Goal: Transaction & Acquisition: Purchase product/service

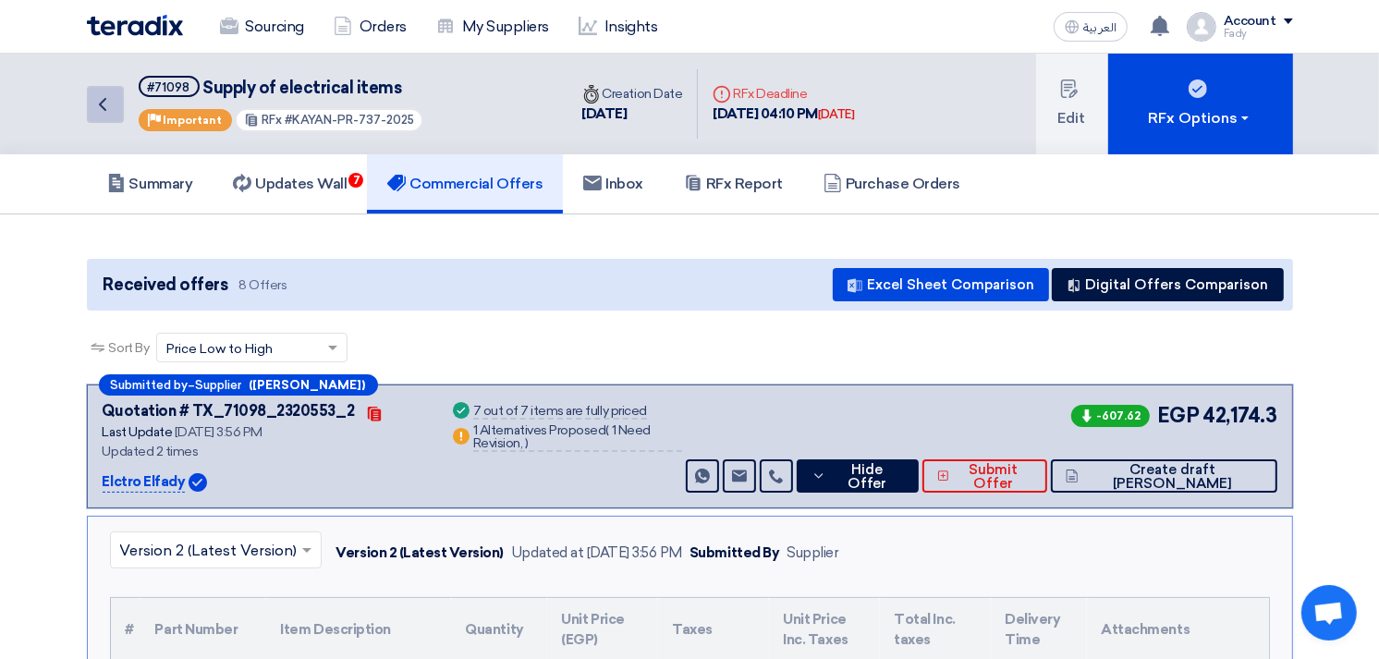
click at [104, 107] on icon "Back" at bounding box center [103, 104] width 22 height 22
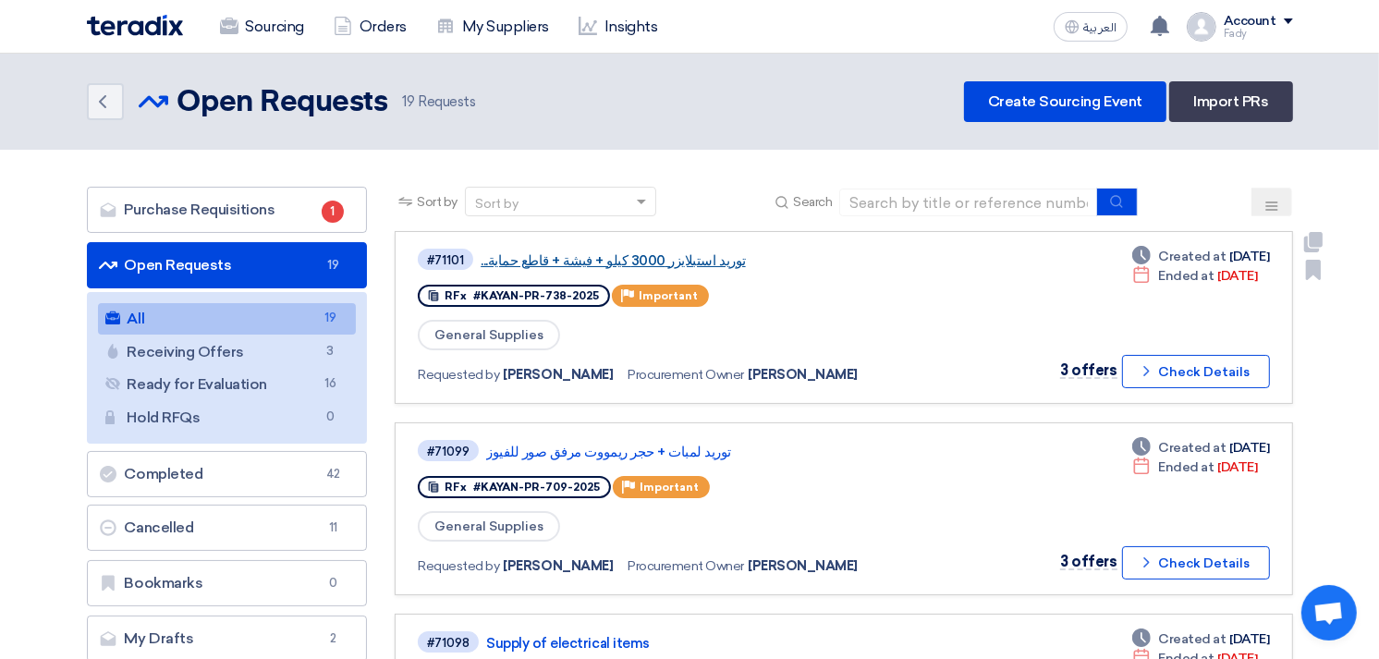
click at [667, 252] on link "توريد استبلايزر 3000 كيلو + فيشة + قاطع حماية..." at bounding box center [712, 260] width 462 height 17
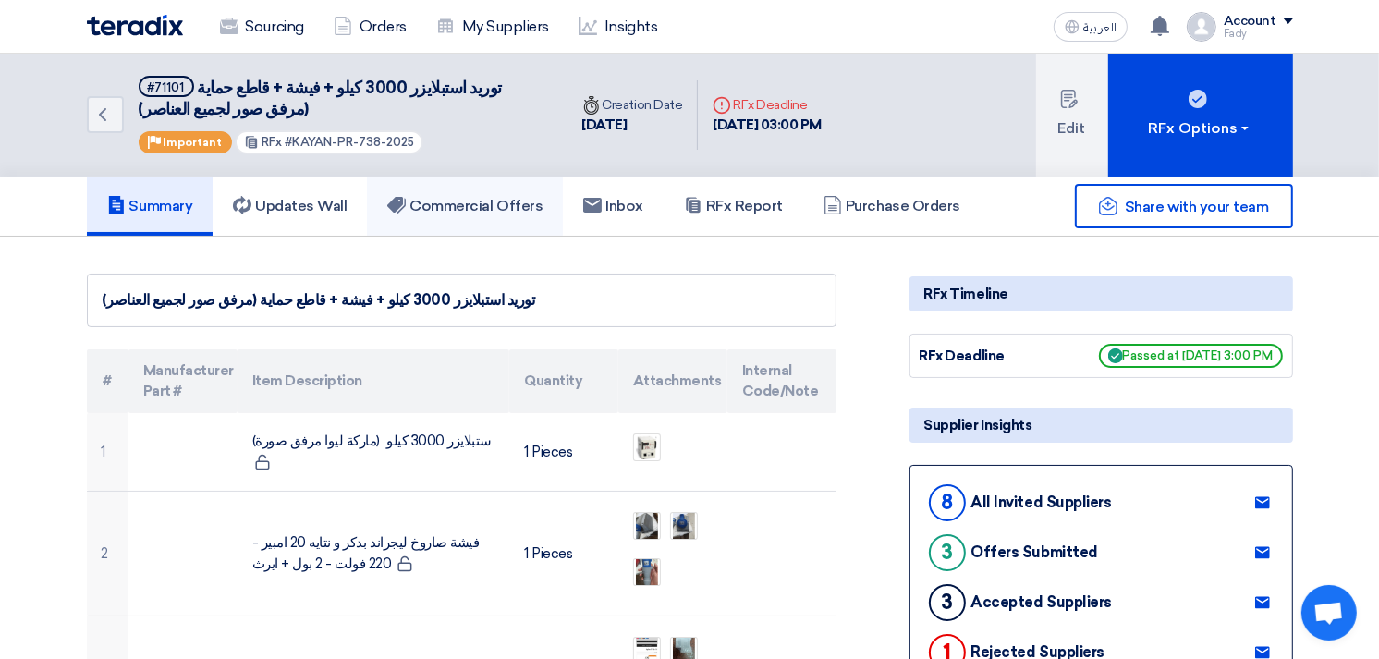
click at [504, 189] on link "Commercial Offers" at bounding box center [465, 206] width 196 height 59
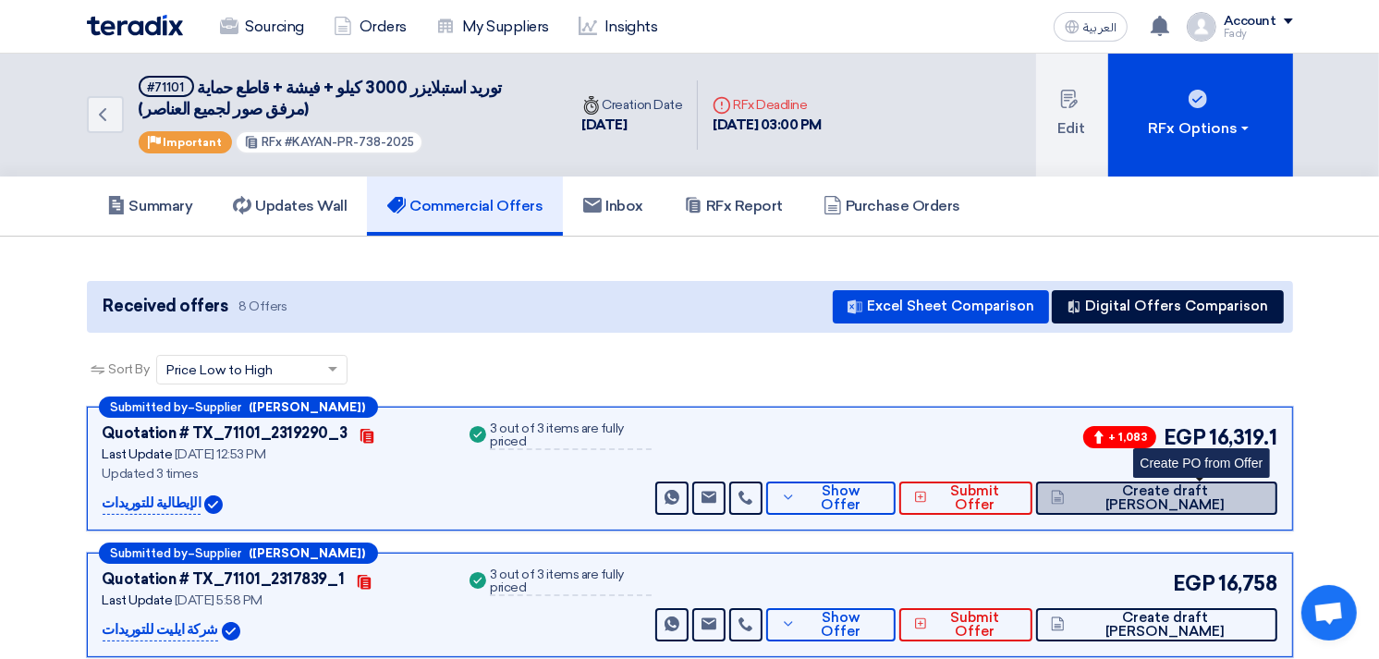
click at [1228, 492] on span "Create draft [PERSON_NAME]" at bounding box center [1165, 498] width 193 height 28
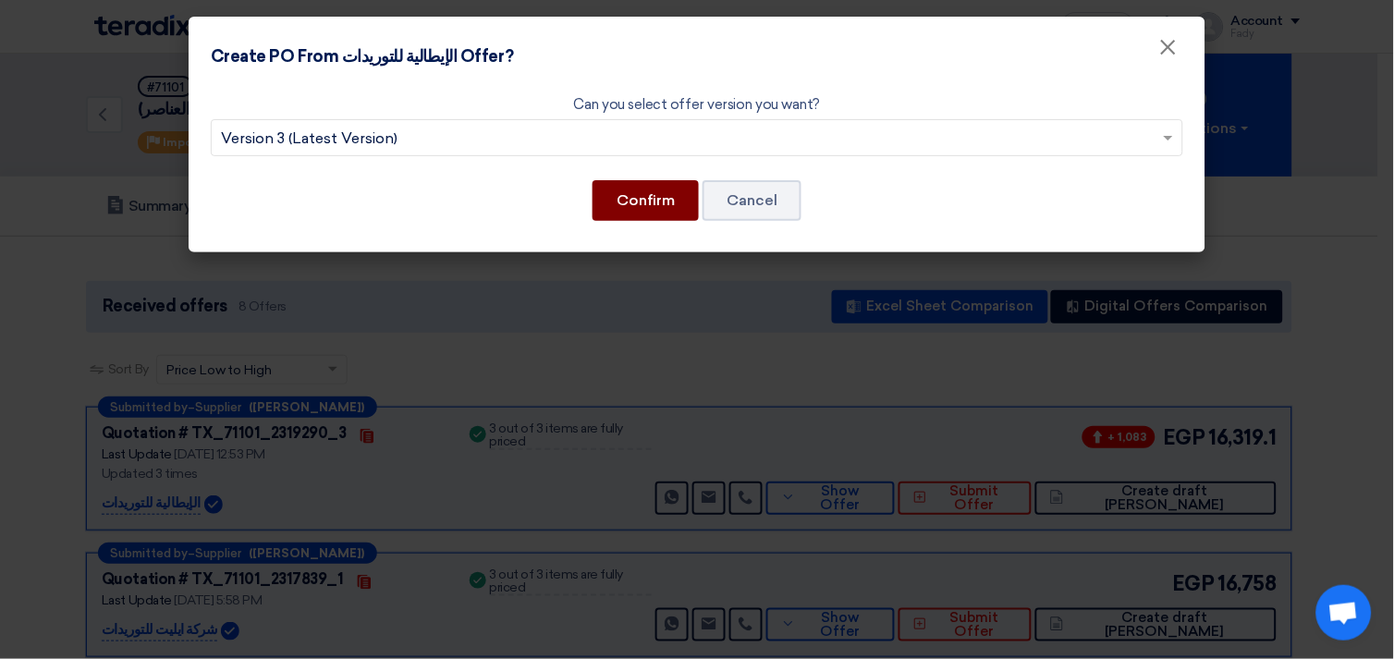
click at [640, 190] on button "Confirm" at bounding box center [646, 200] width 106 height 41
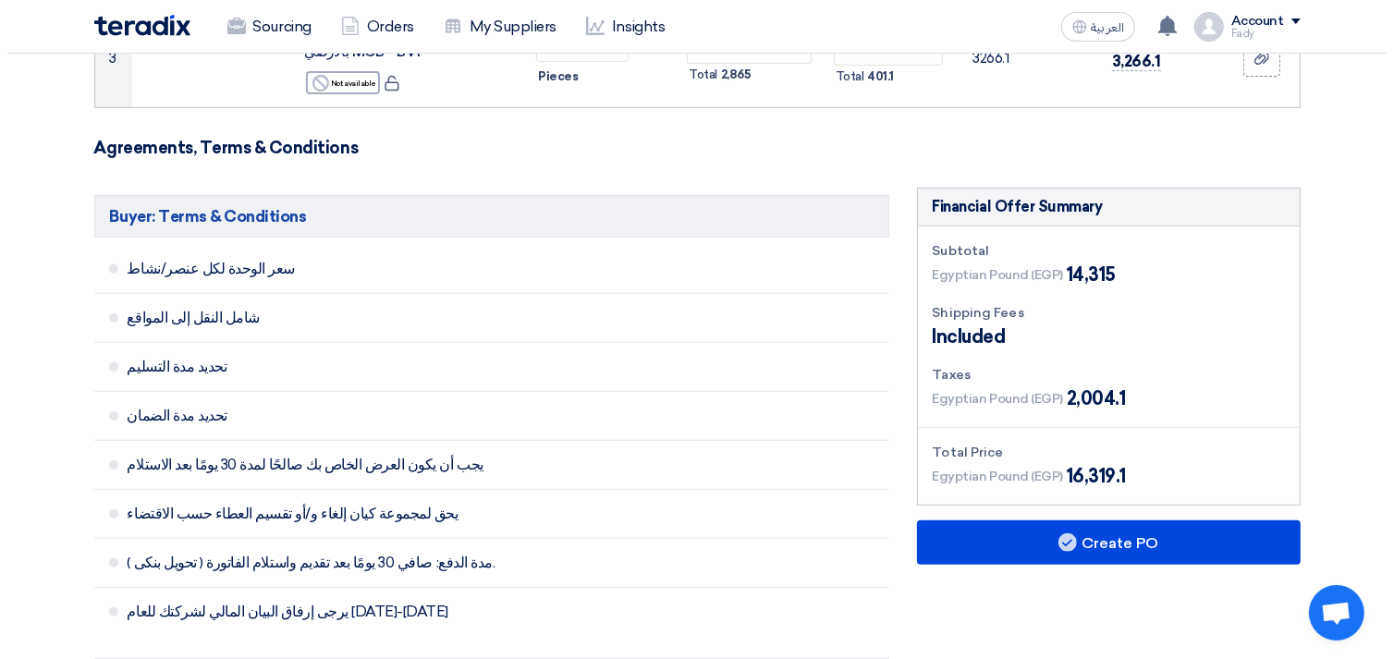
scroll to position [821, 0]
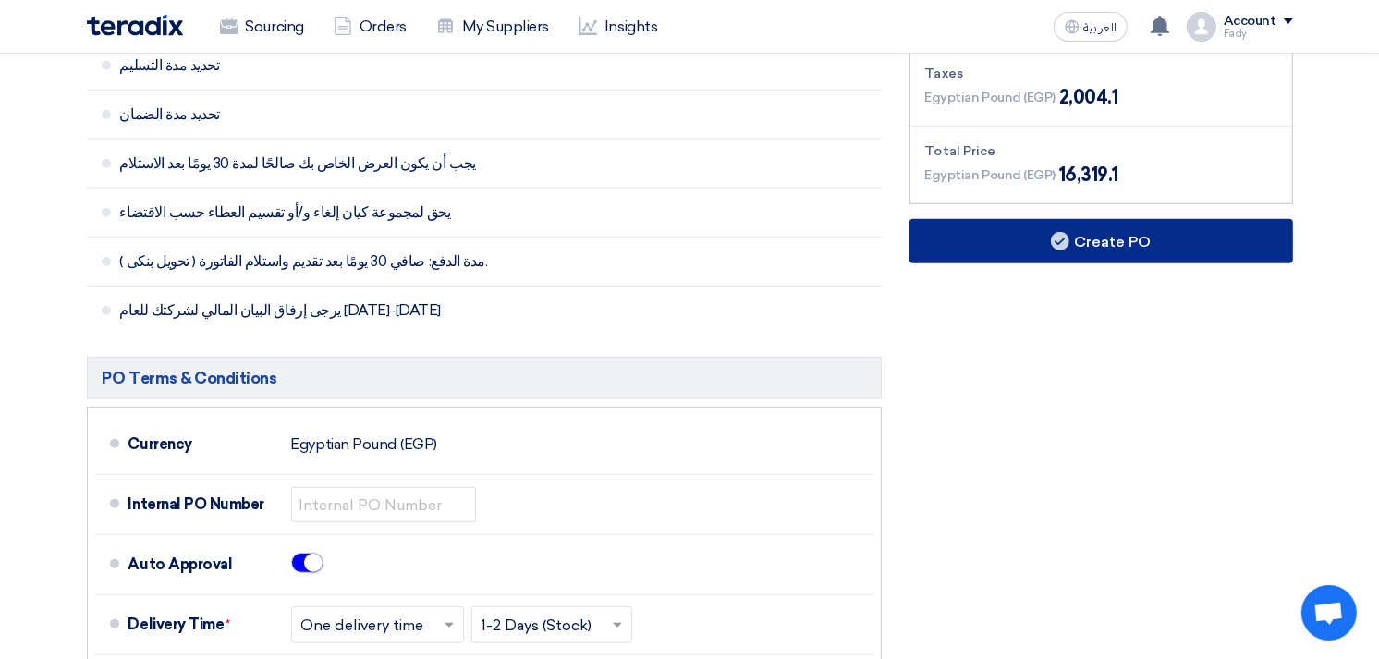
click at [1093, 238] on button "Create PO" at bounding box center [1102, 241] width 384 height 44
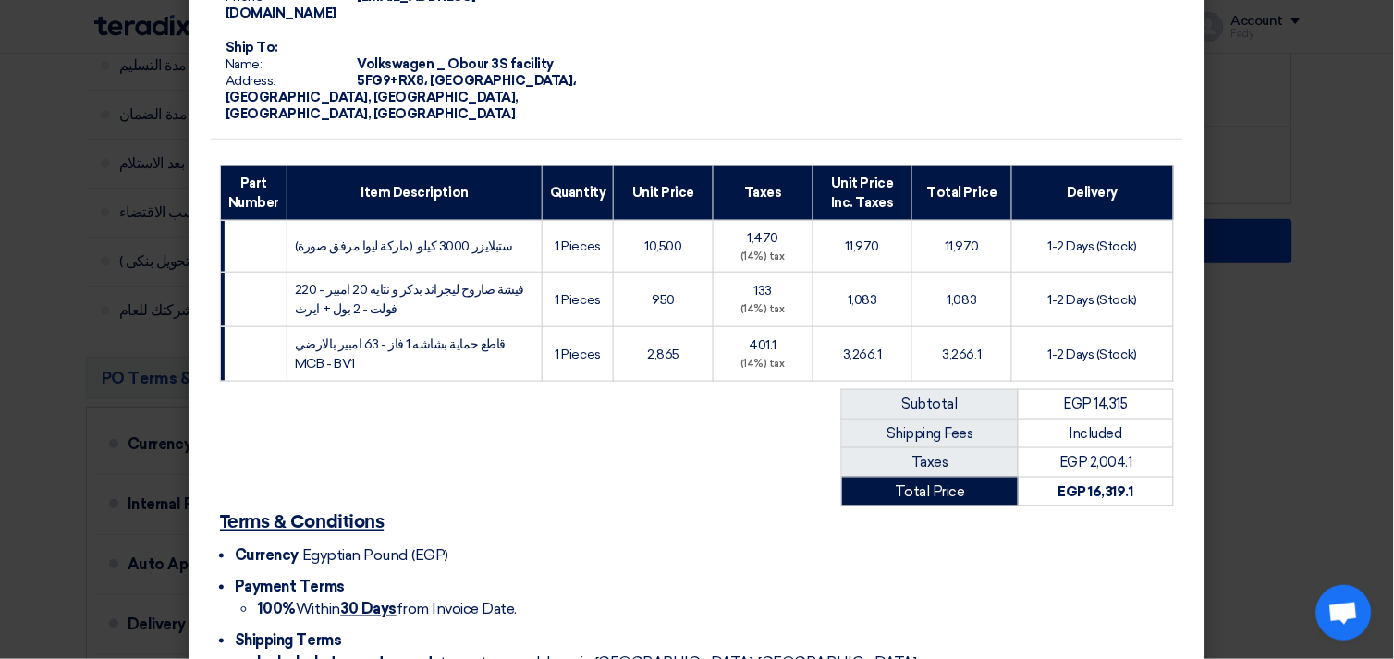
scroll to position [346, 0]
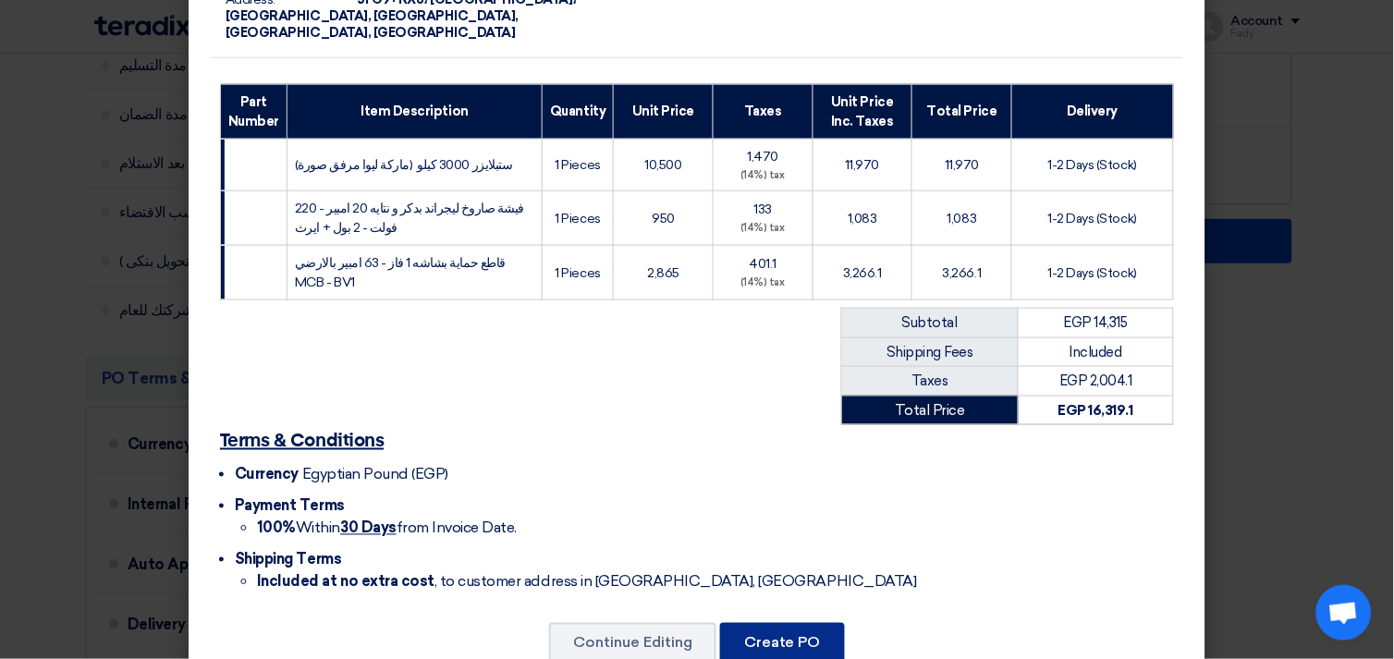
click at [776, 623] on button "Create PO" at bounding box center [782, 643] width 125 height 41
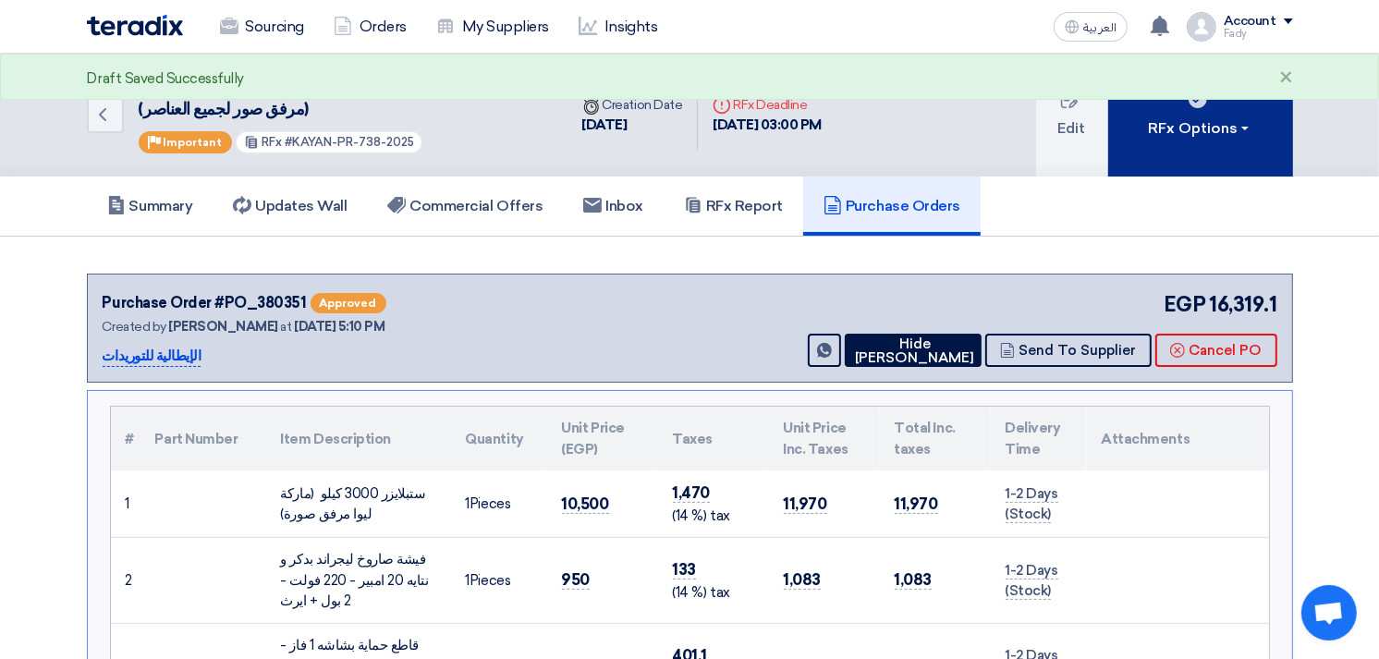
click at [1203, 141] on button "RFx Options" at bounding box center [1200, 115] width 185 height 123
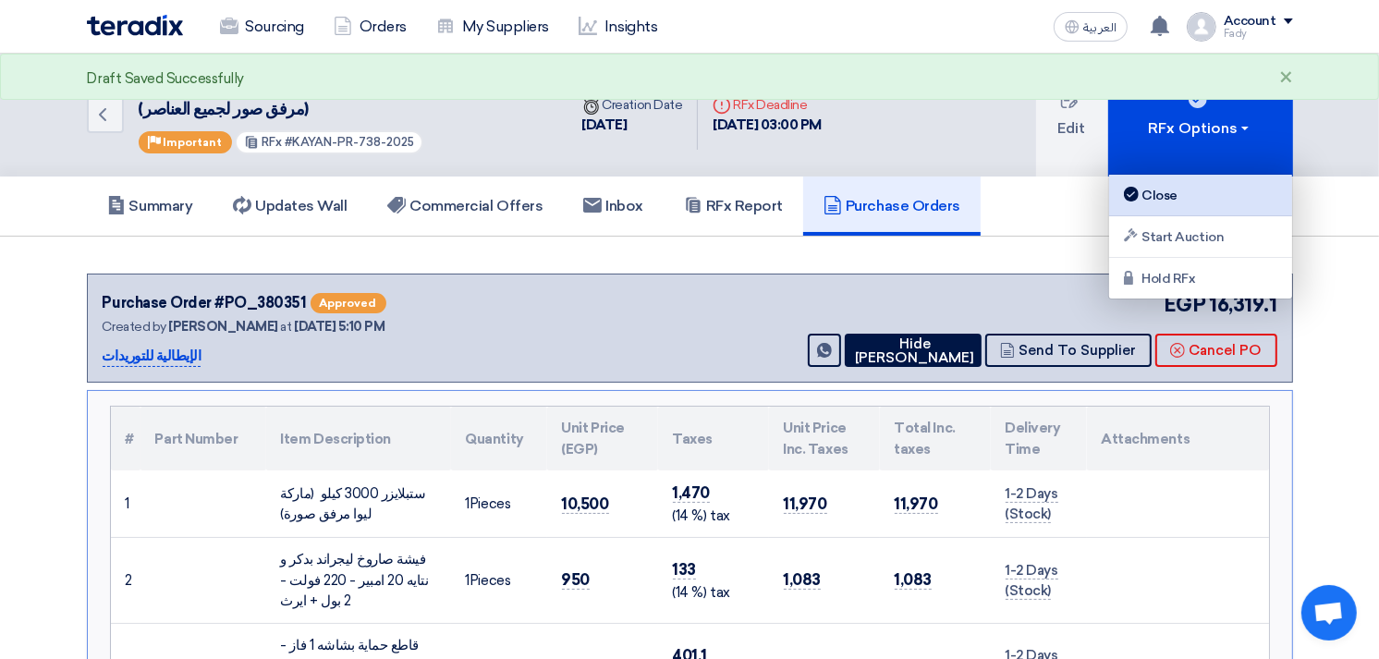
click at [1178, 205] on div "Close" at bounding box center [1200, 195] width 161 height 22
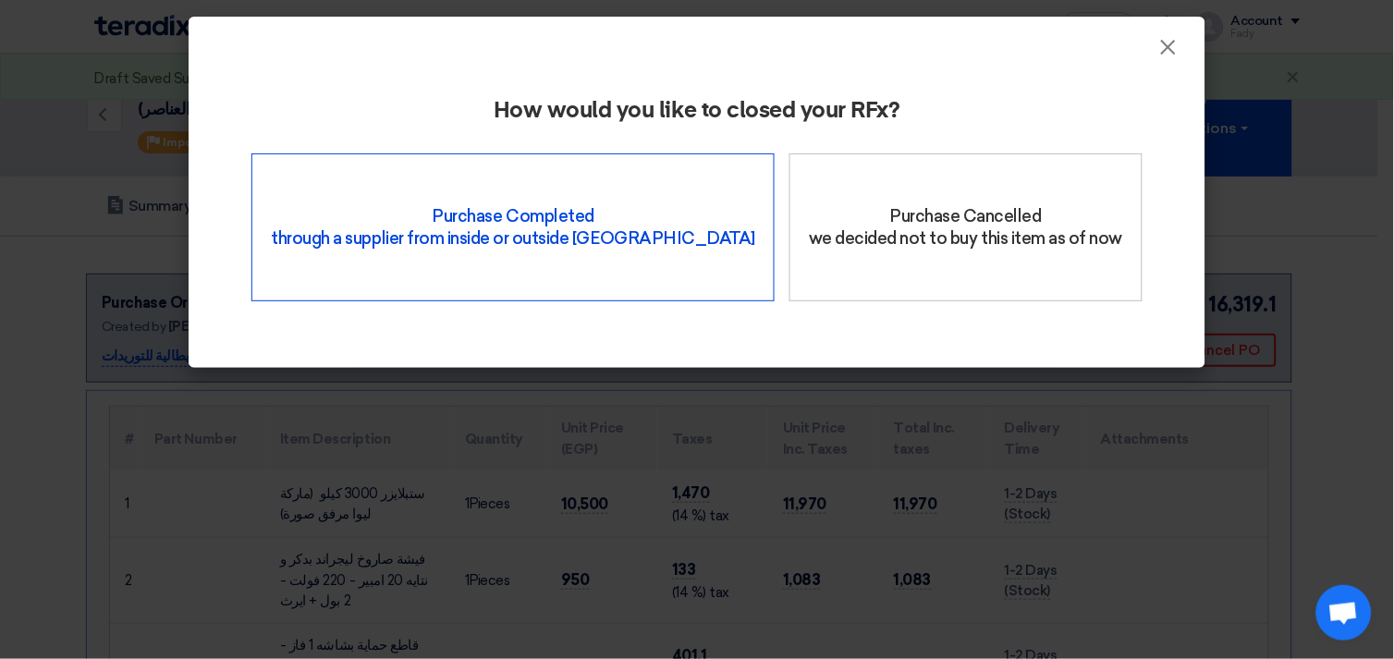
click at [533, 186] on div "Purchase Completed through a supplier from inside or outside Teradix" at bounding box center [512, 227] width 523 height 148
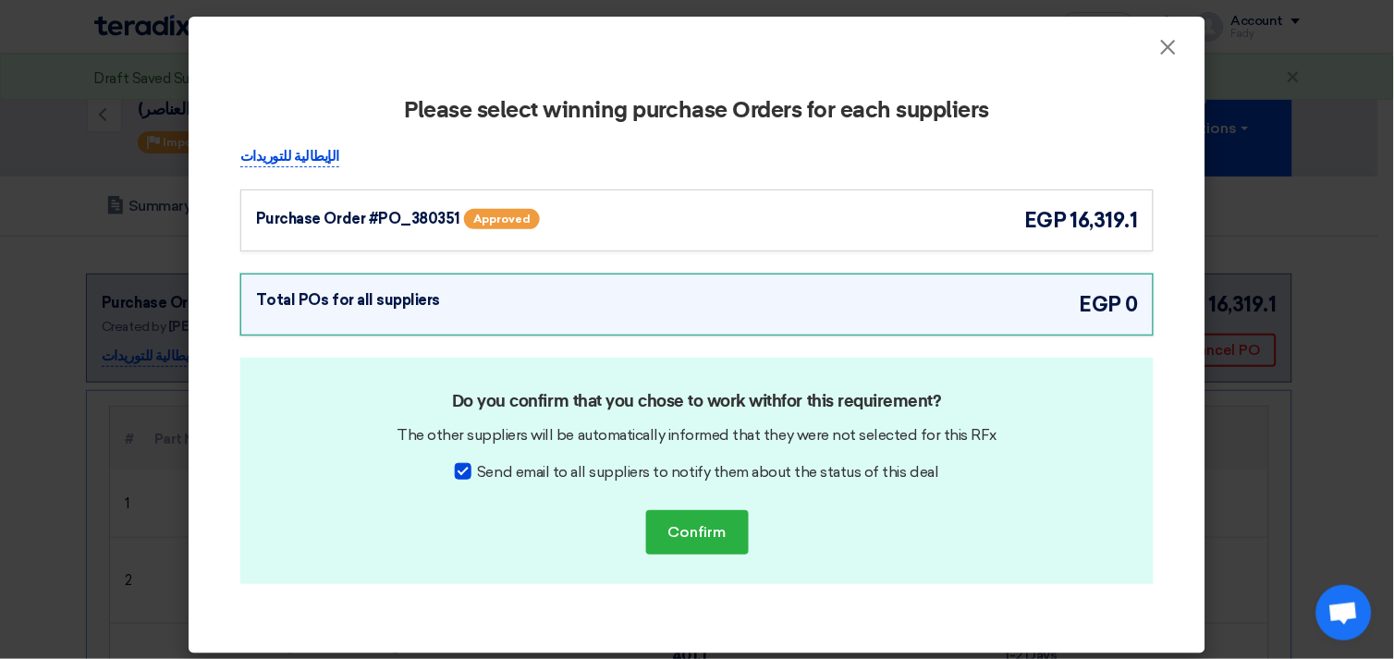
click at [839, 227] on div "Purchase Order #PO_380351 Approved egp 16,319.1" at bounding box center [697, 220] width 882 height 31
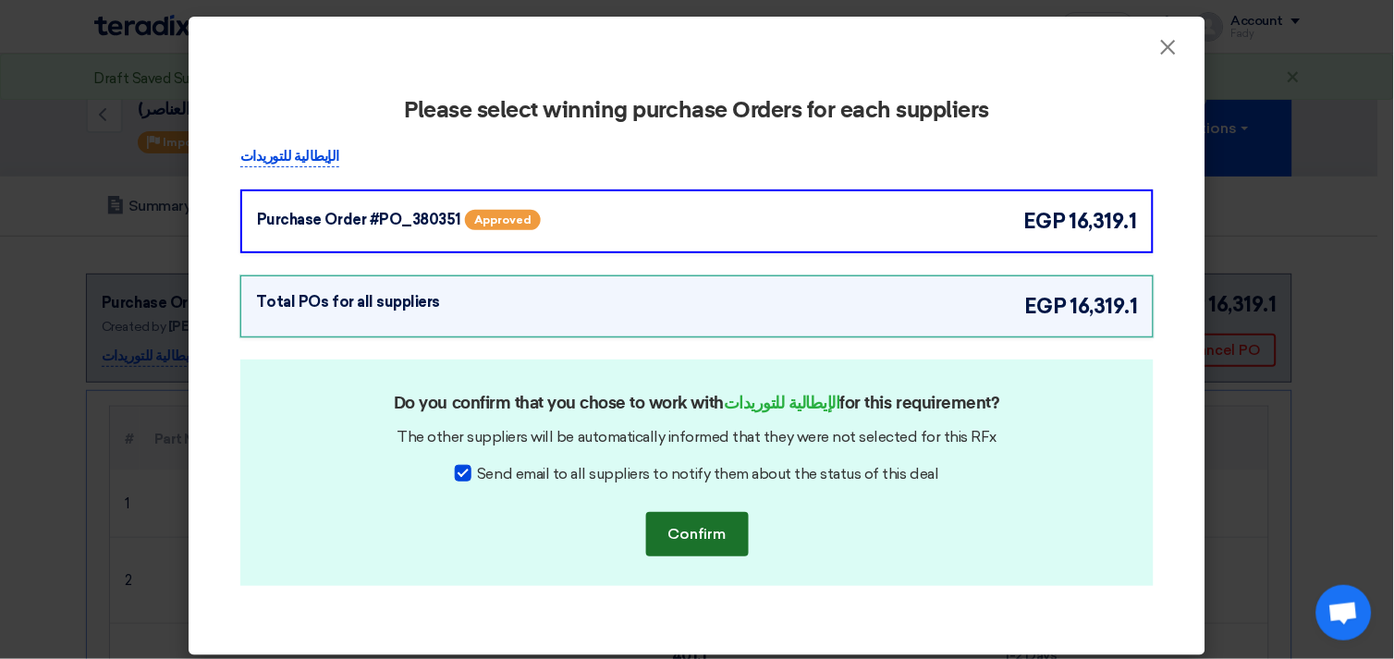
click at [686, 530] on button "Confirm" at bounding box center [697, 534] width 103 height 44
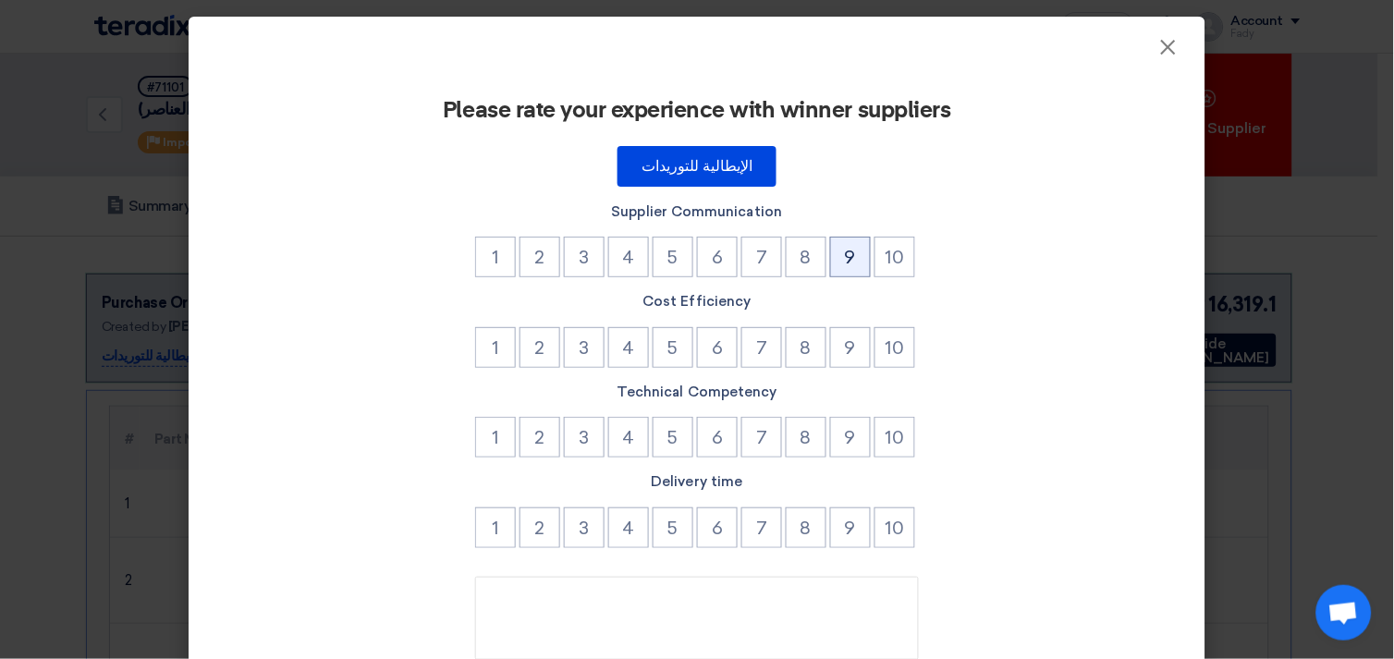
click at [842, 256] on button "9" at bounding box center [850, 257] width 41 height 41
click at [786, 354] on button "8" at bounding box center [806, 347] width 41 height 41
click at [815, 444] on button "8" at bounding box center [806, 437] width 41 height 41
click at [788, 523] on button "8" at bounding box center [806, 527] width 41 height 41
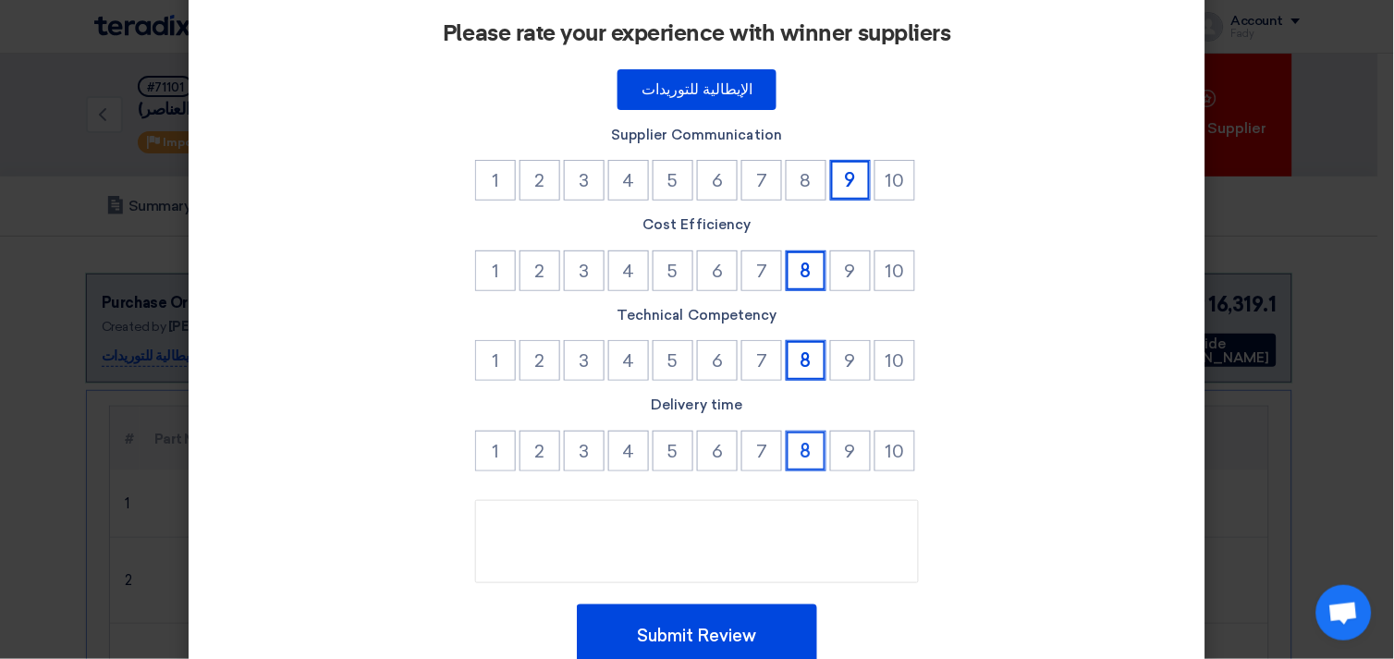
scroll to position [157, 0]
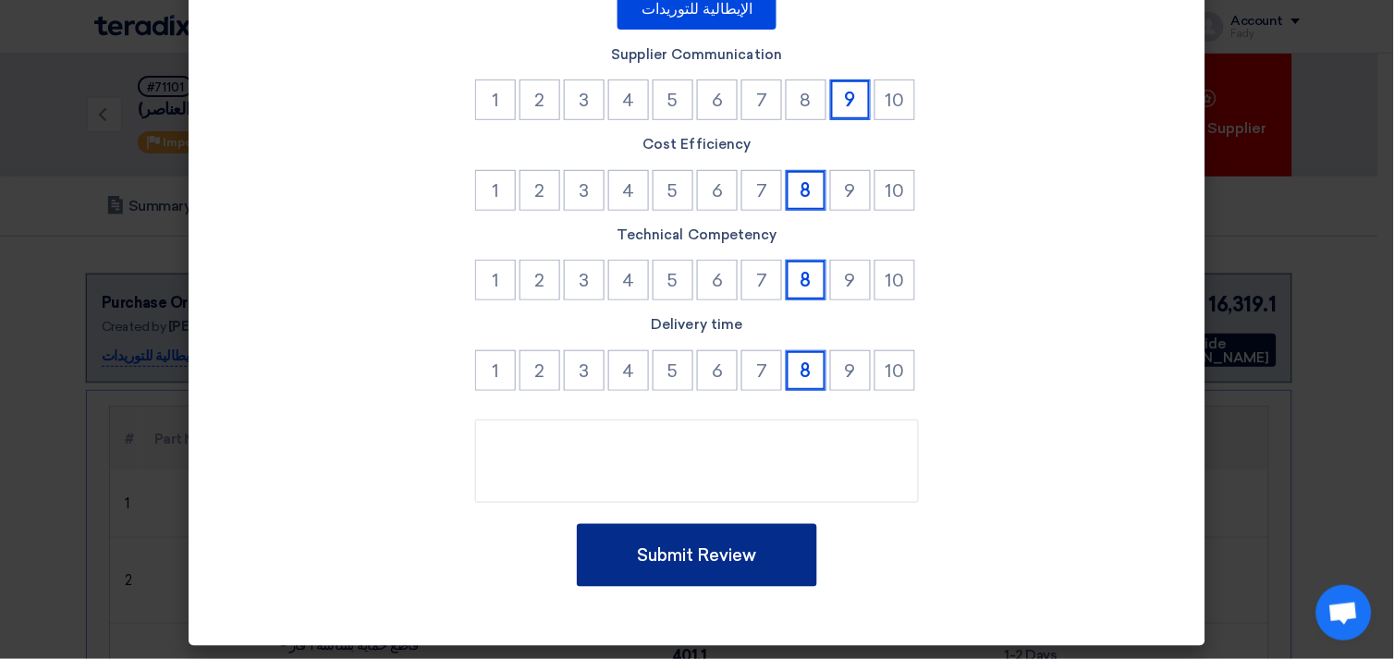
click at [717, 561] on button "Submit Review" at bounding box center [697, 555] width 240 height 63
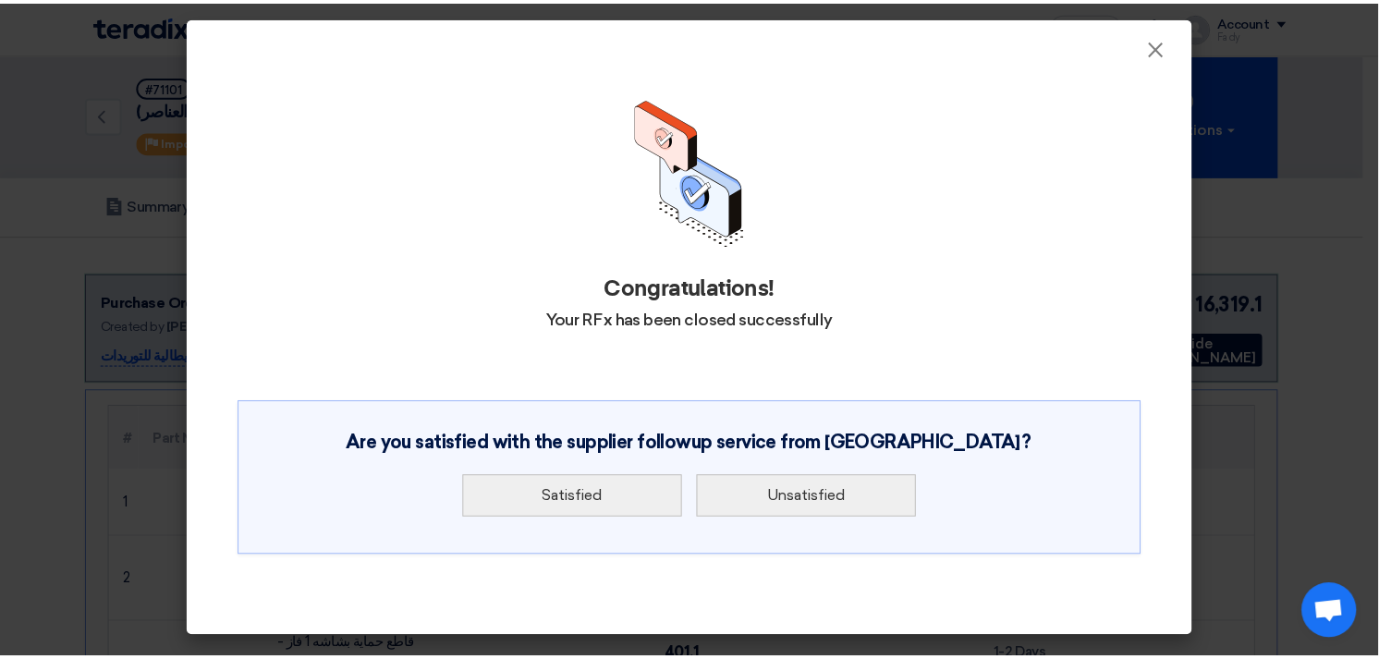
scroll to position [0, 0]
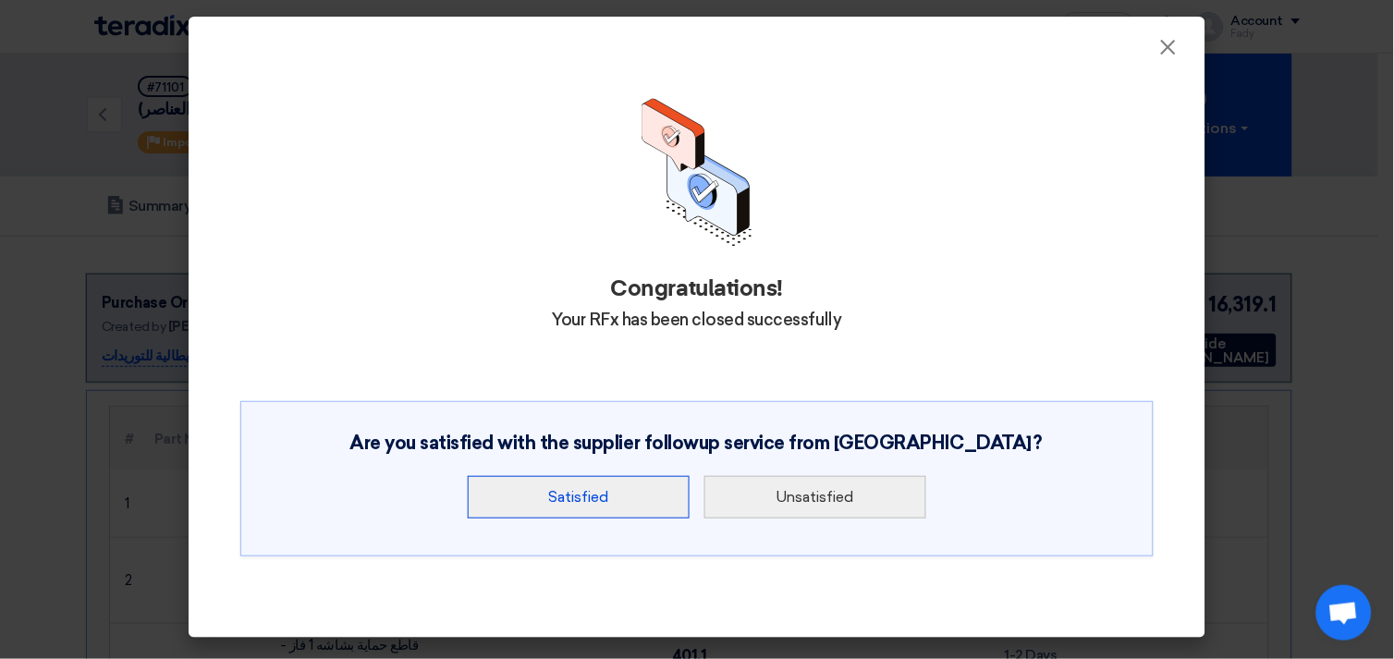
click at [601, 486] on button "Satisfied" at bounding box center [579, 497] width 222 height 43
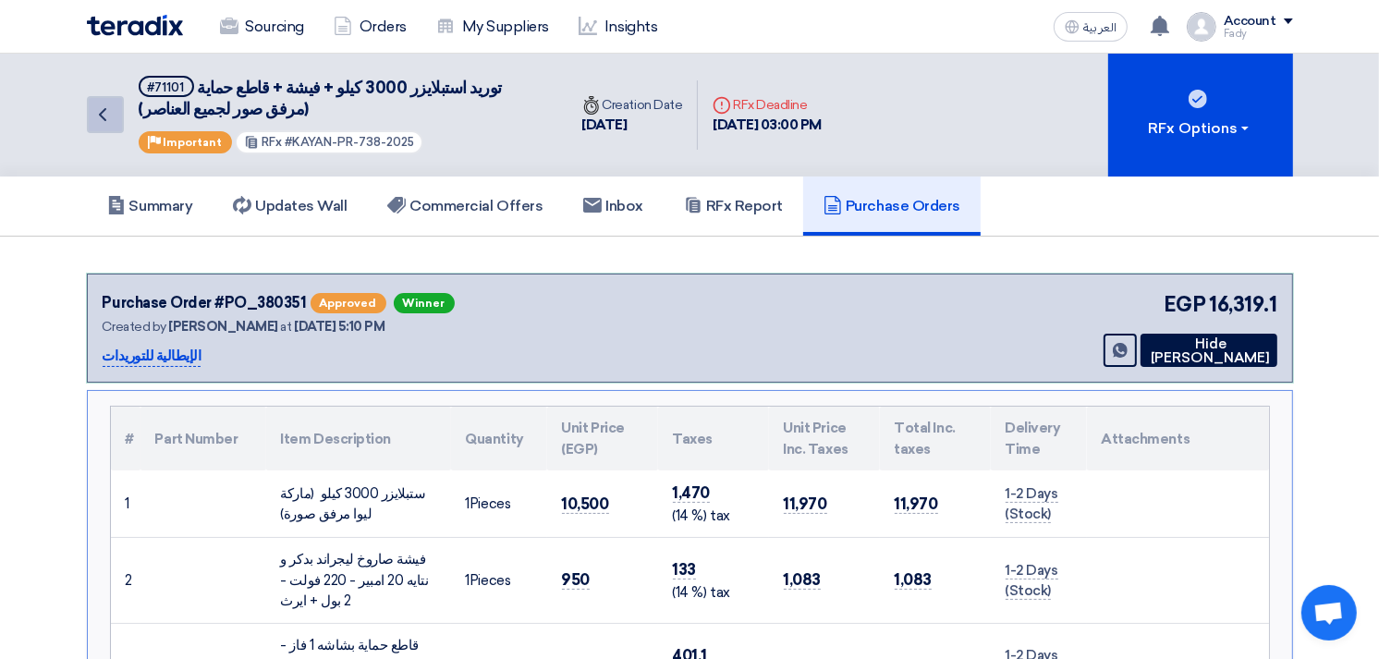
click at [105, 108] on icon "Back" at bounding box center [103, 115] width 22 height 22
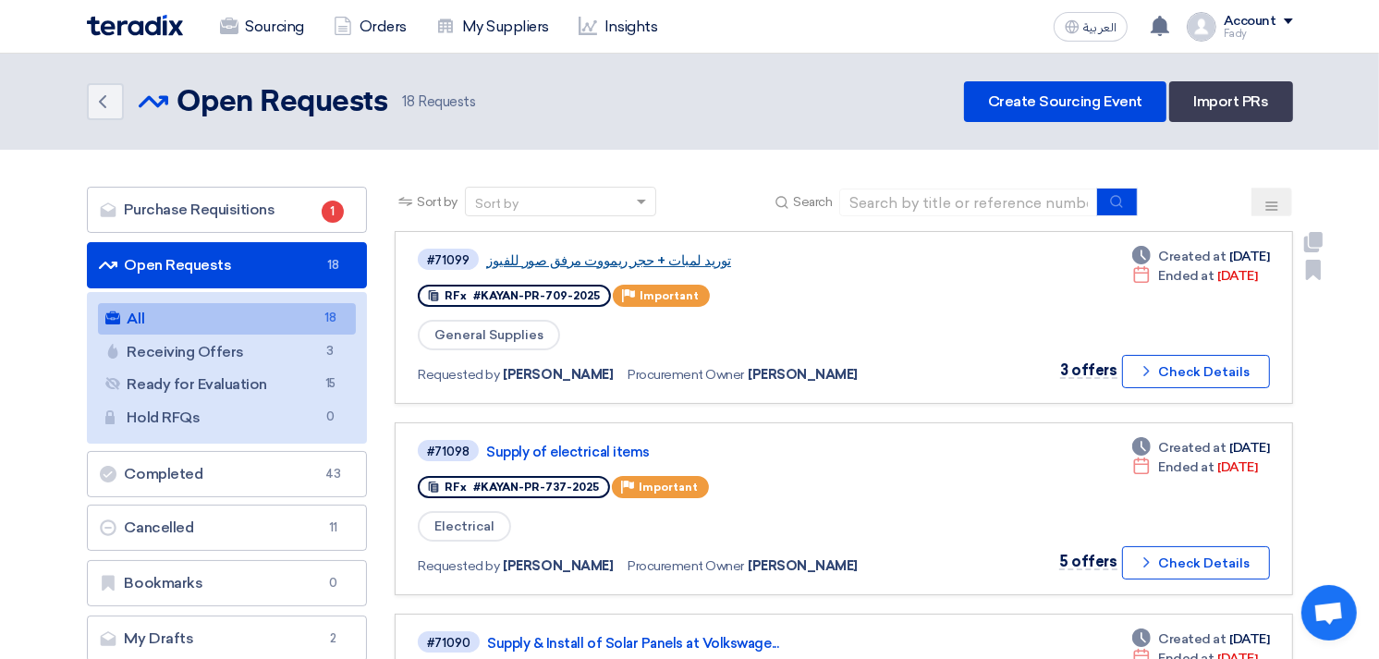
click at [608, 252] on link "توريد لمبات + حجر ريمووت مرفق صور للفيوز" at bounding box center [717, 260] width 462 height 17
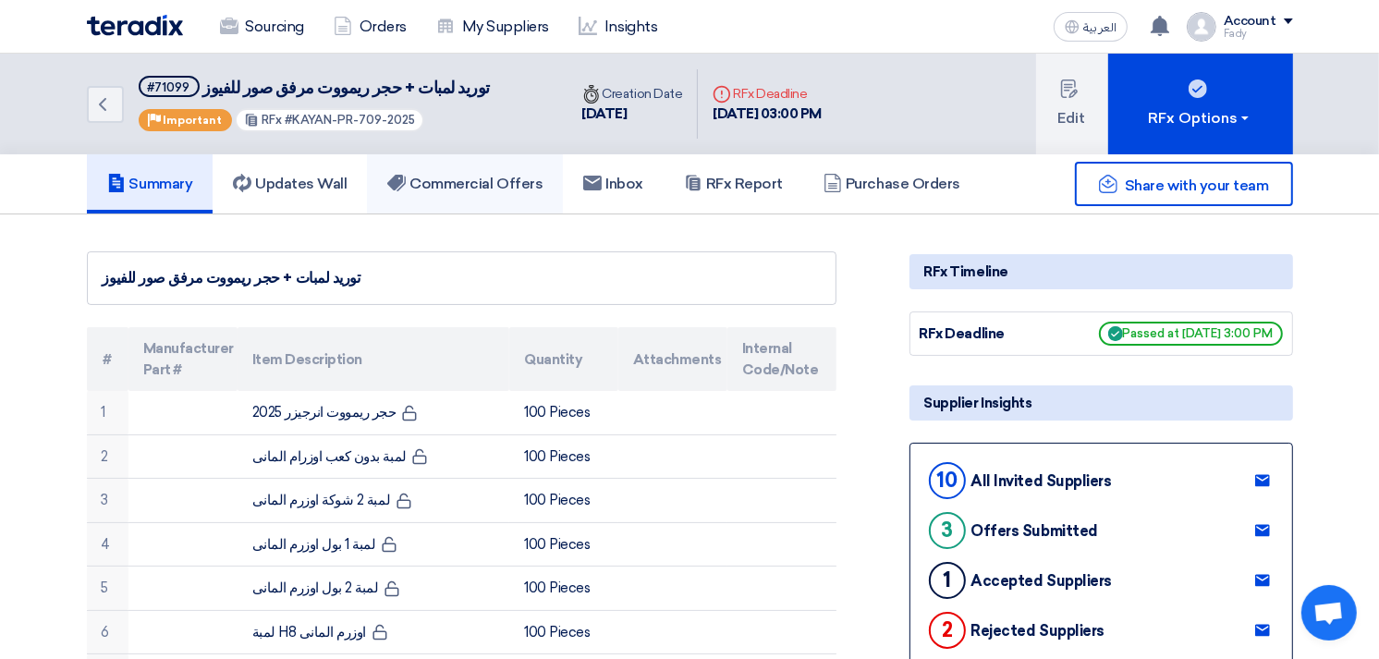
click at [521, 154] on link "Commercial Offers" at bounding box center [465, 183] width 196 height 59
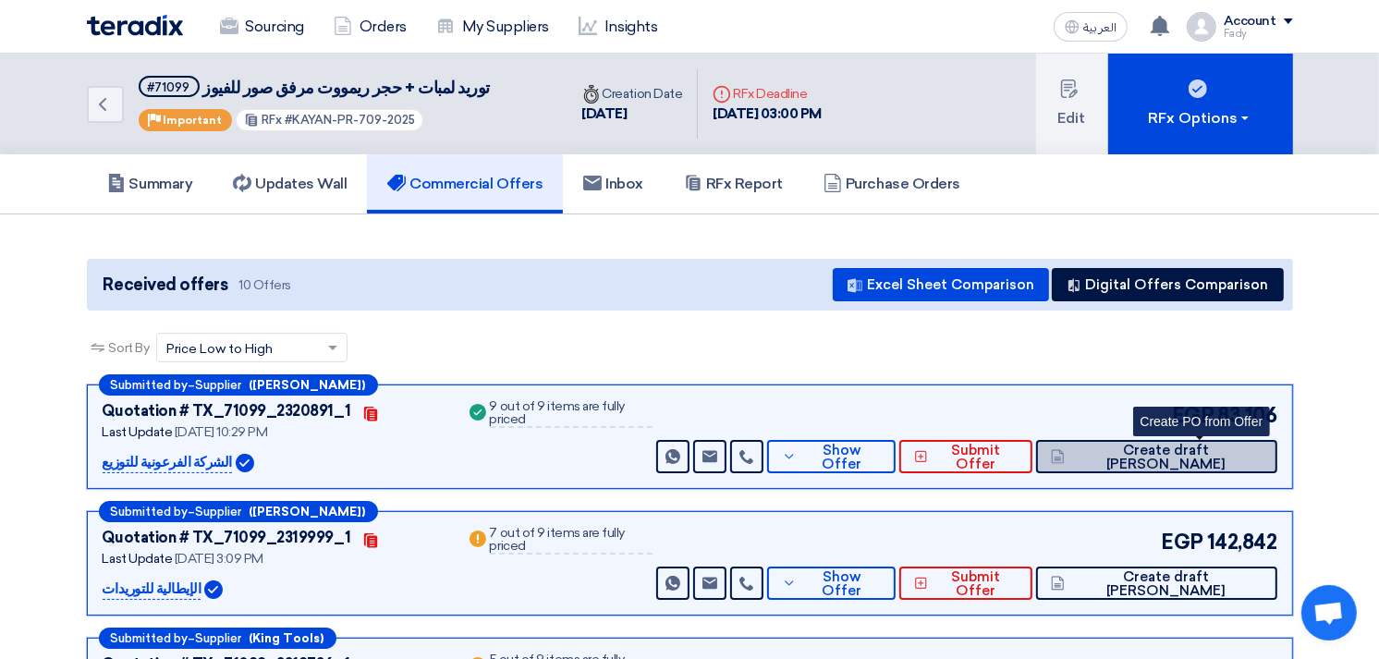
click at [1213, 446] on span "Create draft [PERSON_NAME]" at bounding box center [1165, 458] width 192 height 28
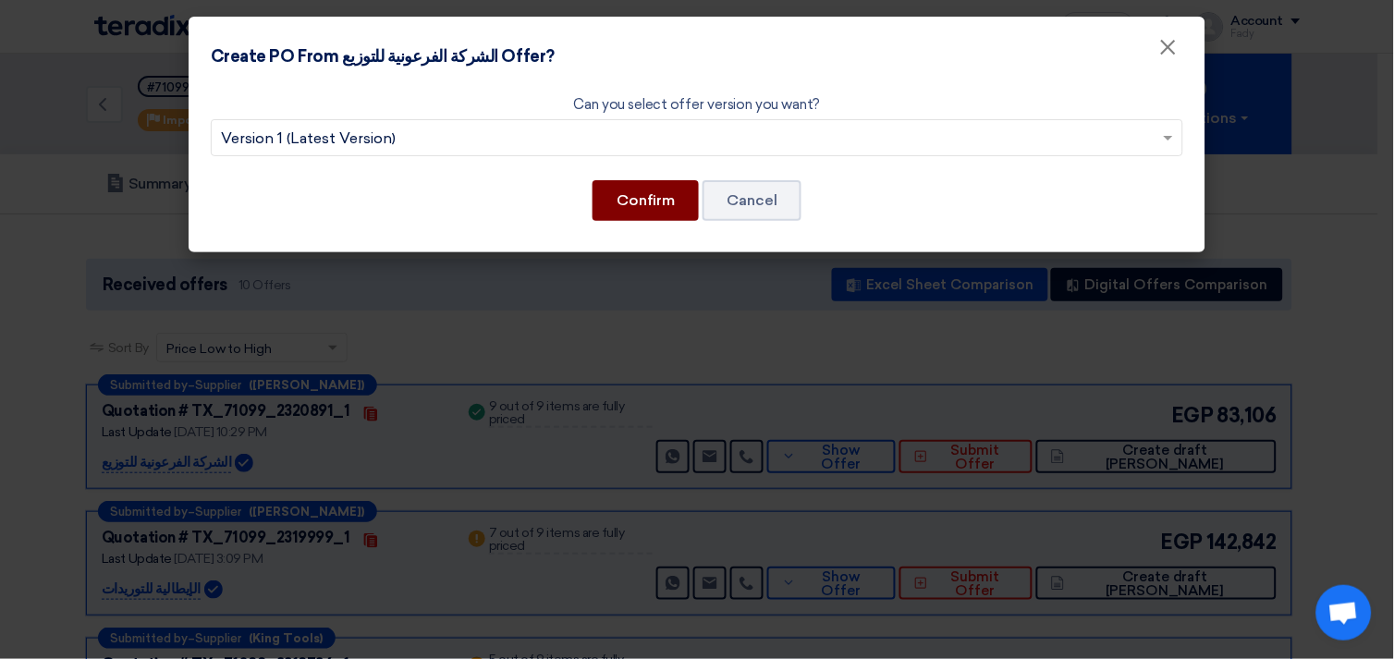
click at [650, 192] on button "Confirm" at bounding box center [646, 200] width 106 height 41
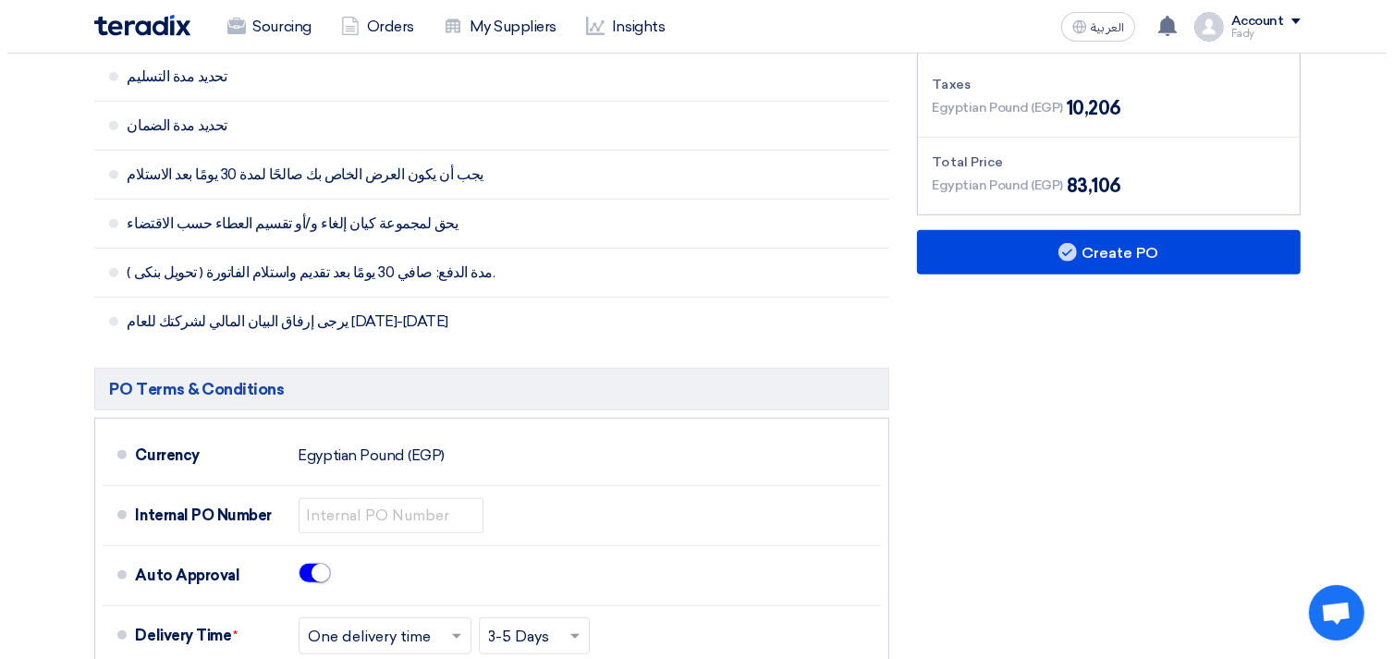
scroll to position [1130, 0]
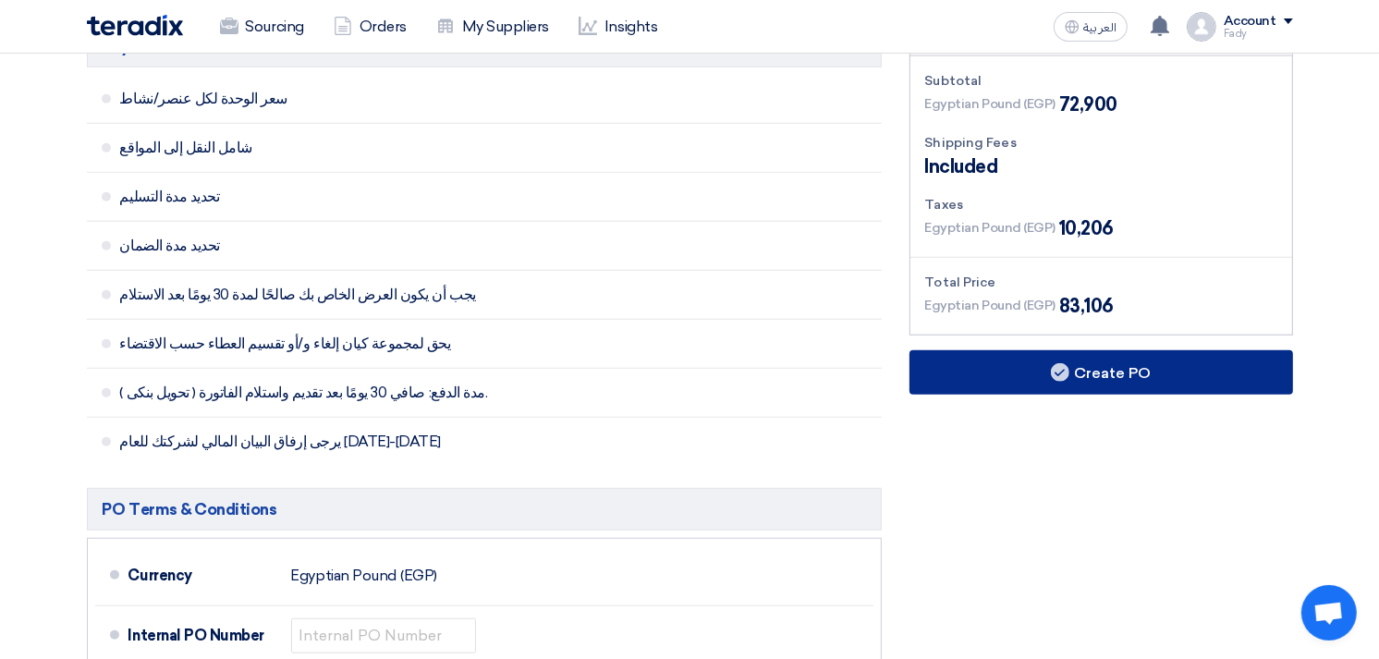
click at [1130, 382] on button "Create PO" at bounding box center [1102, 372] width 384 height 44
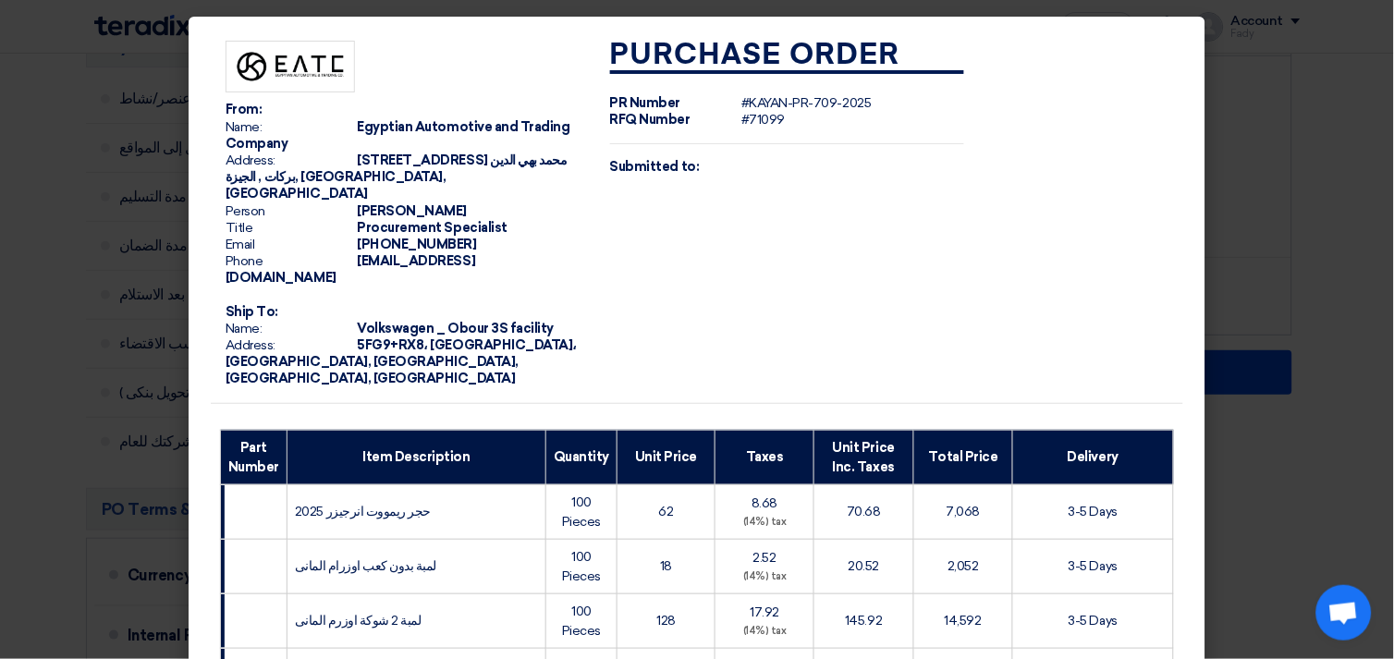
scroll to position [677, 0]
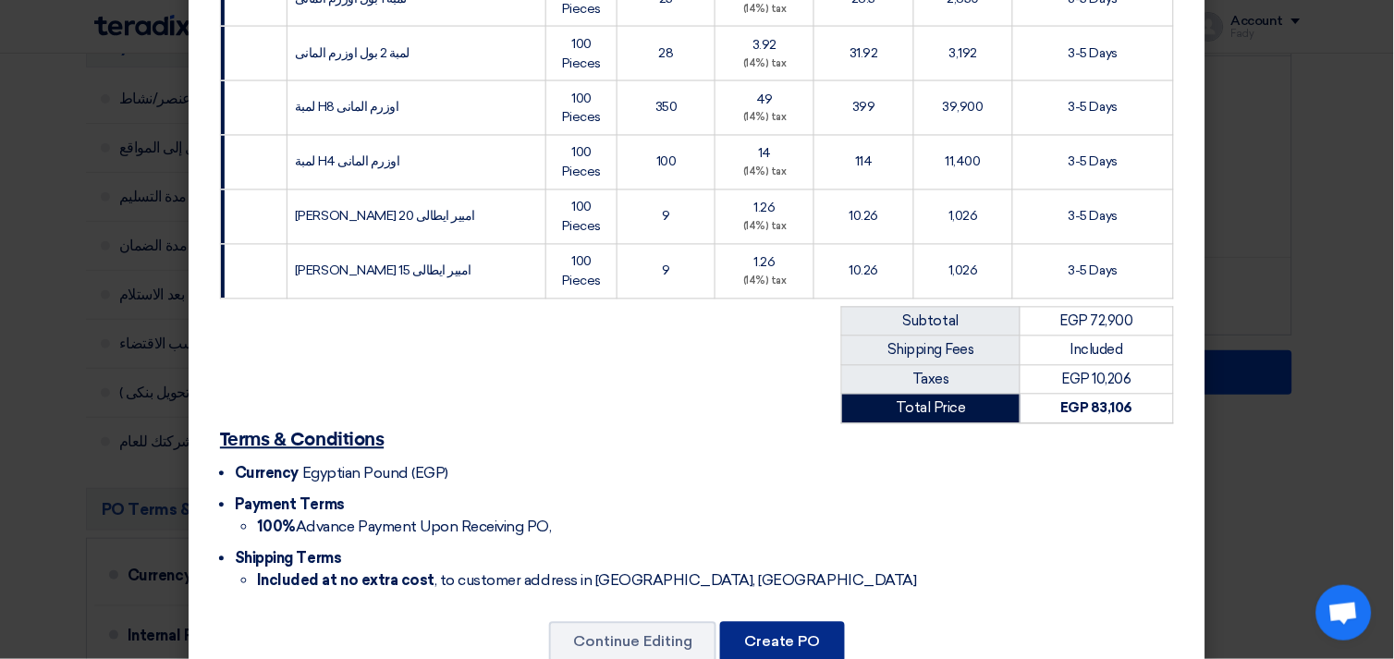
click at [750, 622] on button "Create PO" at bounding box center [782, 642] width 125 height 41
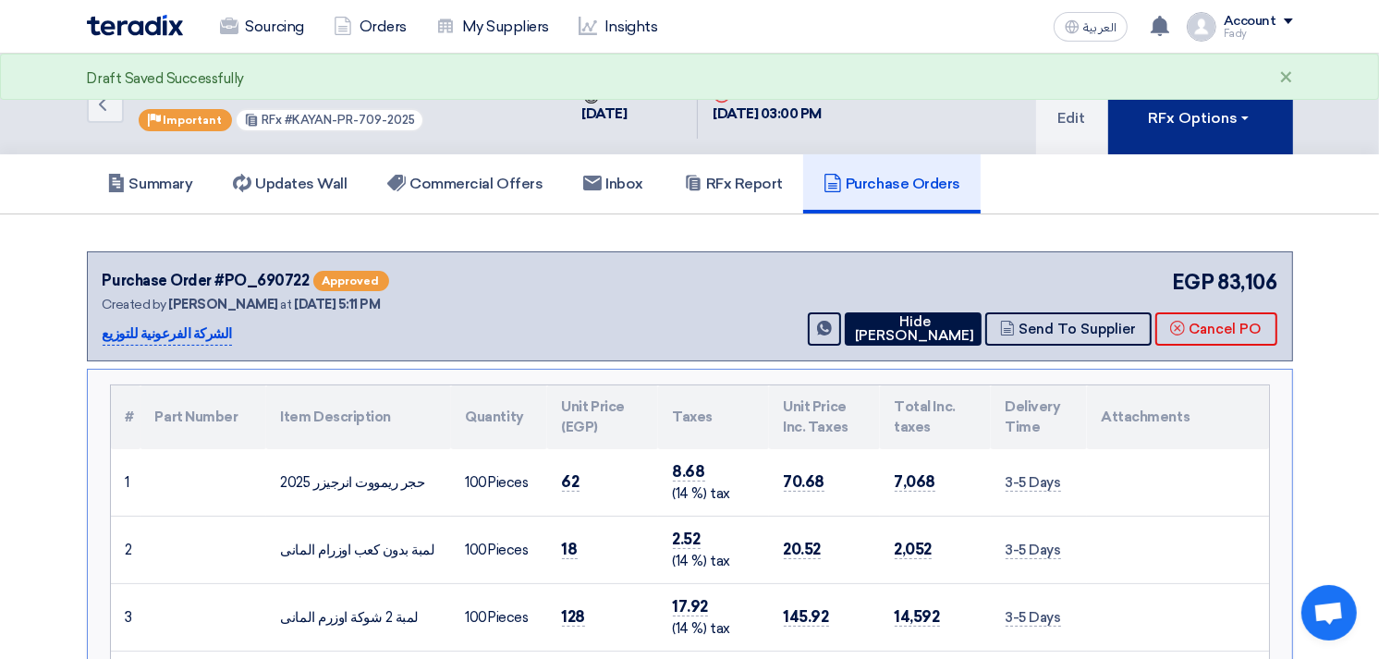
click at [1162, 124] on div "RFx Options" at bounding box center [1200, 118] width 104 height 22
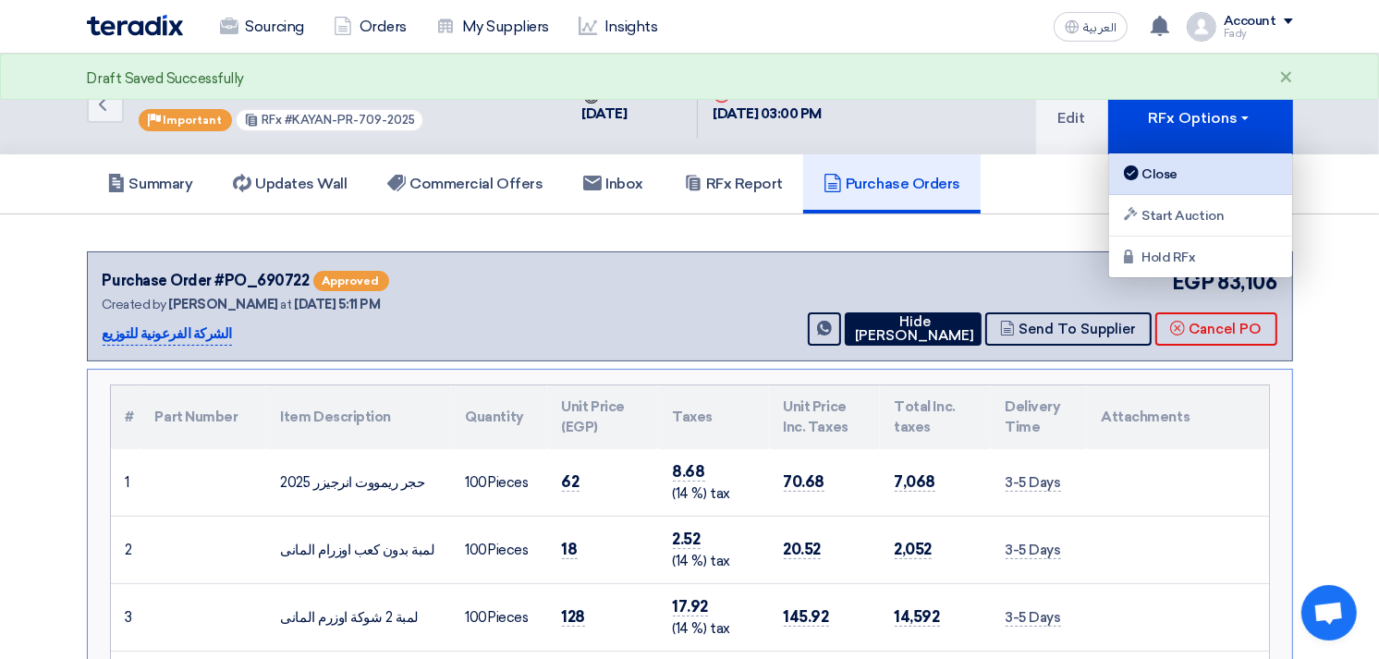
click at [1142, 170] on div "Close" at bounding box center [1200, 174] width 161 height 22
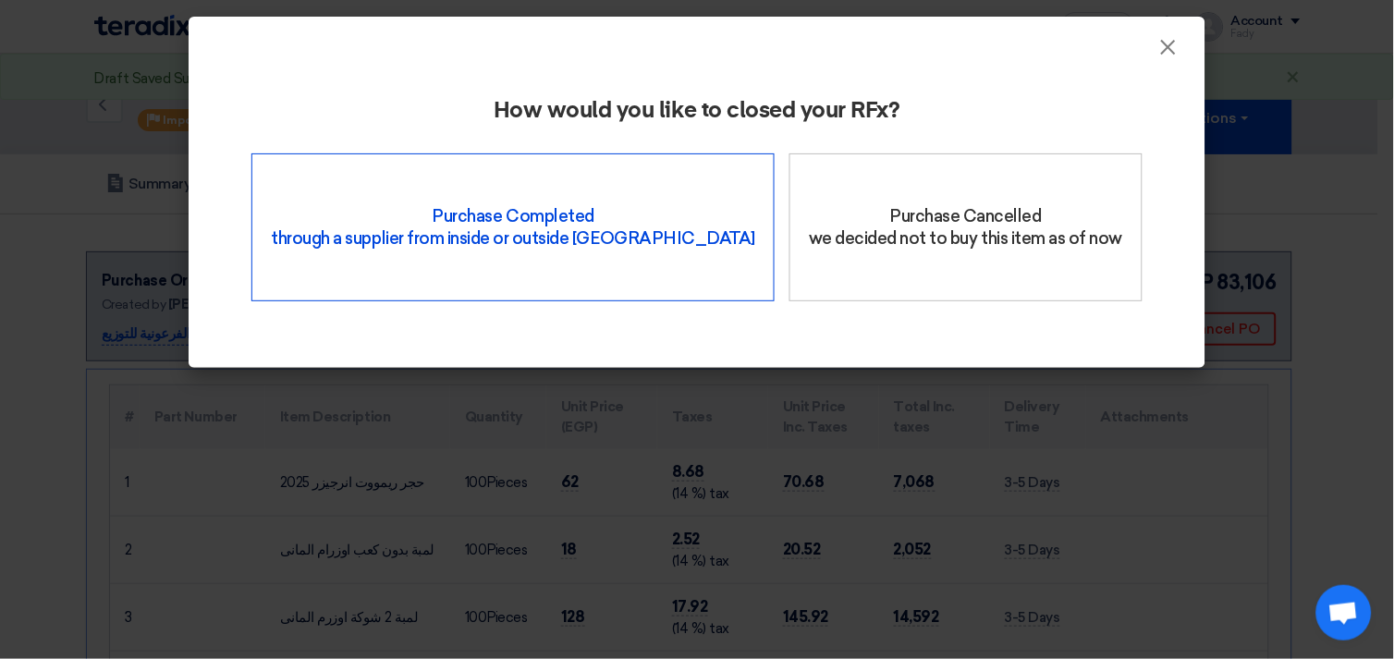
click at [548, 167] on div "Purchase Completed through a supplier from inside or outside Teradix" at bounding box center [512, 227] width 523 height 148
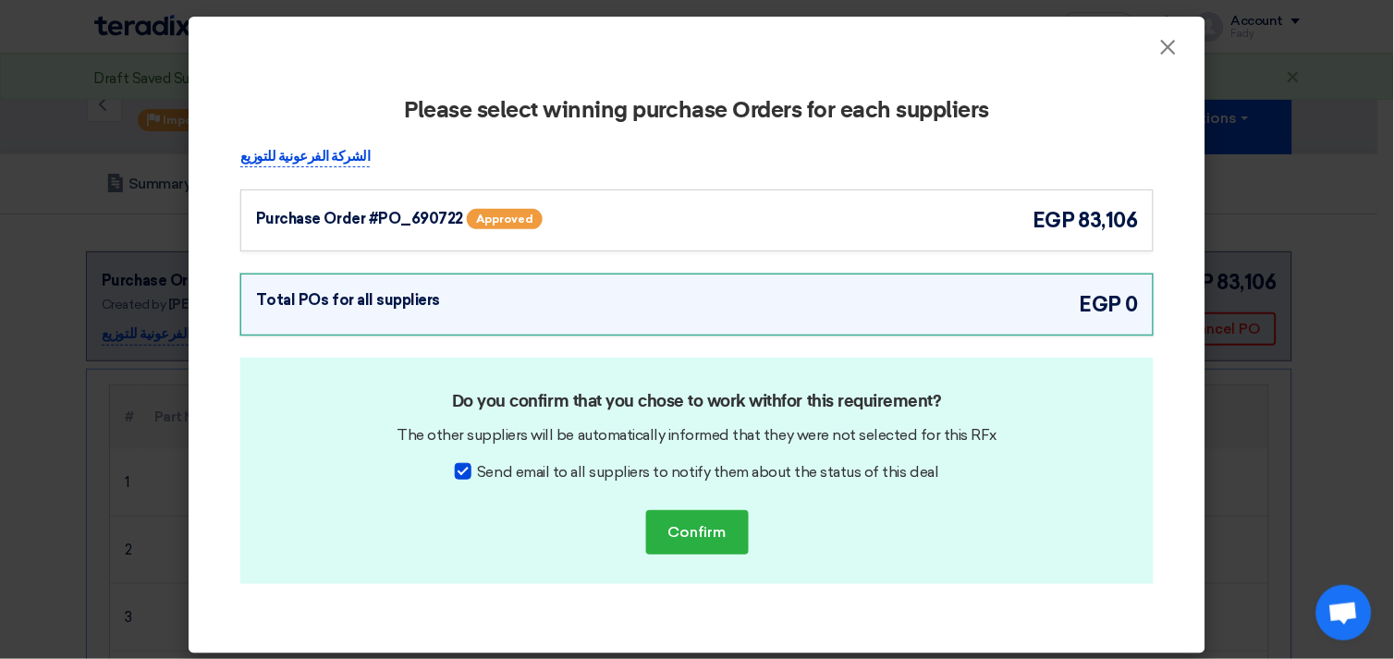
click at [867, 228] on div "Purchase Order #PO_690722 Approved egp 83,106" at bounding box center [697, 220] width 882 height 31
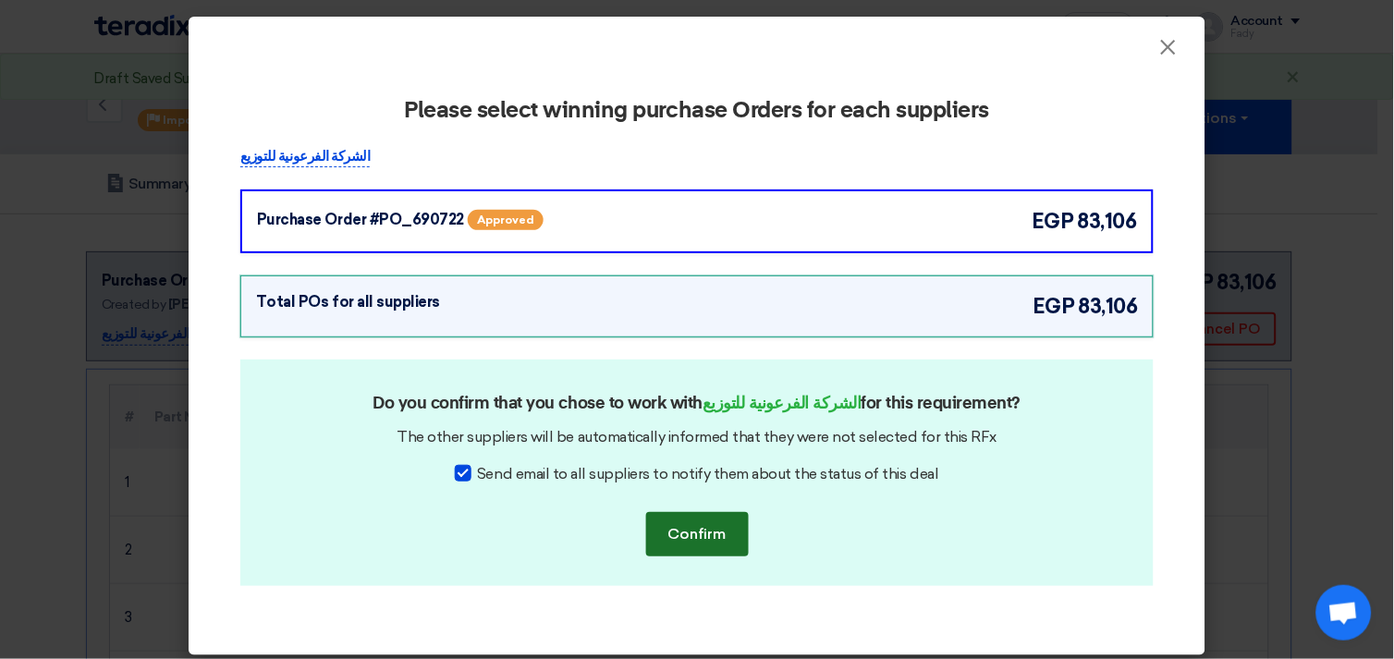
click at [699, 532] on button "Confirm" at bounding box center [697, 534] width 103 height 44
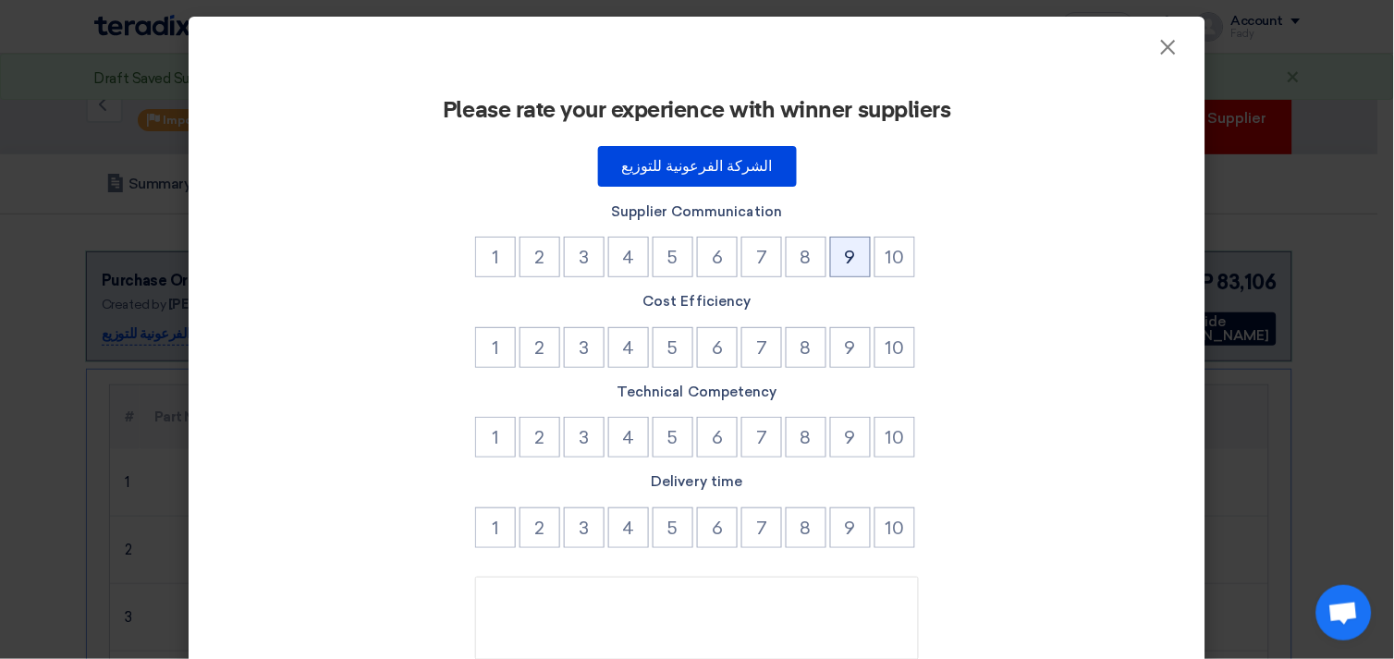
click at [842, 255] on button "9" at bounding box center [850, 257] width 41 height 41
click at [844, 339] on button "9" at bounding box center [850, 347] width 41 height 41
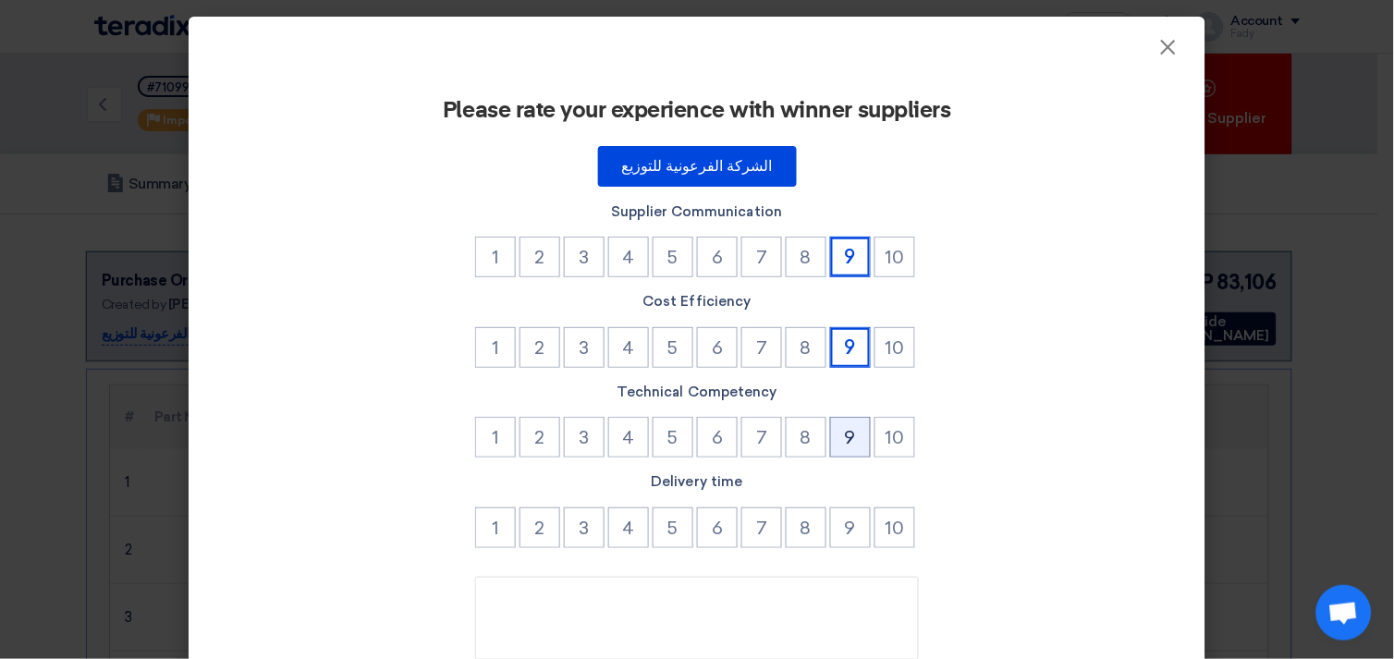
click at [838, 422] on button "9" at bounding box center [850, 437] width 41 height 41
click at [846, 512] on button "9" at bounding box center [850, 527] width 41 height 41
click at [751, 534] on button "7" at bounding box center [761, 527] width 41 height 41
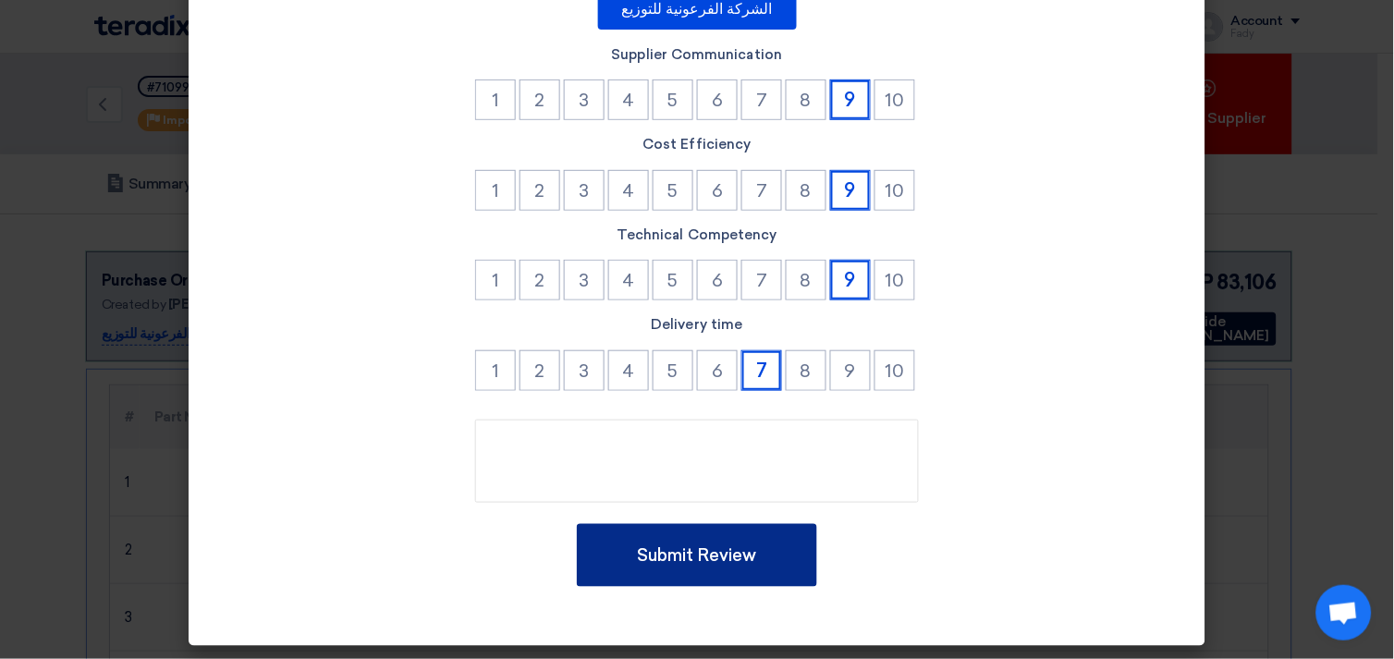
click at [718, 559] on button "Submit Review" at bounding box center [697, 555] width 240 height 63
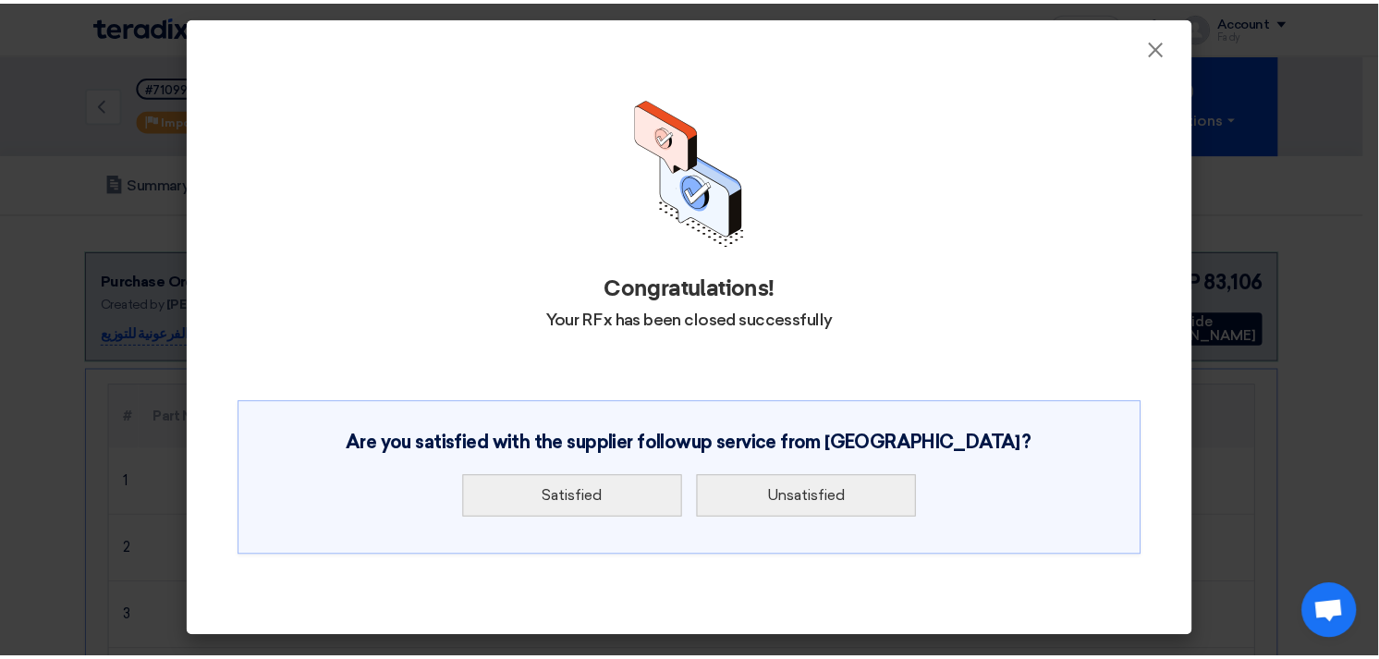
scroll to position [0, 0]
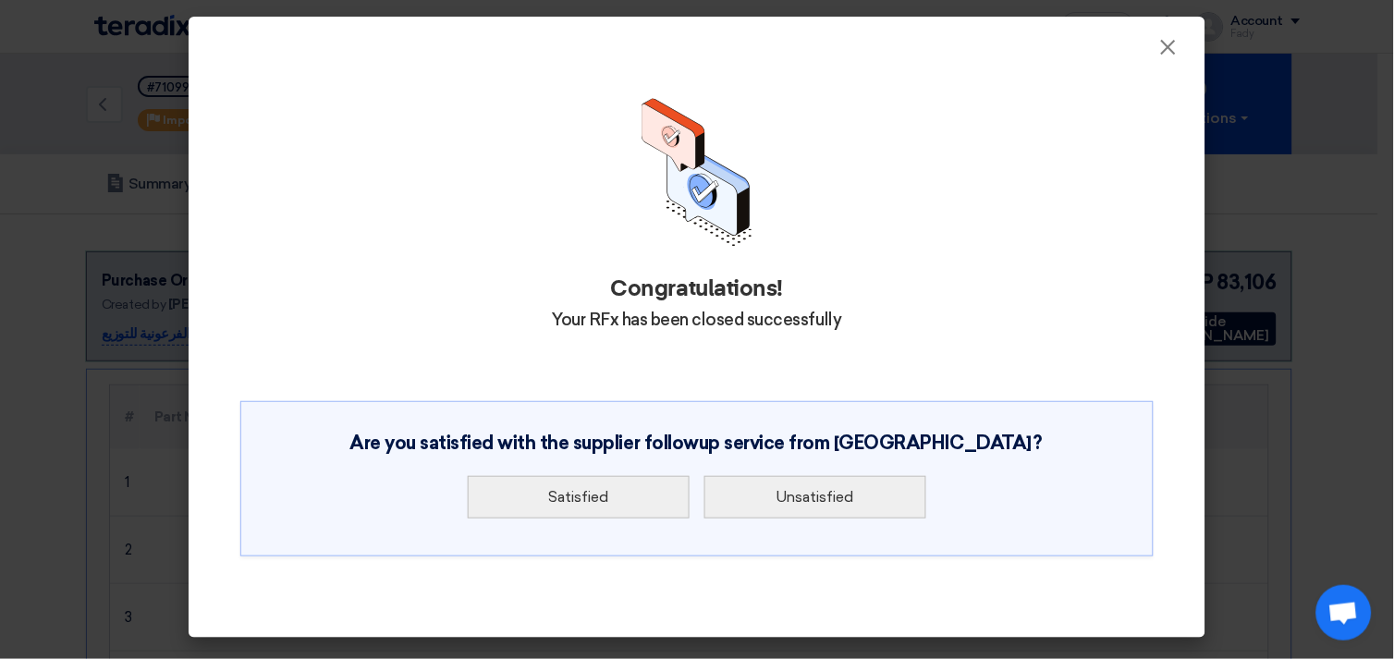
click at [663, 470] on div "Satisfied Unsatisfied" at bounding box center [697, 497] width 860 height 57
click at [656, 483] on button "Satisfied" at bounding box center [579, 497] width 222 height 43
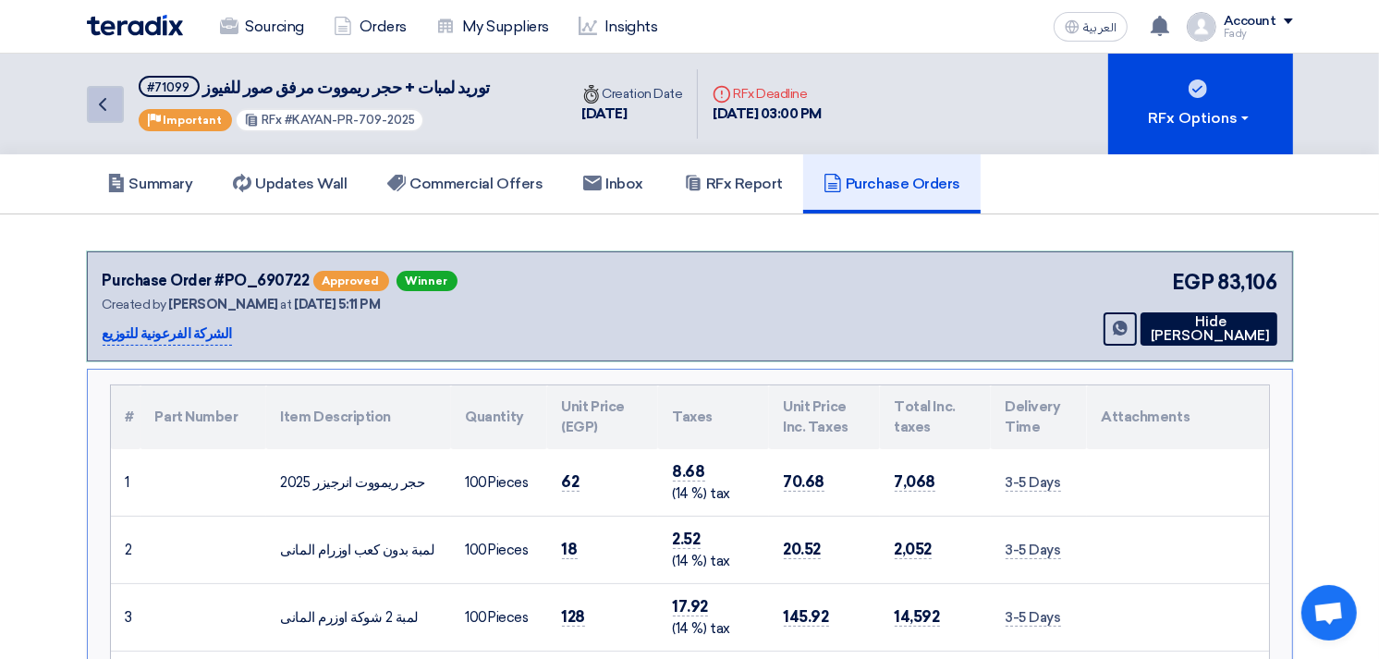
click at [111, 104] on icon "Back" at bounding box center [103, 104] width 22 height 22
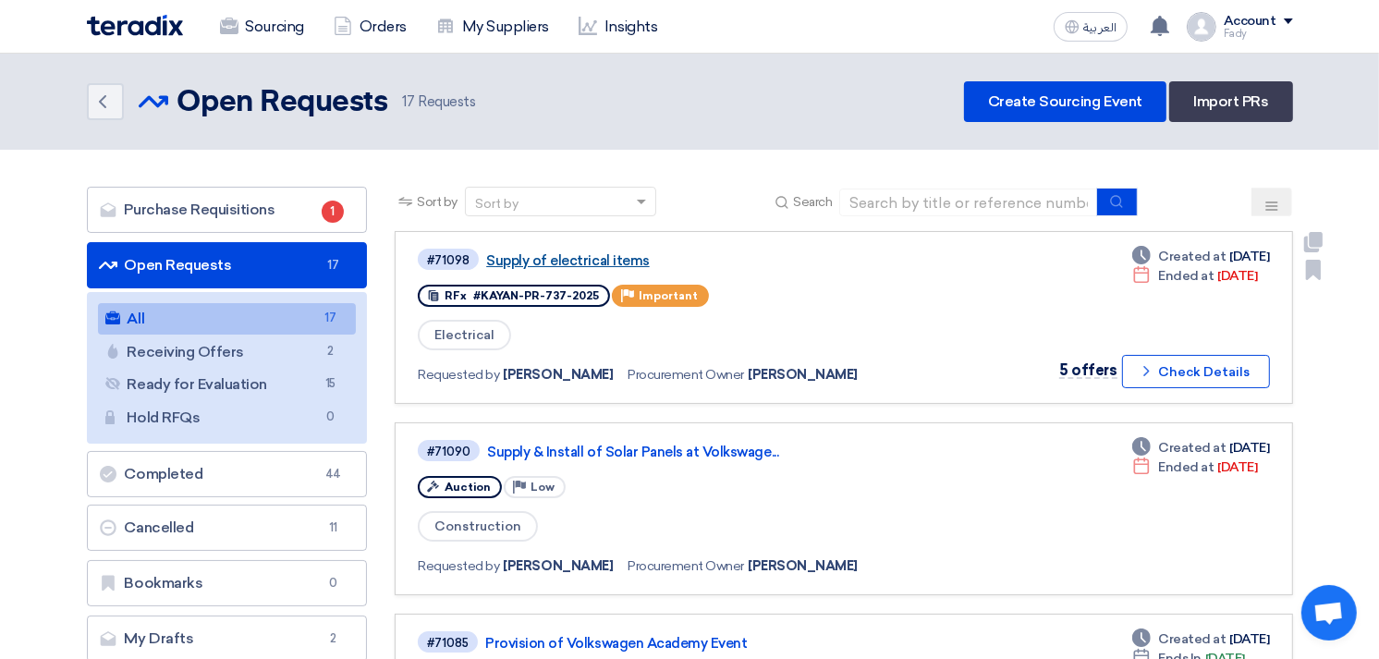
click at [561, 260] on link "Supply of electrical items" at bounding box center [717, 260] width 462 height 17
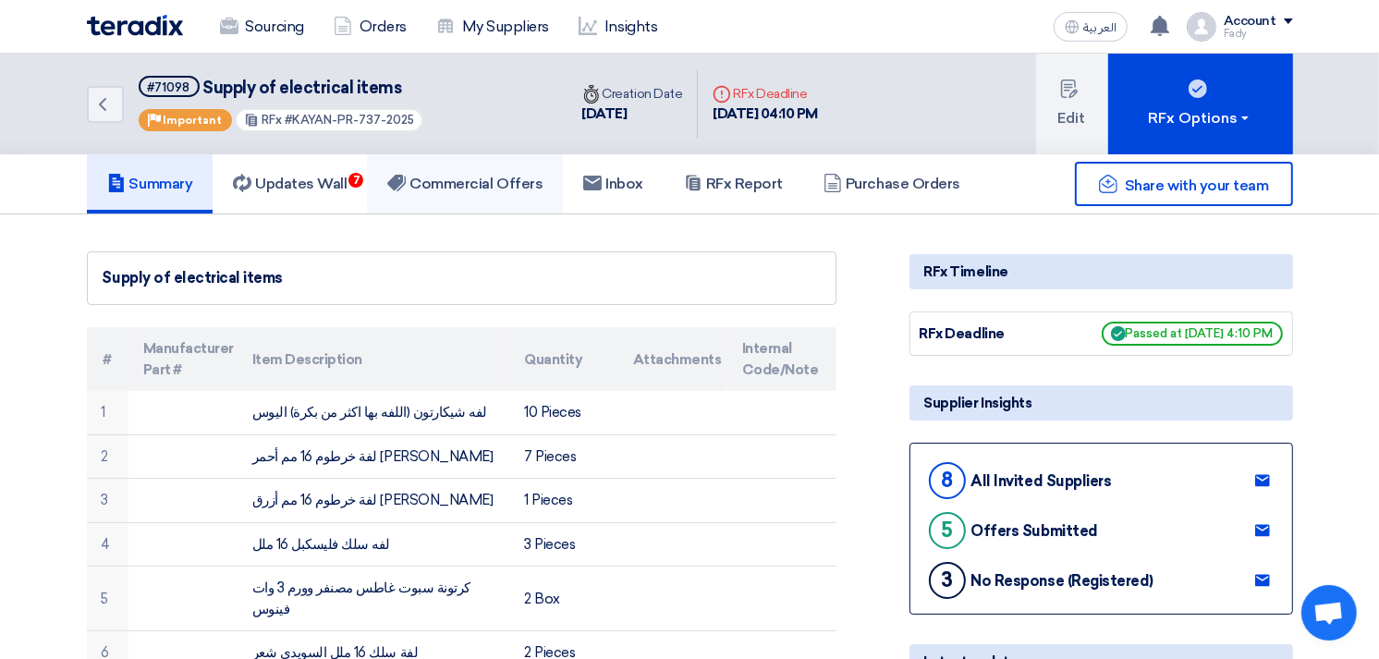
click at [494, 176] on h5 "Commercial Offers" at bounding box center [464, 184] width 155 height 18
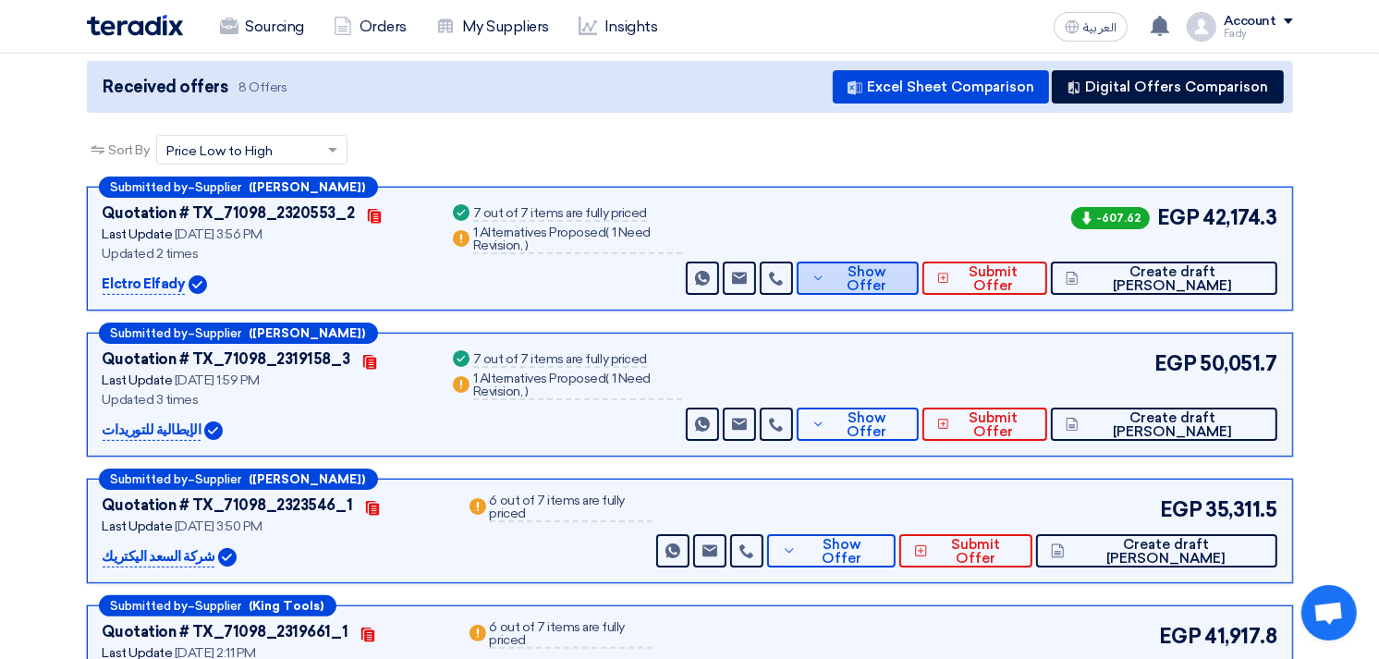
scroll to position [205, 0]
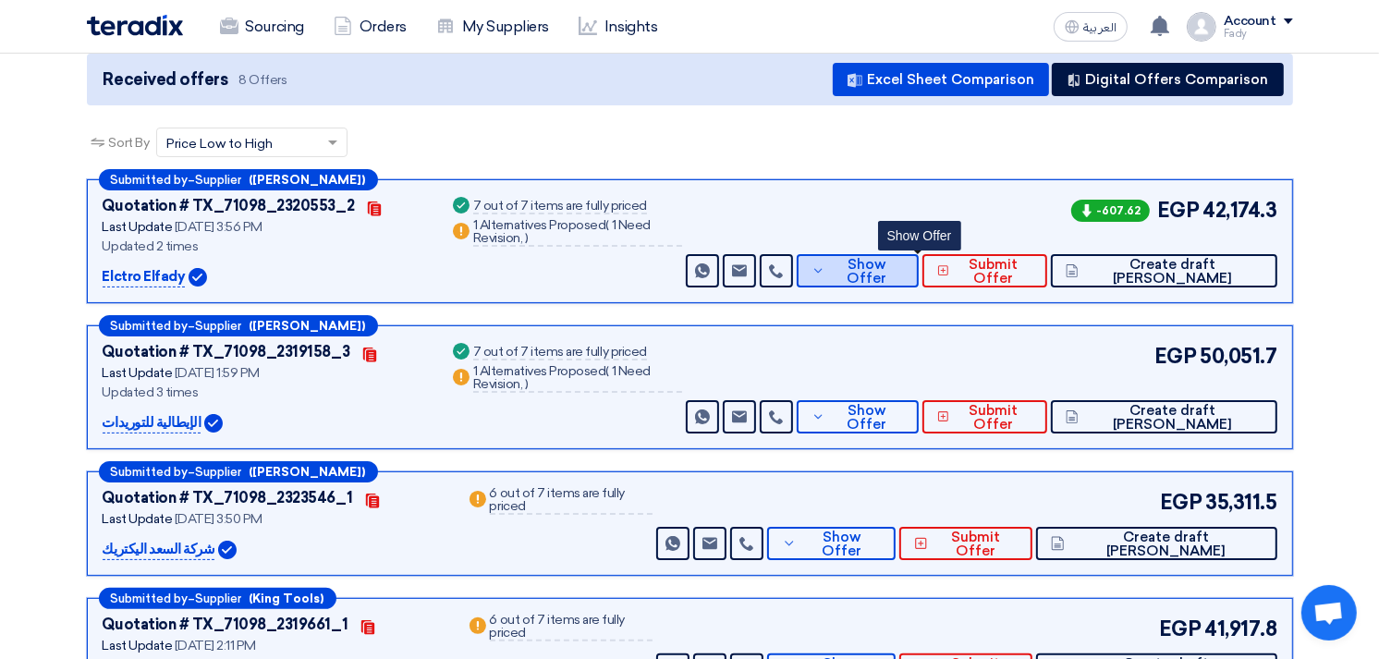
click at [904, 263] on span "Show Offer" at bounding box center [867, 272] width 74 height 28
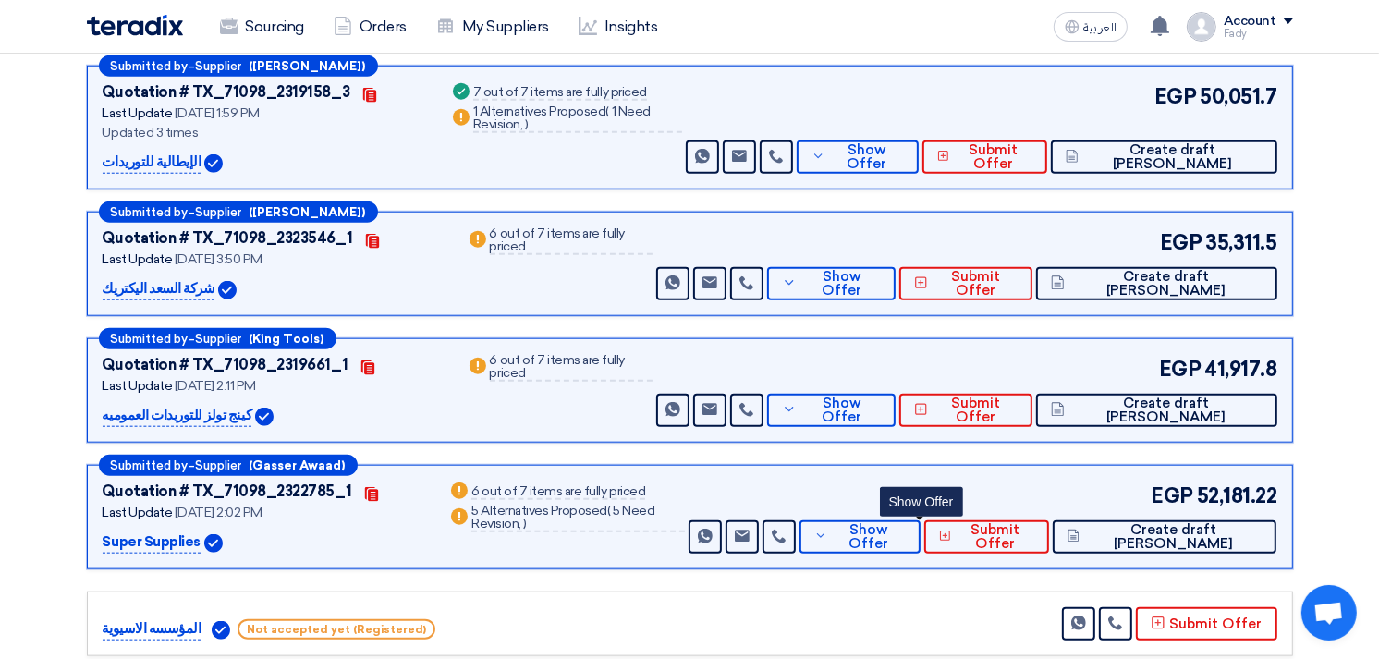
scroll to position [1232, 0]
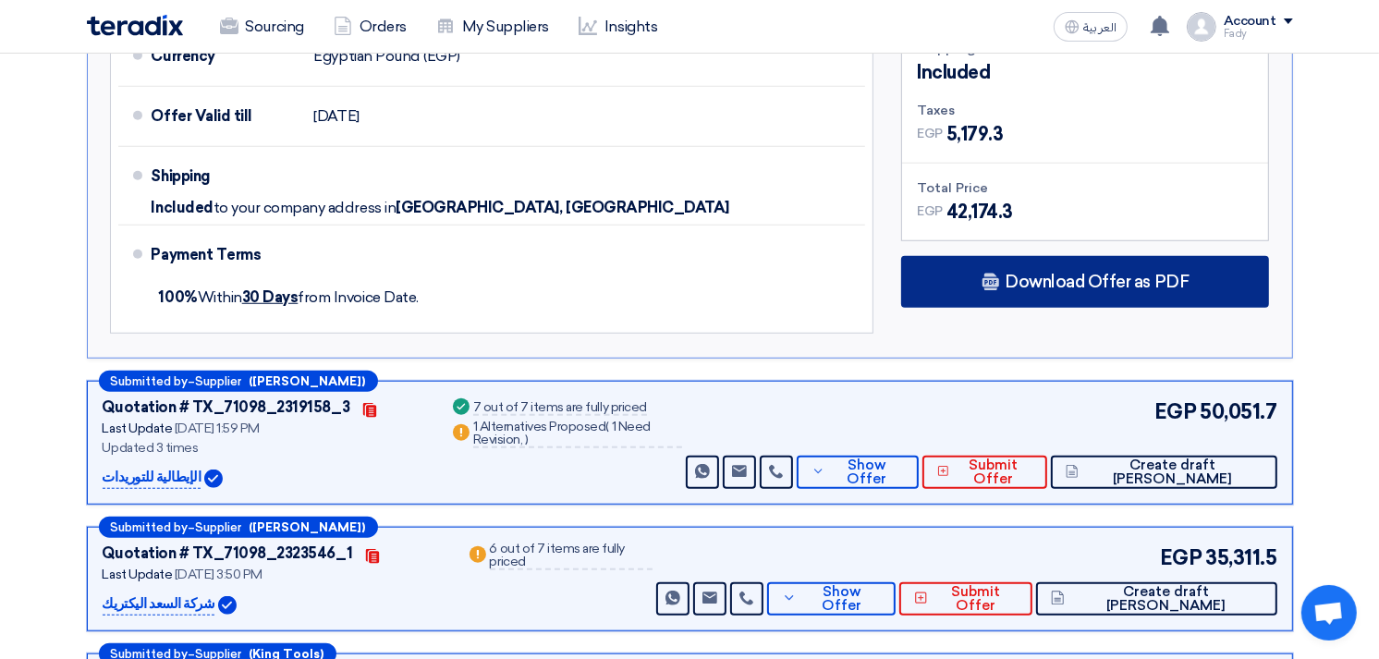
click at [1114, 288] on div "Download Offer as PDF" at bounding box center [1085, 282] width 368 height 52
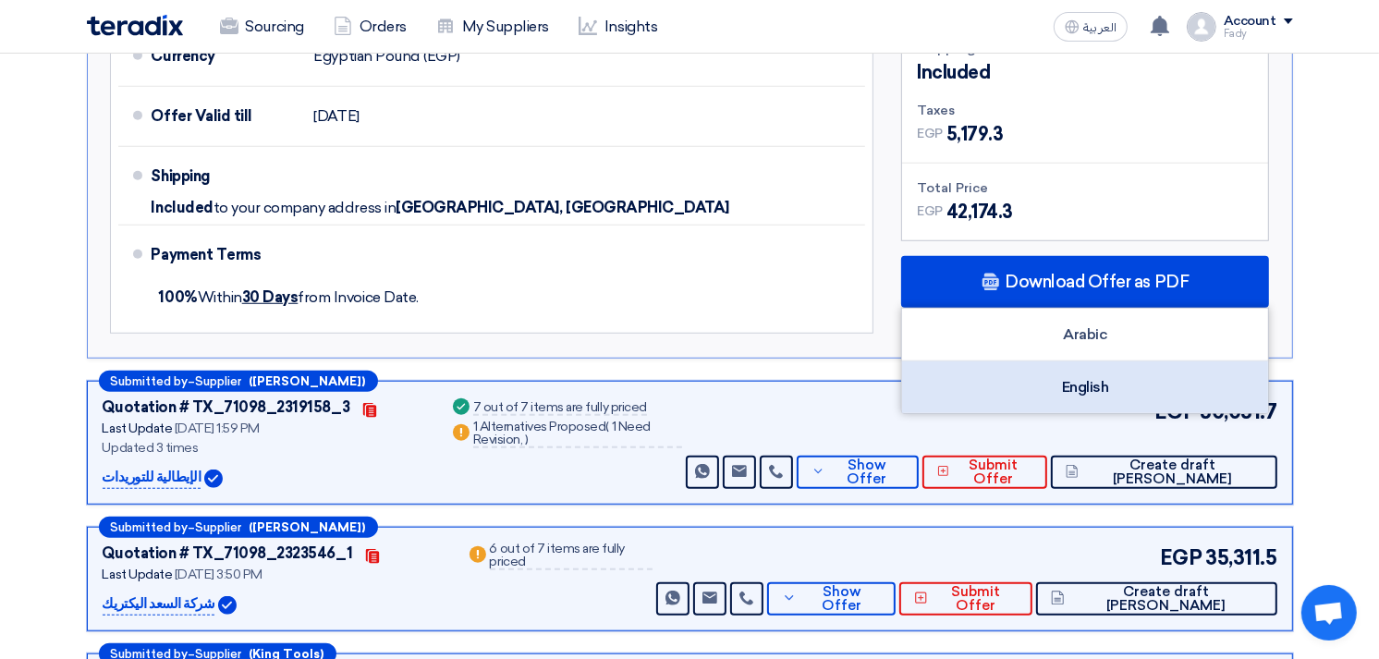
click at [1104, 399] on div "English" at bounding box center [1085, 387] width 366 height 52
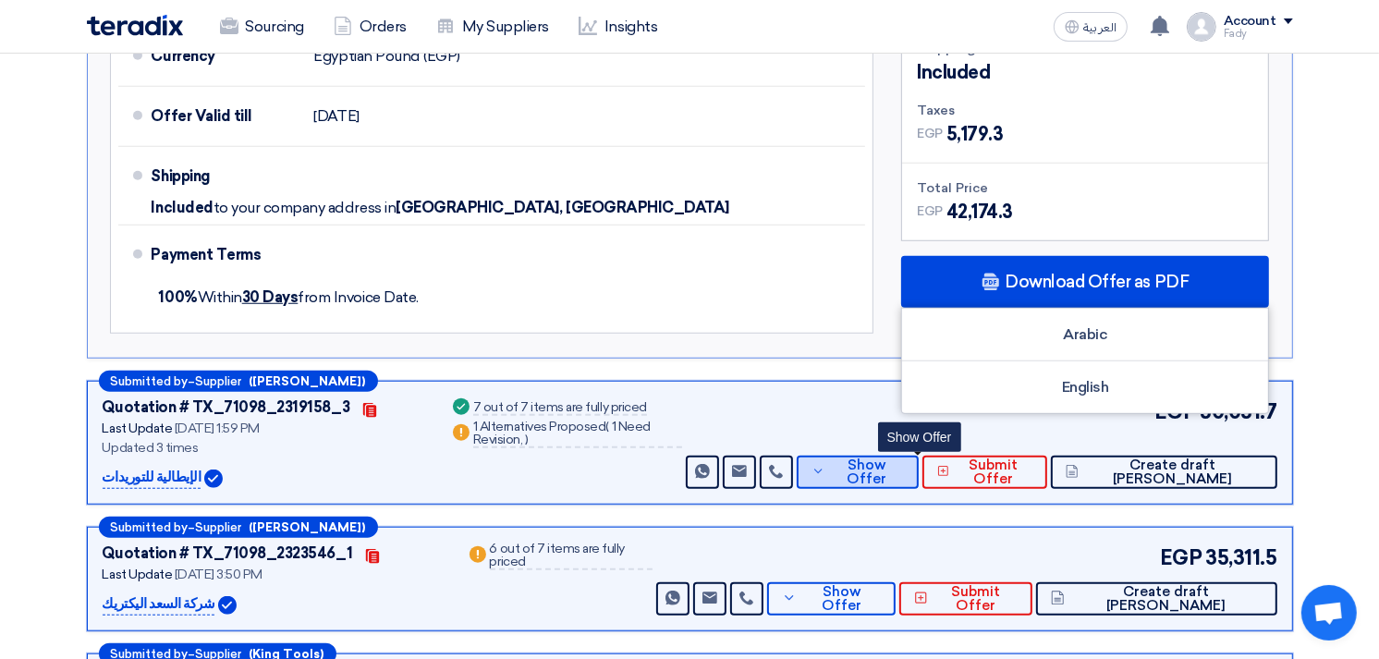
click at [890, 466] on span "Show Offer" at bounding box center [867, 472] width 74 height 28
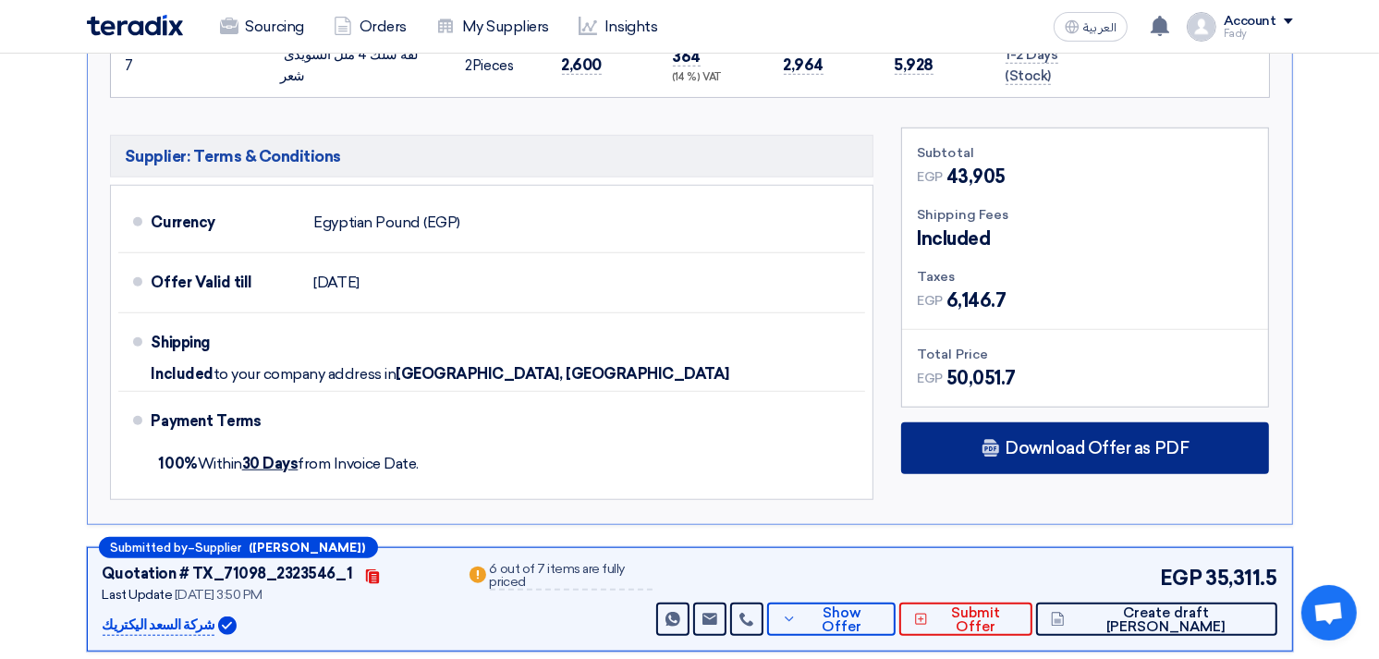
click at [1000, 422] on div "Download Offer as PDF" at bounding box center [1085, 448] width 368 height 52
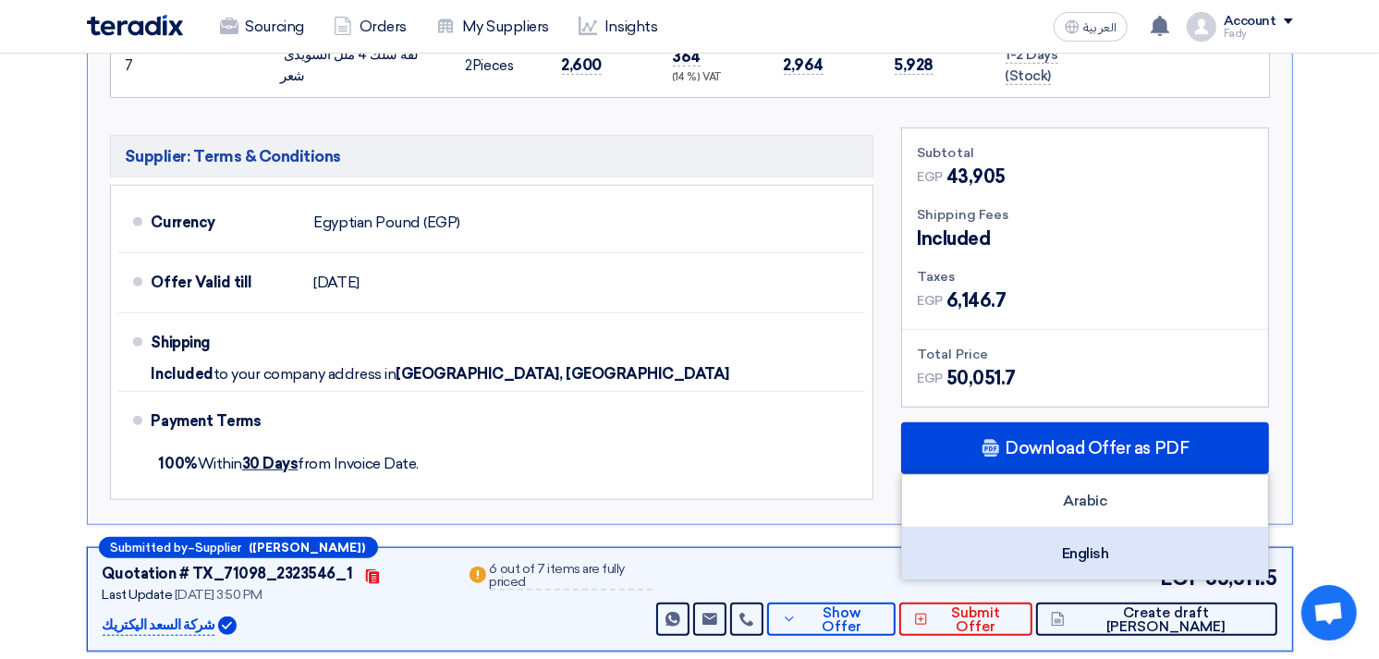
click at [1105, 532] on div "English" at bounding box center [1085, 554] width 366 height 52
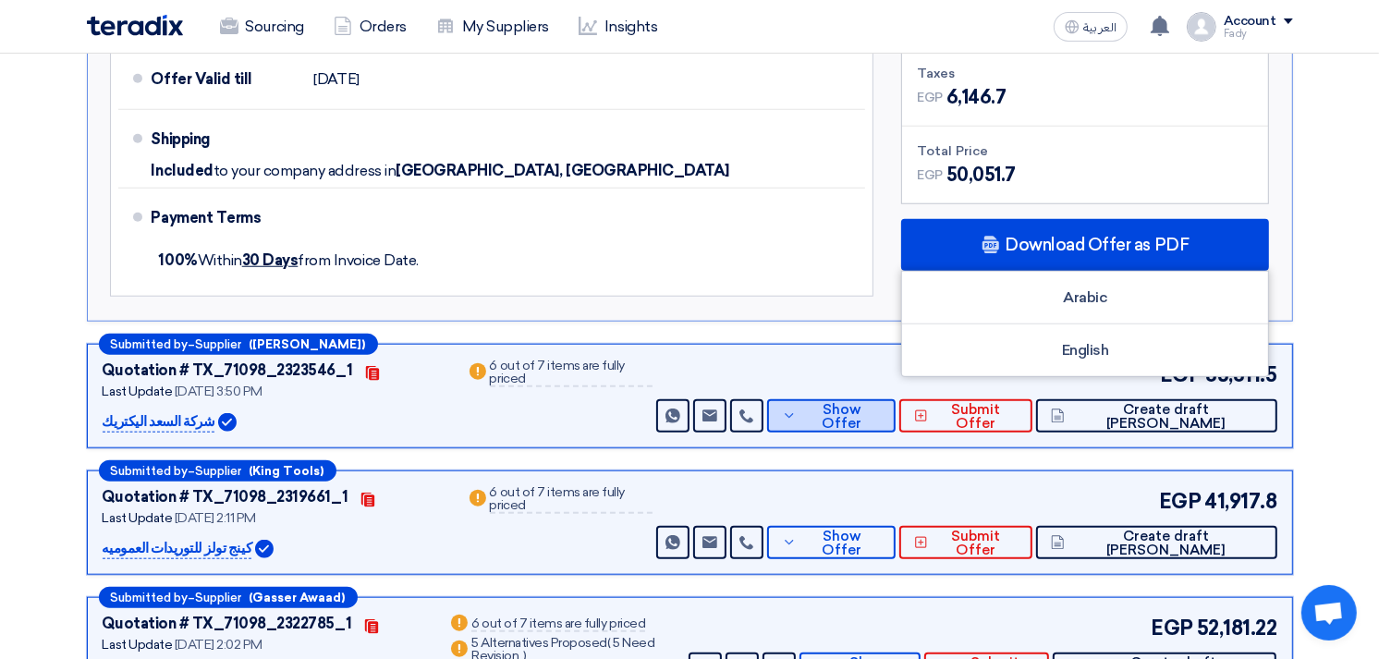
scroll to position [1437, 0]
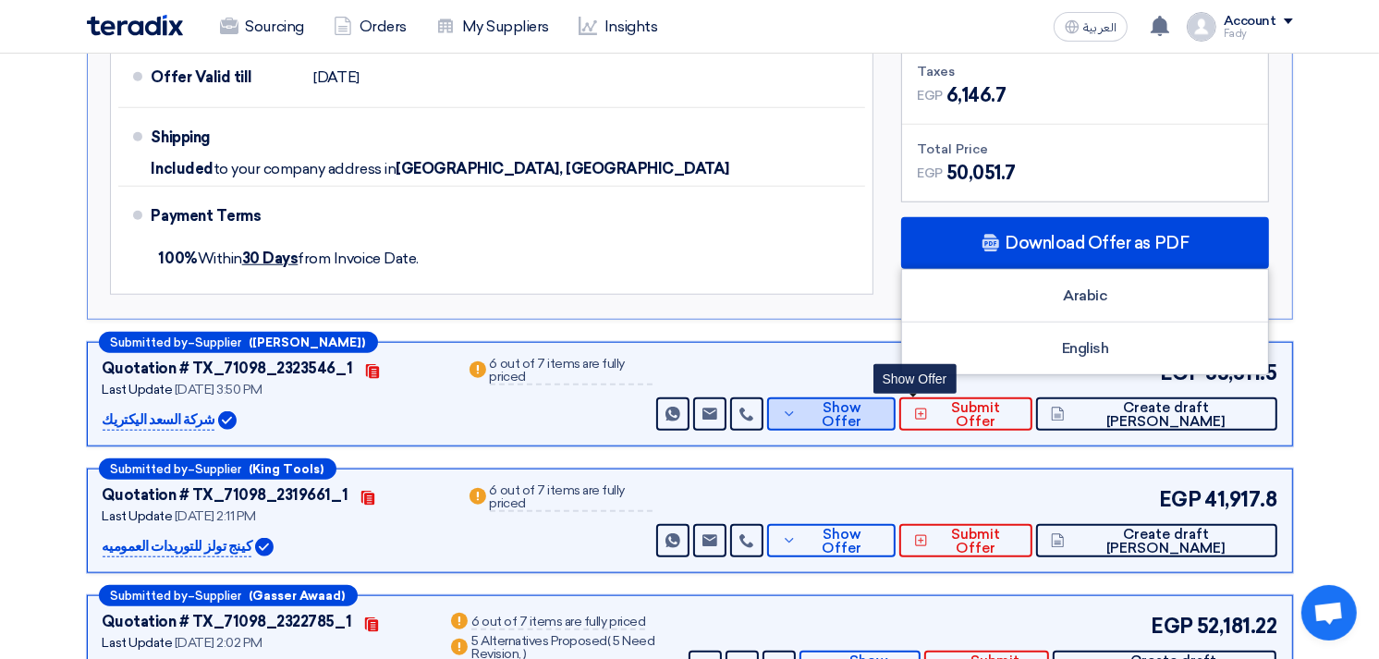
click at [881, 401] on span "Show Offer" at bounding box center [840, 415] width 79 height 28
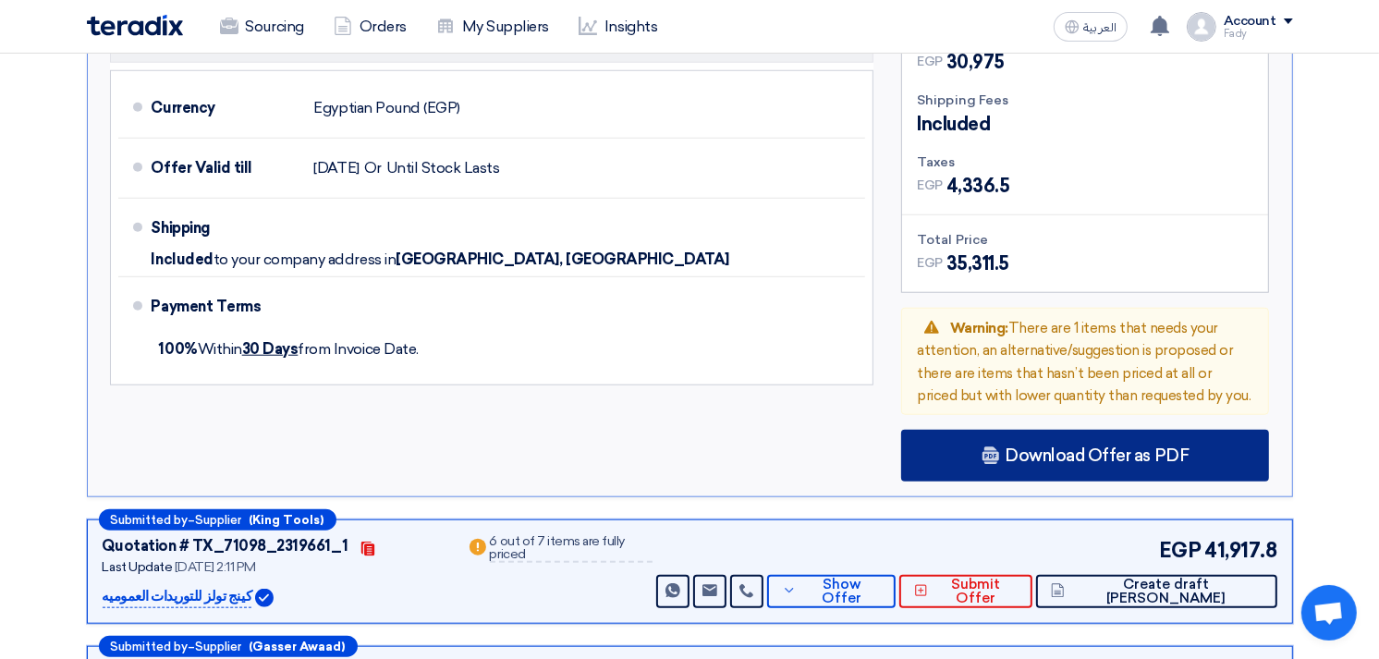
click at [1048, 453] on span "Download Offer as PDF" at bounding box center [1097, 455] width 184 height 17
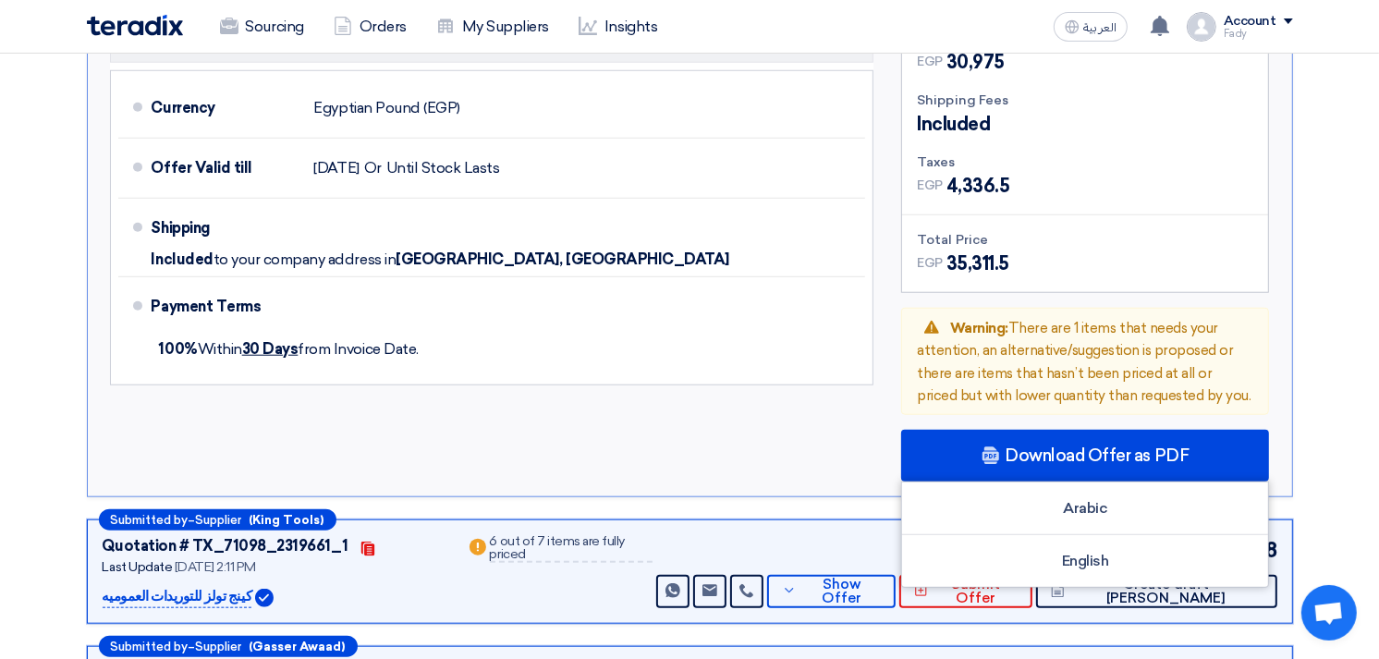
click at [622, 449] on div "Supplier: Terms & Conditions Currency Egyptian Pound (EGP) Offer Valid till [DA…" at bounding box center [492, 247] width 792 height 469
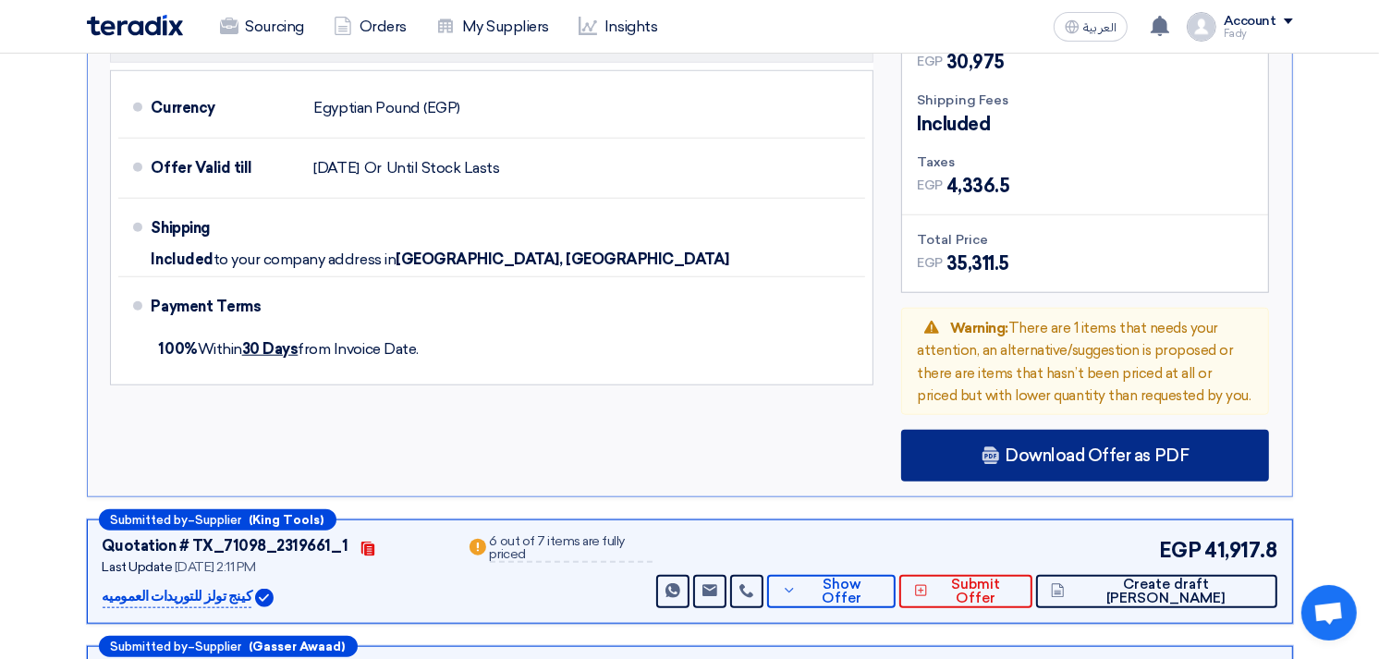
click at [1059, 447] on span "Download Offer as PDF" at bounding box center [1097, 455] width 184 height 17
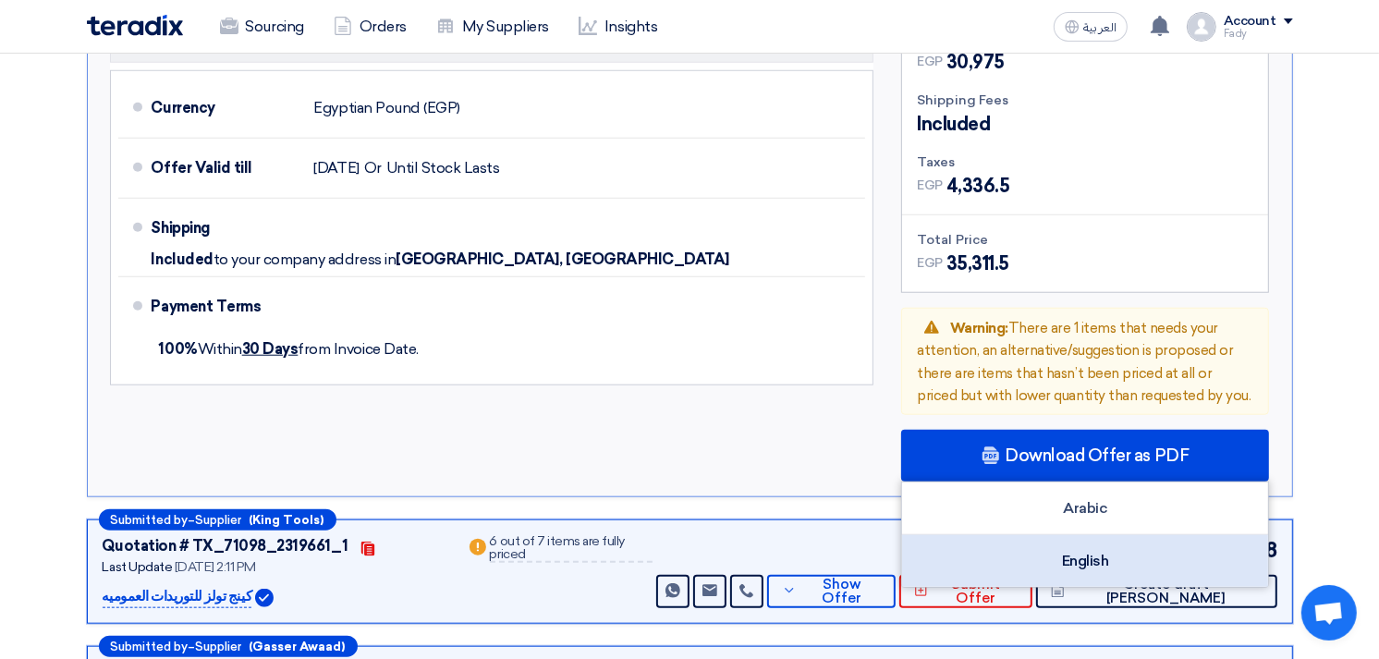
click at [1083, 562] on div "English" at bounding box center [1085, 561] width 366 height 52
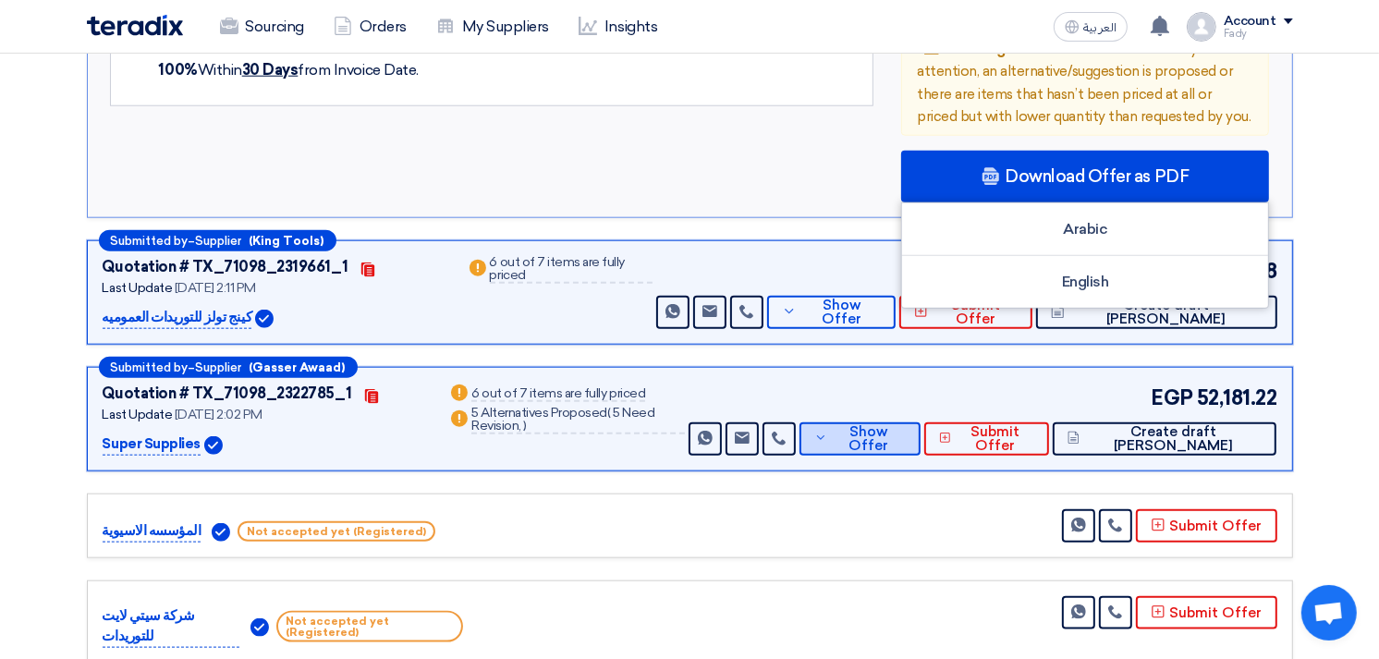
scroll to position [1745, 0]
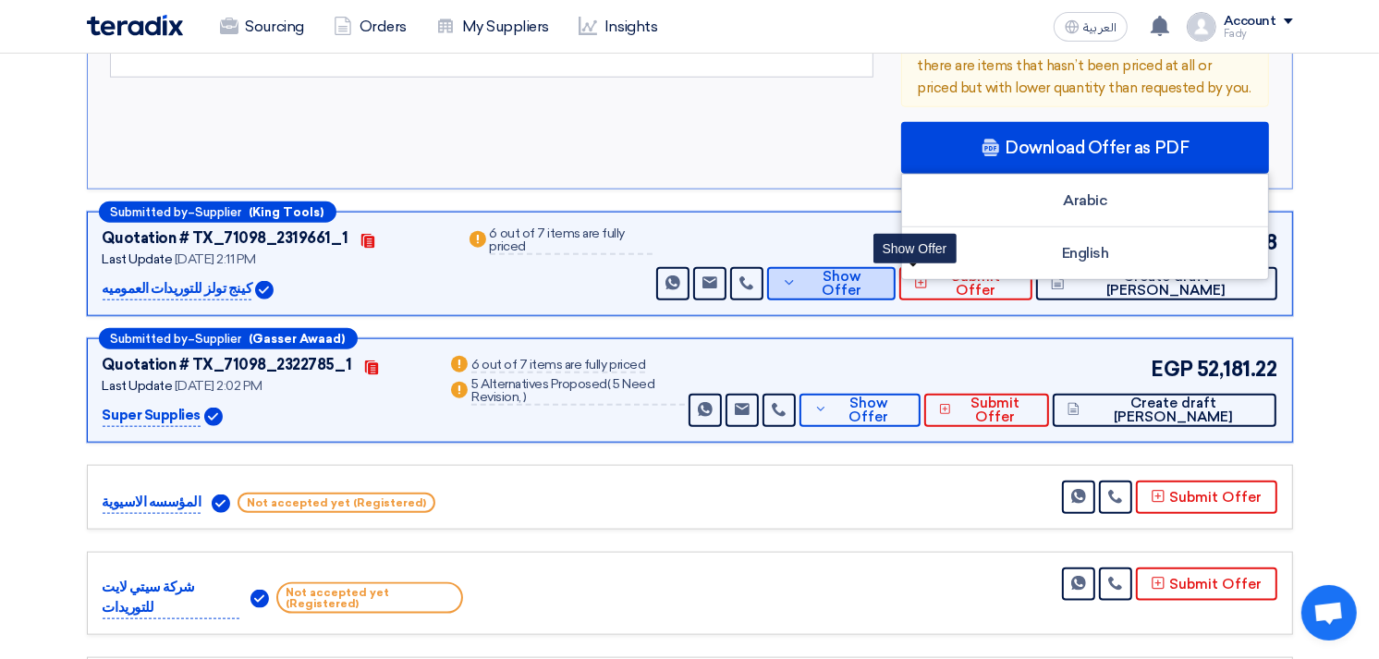
click at [797, 287] on icon at bounding box center [789, 282] width 15 height 15
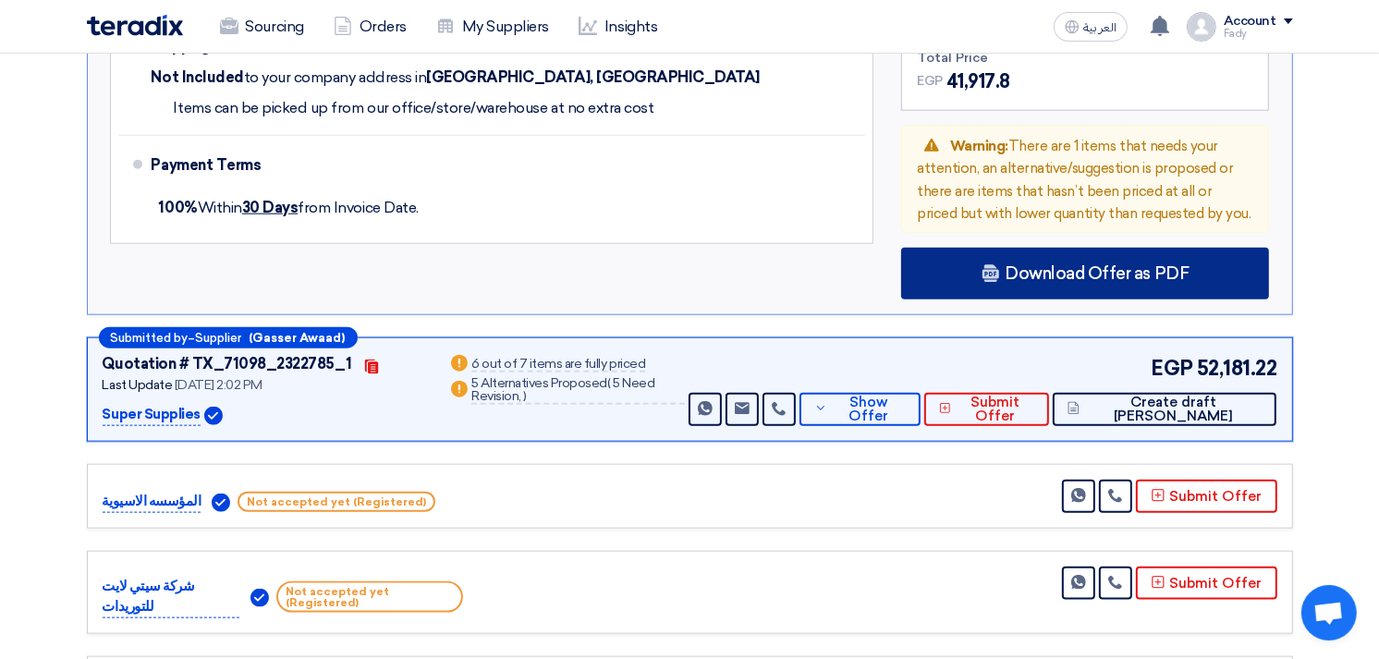
click at [1009, 285] on div "Download Offer as PDF" at bounding box center [1085, 274] width 368 height 52
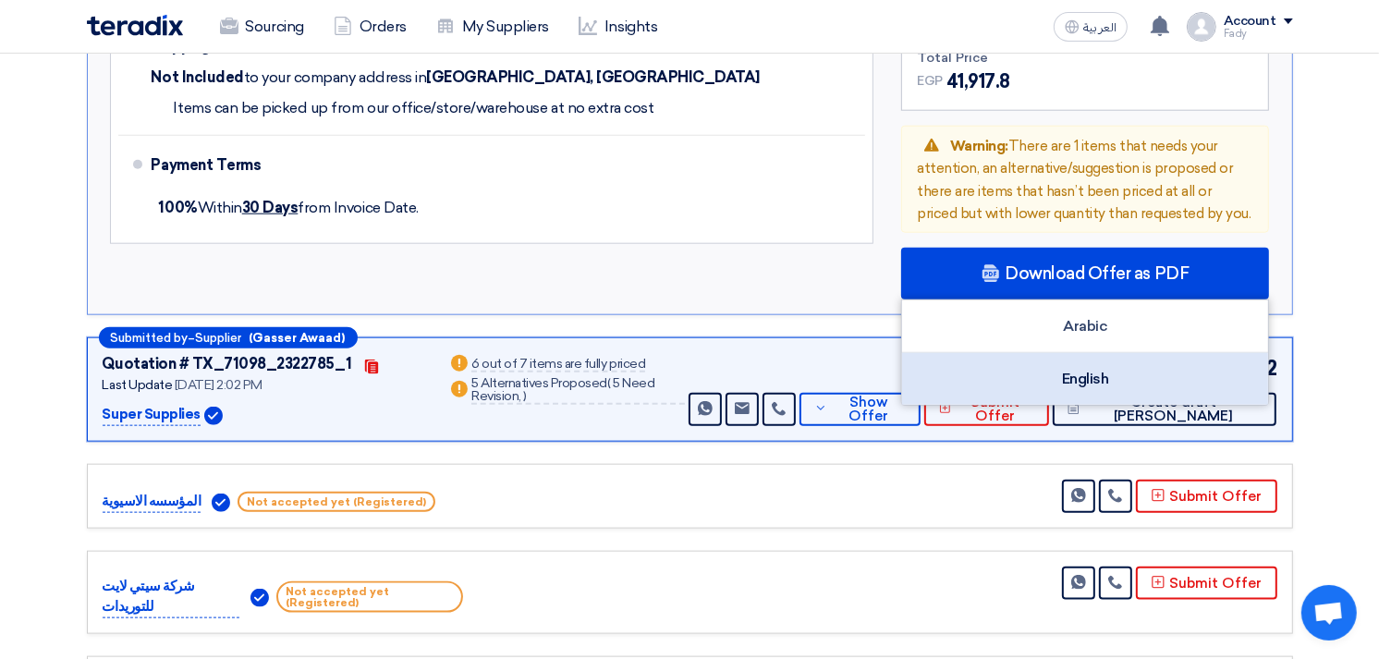
click at [1093, 359] on div "English" at bounding box center [1085, 379] width 366 height 52
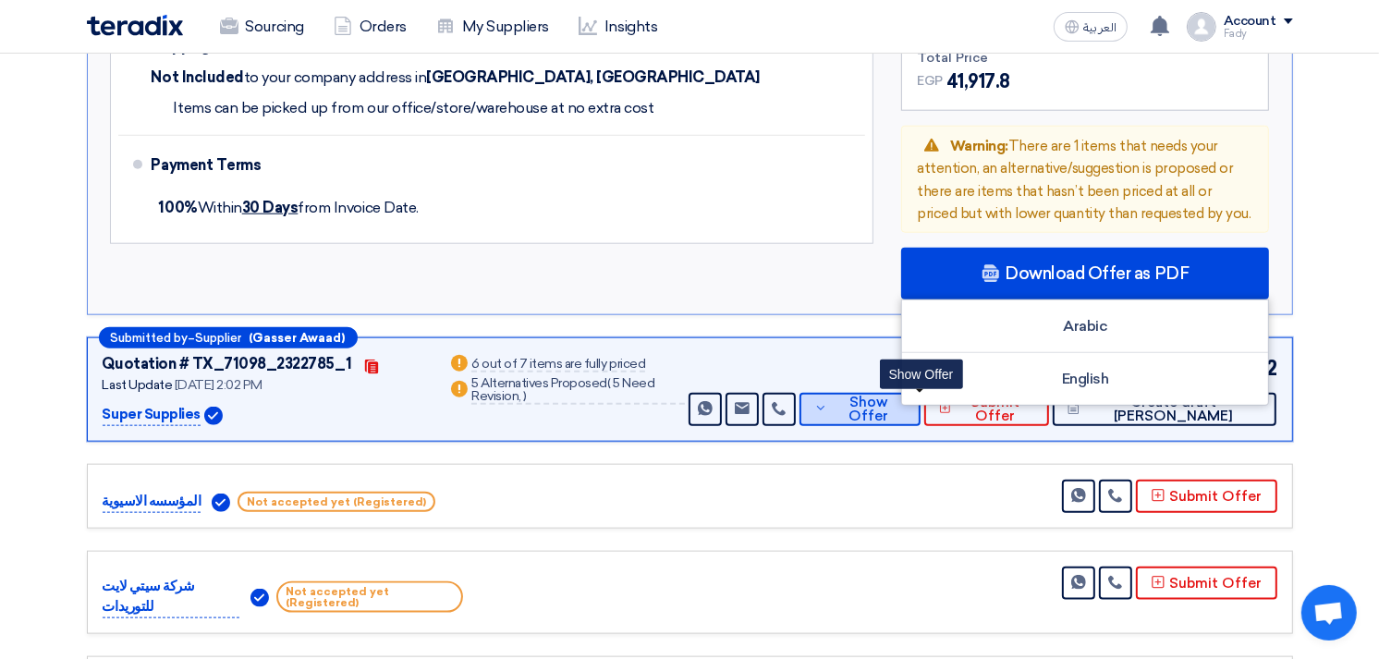
click at [893, 396] on span "Show Offer" at bounding box center [868, 410] width 73 height 28
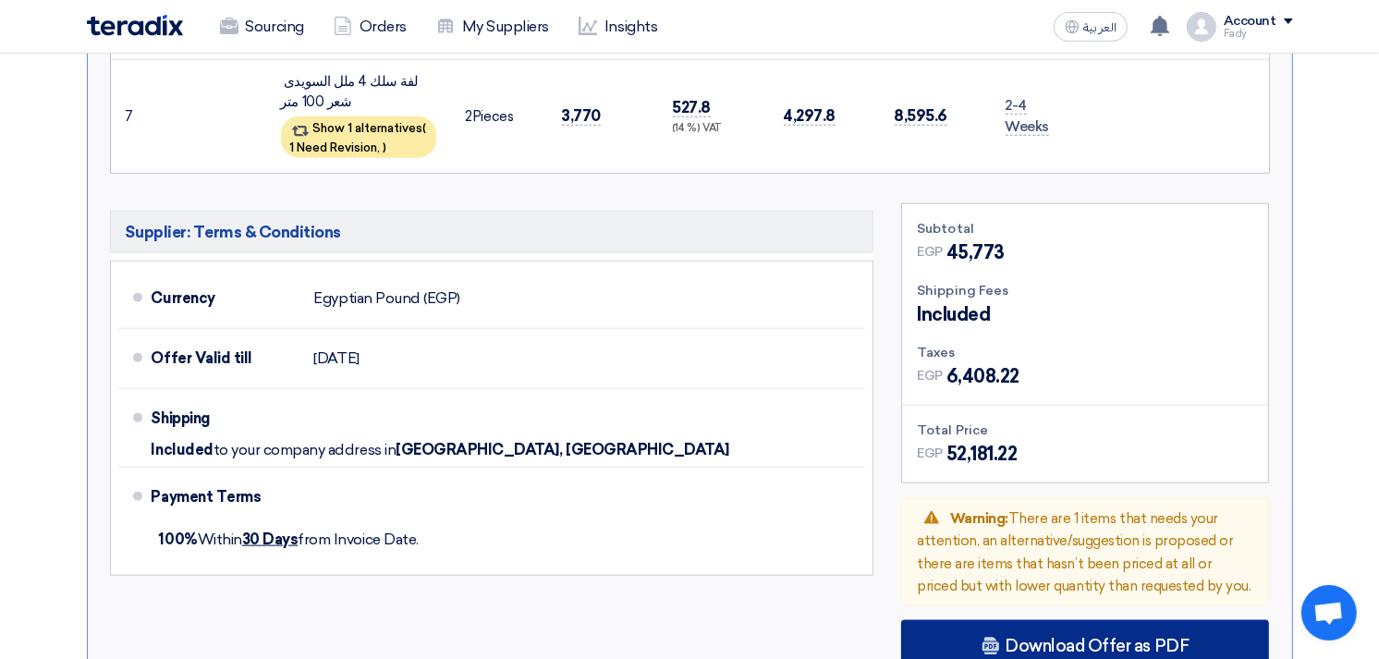
click at [1084, 640] on span "Download Offer as PDF" at bounding box center [1097, 646] width 184 height 17
click at [1106, 622] on div "Download Offer as PDF" at bounding box center [1085, 646] width 368 height 52
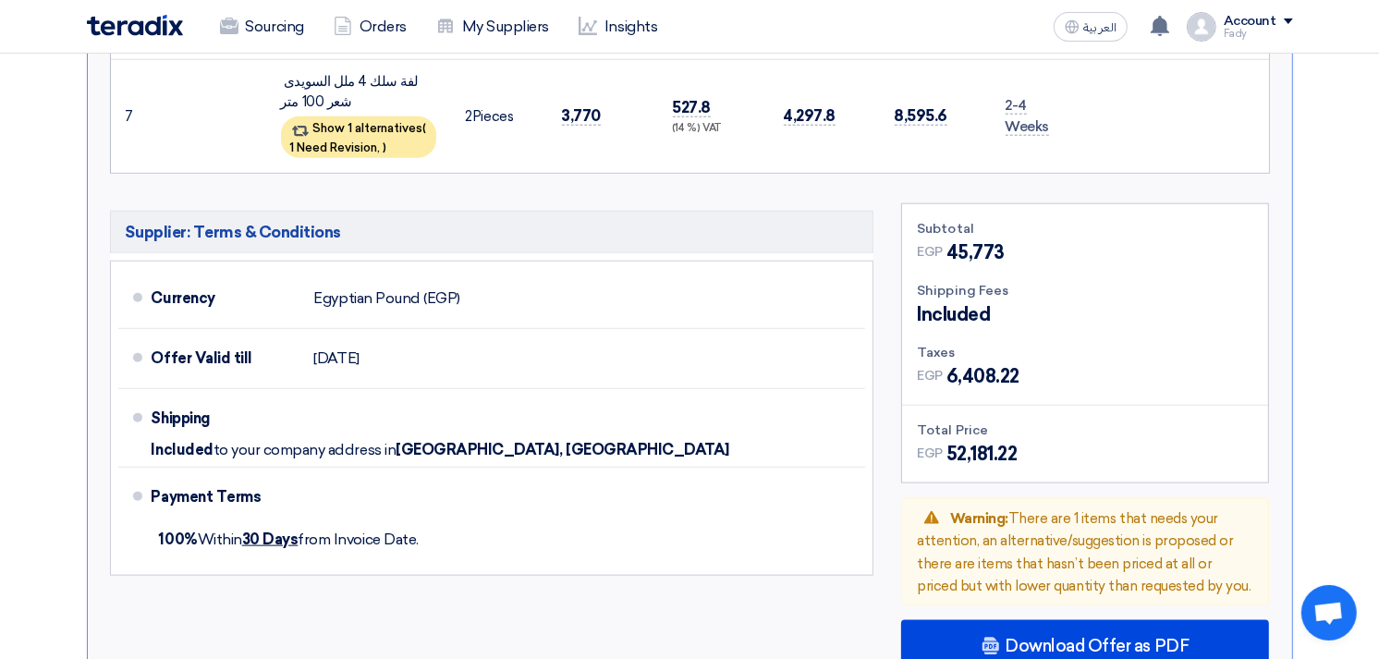
scroll to position [2259, 0]
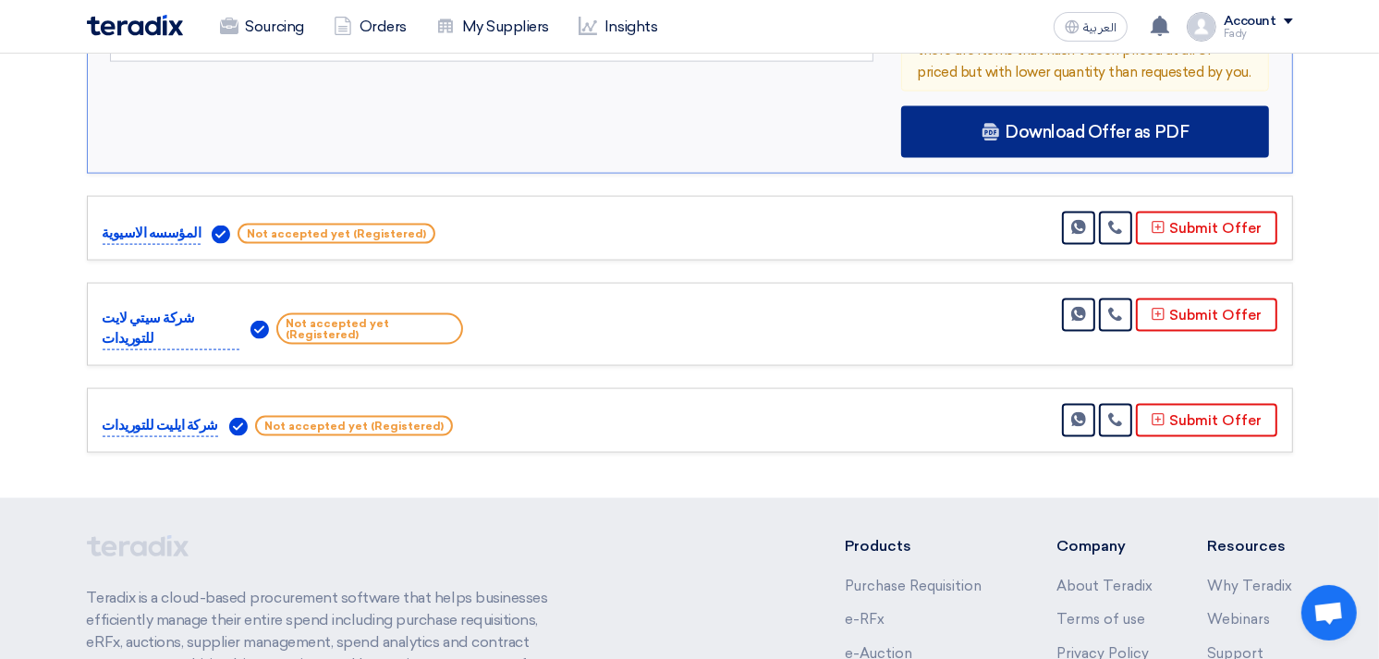
click at [1081, 124] on span "Download Offer as PDF" at bounding box center [1097, 132] width 184 height 17
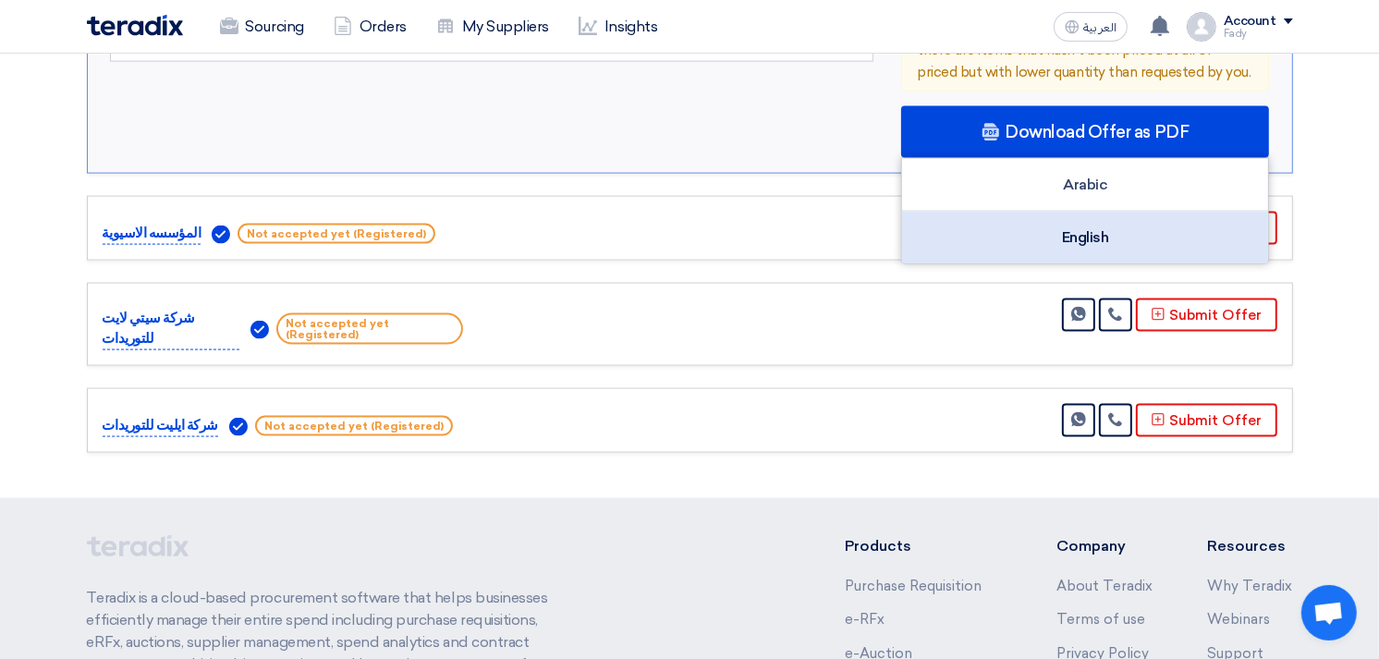
click at [1101, 228] on div "English" at bounding box center [1085, 238] width 366 height 52
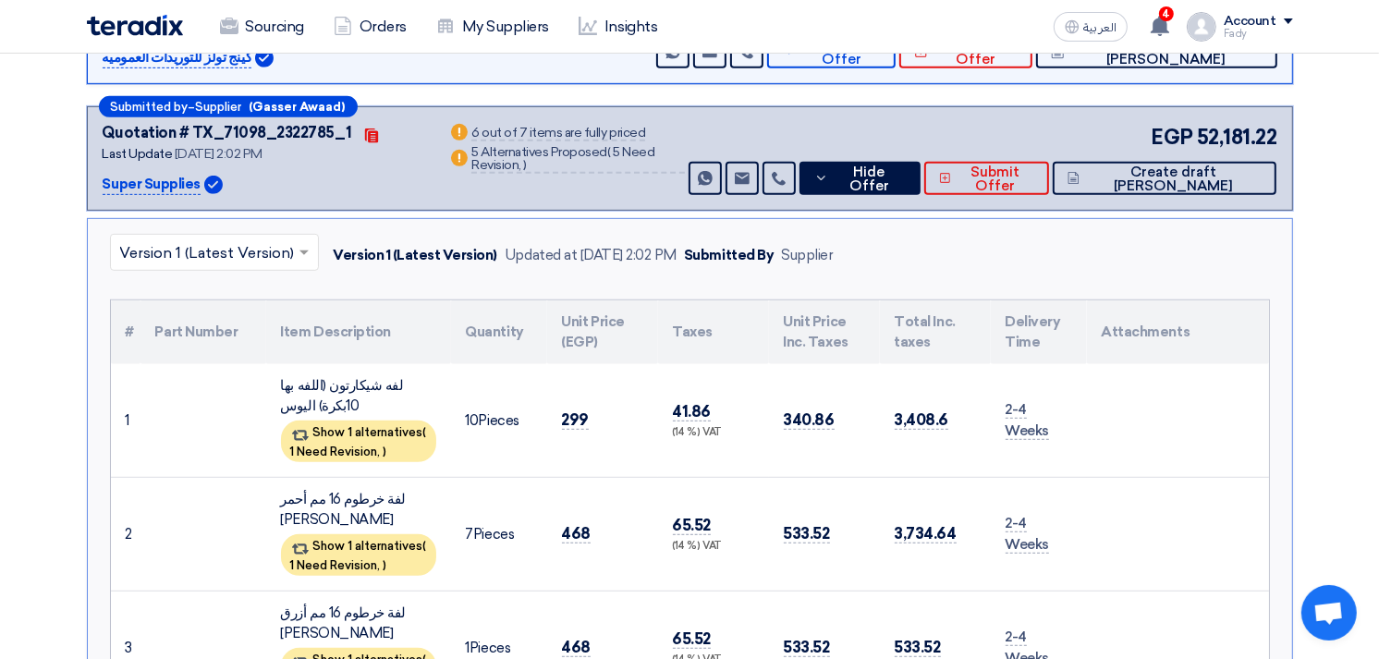
scroll to position [821, 0]
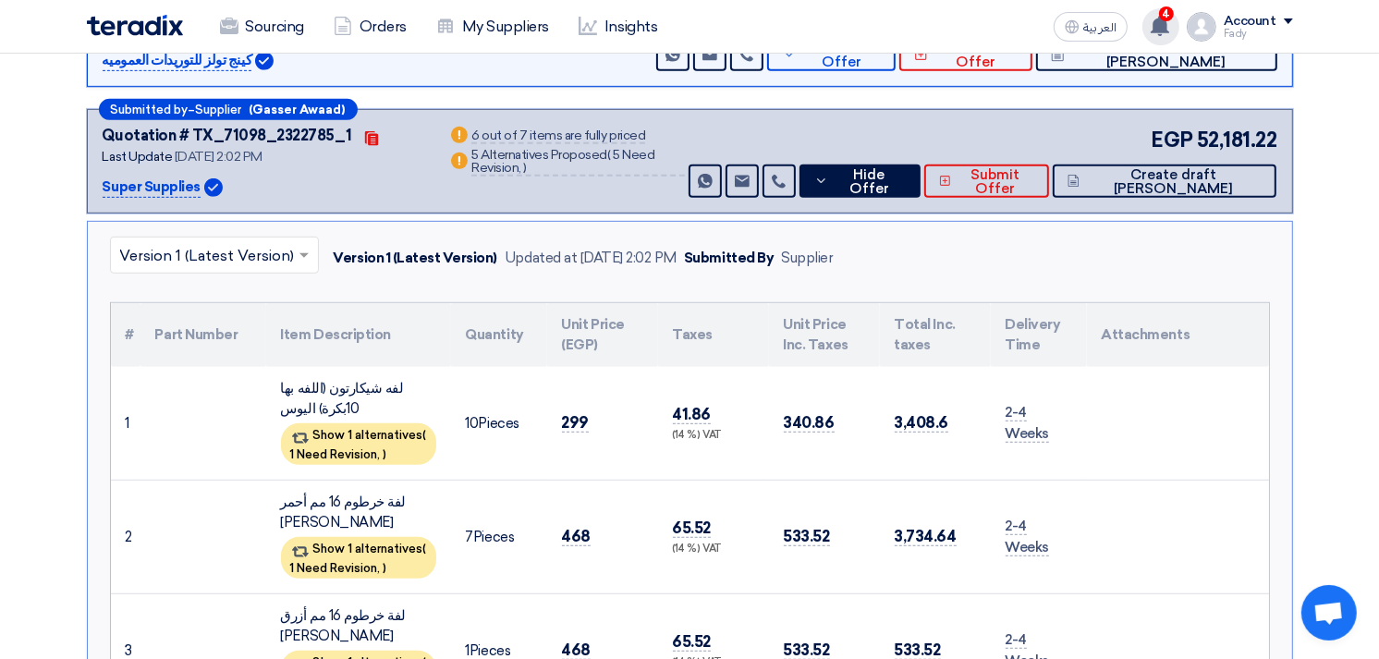
click at [1169, 15] on span "4" at bounding box center [1166, 13] width 15 height 15
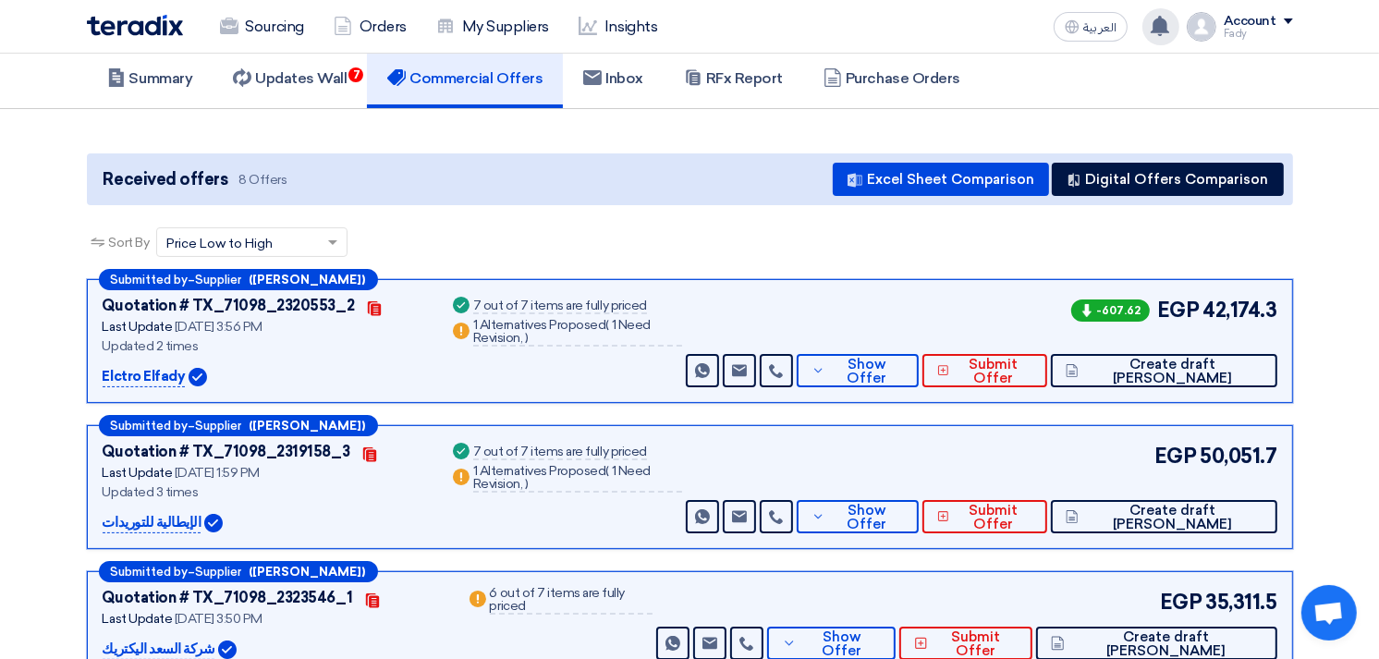
scroll to position [0, 0]
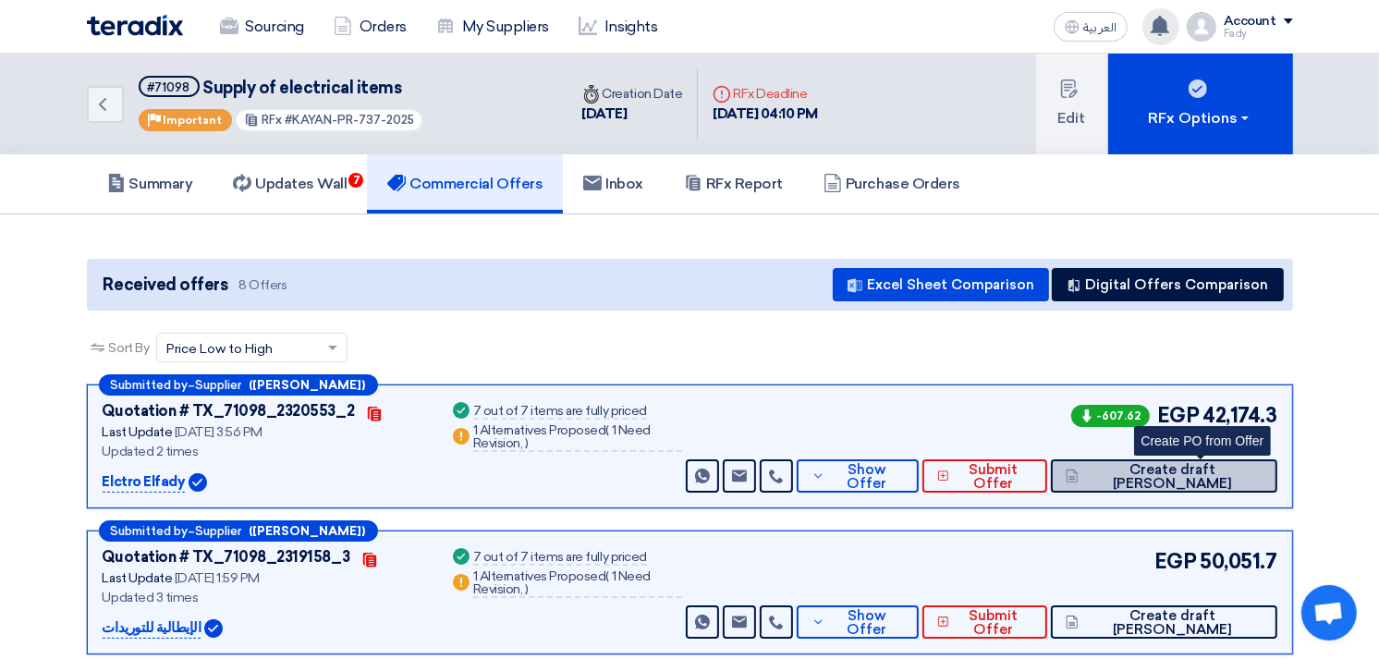
click at [1206, 473] on span "Create draft [PERSON_NAME]" at bounding box center [1172, 477] width 178 height 28
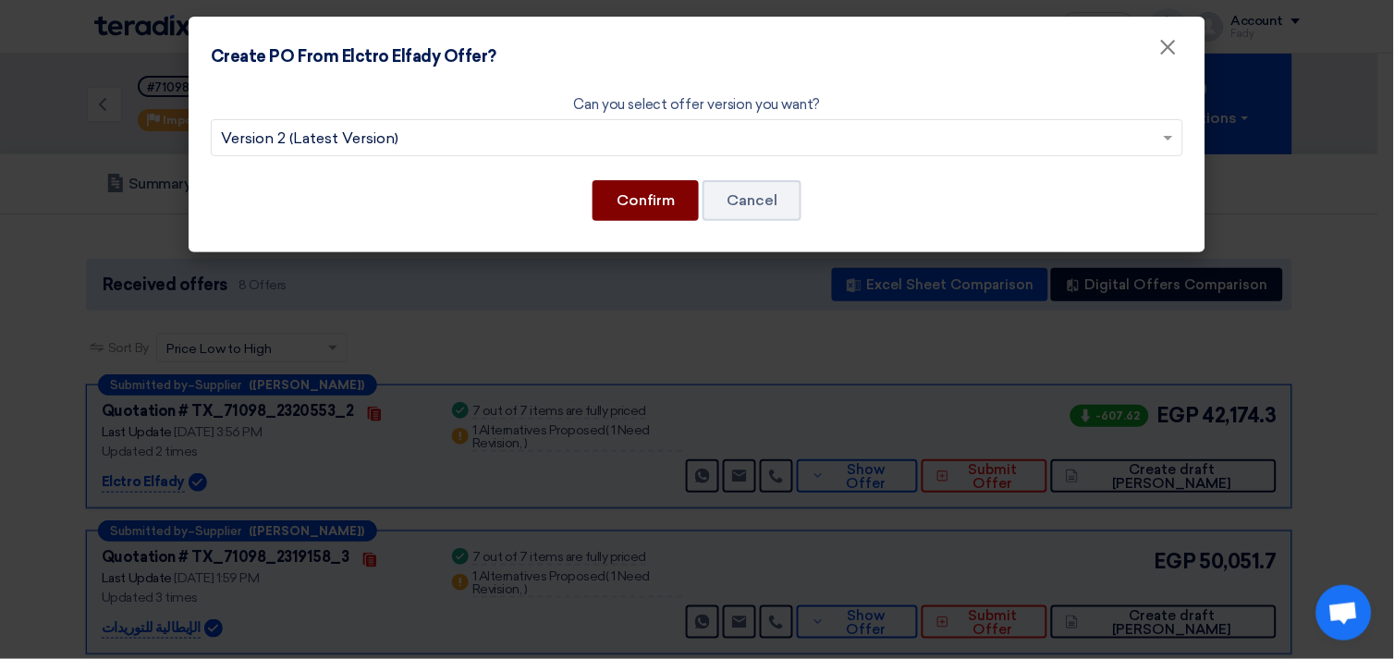
click at [636, 196] on button "Confirm" at bounding box center [646, 200] width 106 height 41
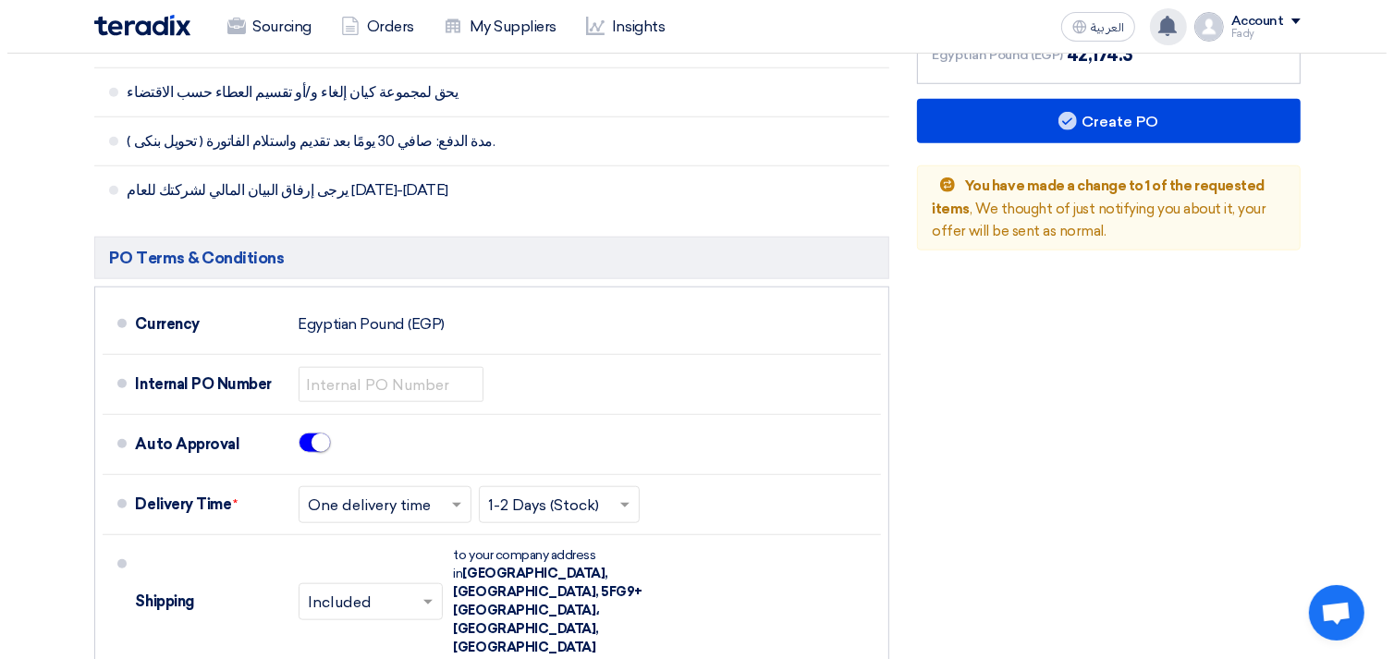
scroll to position [1335, 0]
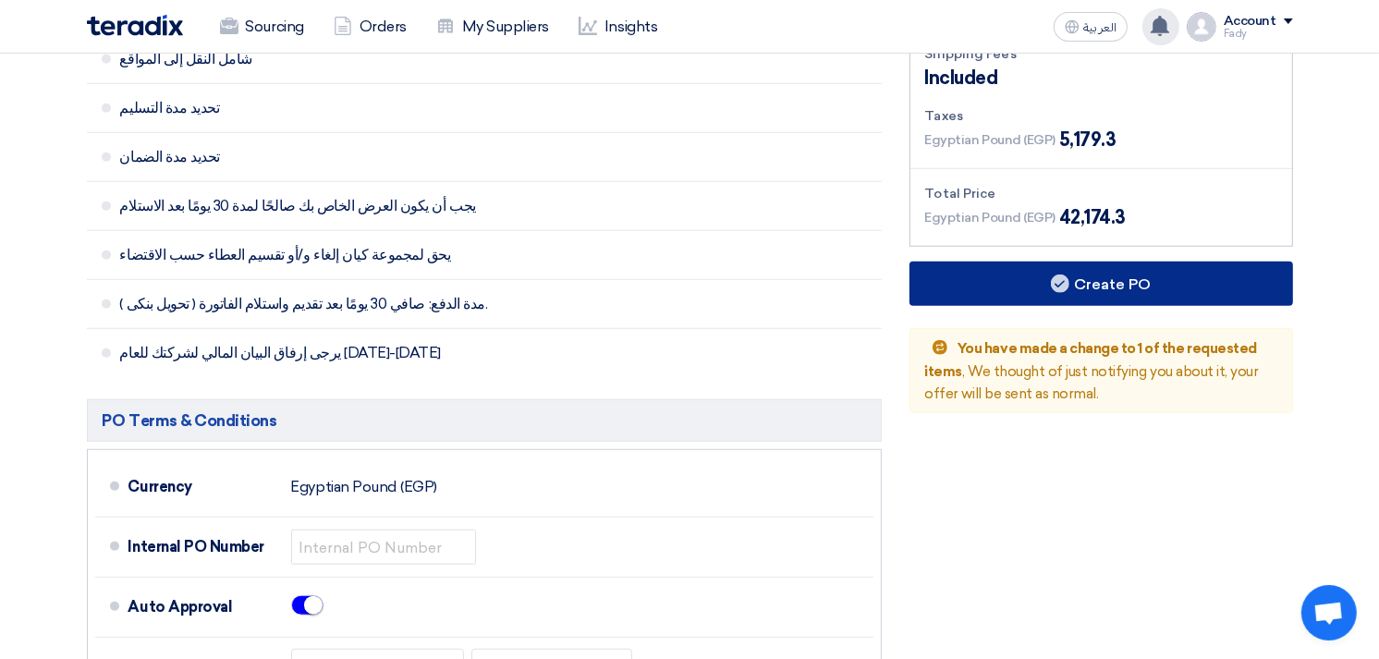
click at [1118, 262] on button "Create PO" at bounding box center [1102, 284] width 384 height 44
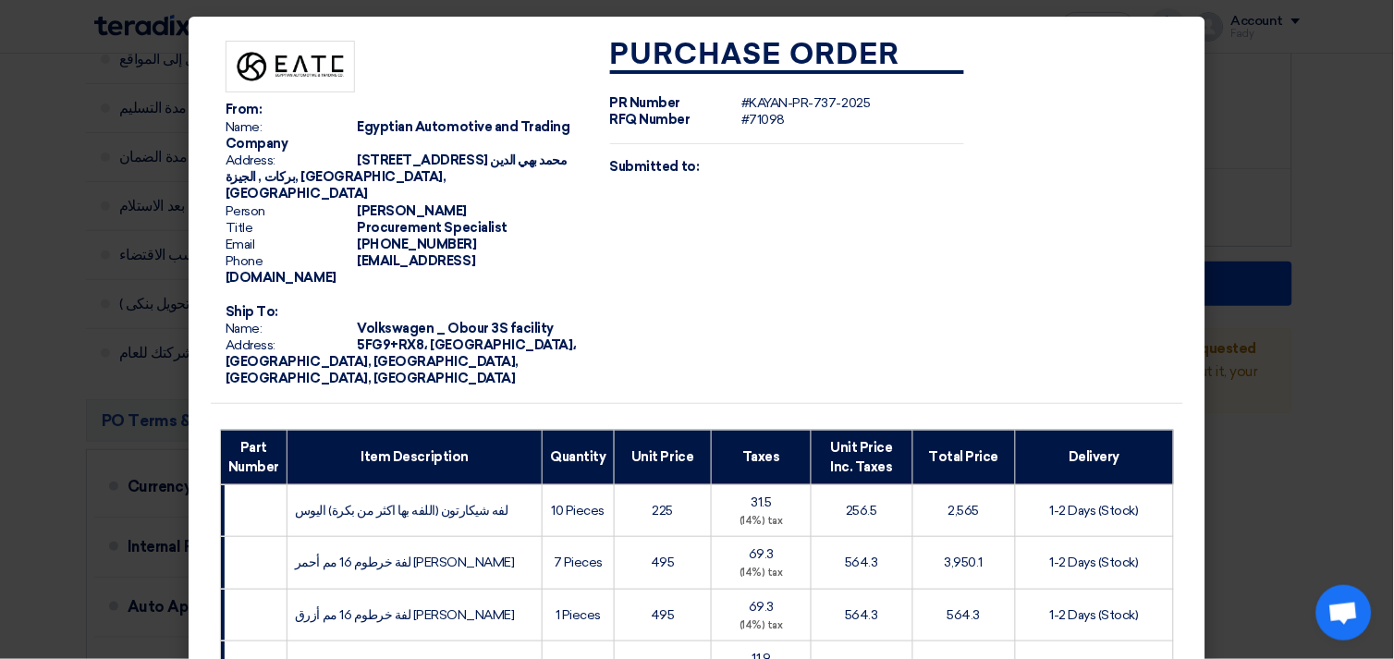
scroll to position [556, 0]
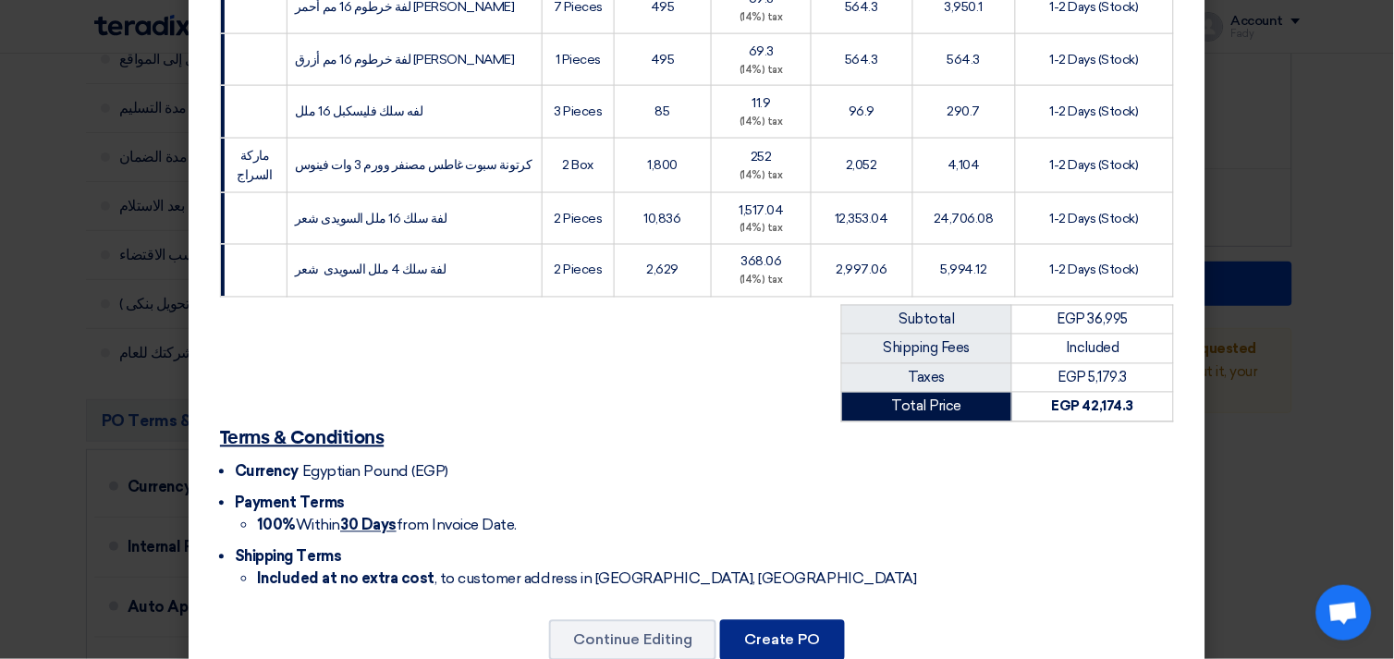
click at [777, 620] on button "Create PO" at bounding box center [782, 640] width 125 height 41
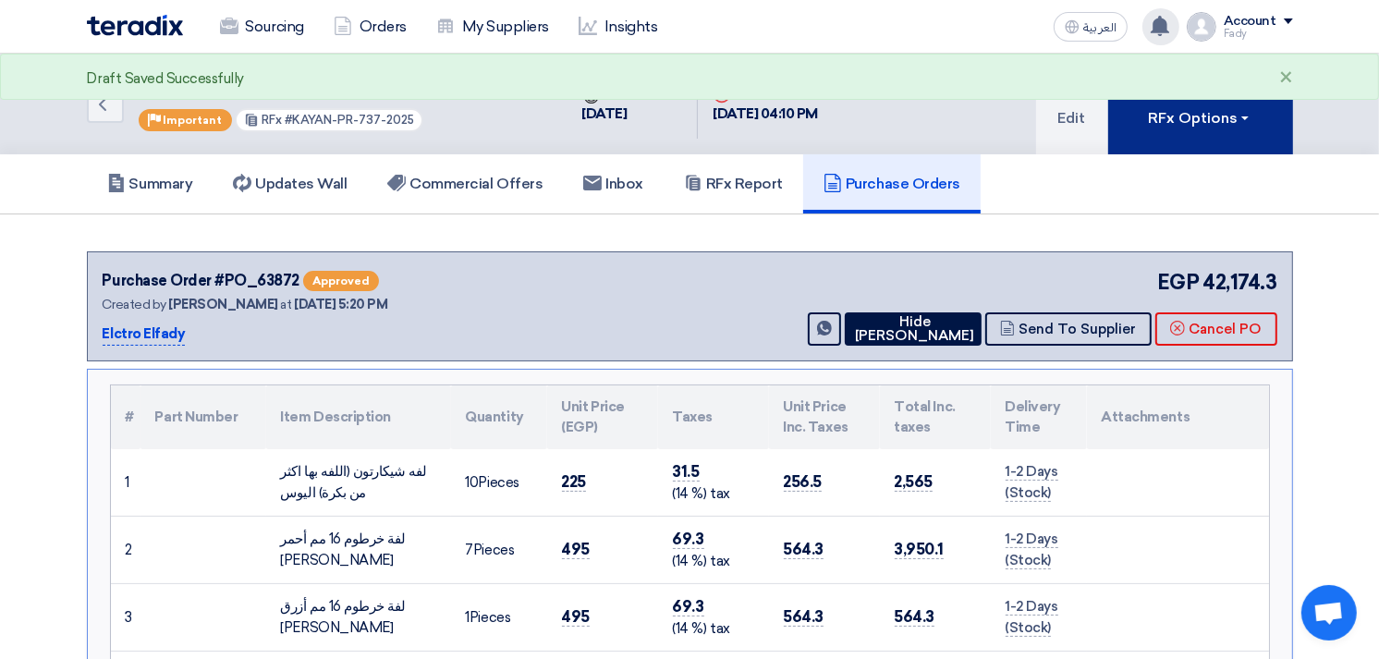
click at [1196, 127] on div "RFx Options" at bounding box center [1200, 118] width 104 height 22
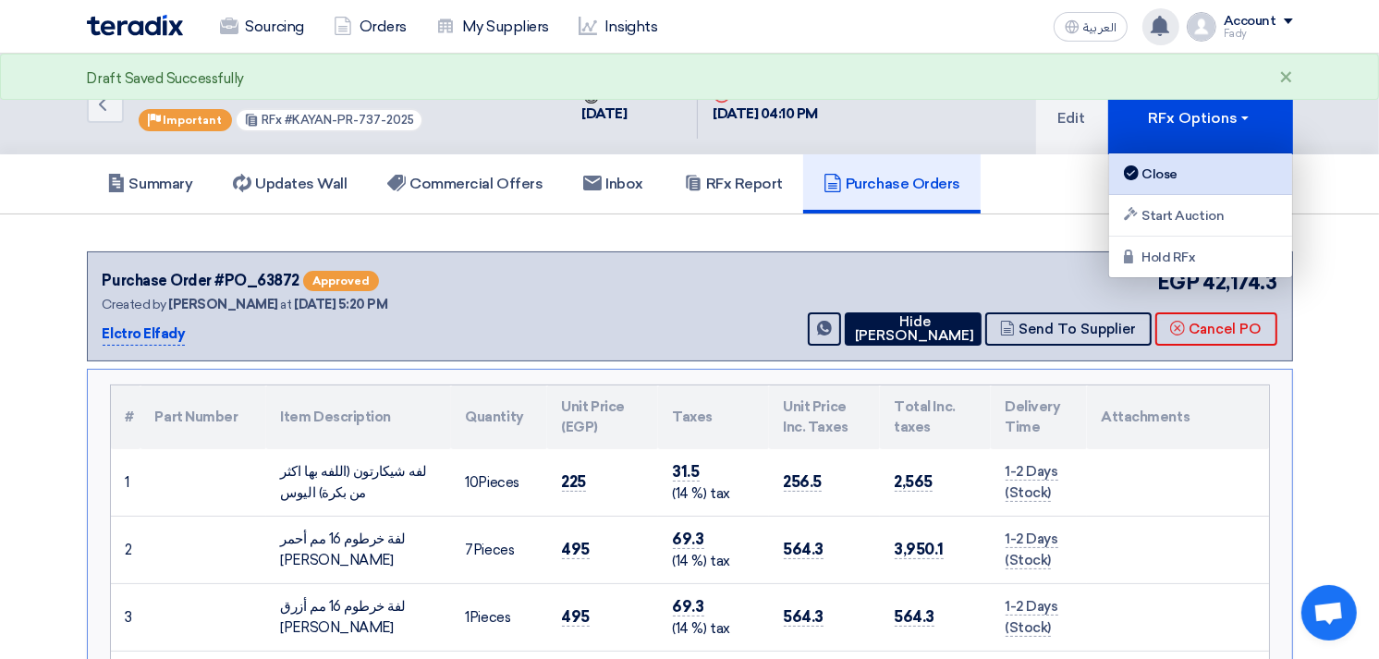
click at [1143, 176] on div "Close" at bounding box center [1200, 174] width 161 height 22
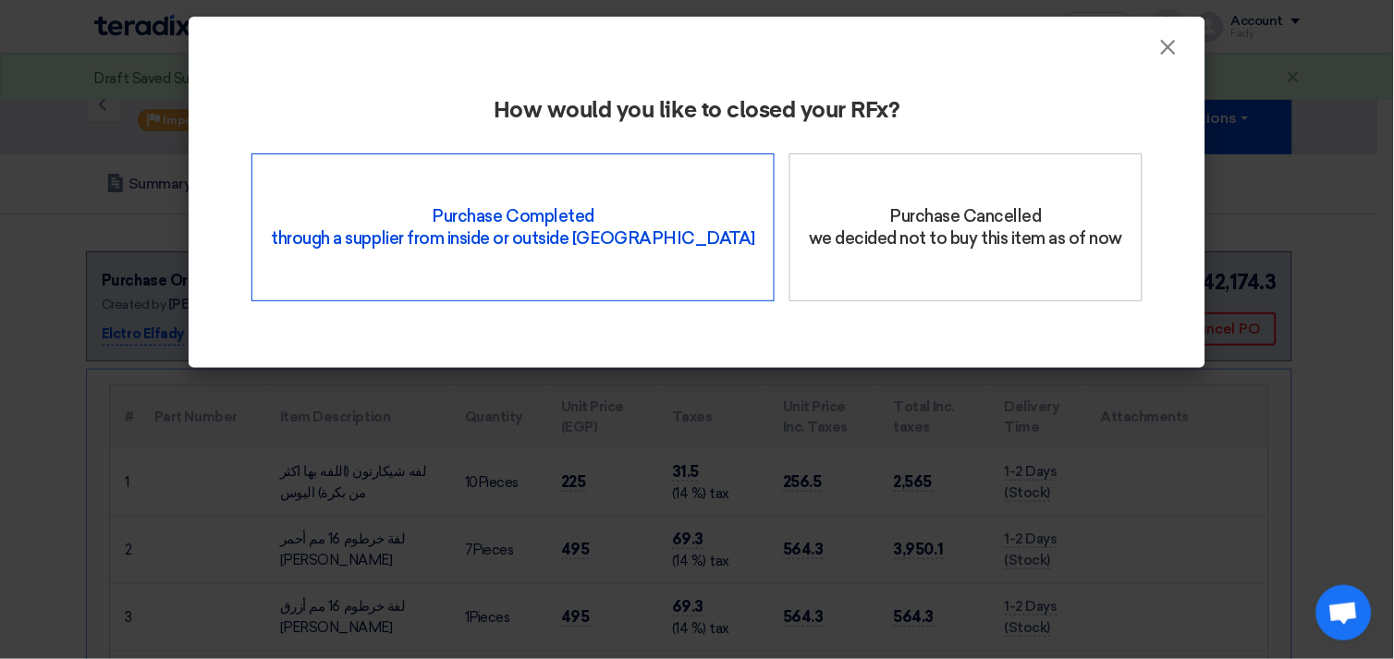
click at [576, 226] on div "Purchase Completed through a supplier from inside or outside Teradix" at bounding box center [512, 227] width 523 height 148
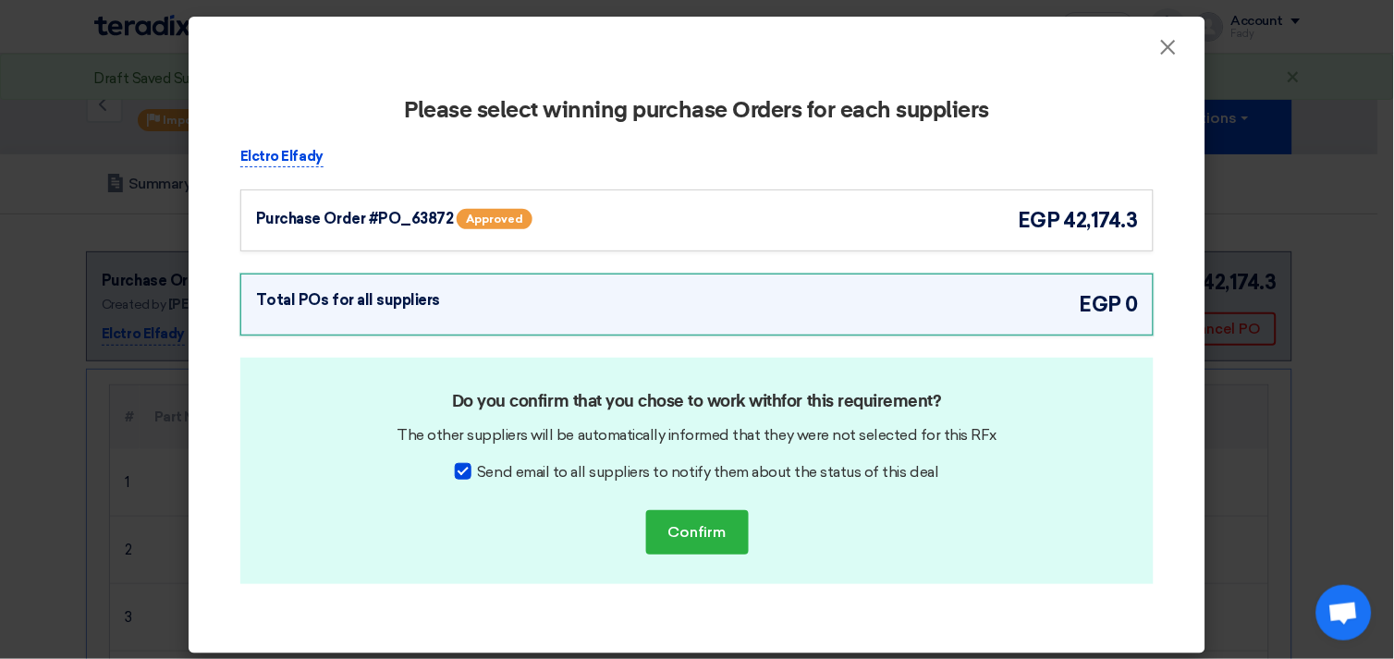
click at [732, 205] on div "Purchase Order #PO_63872 Approved egp 42,174.3" at bounding box center [697, 220] width 882 height 31
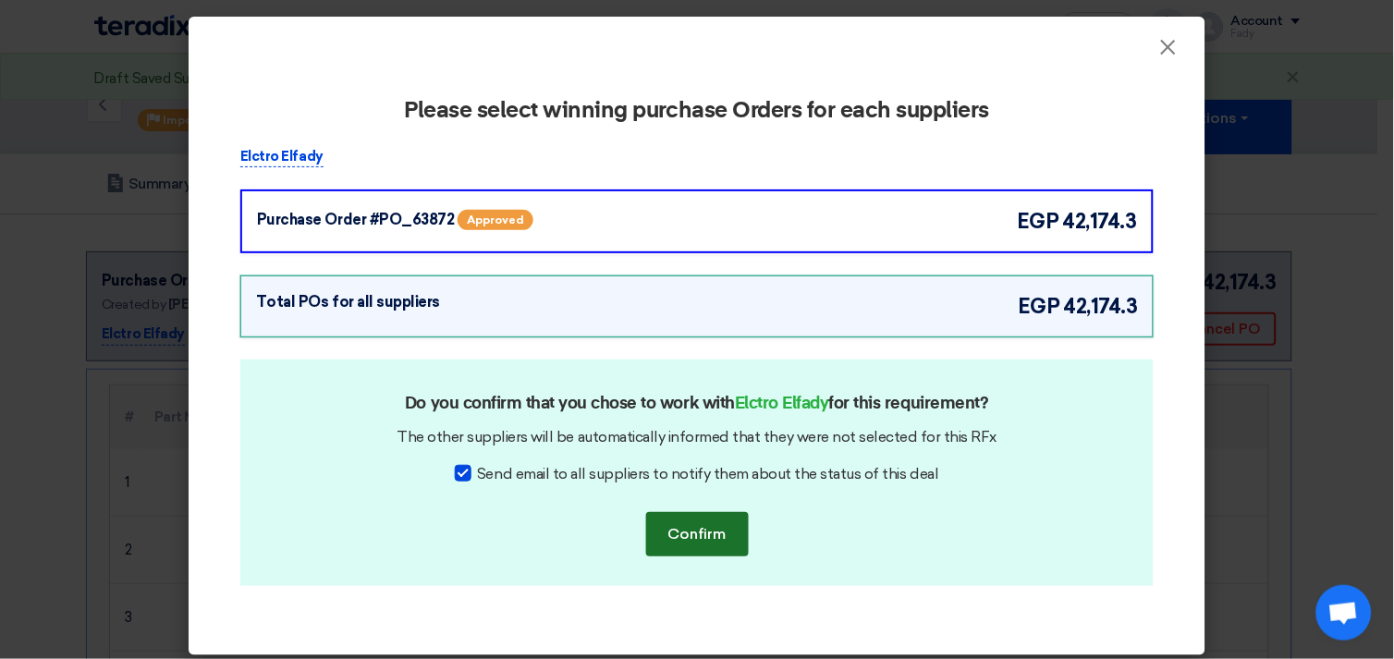
click at [678, 530] on button "Confirm" at bounding box center [697, 534] width 103 height 44
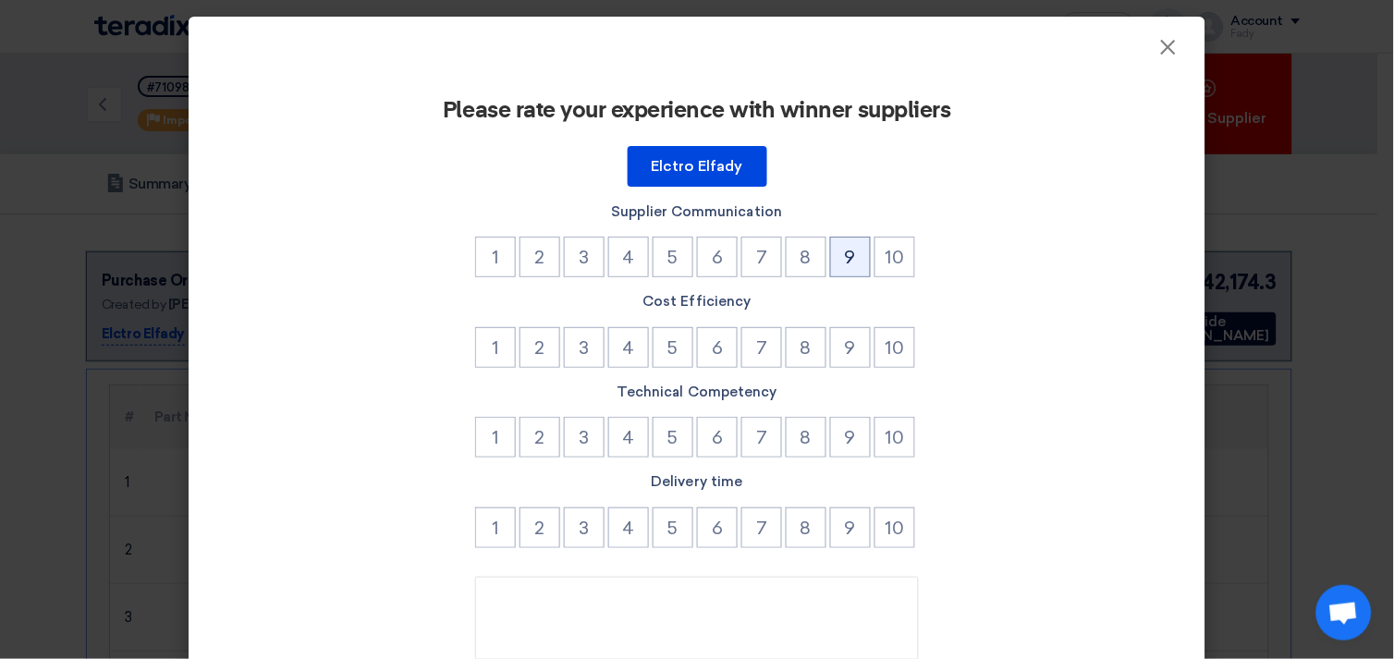
drag, startPoint x: 848, startPoint y: 261, endPoint x: 845, endPoint y: 270, distance: 9.7
click at [847, 261] on button "9" at bounding box center [850, 257] width 41 height 41
click at [837, 340] on button "9" at bounding box center [850, 347] width 41 height 41
click at [830, 442] on button "9" at bounding box center [850, 437] width 41 height 41
click at [833, 547] on li "9" at bounding box center [852, 529] width 44 height 45
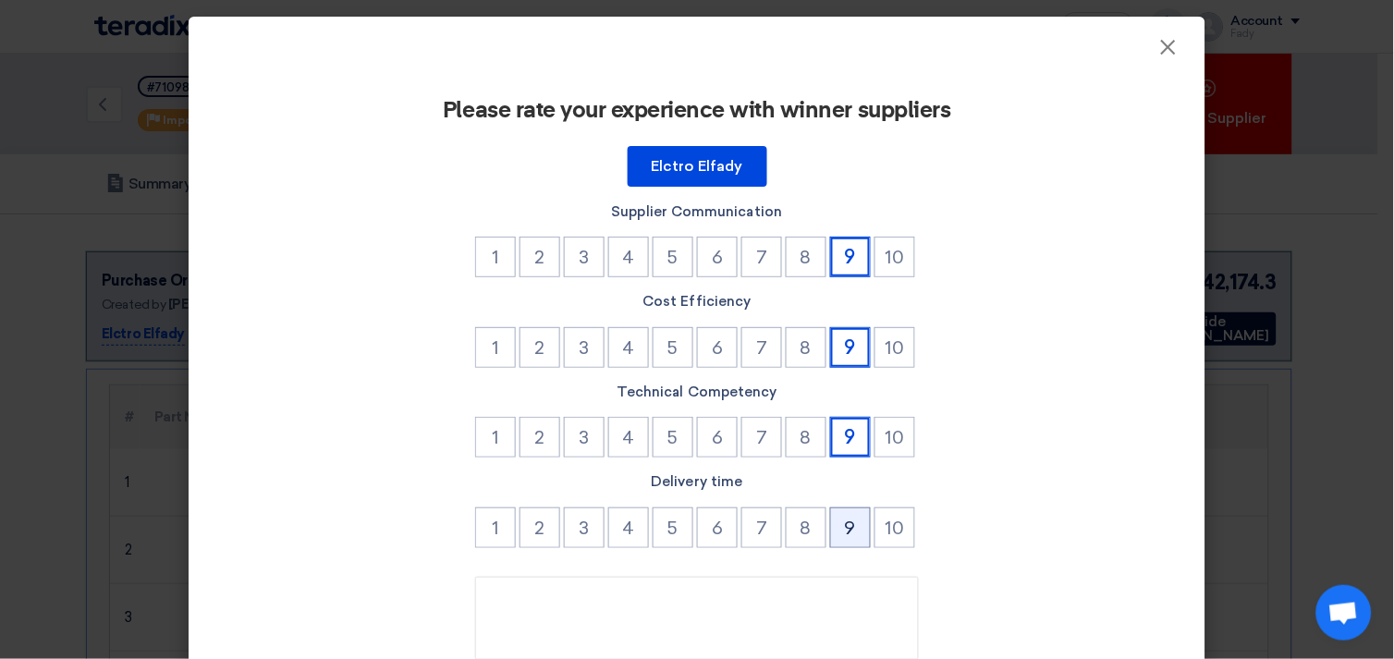
click at [845, 536] on button "9" at bounding box center [850, 527] width 41 height 41
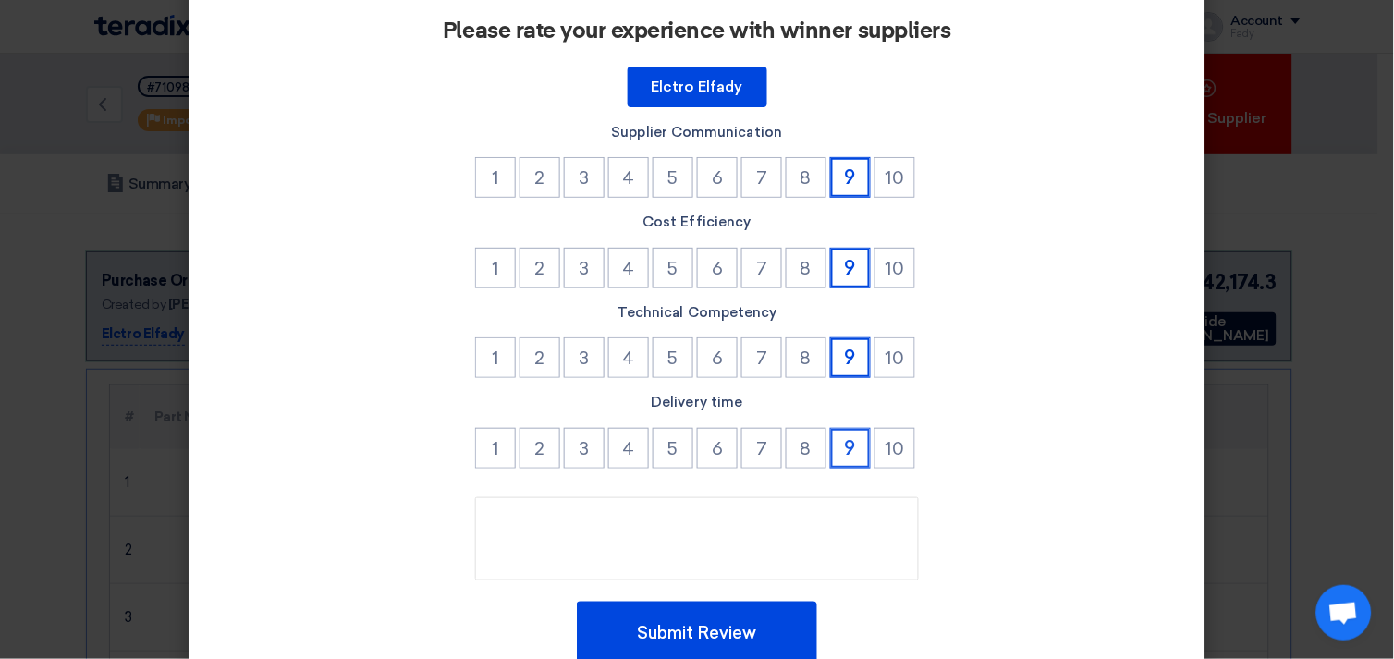
scroll to position [157, 0]
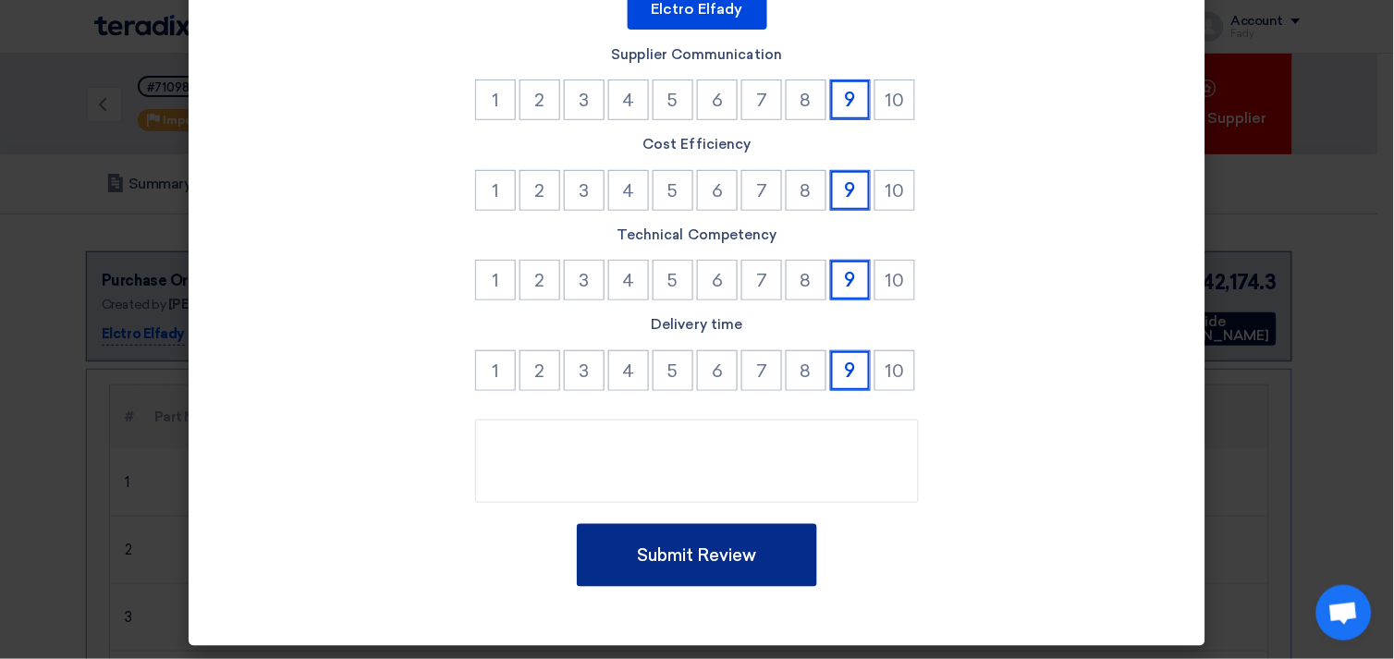
click at [710, 553] on button "Submit Review" at bounding box center [697, 555] width 240 height 63
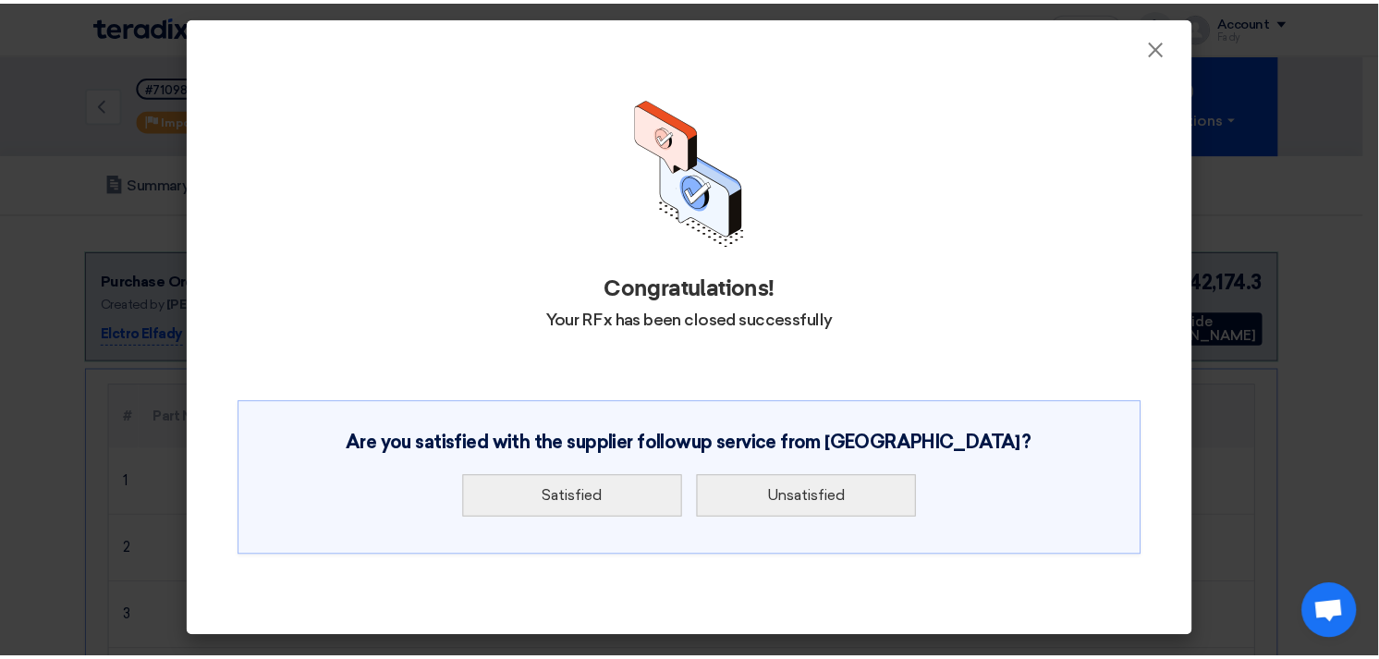
scroll to position [0, 0]
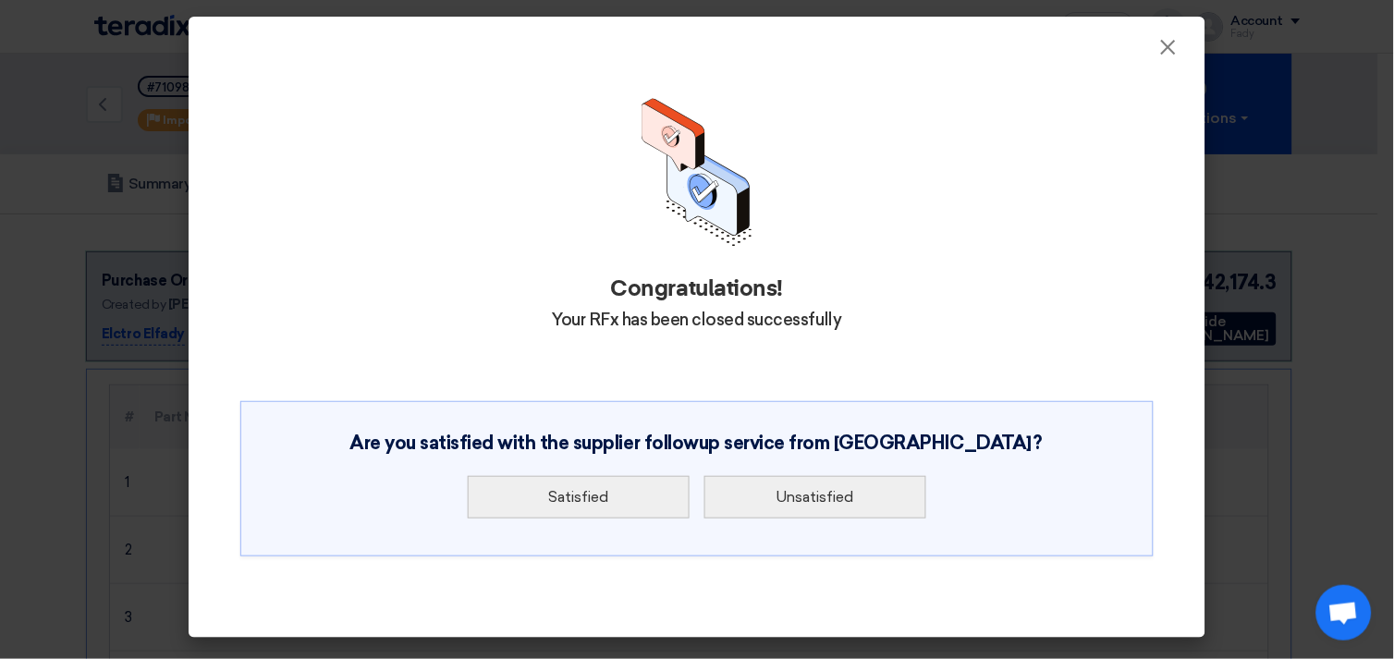
click at [594, 474] on div "Satisfied Unsatisfied" at bounding box center [697, 497] width 860 height 57
click at [605, 487] on button "Satisfied" at bounding box center [579, 497] width 222 height 43
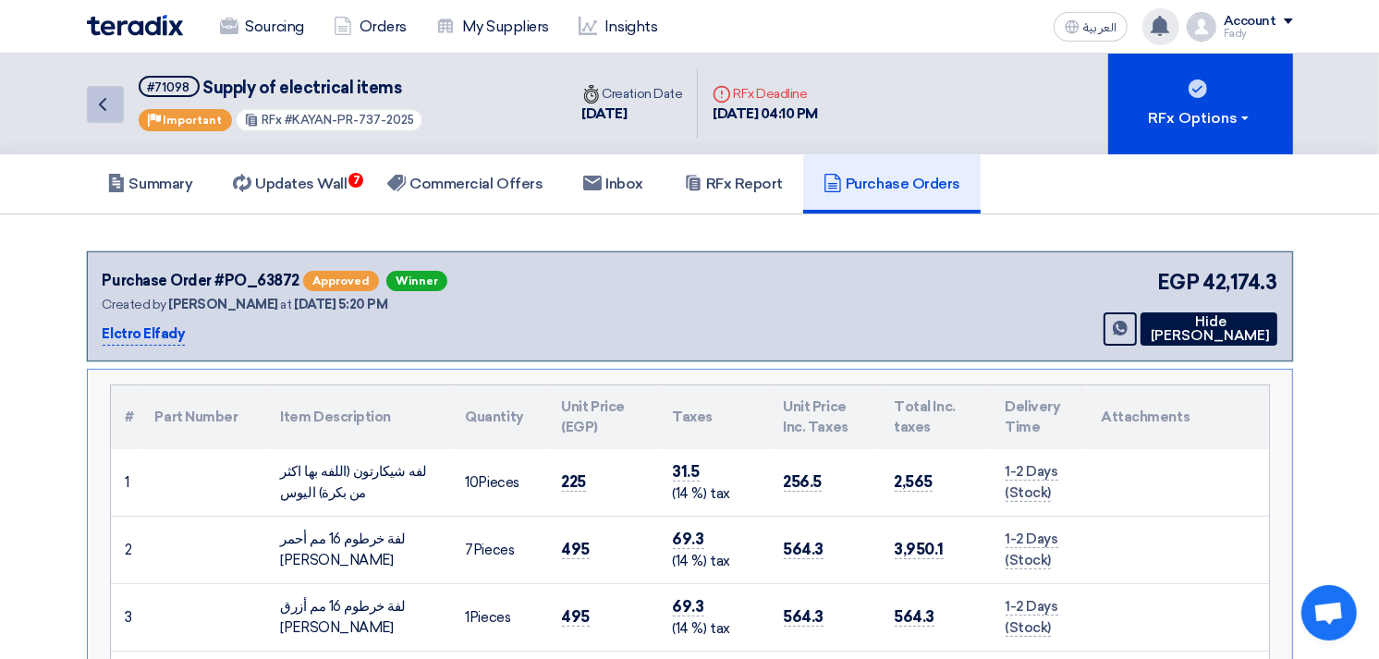
click at [107, 99] on icon "Back" at bounding box center [103, 104] width 22 height 22
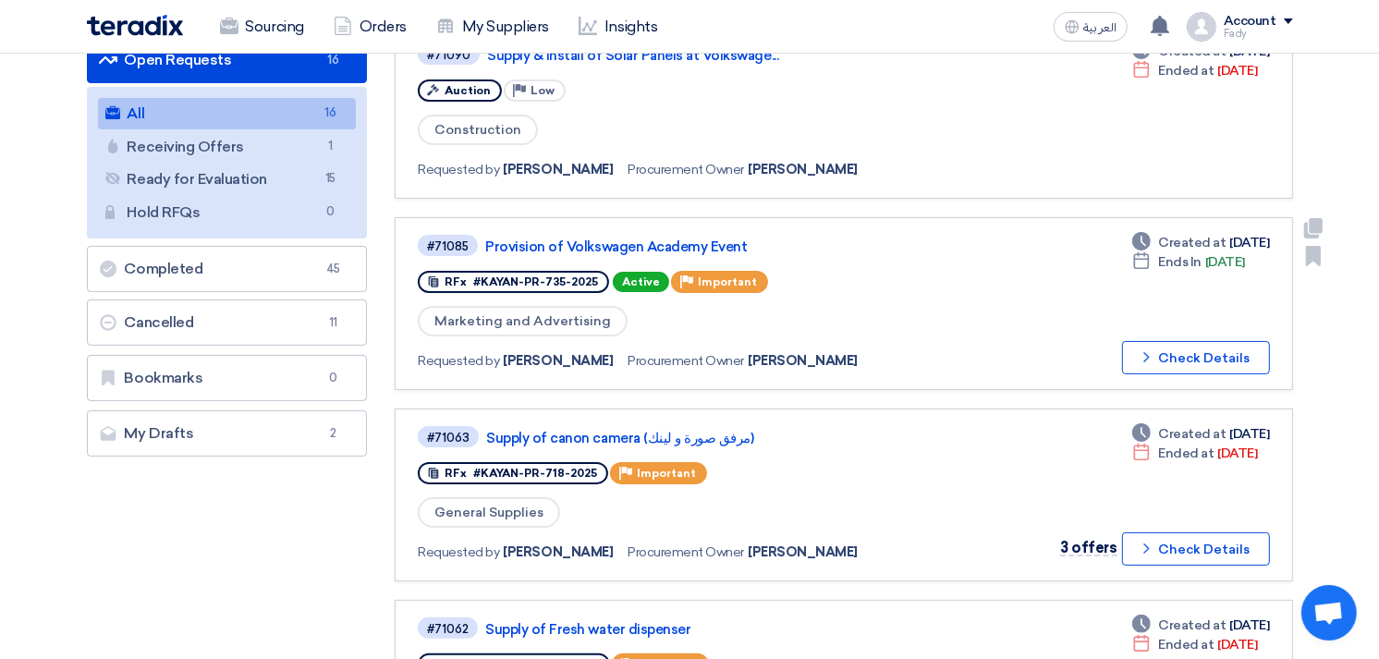
scroll to position [308, 0]
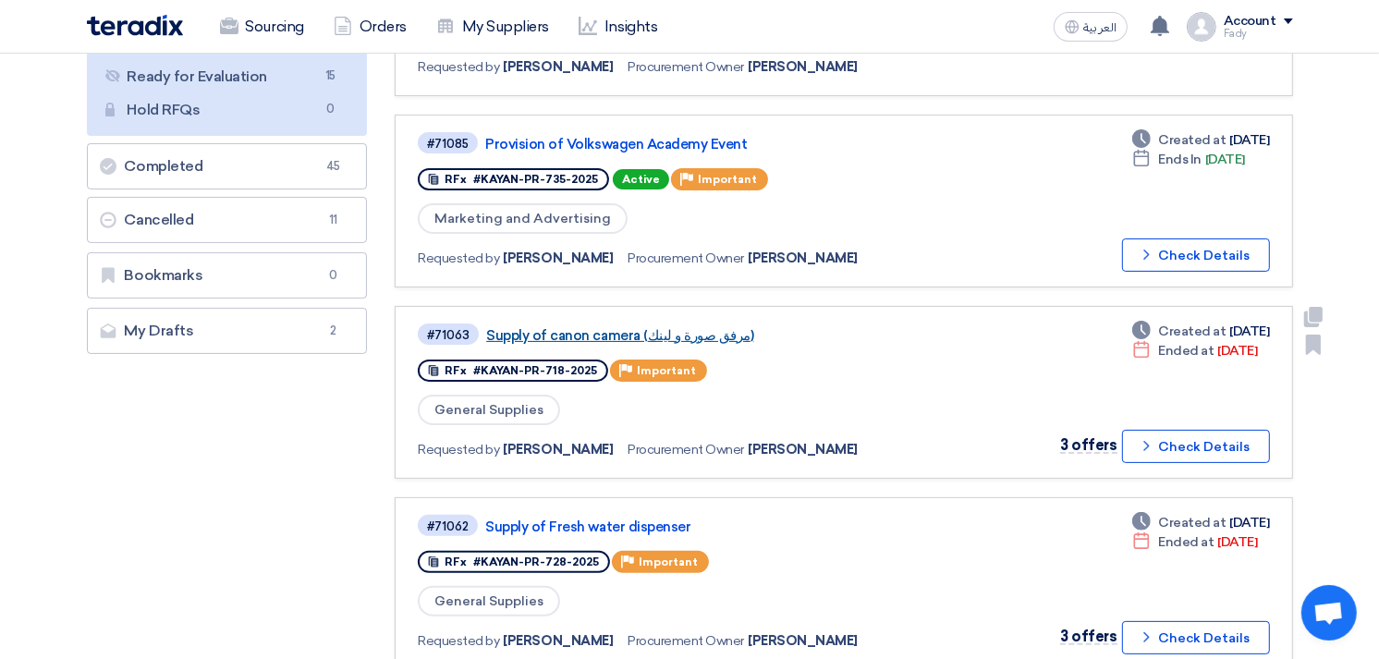
click at [629, 330] on link "Supply of canon camera (مرفق صورة و لينك)" at bounding box center [717, 335] width 462 height 17
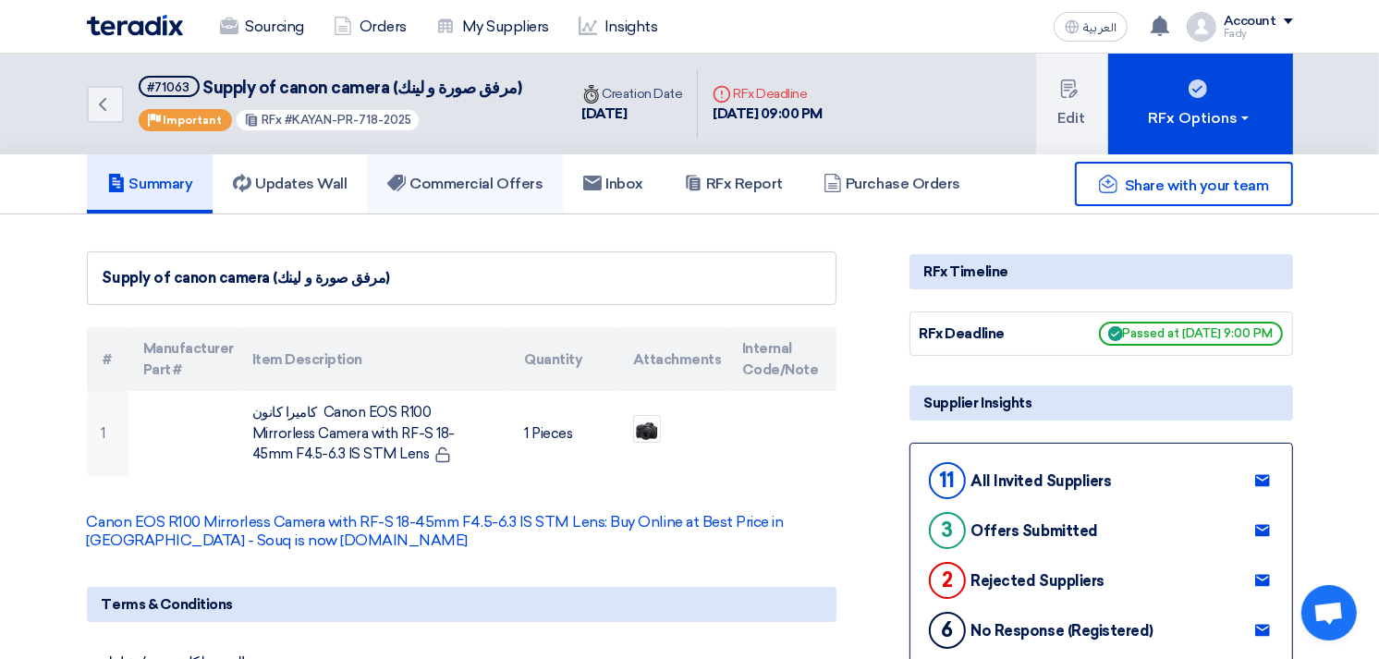
click at [485, 178] on h5 "Commercial Offers" at bounding box center [464, 184] width 155 height 18
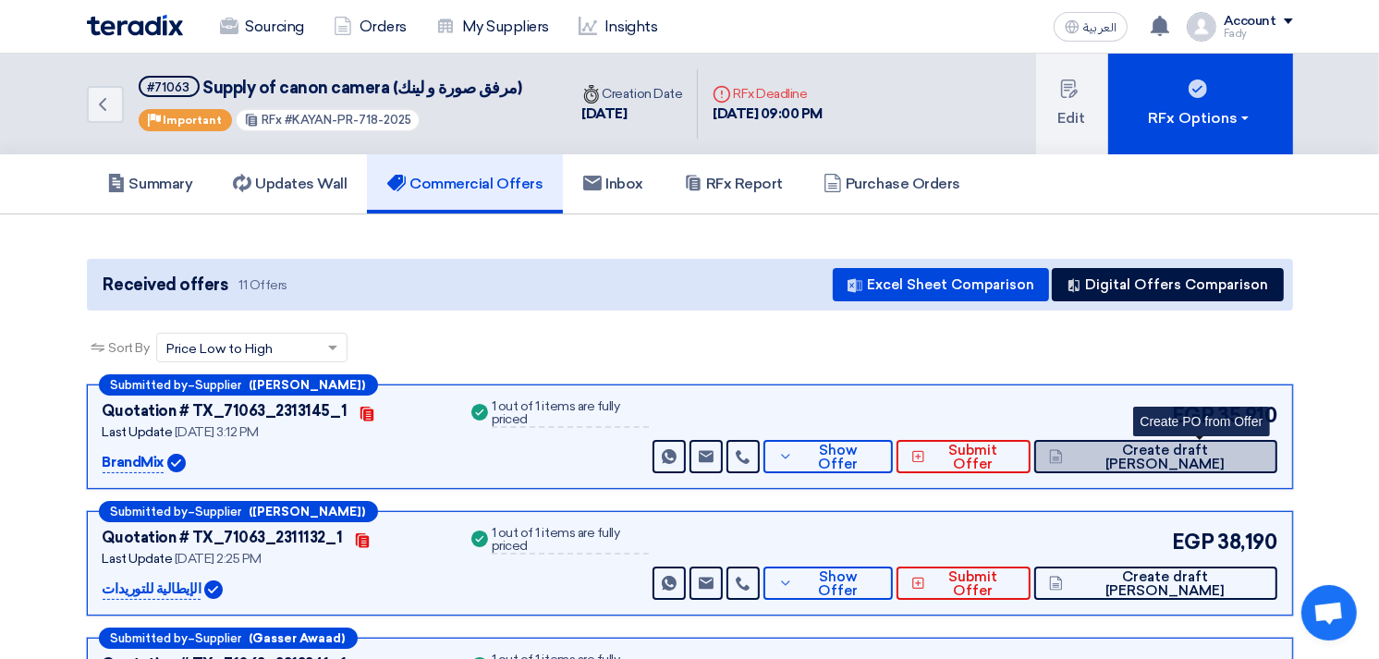
click at [1180, 449] on span "Create draft [PERSON_NAME]" at bounding box center [1165, 458] width 194 height 28
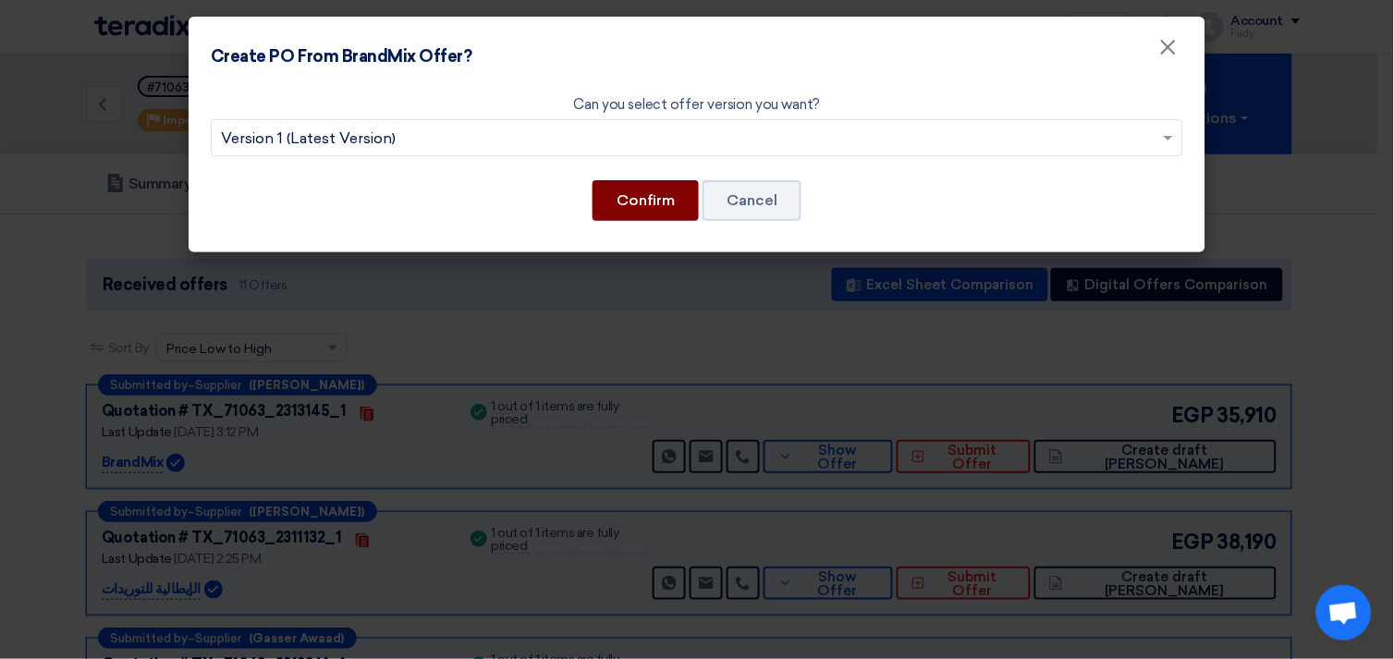
click at [647, 187] on button "Confirm" at bounding box center [646, 200] width 106 height 41
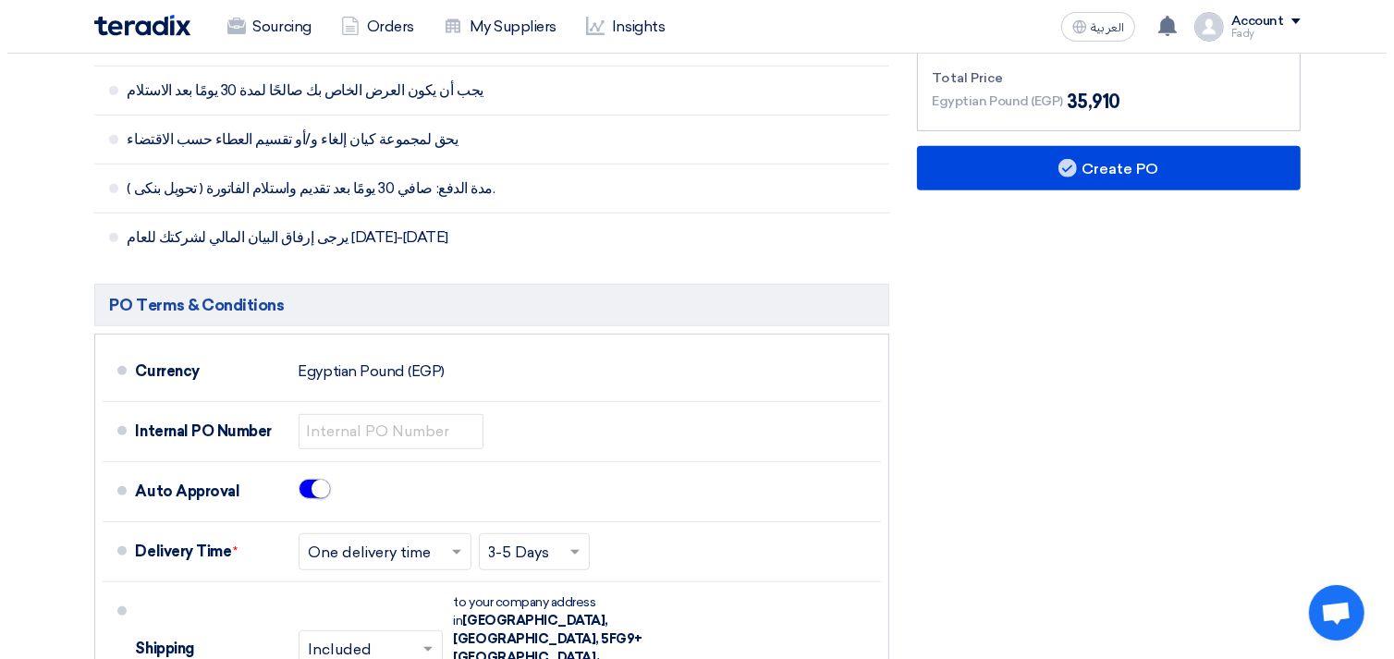
scroll to position [718, 0]
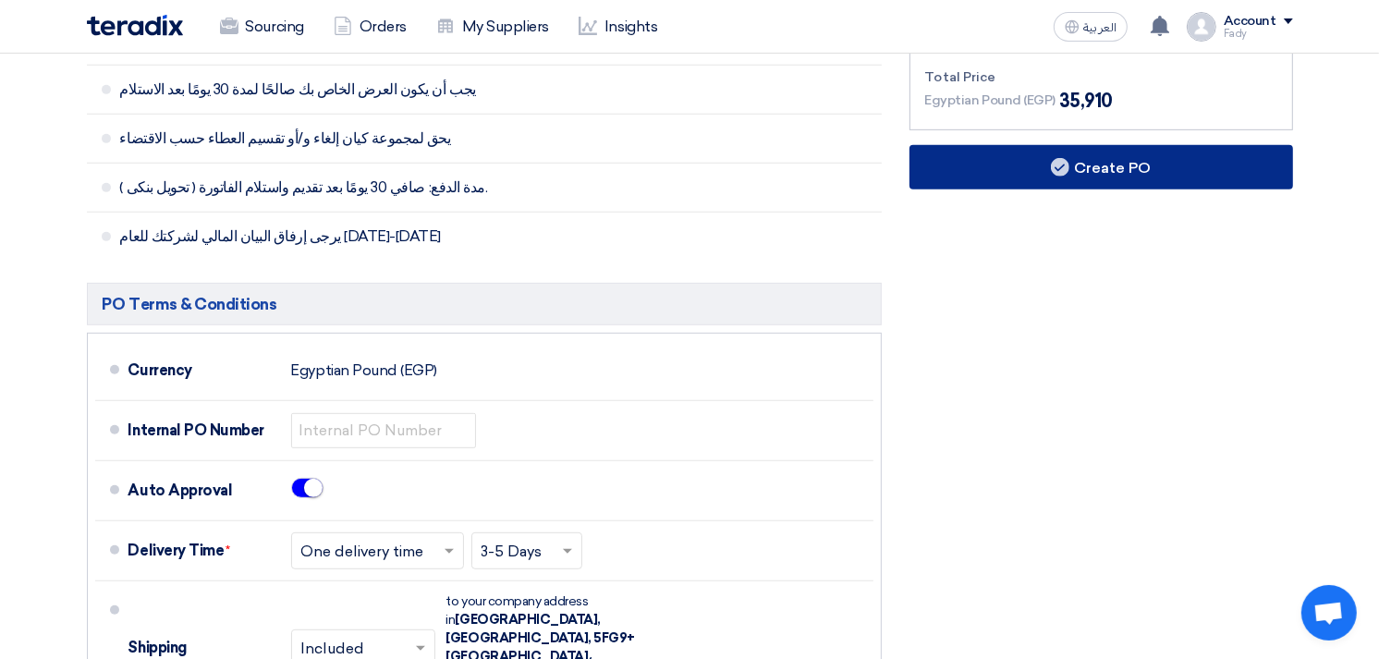
click at [1087, 161] on button "Create PO" at bounding box center [1102, 167] width 384 height 44
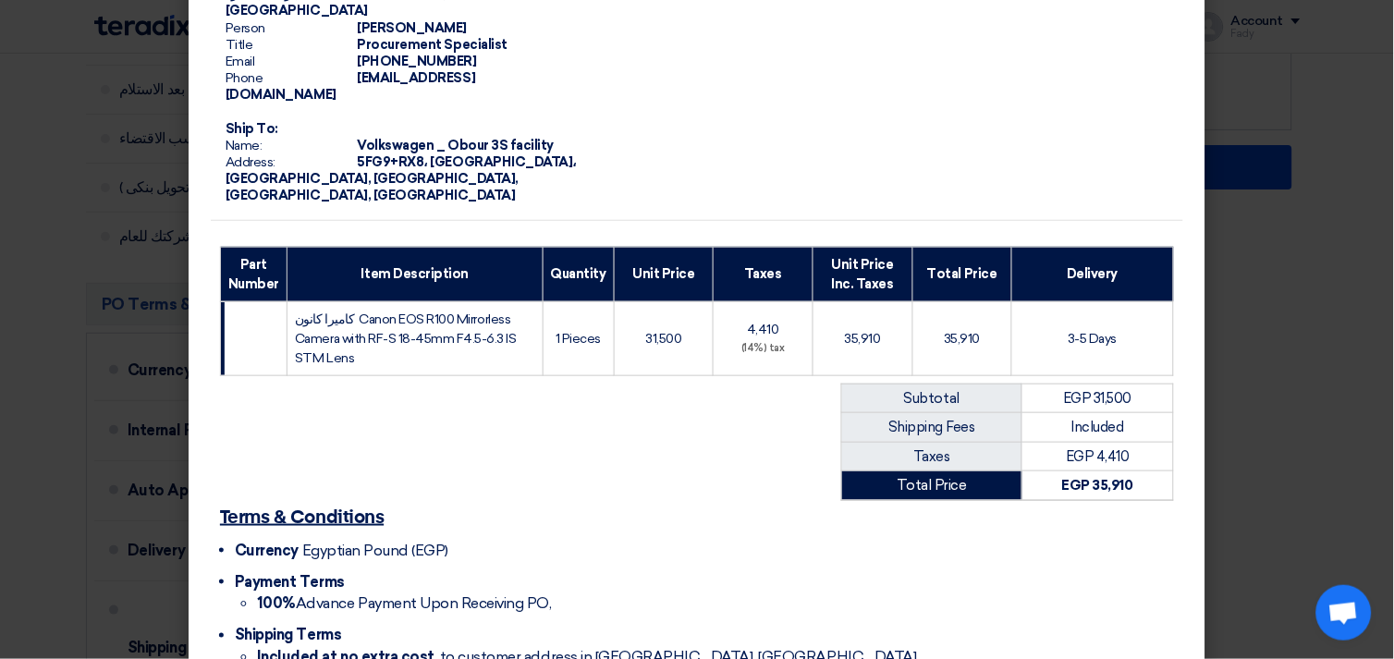
scroll to position [259, 0]
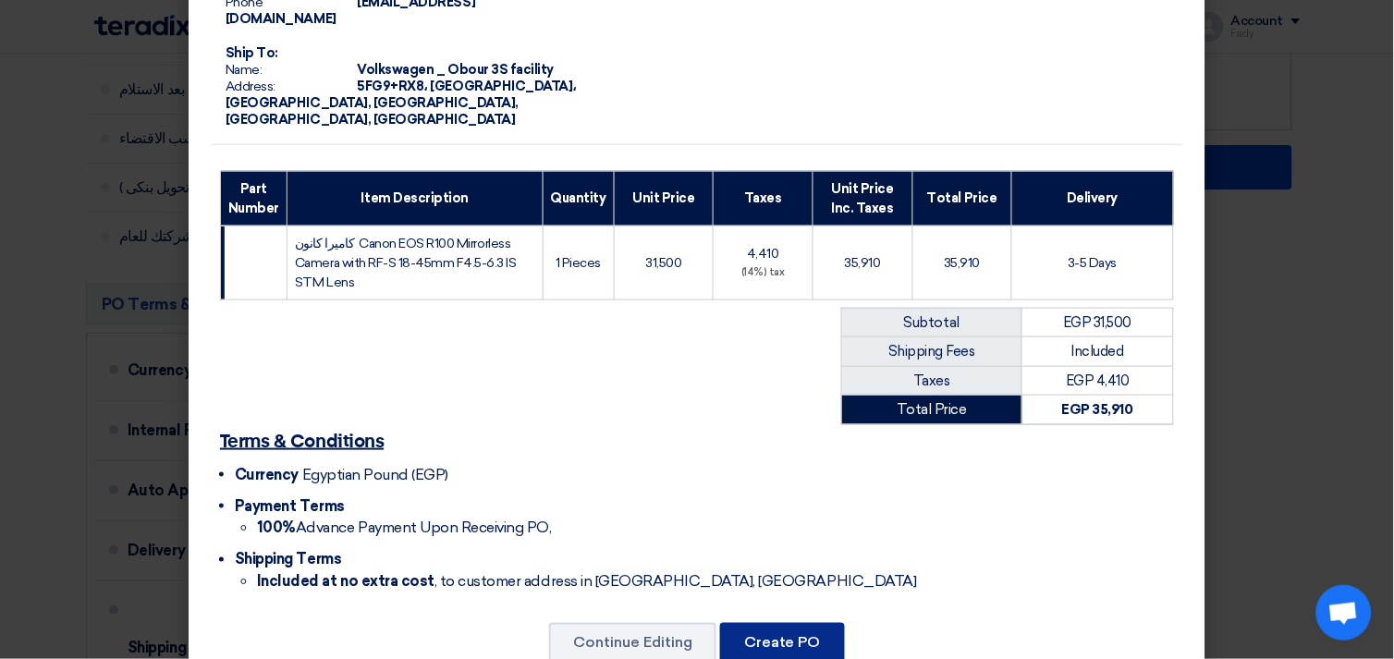
click at [778, 623] on button "Create PO" at bounding box center [782, 643] width 125 height 41
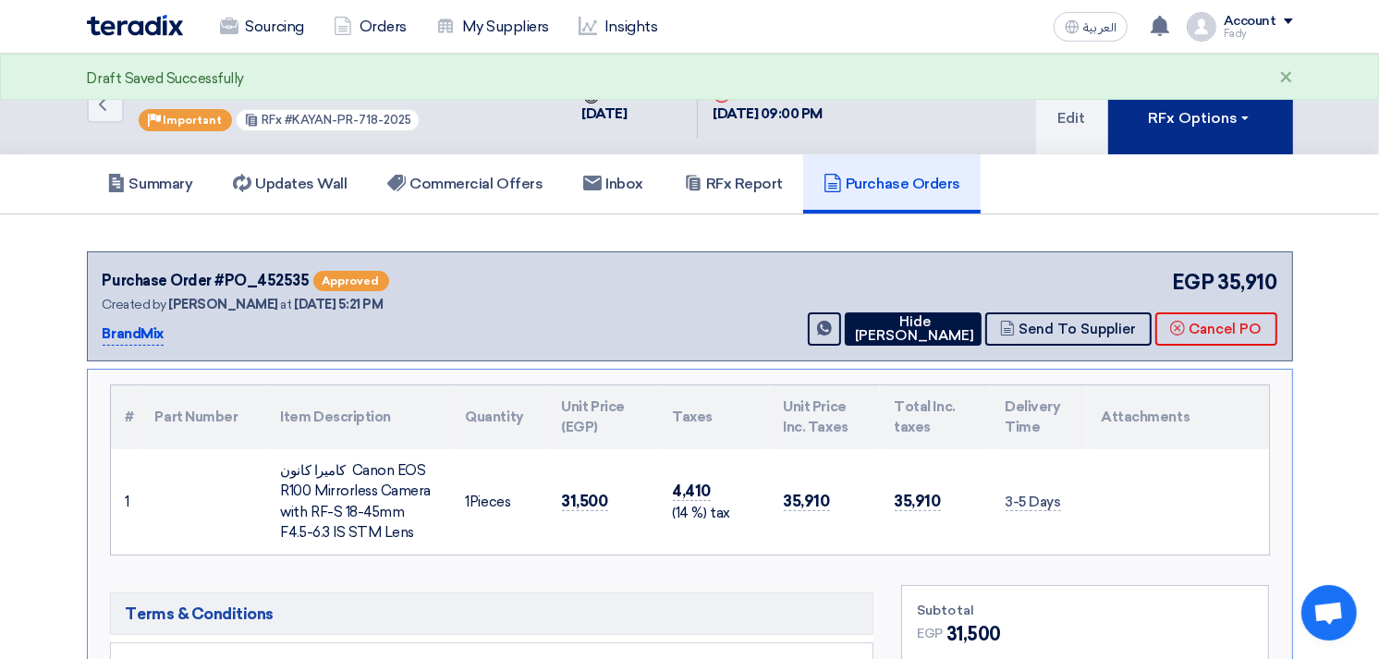
click at [1180, 139] on button "RFx Options" at bounding box center [1200, 104] width 185 height 101
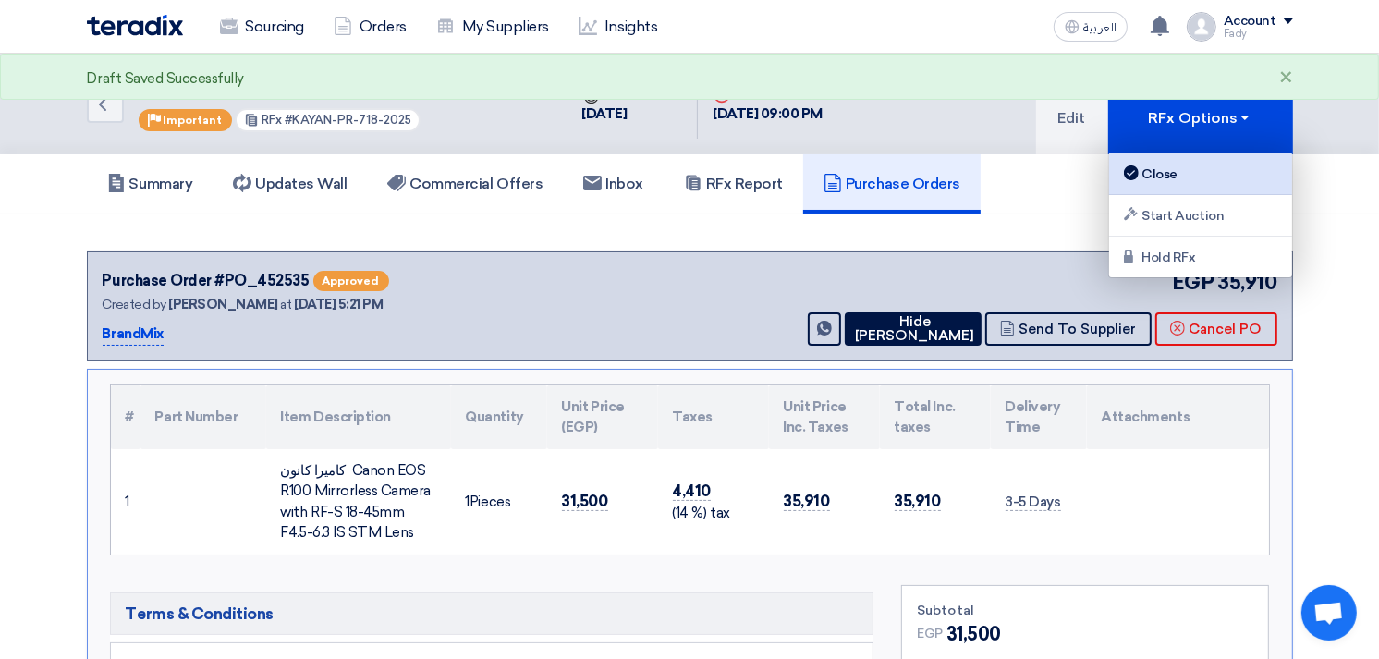
click at [1168, 167] on div "Close" at bounding box center [1200, 174] width 161 height 22
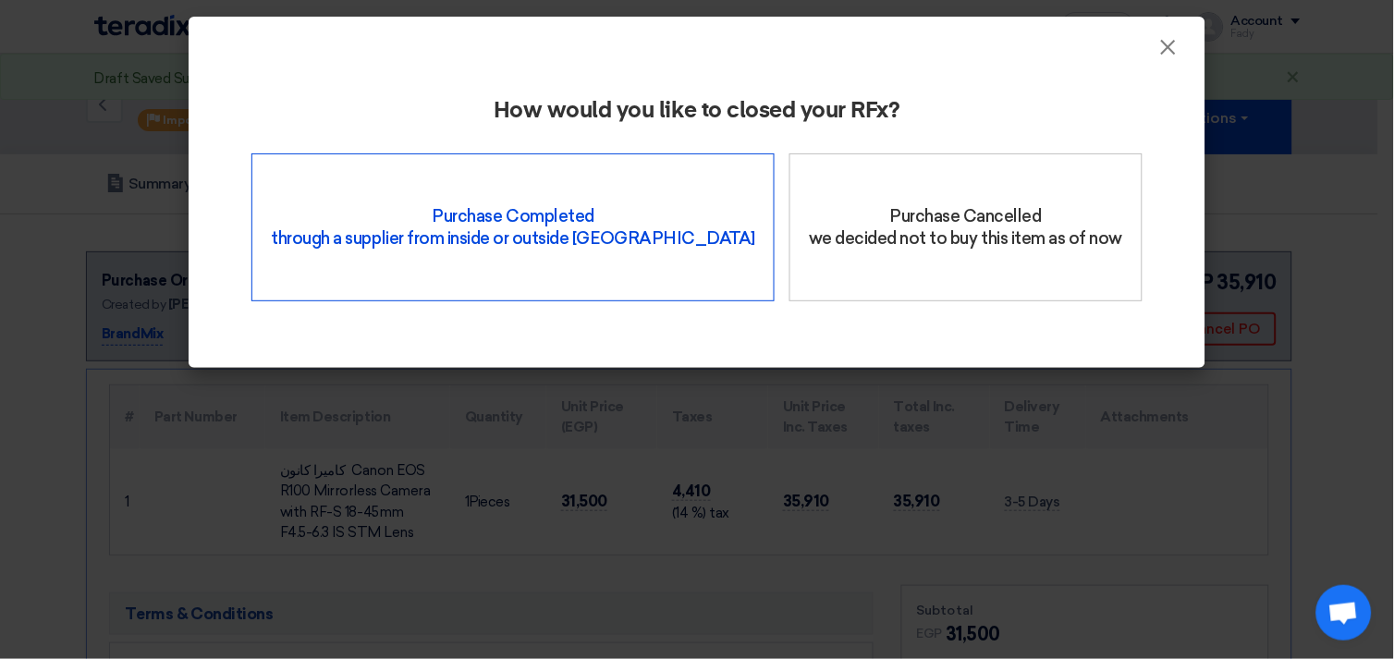
click at [582, 237] on div "Purchase Completed through a supplier from inside or outside Teradix" at bounding box center [512, 227] width 523 height 148
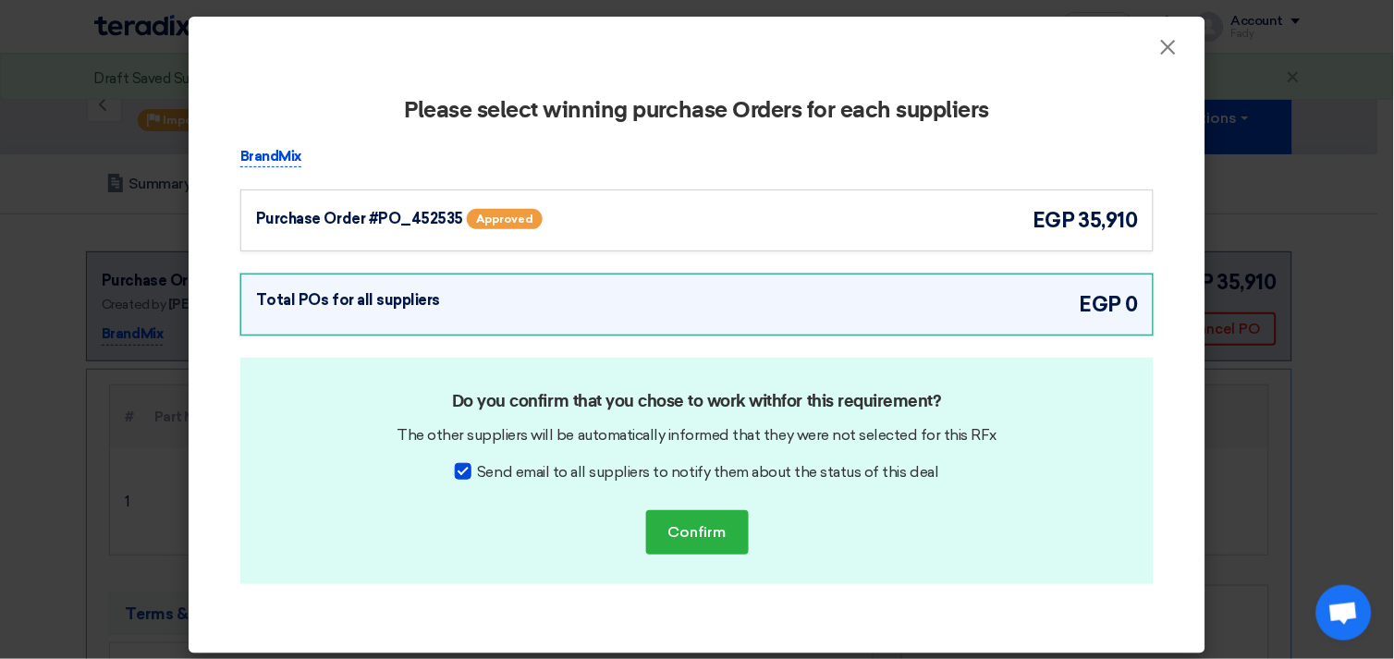
click at [947, 219] on div "Purchase Order #PO_452535 Approved egp 35,910" at bounding box center [697, 220] width 882 height 31
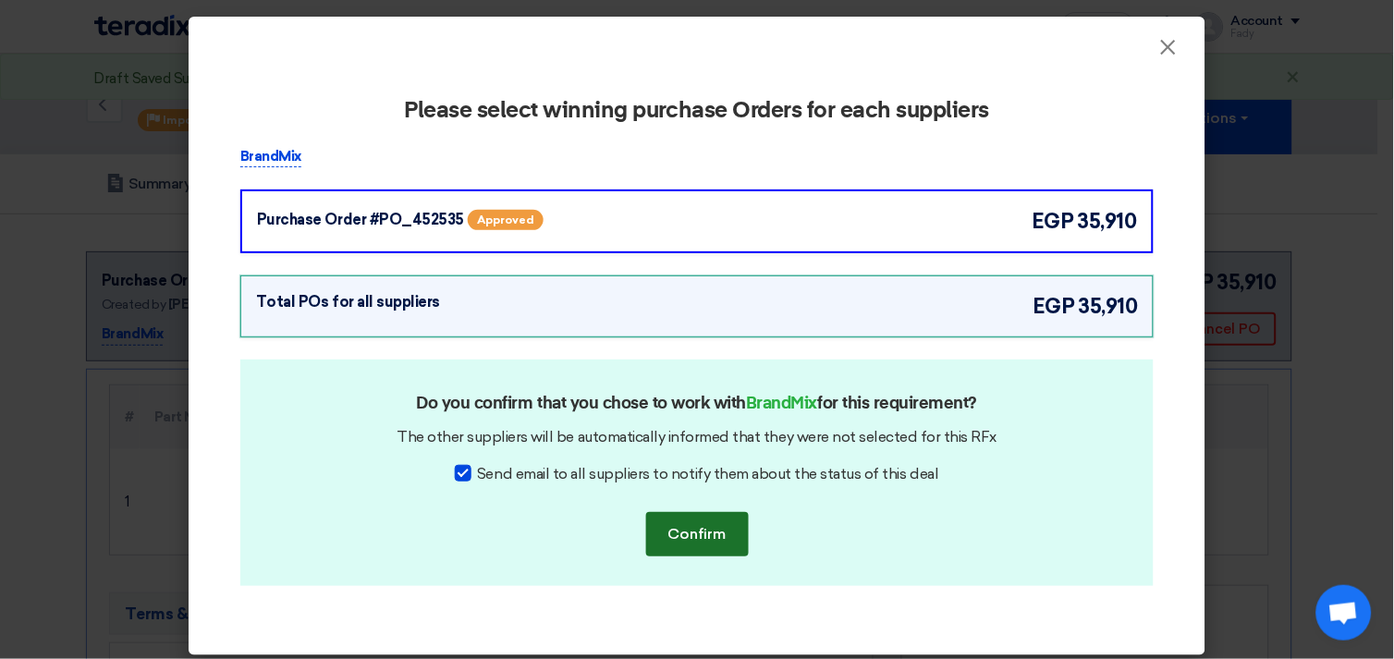
click at [698, 539] on button "Confirm" at bounding box center [697, 534] width 103 height 44
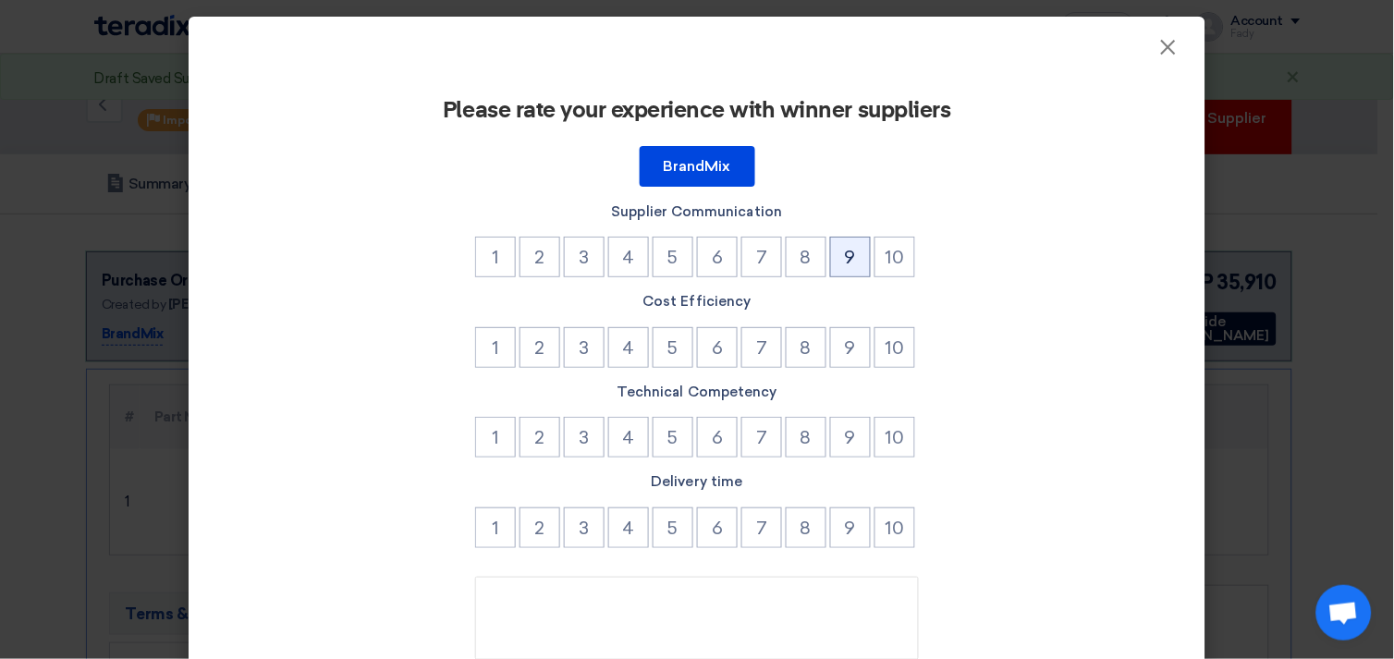
click at [853, 254] on button "9" at bounding box center [850, 257] width 41 height 41
drag, startPoint x: 849, startPoint y: 312, endPoint x: 846, endPoint y: 338, distance: 26.9
click at [848, 312] on div "Cost Efficiency 1 2 3 4 5 6 7 8 9 10" at bounding box center [696, 331] width 913 height 81
click at [846, 339] on button "9" at bounding box center [850, 347] width 41 height 41
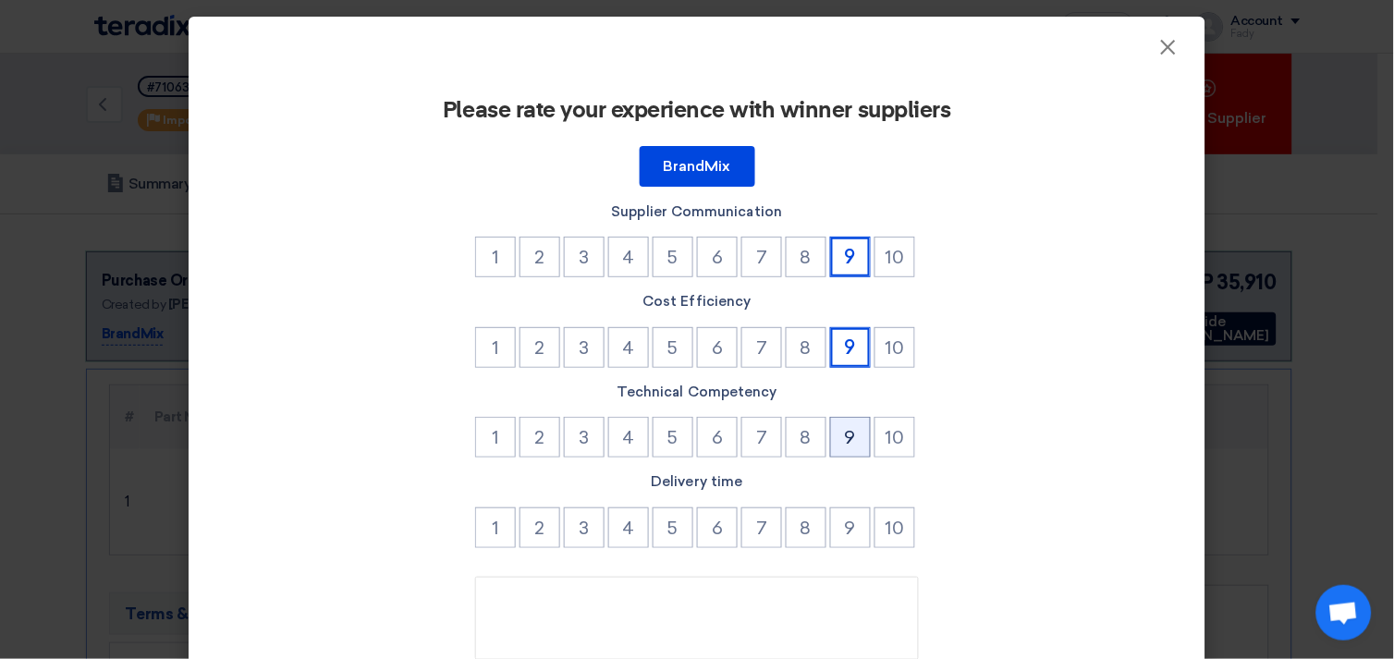
click at [856, 417] on button "9" at bounding box center [850, 437] width 41 height 41
click at [847, 507] on button "9" at bounding box center [850, 527] width 41 height 41
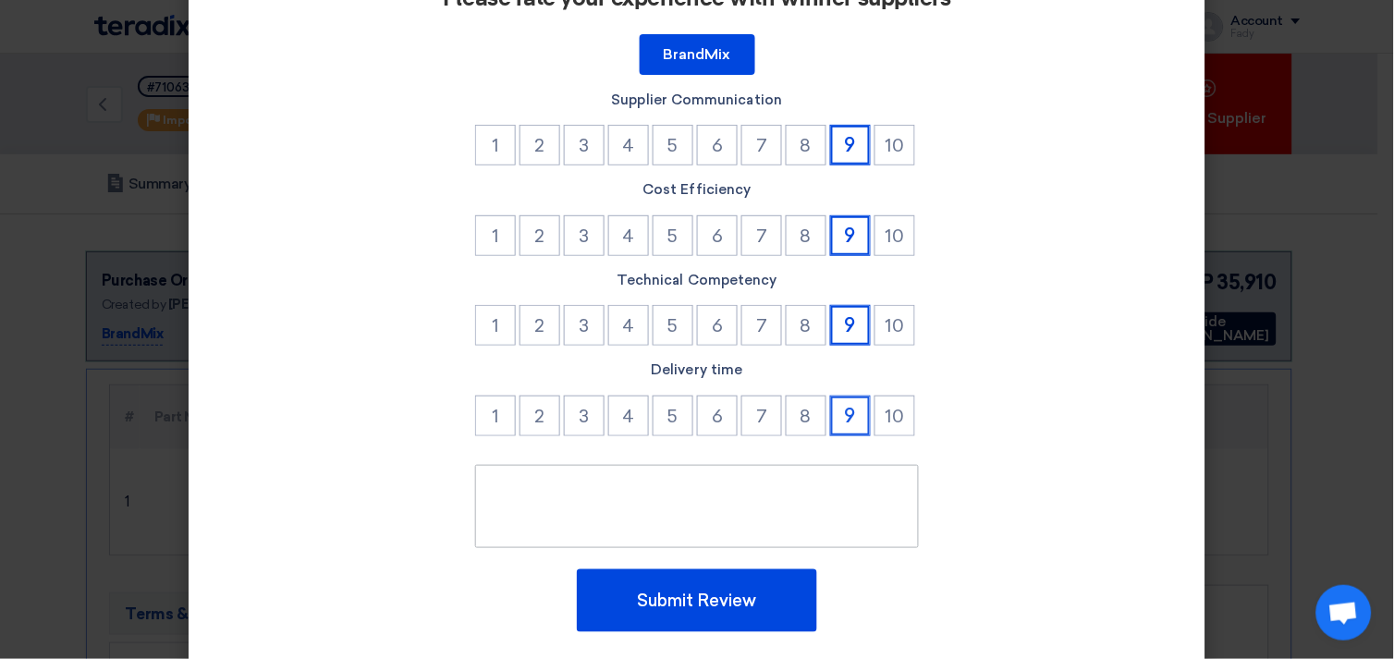
scroll to position [157, 0]
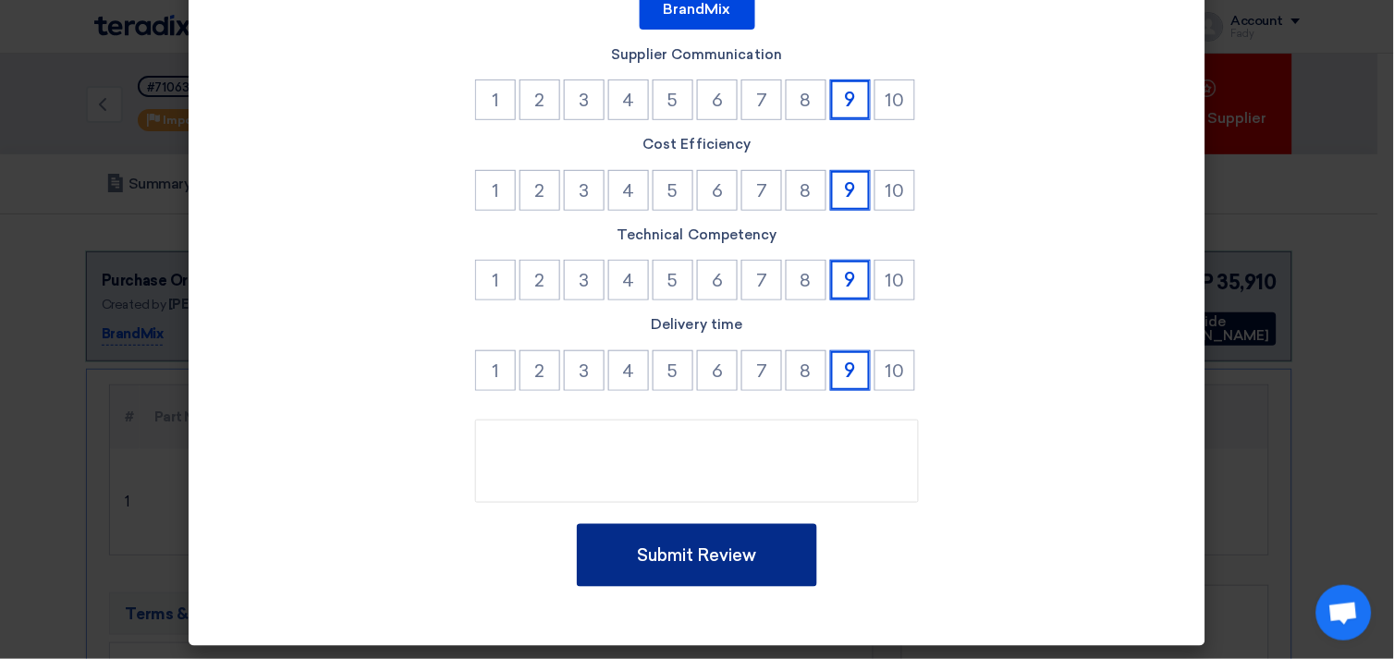
click at [678, 528] on button "Submit Review" at bounding box center [697, 555] width 240 height 63
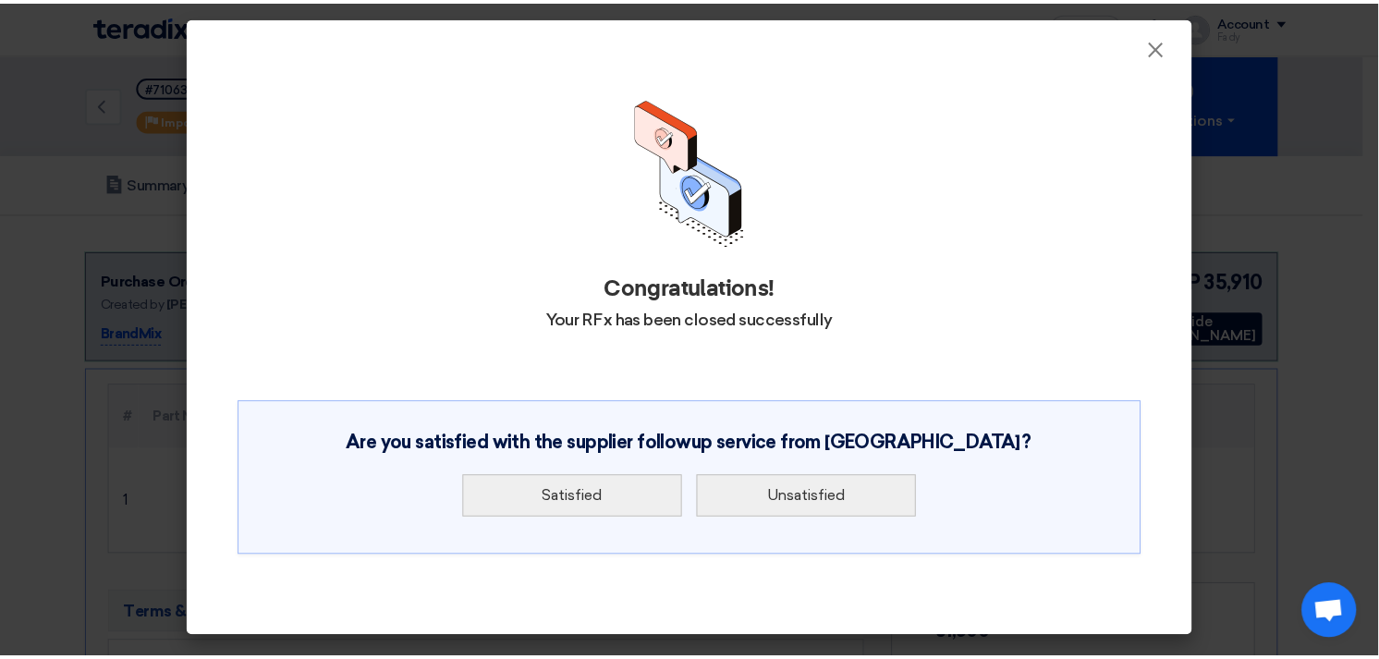
scroll to position [0, 0]
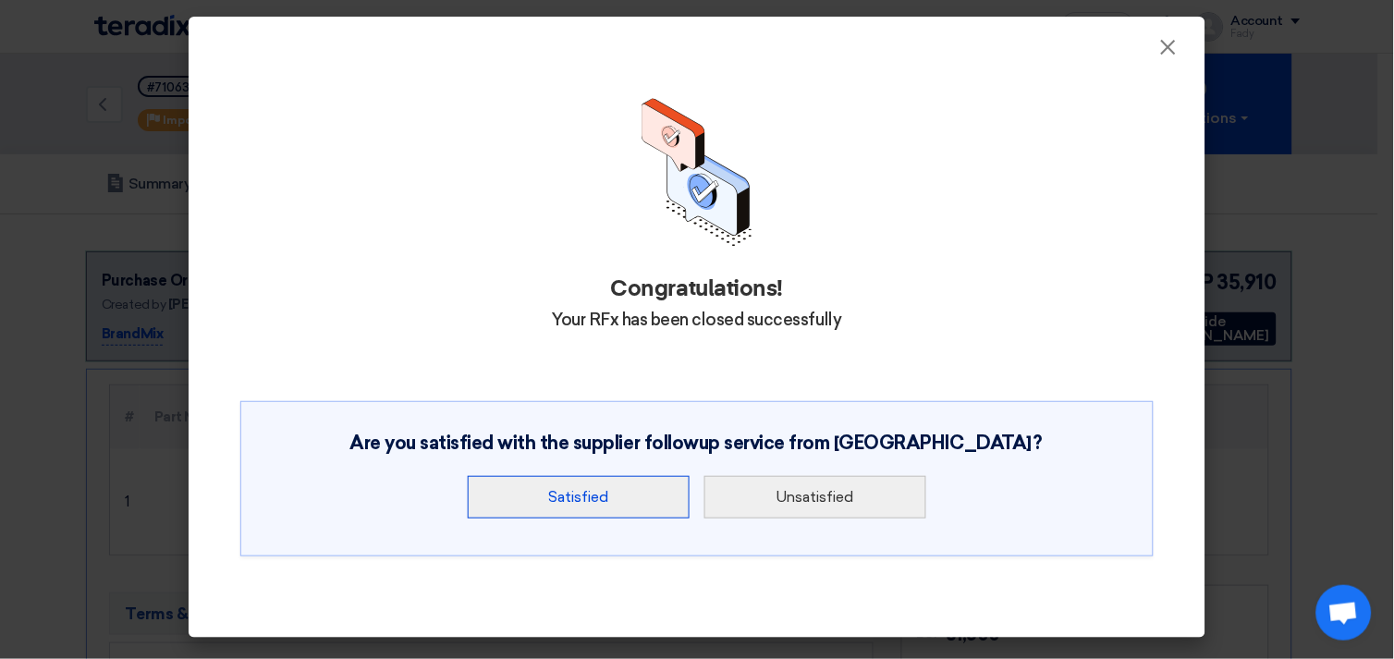
click at [616, 493] on button "Satisfied" at bounding box center [579, 497] width 222 height 43
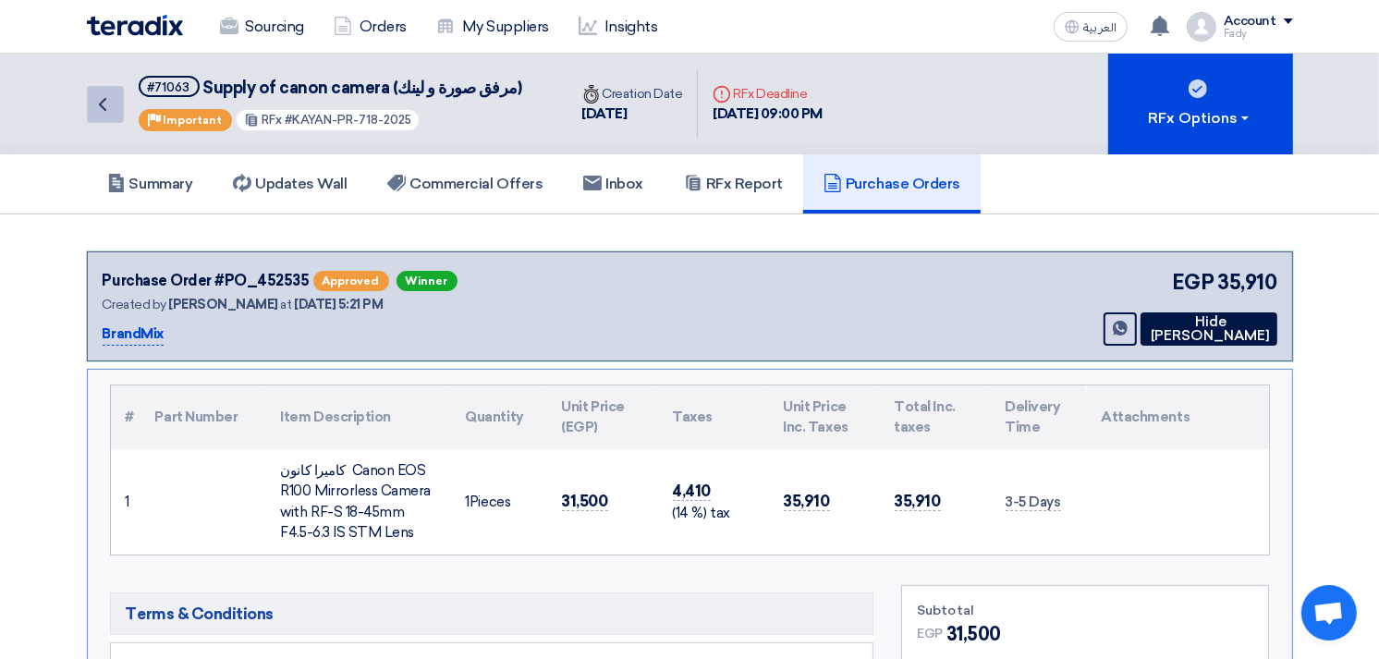
click at [112, 103] on icon "Back" at bounding box center [103, 104] width 22 height 22
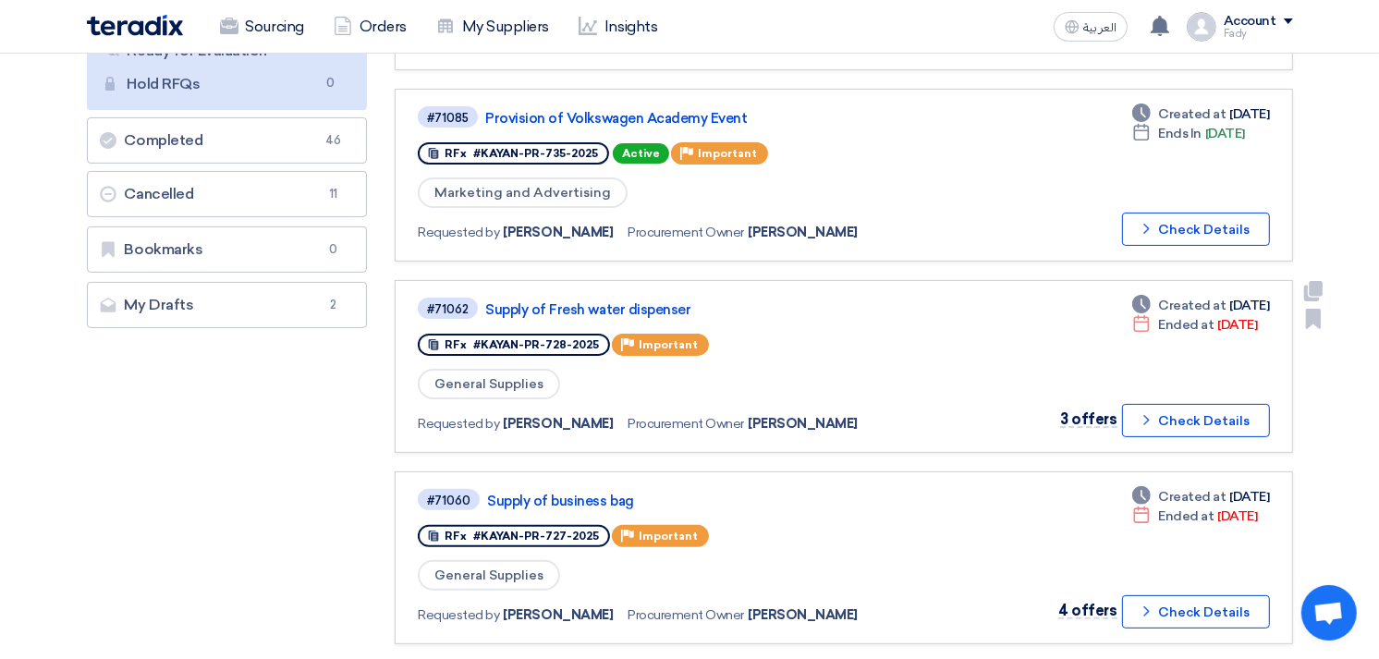
scroll to position [205, 0]
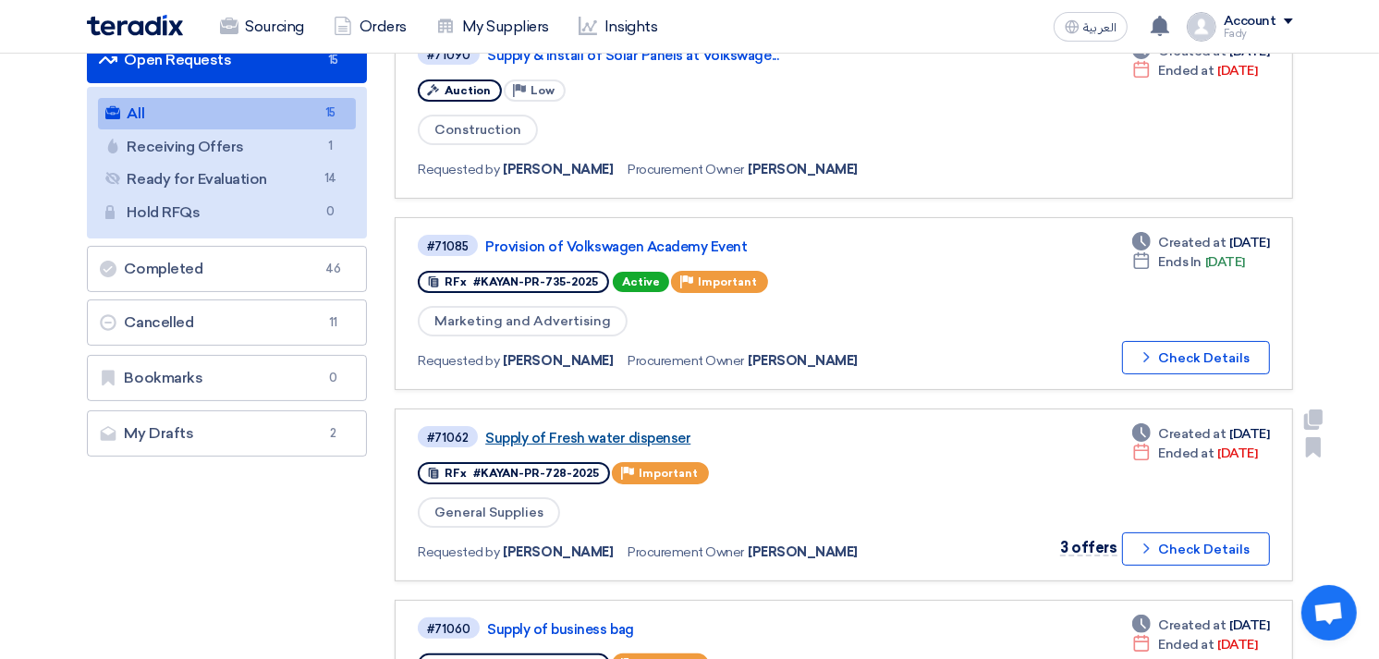
click at [620, 430] on link "Supply of Fresh water dispenser" at bounding box center [716, 438] width 462 height 17
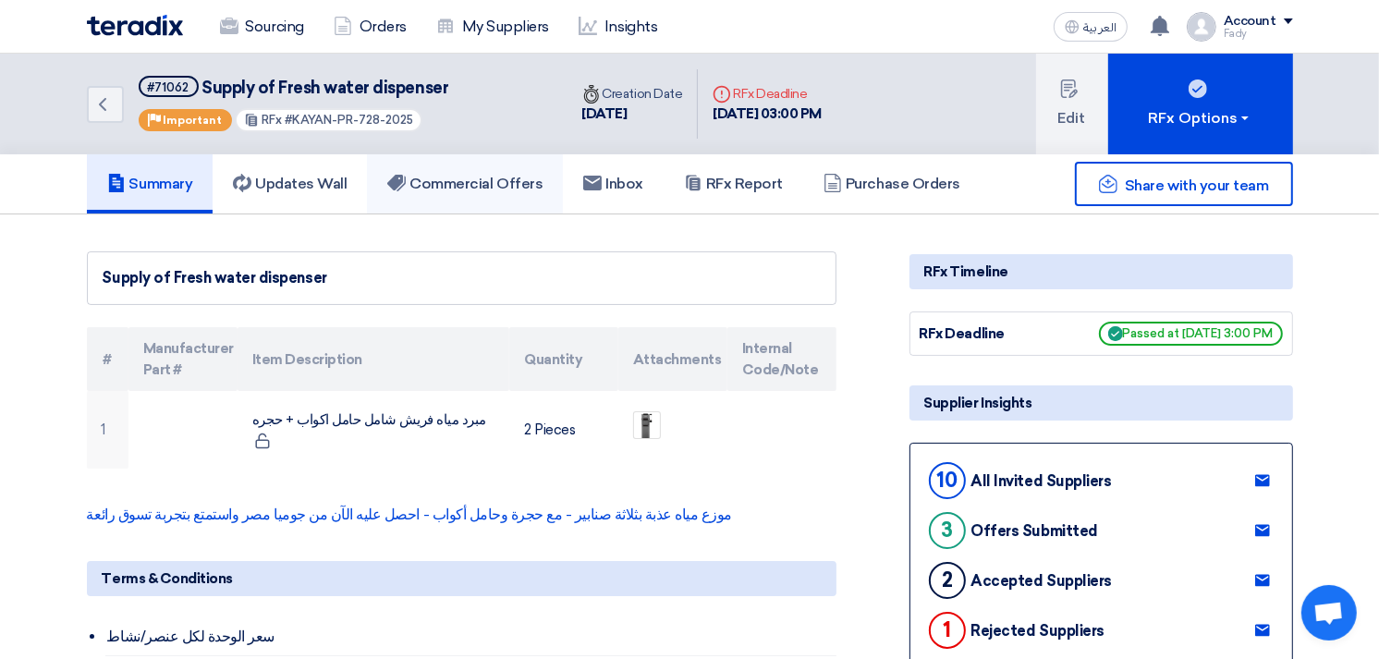
click at [506, 176] on h5 "Commercial Offers" at bounding box center [464, 184] width 155 height 18
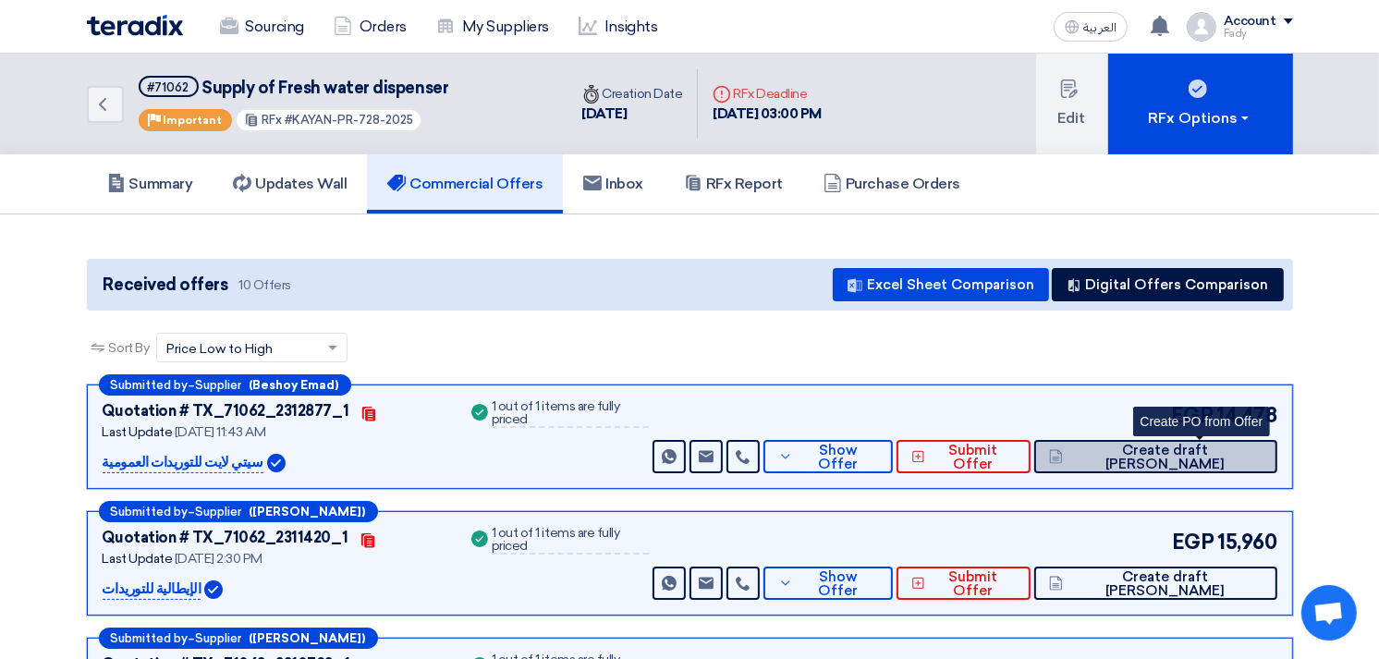
click at [1220, 455] on span "Create draft [PERSON_NAME]" at bounding box center [1165, 458] width 194 height 28
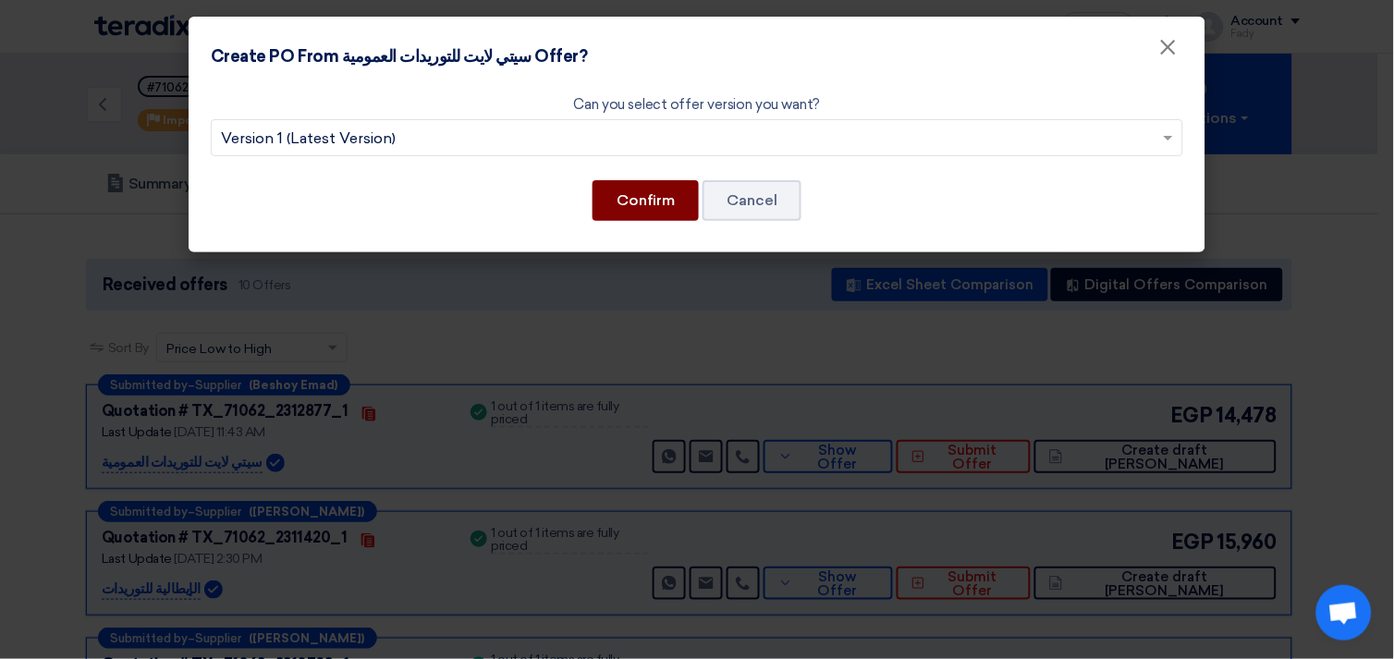
click at [651, 188] on button "Confirm" at bounding box center [646, 200] width 106 height 41
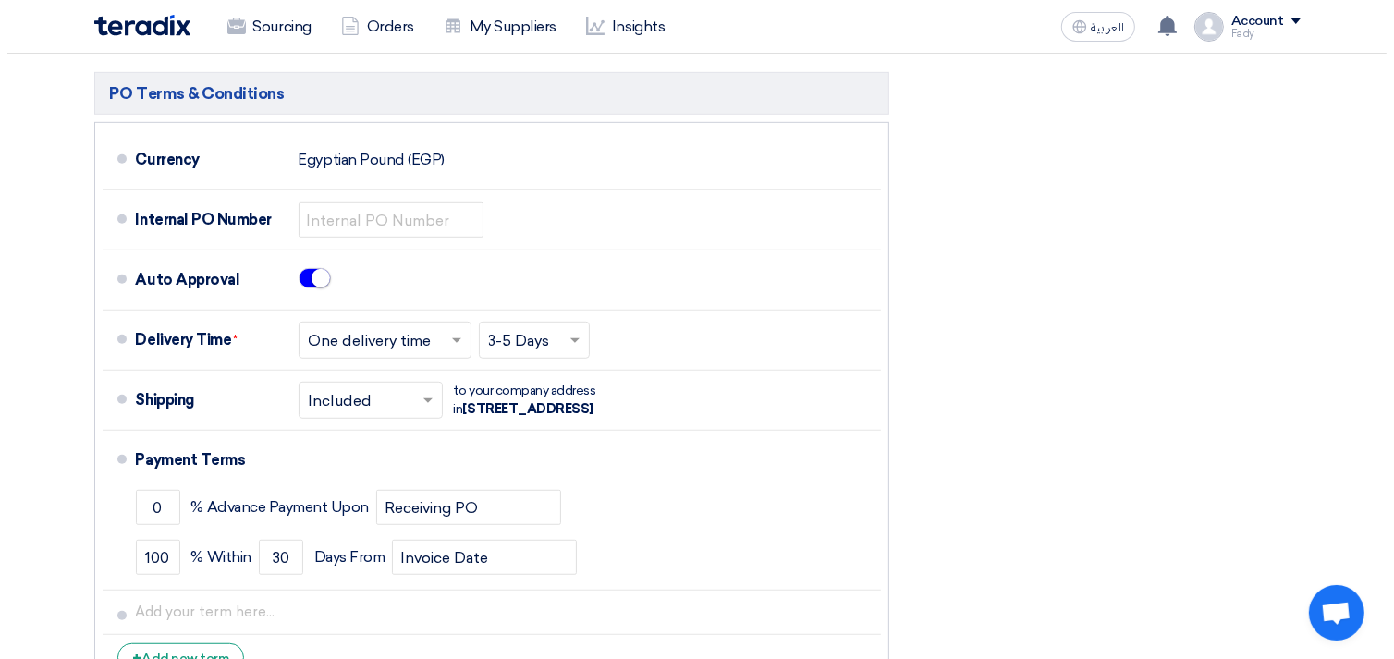
scroll to position [616, 0]
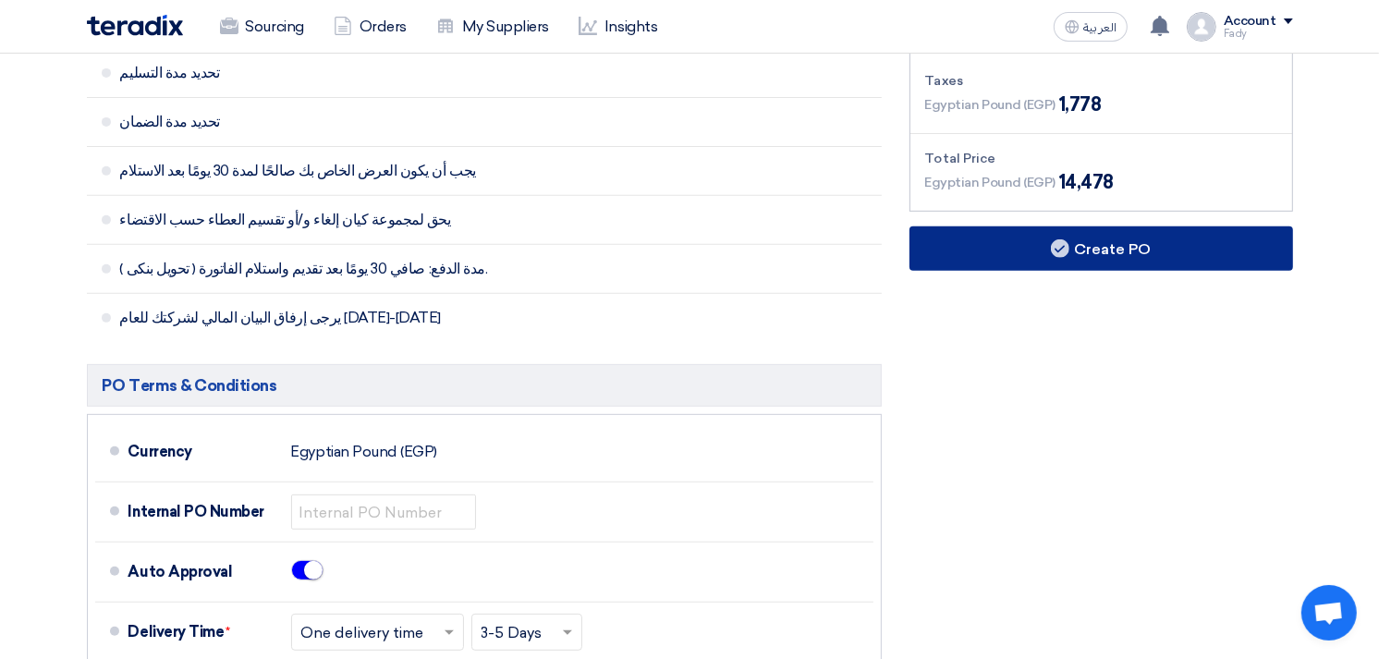
click at [1125, 236] on button "Create PO" at bounding box center [1102, 248] width 384 height 44
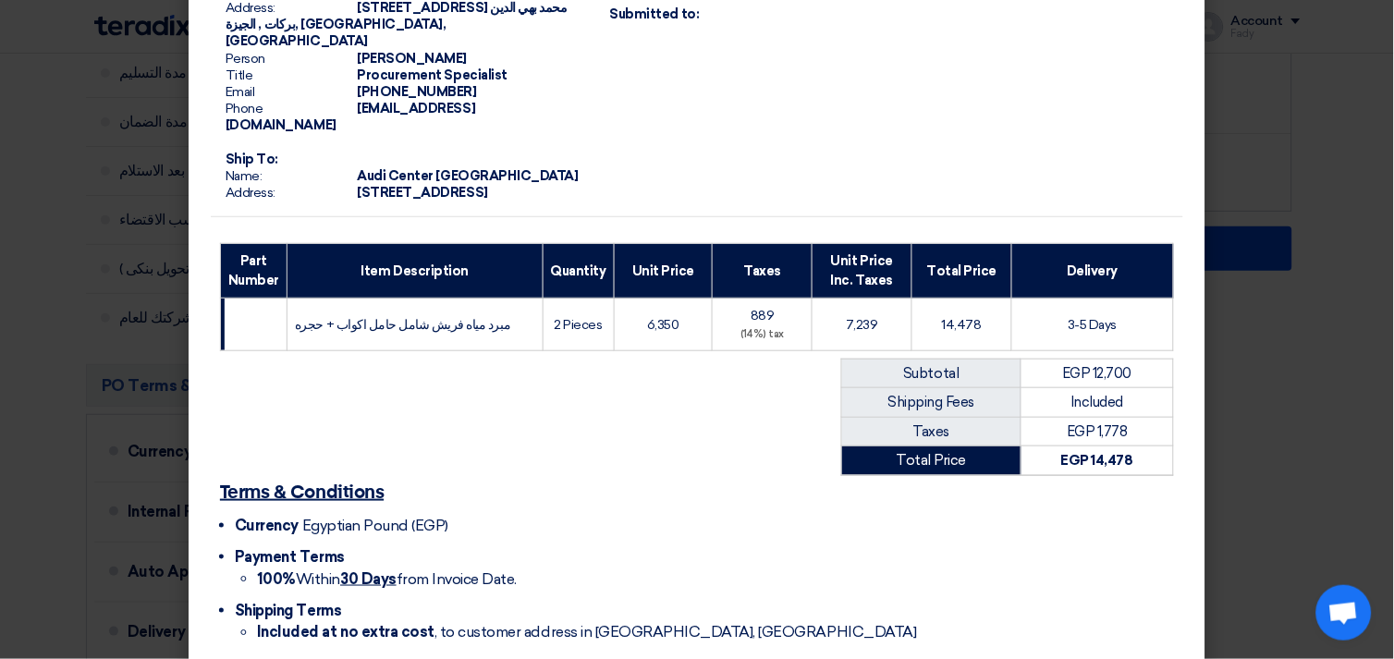
scroll to position [237, 0]
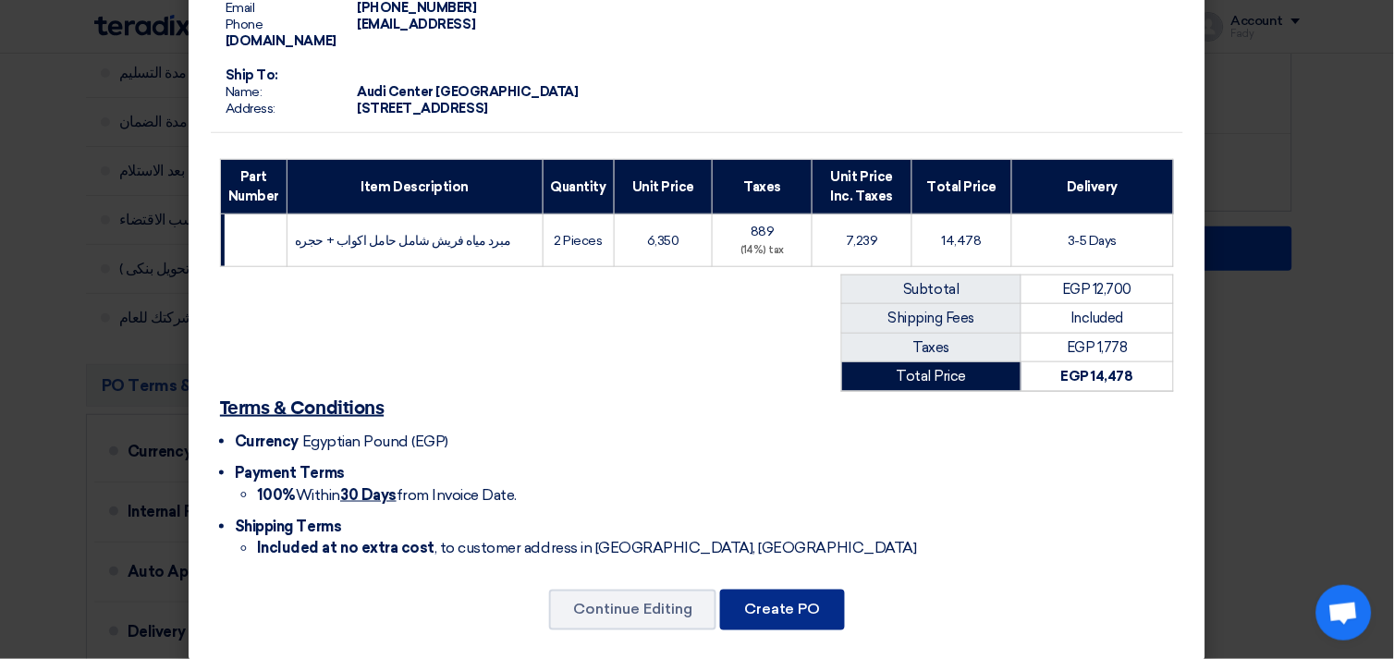
click at [772, 611] on button "Create PO" at bounding box center [782, 610] width 125 height 41
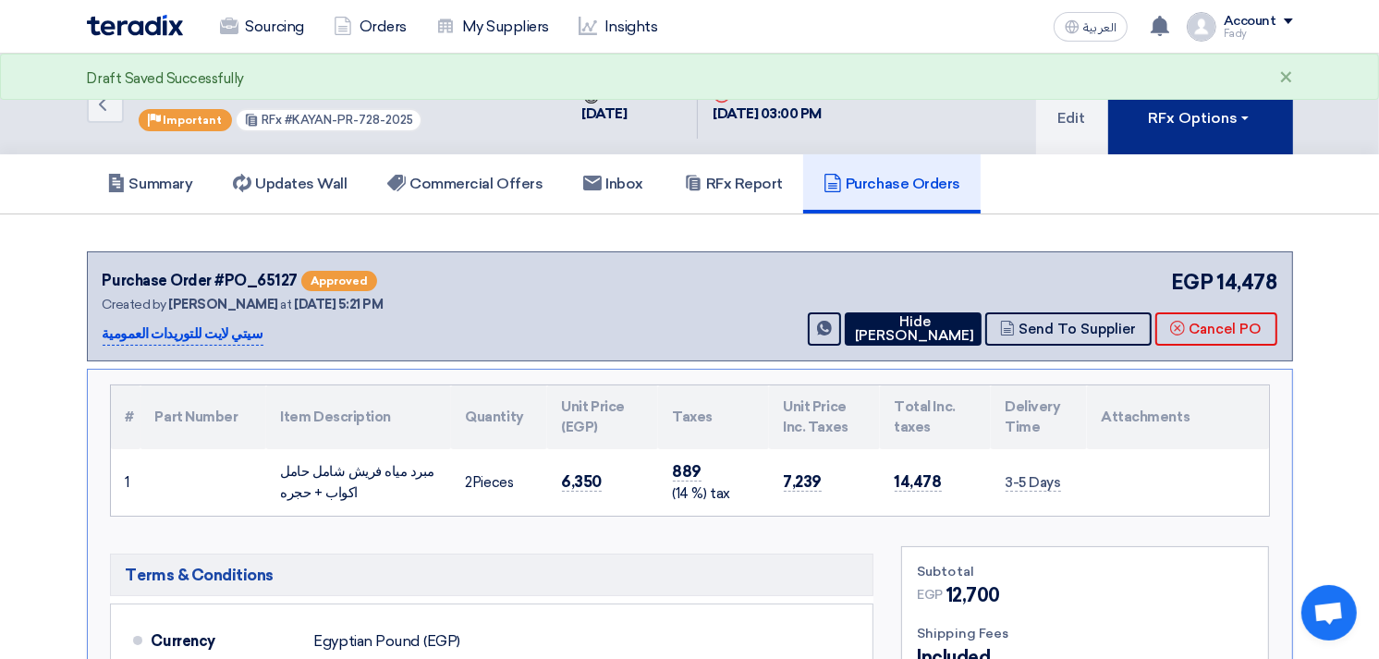
click at [1196, 127] on button "RFx Options" at bounding box center [1200, 104] width 185 height 101
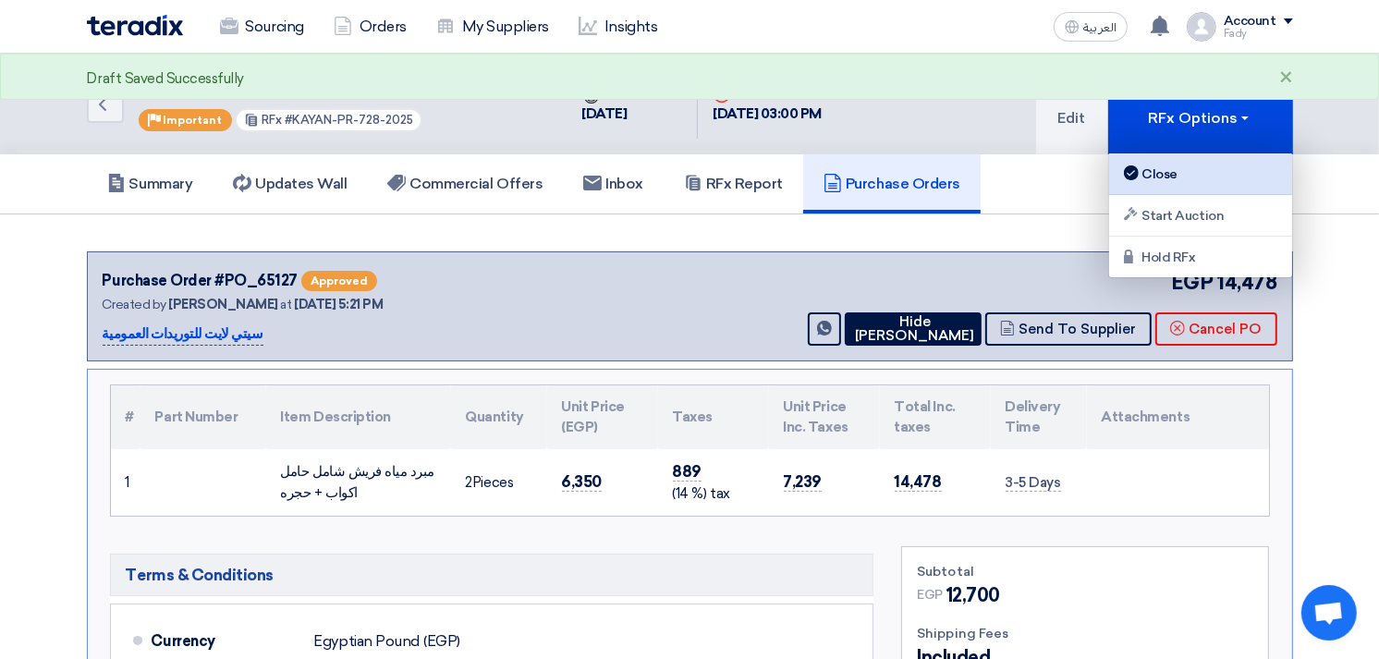
click at [1141, 164] on div "Close" at bounding box center [1200, 174] width 161 height 22
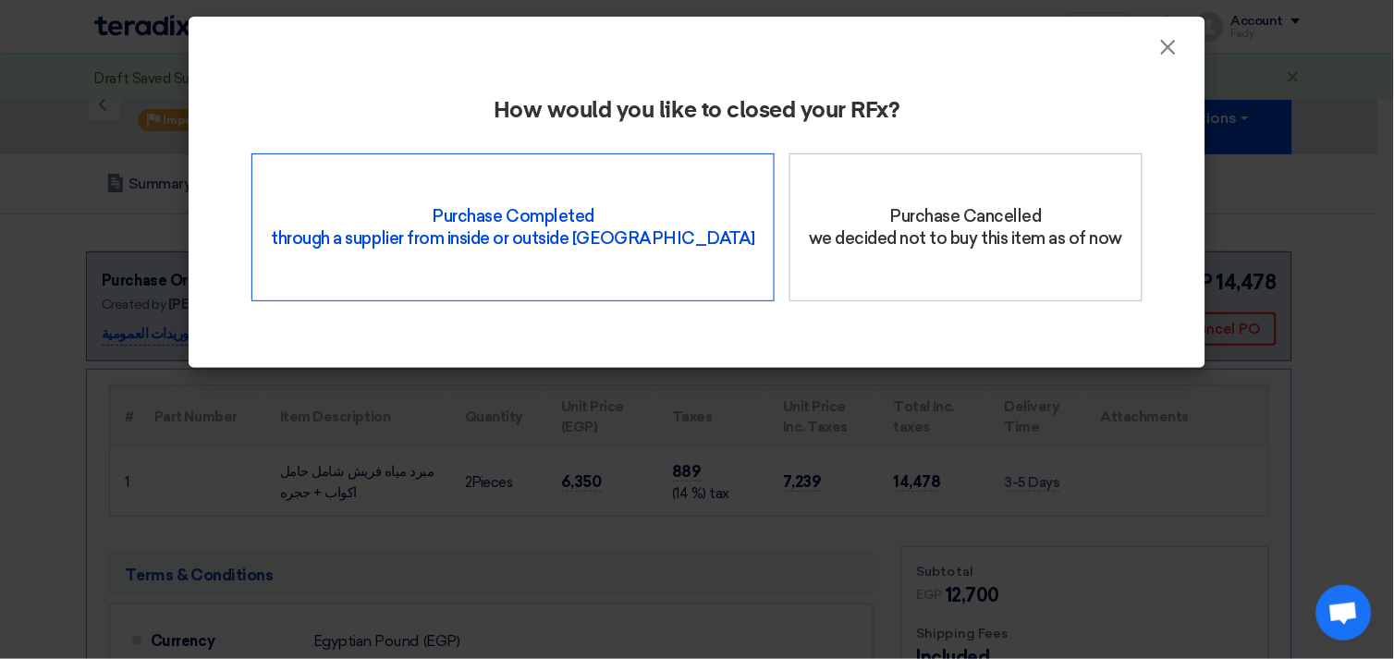
click at [551, 211] on div "Purchase Completed through a supplier from inside or outside Teradix" at bounding box center [512, 227] width 523 height 148
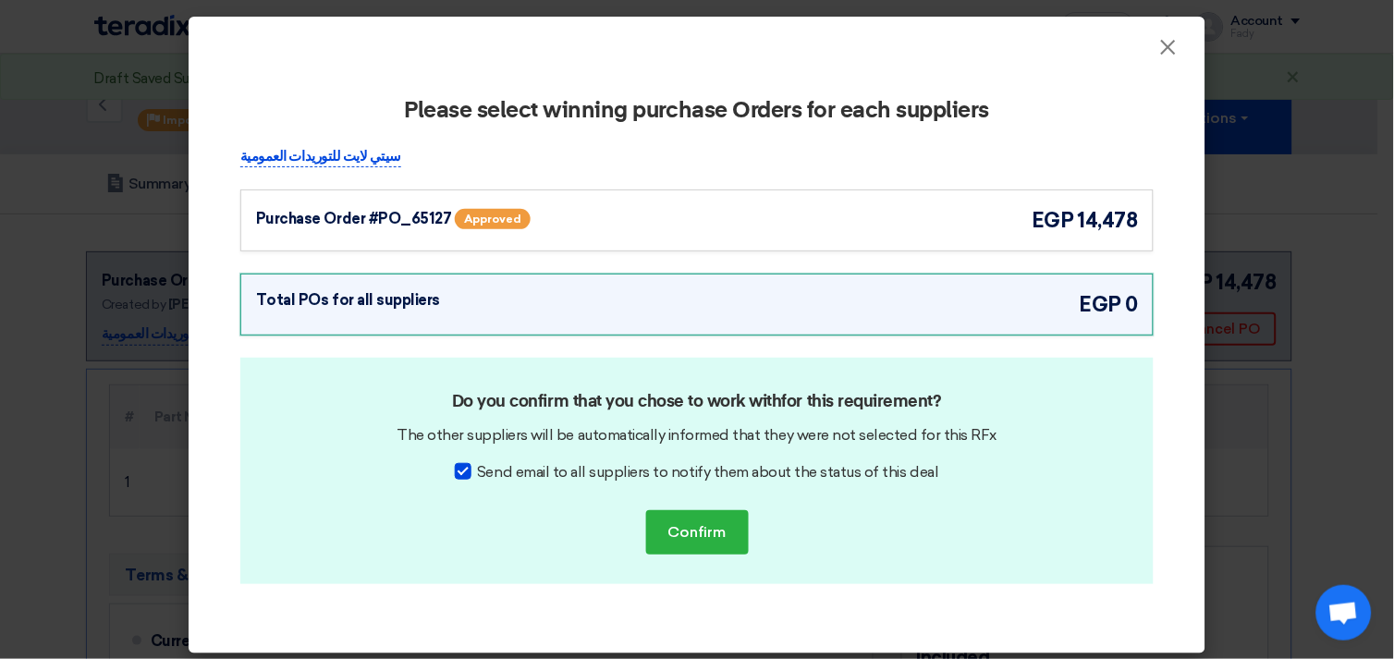
click at [736, 237] on div "Purchase Order #PO_65127 Approved egp 14,478" at bounding box center [696, 220] width 913 height 62
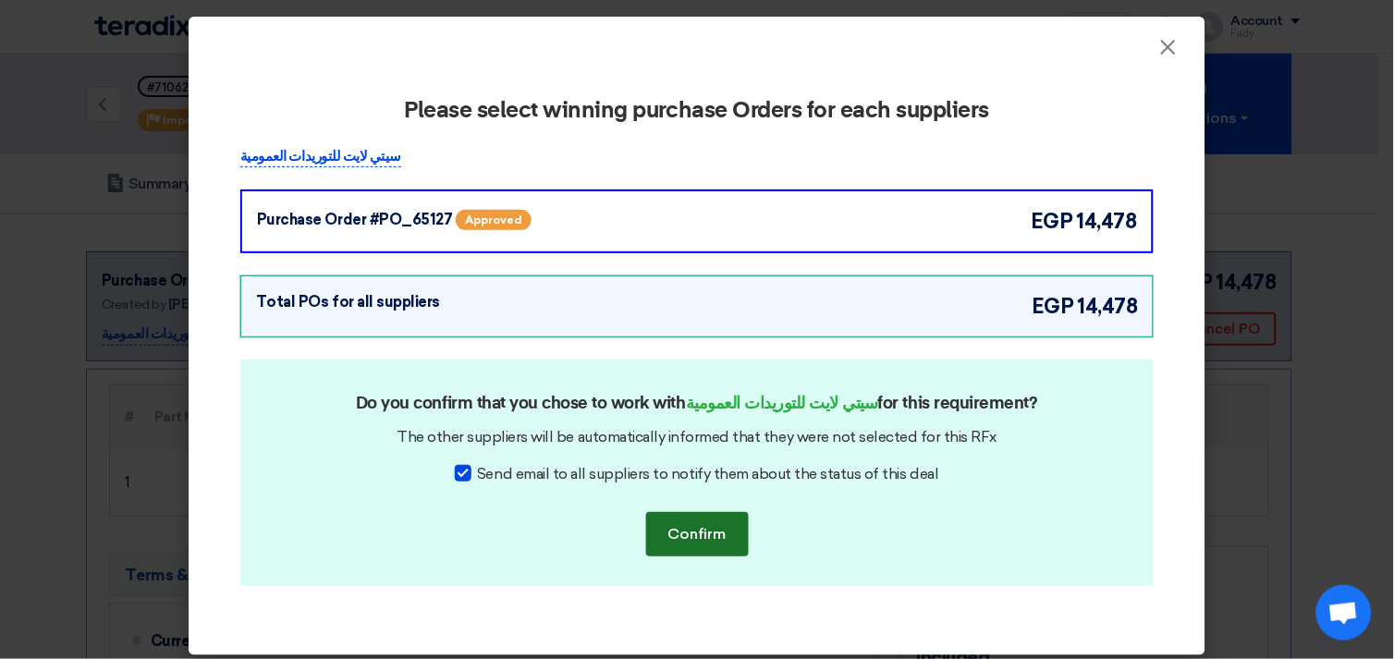
click at [698, 528] on button "Confirm" at bounding box center [697, 534] width 103 height 44
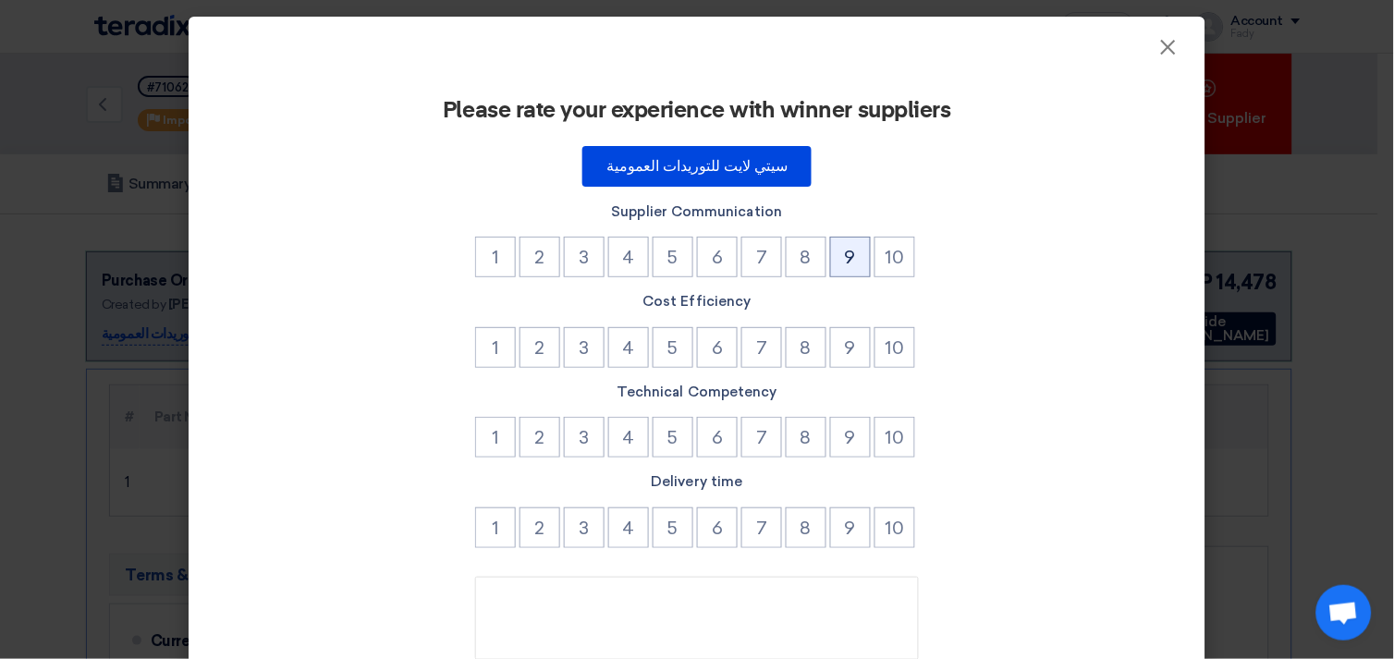
click at [841, 252] on button "9" at bounding box center [850, 257] width 41 height 41
click at [838, 346] on button "9" at bounding box center [850, 347] width 41 height 41
click at [856, 441] on button "9" at bounding box center [850, 437] width 41 height 41
click at [852, 520] on button "9" at bounding box center [850, 527] width 41 height 41
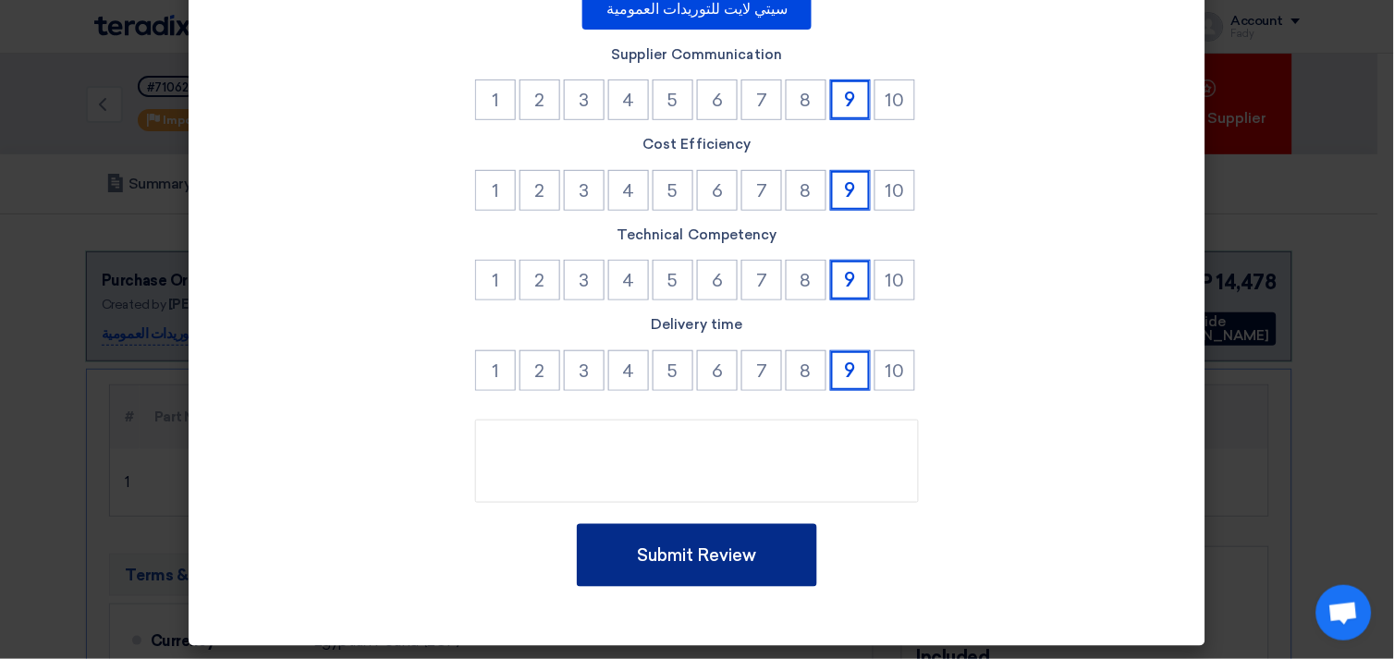
click at [700, 557] on button "Submit Review" at bounding box center [697, 555] width 240 height 63
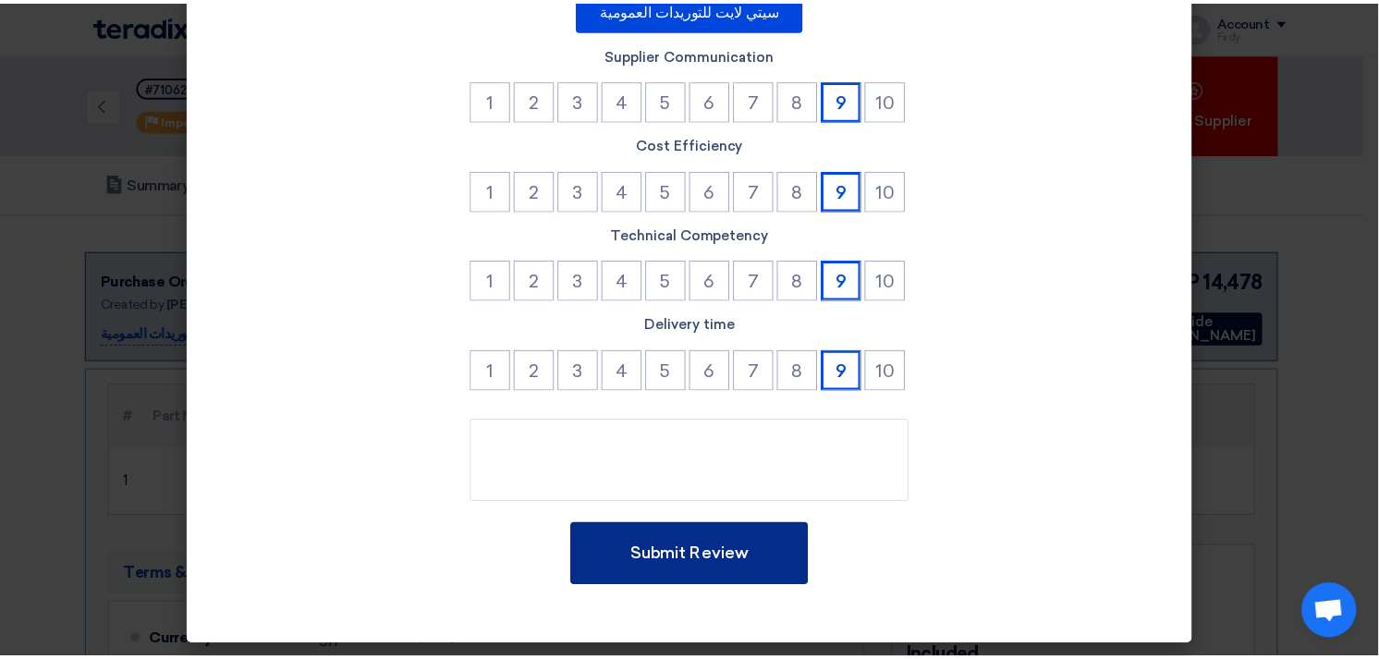
scroll to position [0, 0]
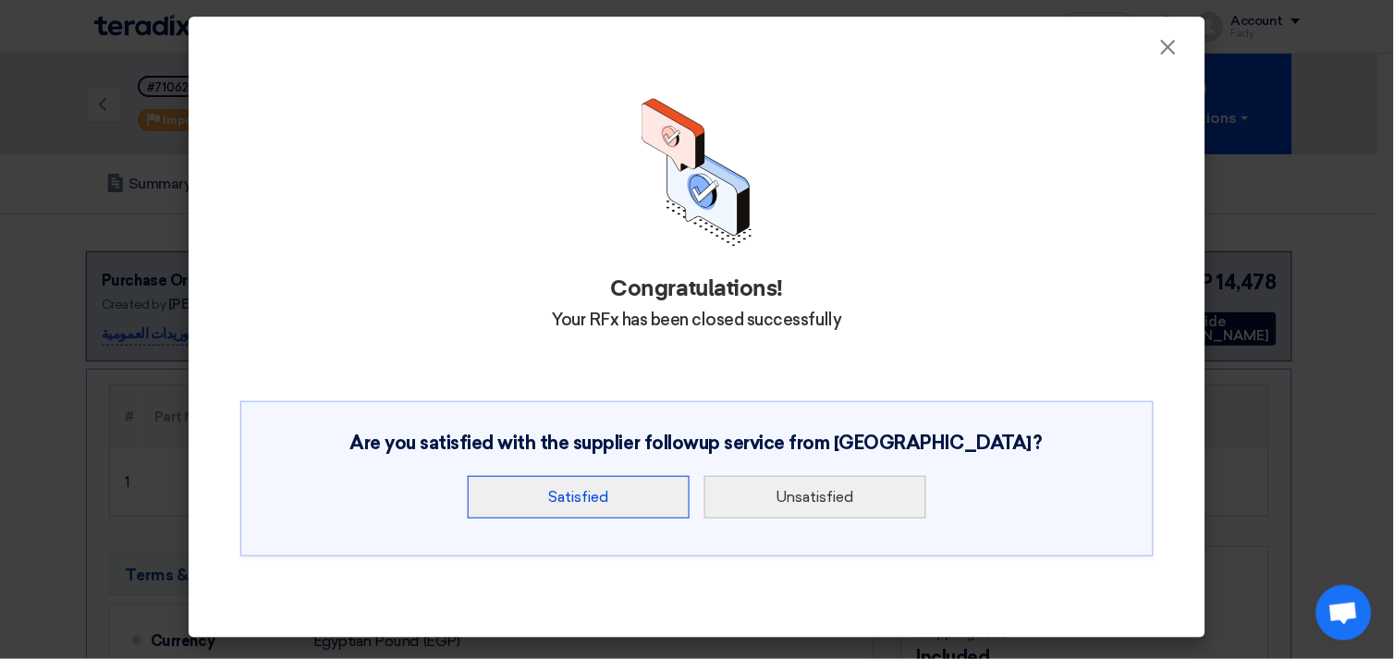
click at [617, 483] on button "Satisfied" at bounding box center [579, 497] width 222 height 43
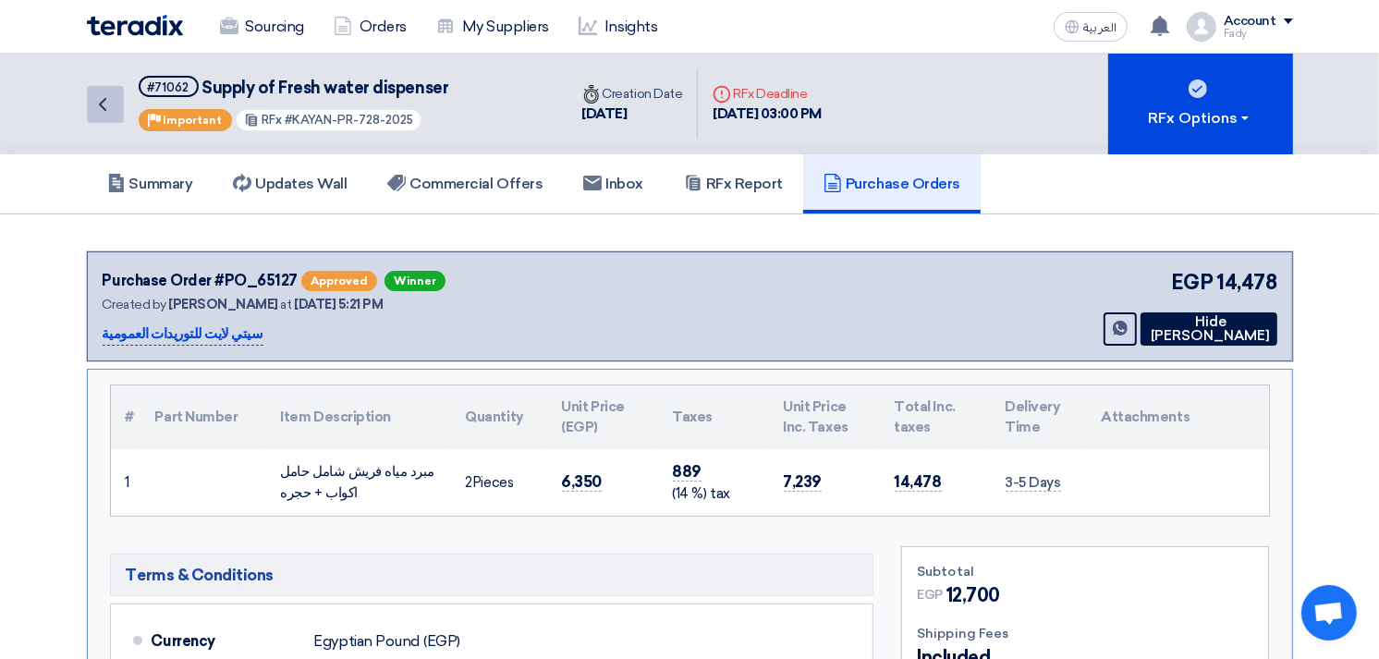
click at [96, 98] on icon "Back" at bounding box center [103, 104] width 22 height 22
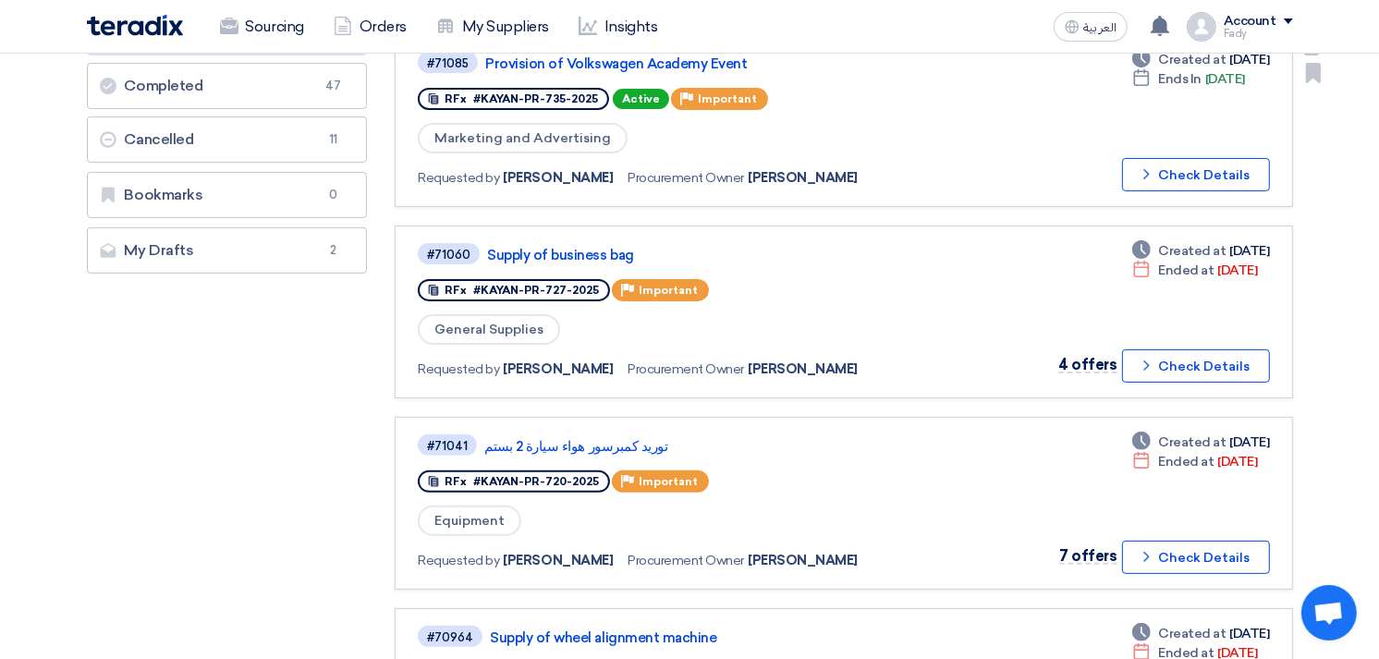
scroll to position [410, 0]
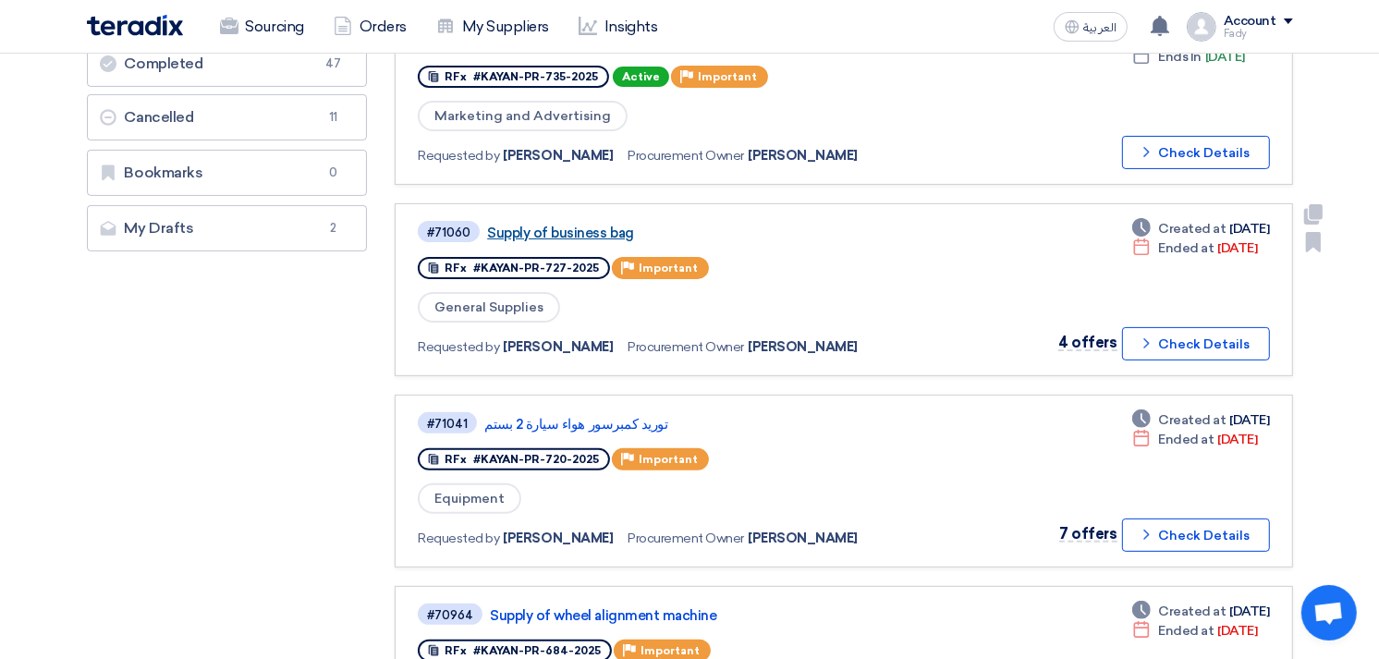
click at [590, 226] on link "Supply of business bag" at bounding box center [718, 233] width 462 height 17
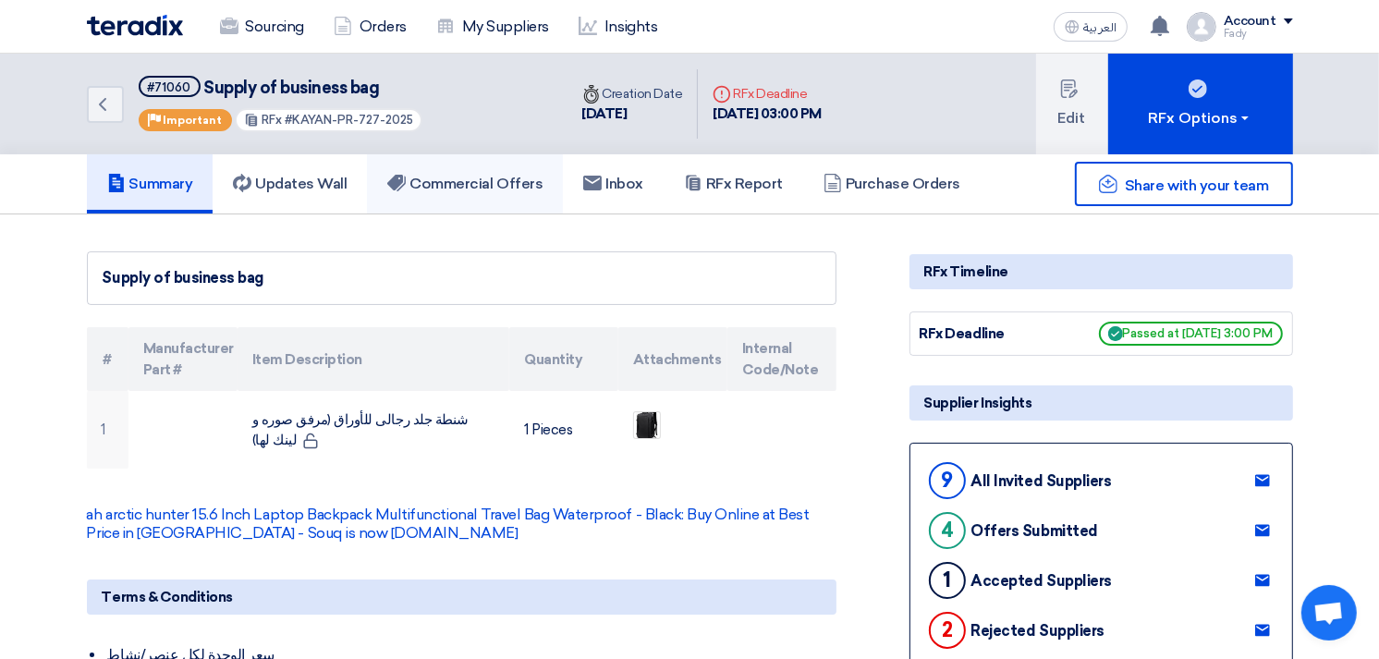
click at [520, 196] on link "Commercial Offers" at bounding box center [465, 183] width 196 height 59
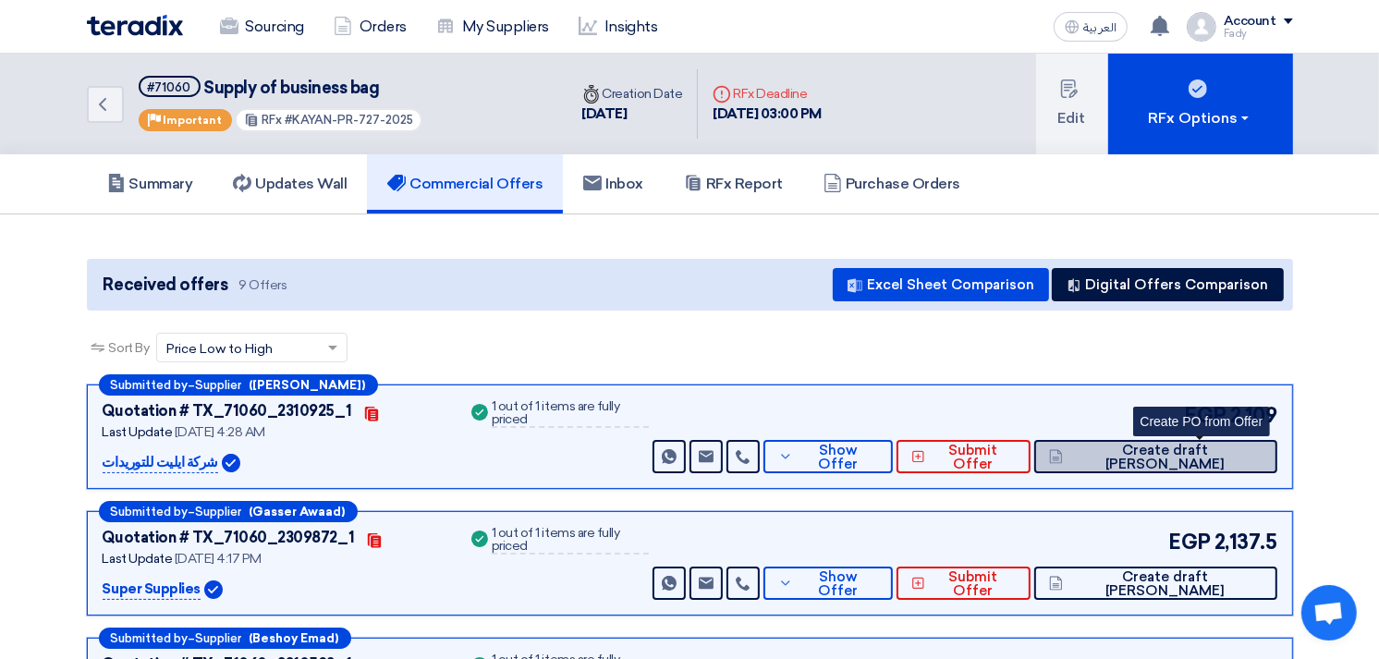
click at [1232, 444] on button "Create draft [PERSON_NAME]" at bounding box center [1155, 456] width 242 height 33
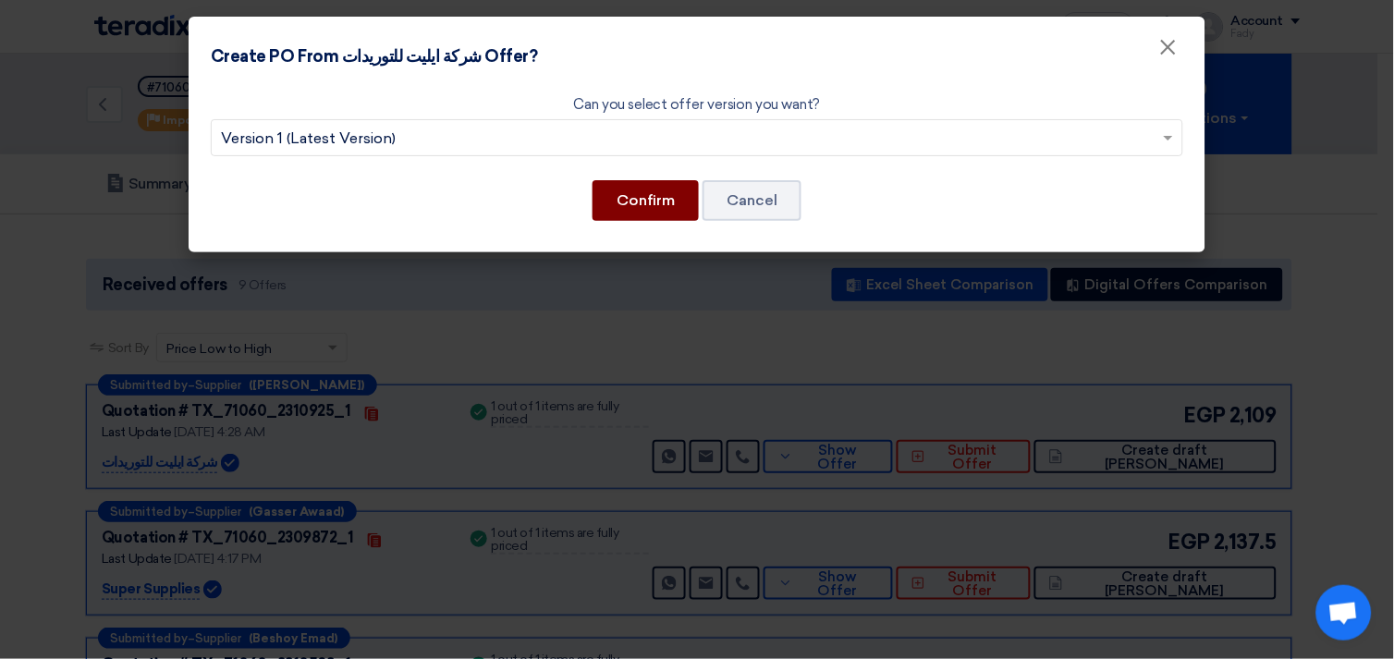
click at [651, 182] on button "Confirm" at bounding box center [646, 200] width 106 height 41
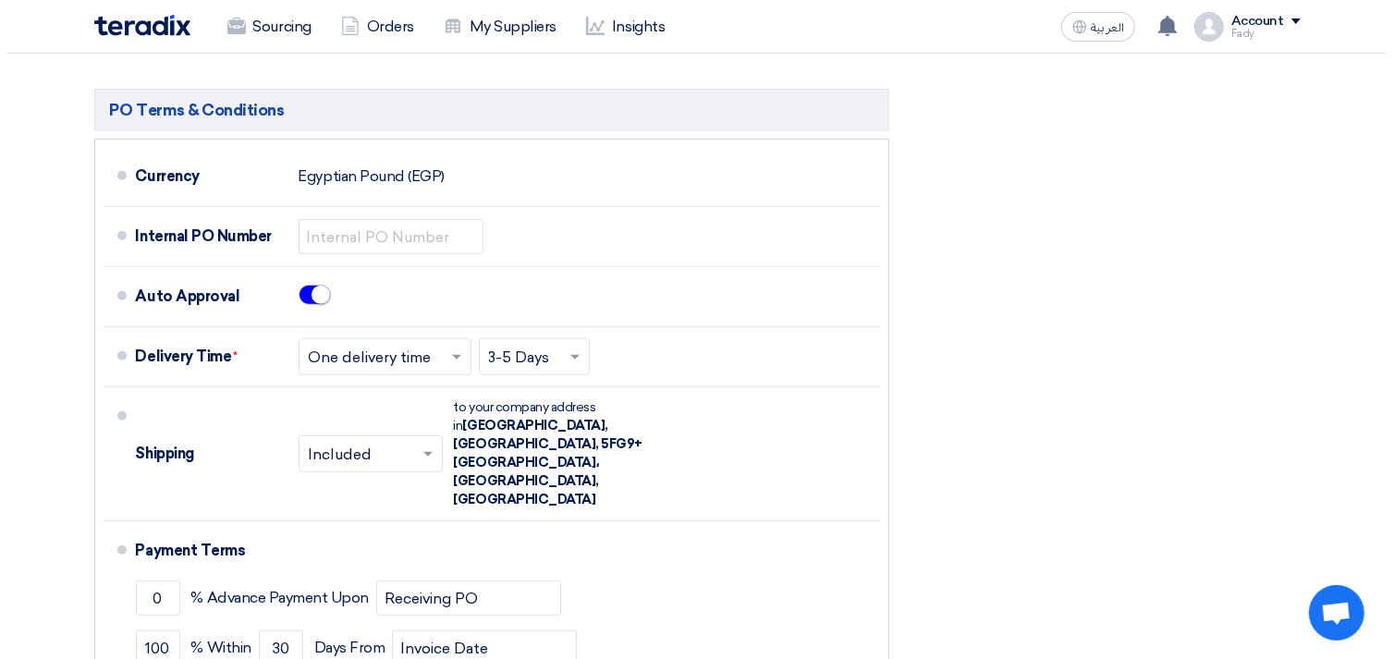
scroll to position [718, 0]
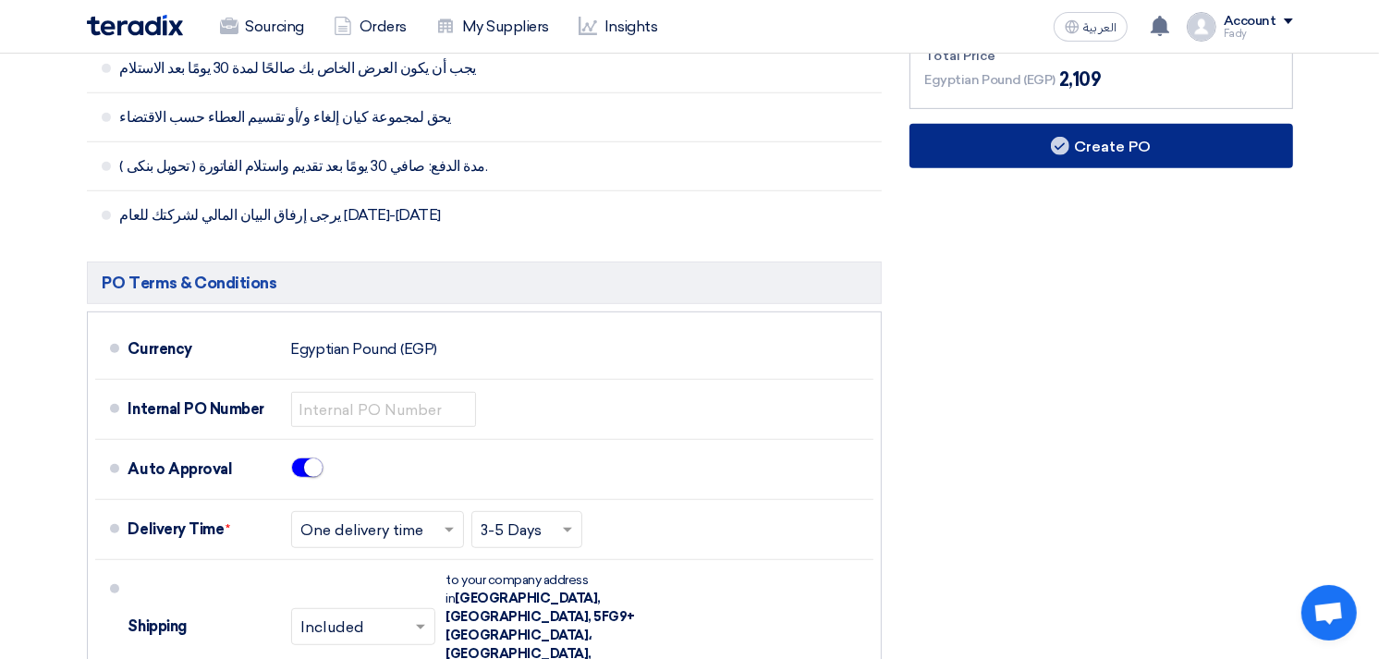
click at [1101, 152] on button "Create PO" at bounding box center [1102, 146] width 384 height 44
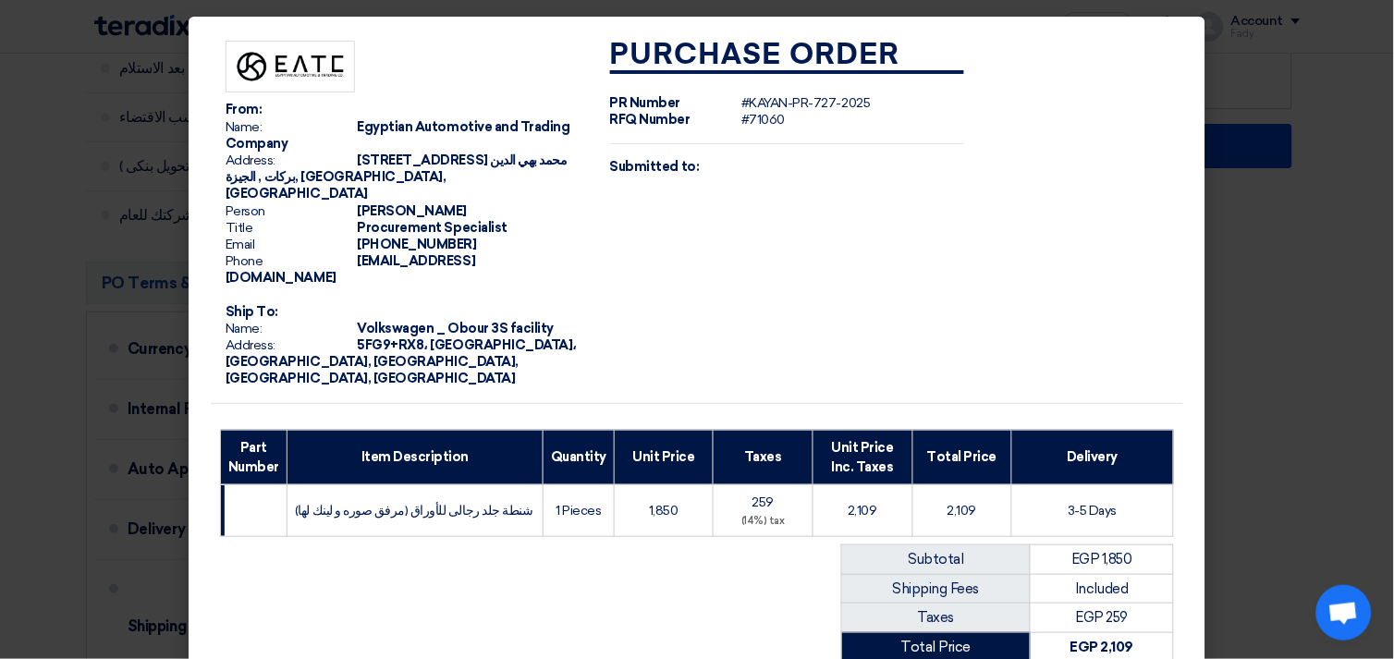
scroll to position [237, 0]
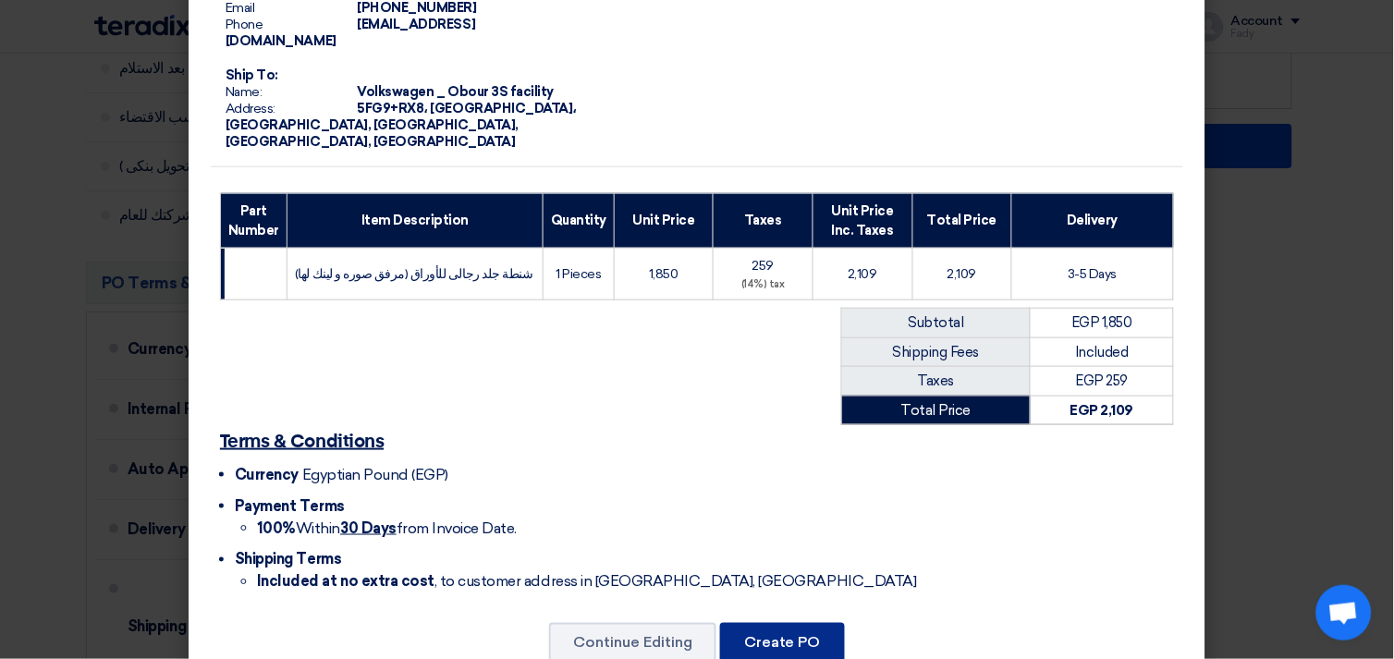
click at [765, 623] on button "Create PO" at bounding box center [782, 643] width 125 height 41
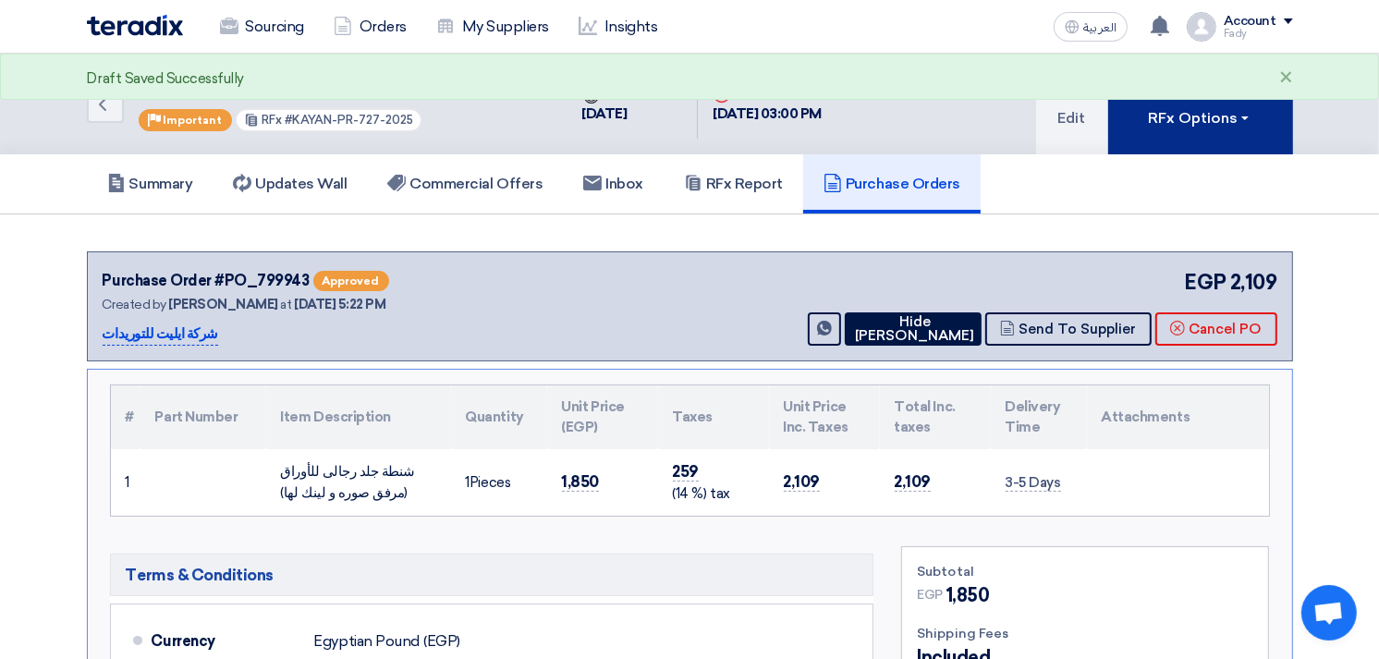
click at [1171, 107] on div "RFx Options" at bounding box center [1200, 118] width 104 height 22
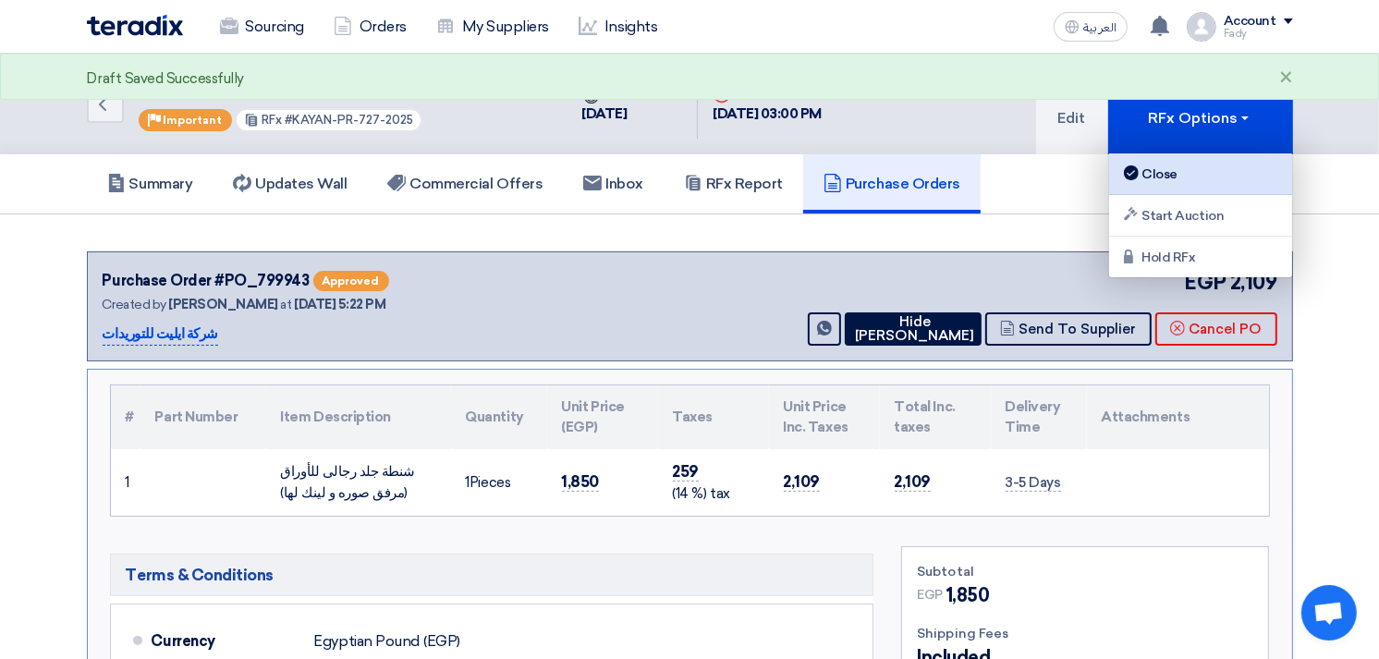
click at [1142, 170] on div "Close" at bounding box center [1200, 174] width 161 height 22
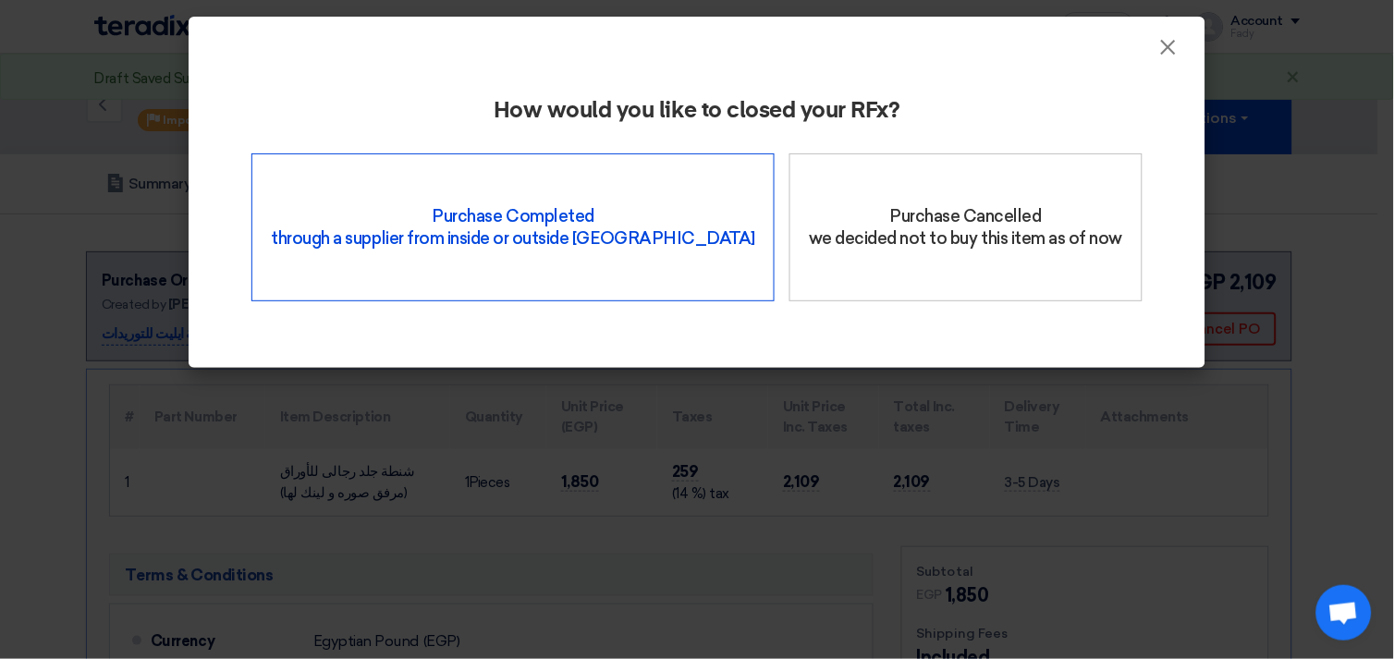
click at [596, 201] on div "Purchase Completed through a supplier from inside or outside Teradix" at bounding box center [512, 227] width 523 height 148
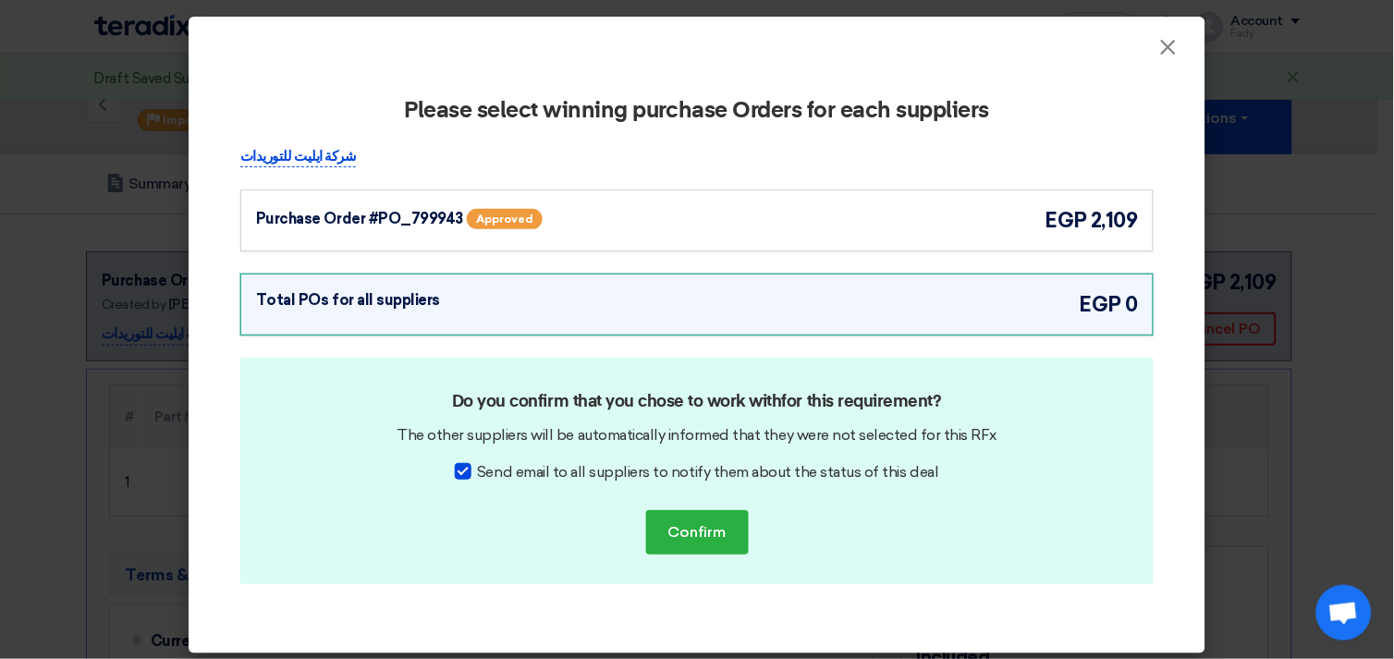
click at [740, 236] on div "Purchase Order #PO_799943 Approved egp 2,109" at bounding box center [696, 220] width 913 height 62
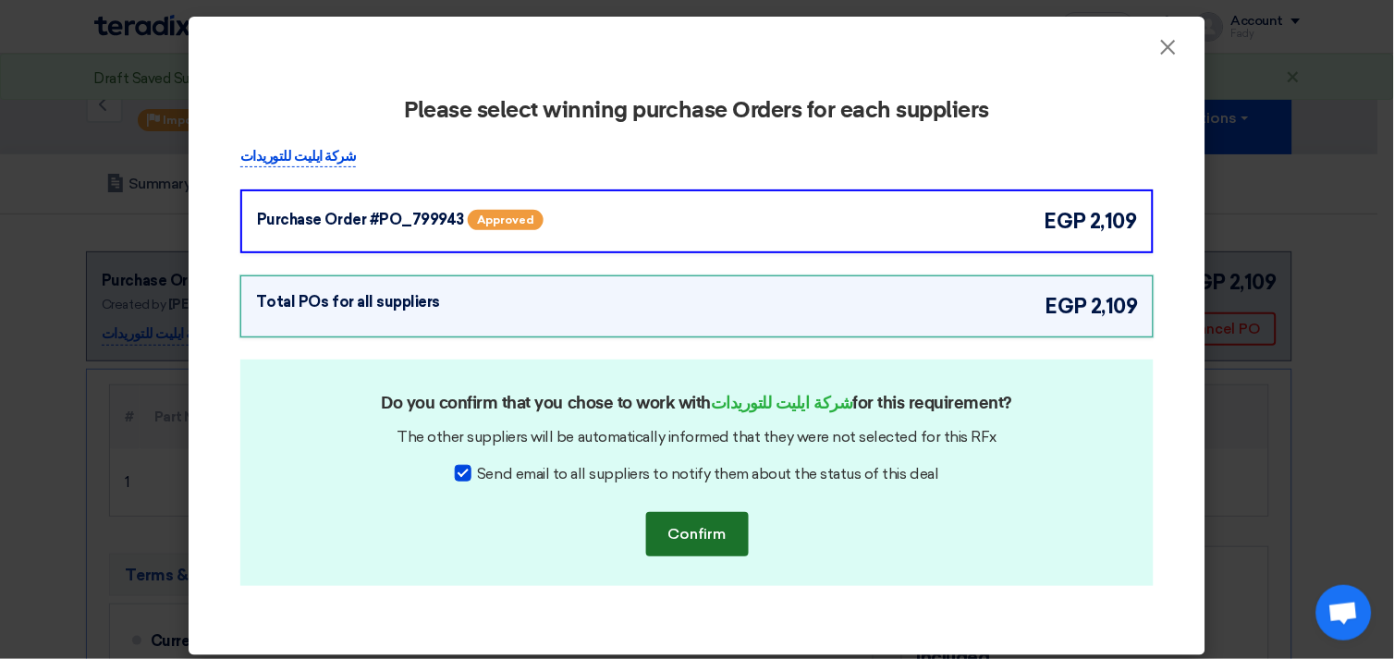
click at [707, 539] on button "Confirm" at bounding box center [697, 534] width 103 height 44
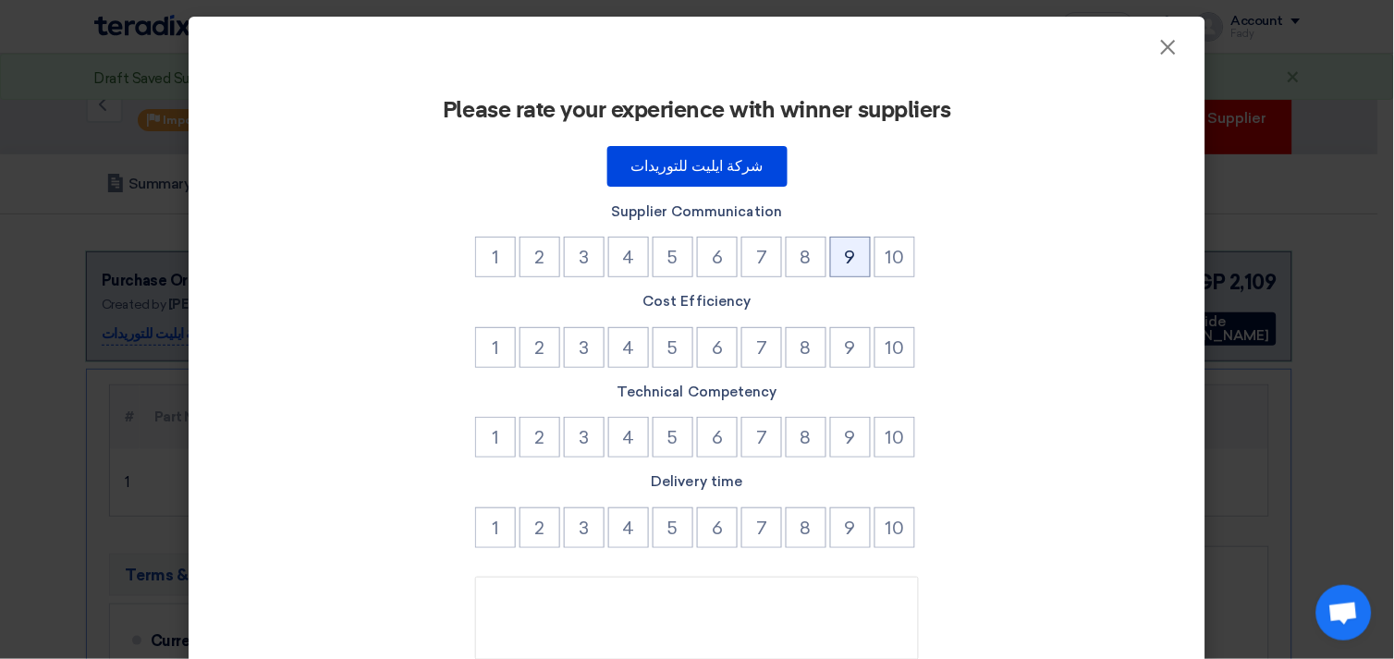
click at [854, 245] on button "9" at bounding box center [850, 257] width 41 height 41
click at [845, 327] on button "9" at bounding box center [850, 347] width 41 height 41
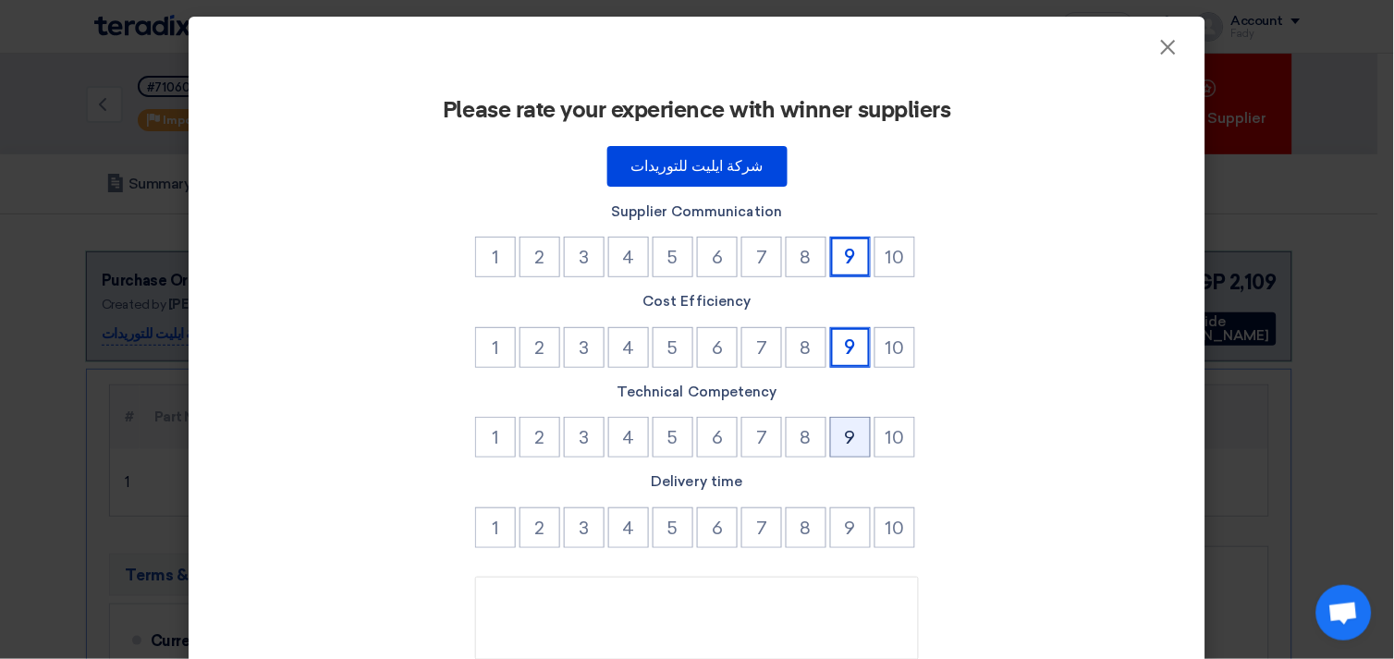
click at [838, 444] on button "9" at bounding box center [850, 437] width 41 height 41
click at [832, 521] on button "9" at bounding box center [850, 527] width 41 height 41
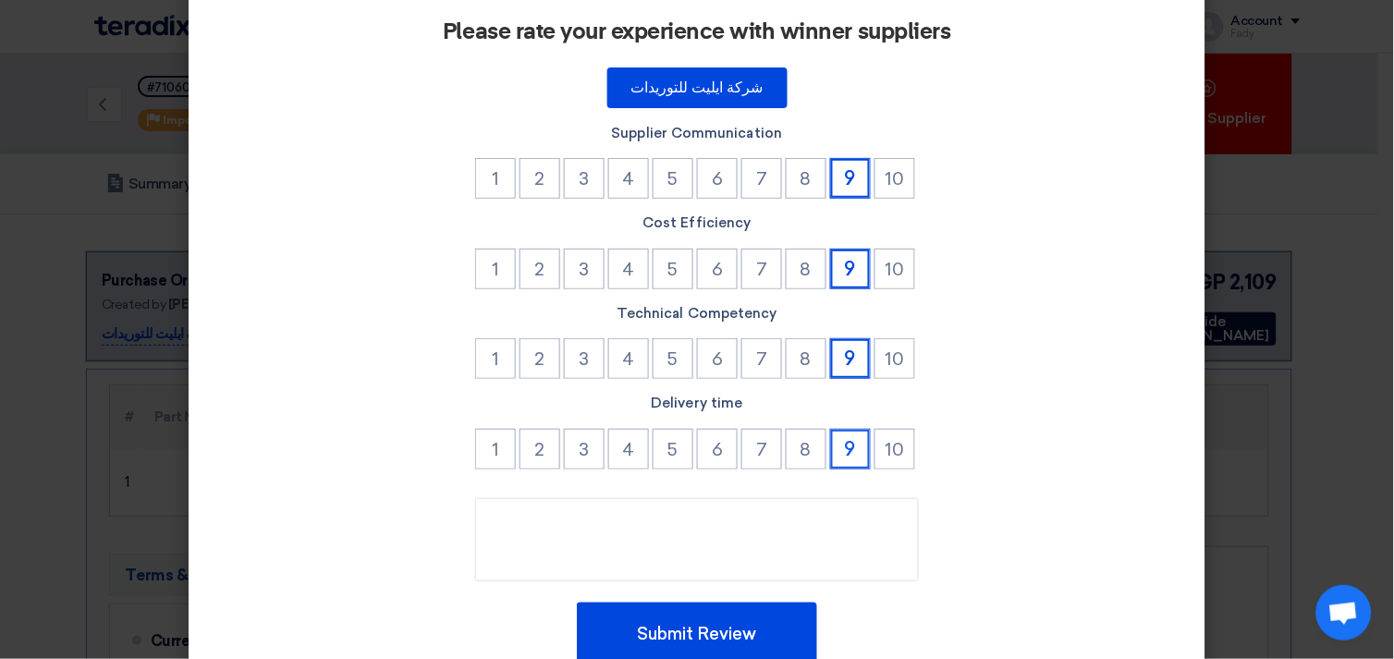
scroll to position [157, 0]
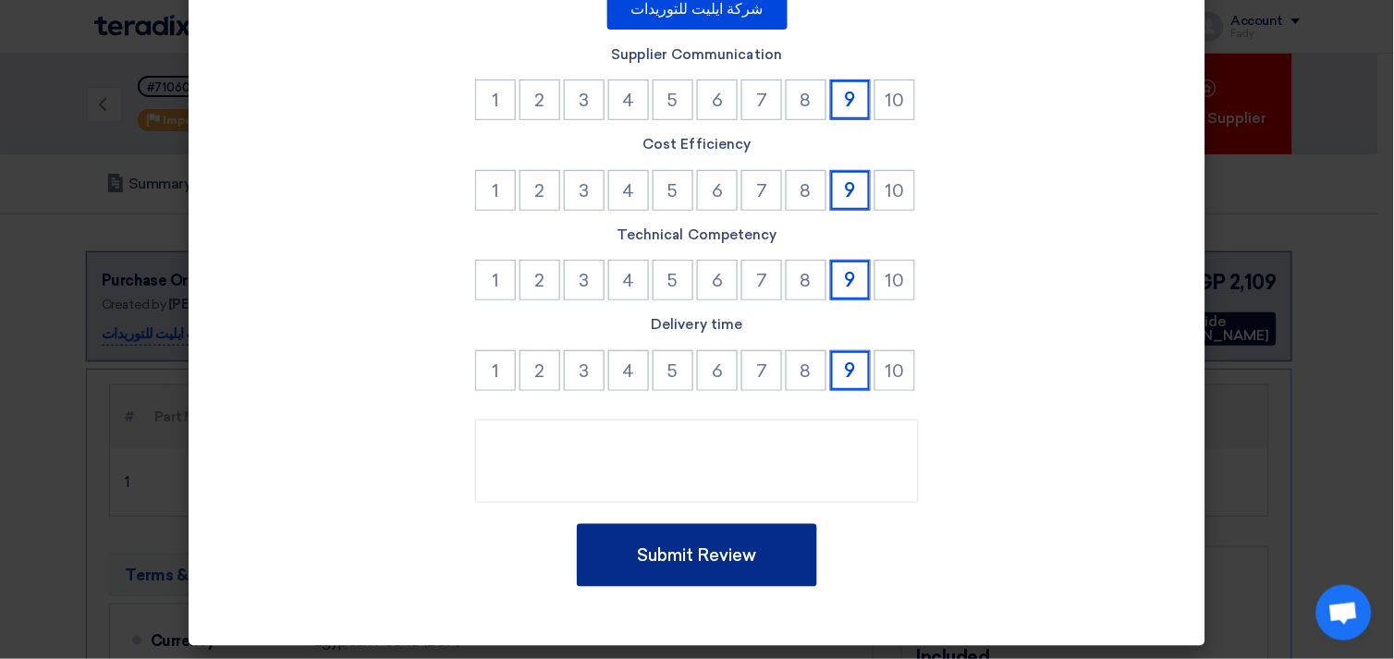
click at [733, 531] on button "Submit Review" at bounding box center [697, 555] width 240 height 63
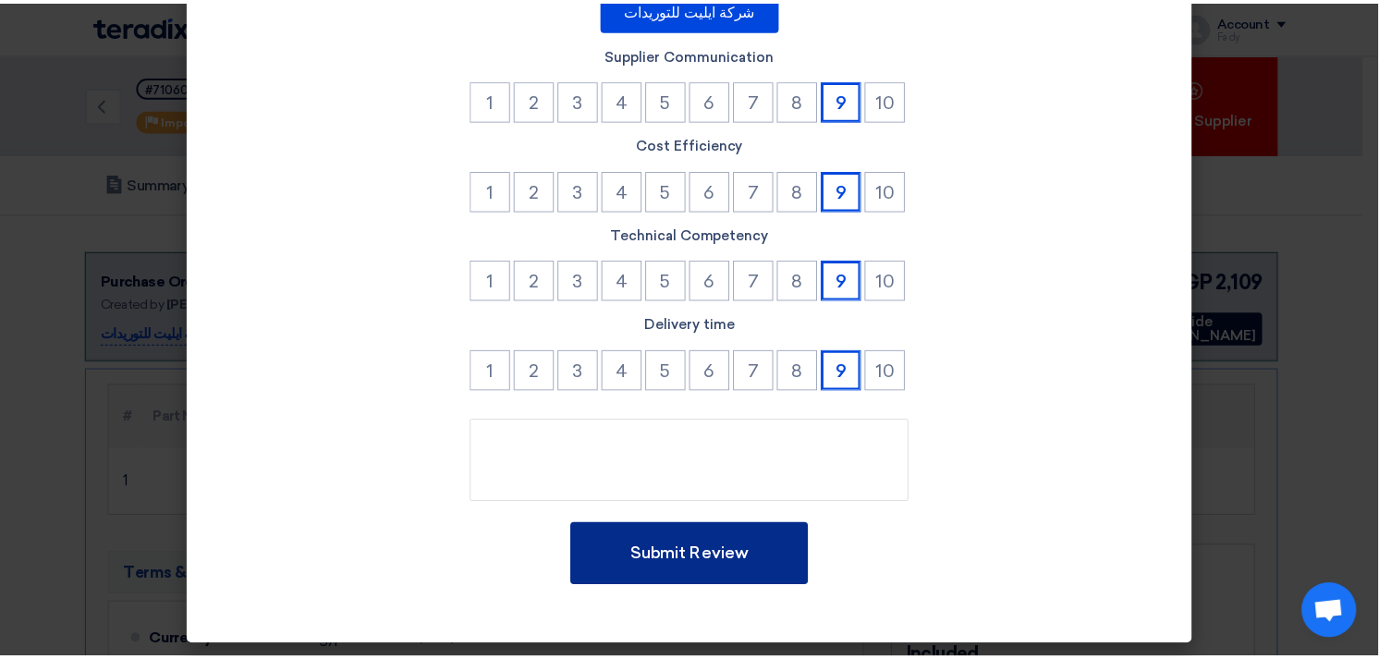
scroll to position [0, 0]
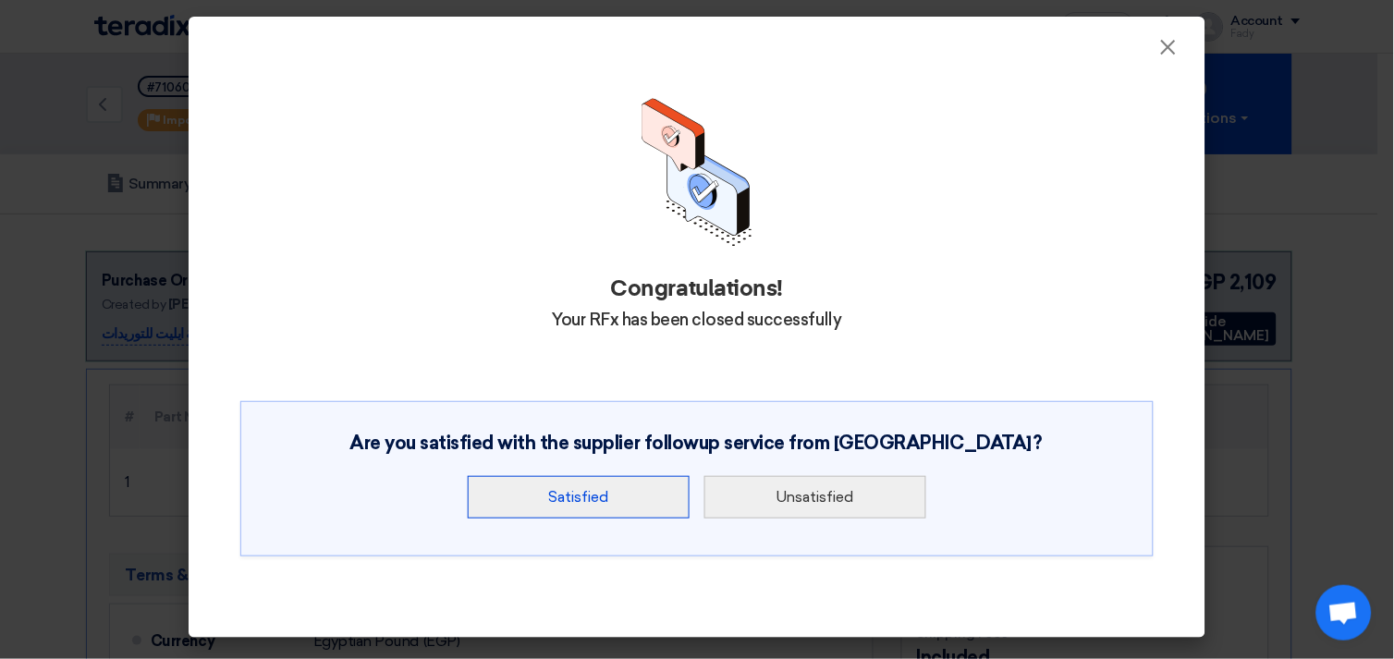
click at [626, 492] on button "Satisfied" at bounding box center [579, 497] width 222 height 43
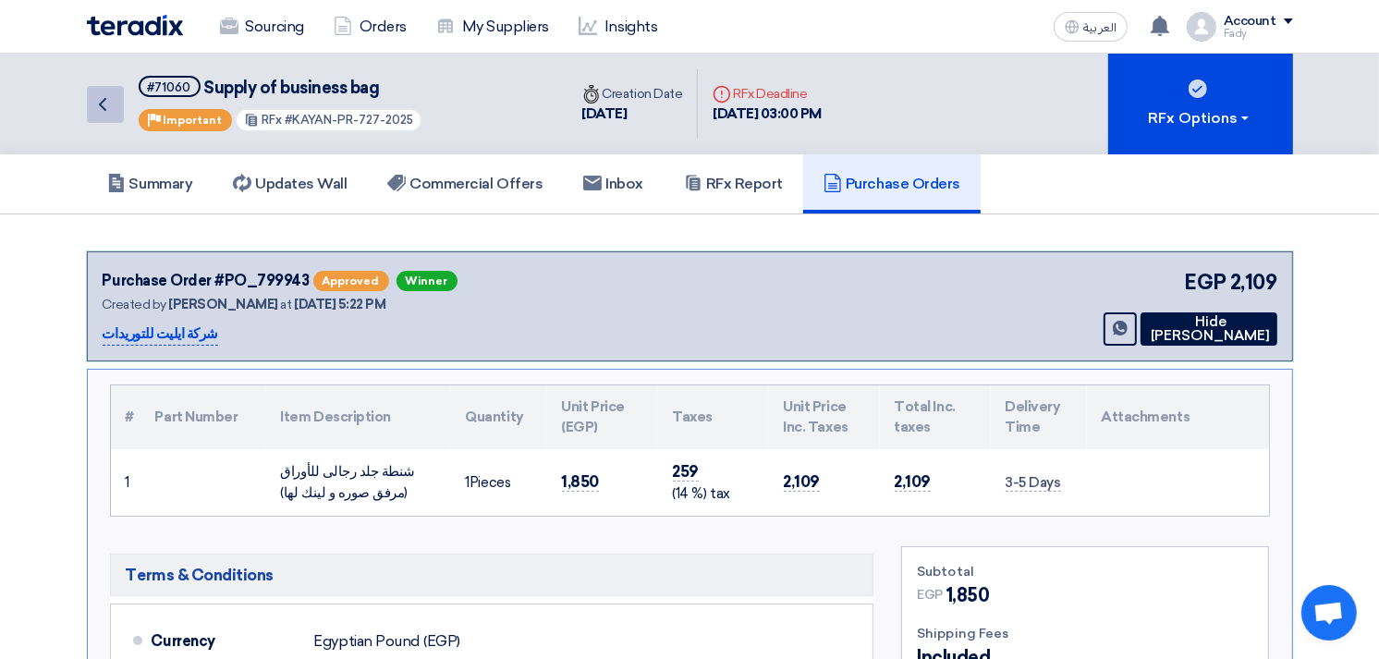
click at [98, 95] on icon "Back" at bounding box center [103, 104] width 22 height 22
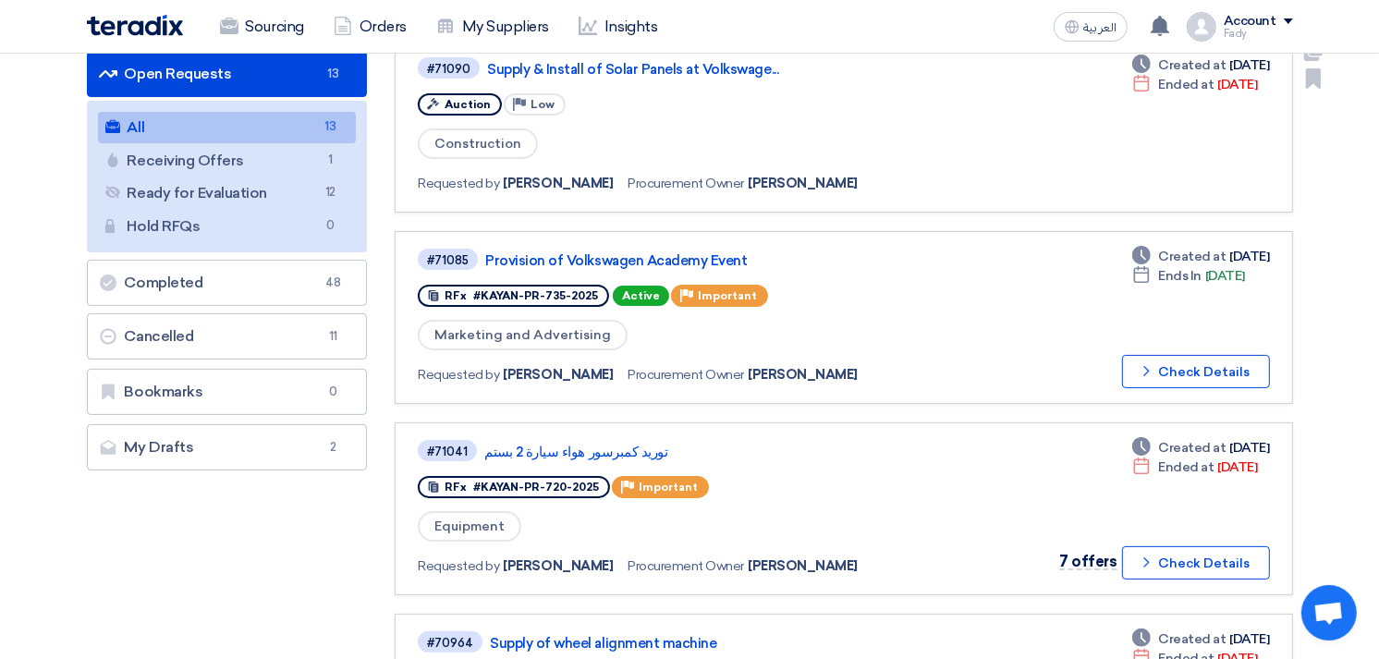
scroll to position [205, 0]
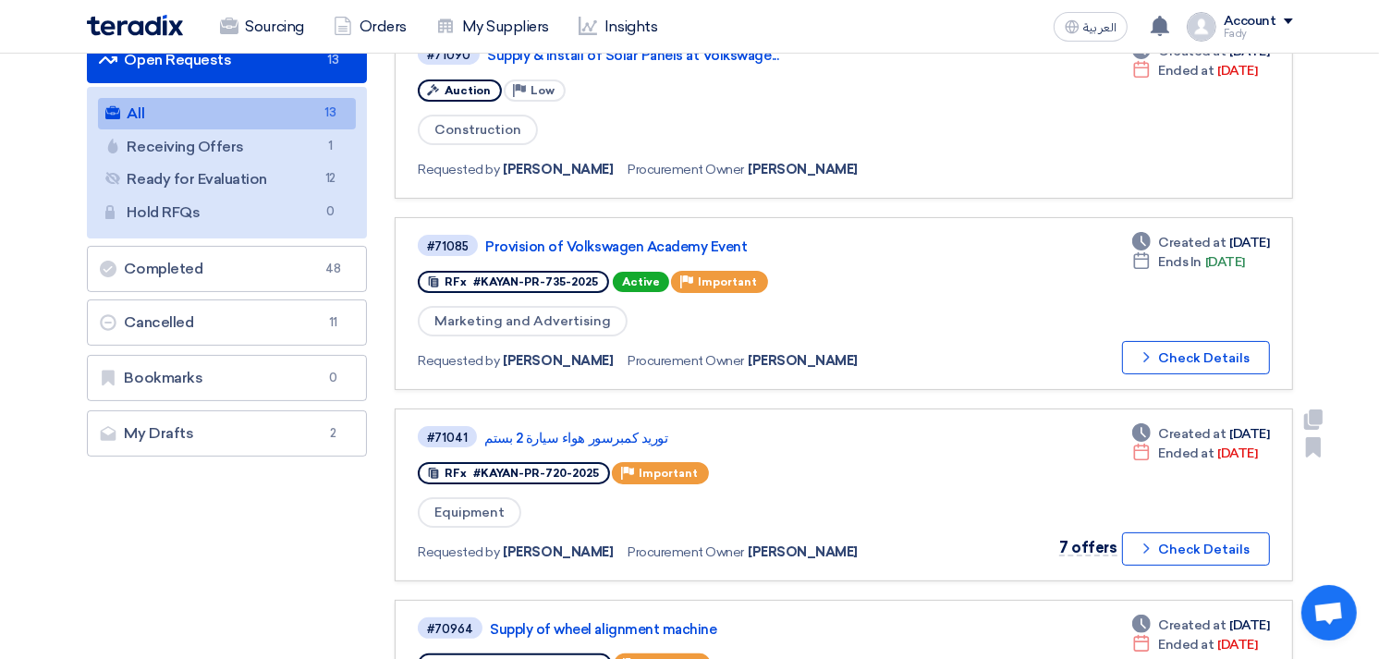
click at [590, 424] on div "#71041 توريد كمبرسور هواء سيارة 2 بستم" at bounding box center [684, 436] width 532 height 25
click at [590, 430] on link "توريد كمبرسور هواء سيارة 2 بستم" at bounding box center [715, 438] width 462 height 17
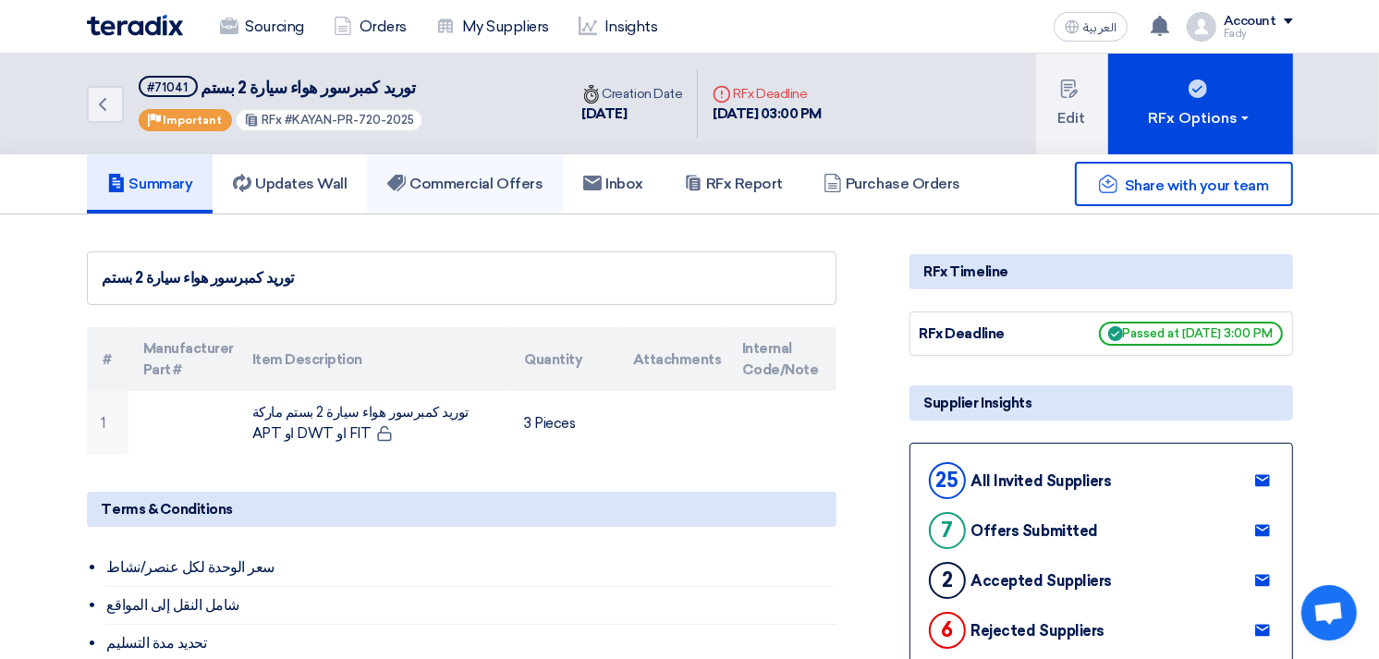
click at [495, 181] on h5 "Commercial Offers" at bounding box center [464, 184] width 155 height 18
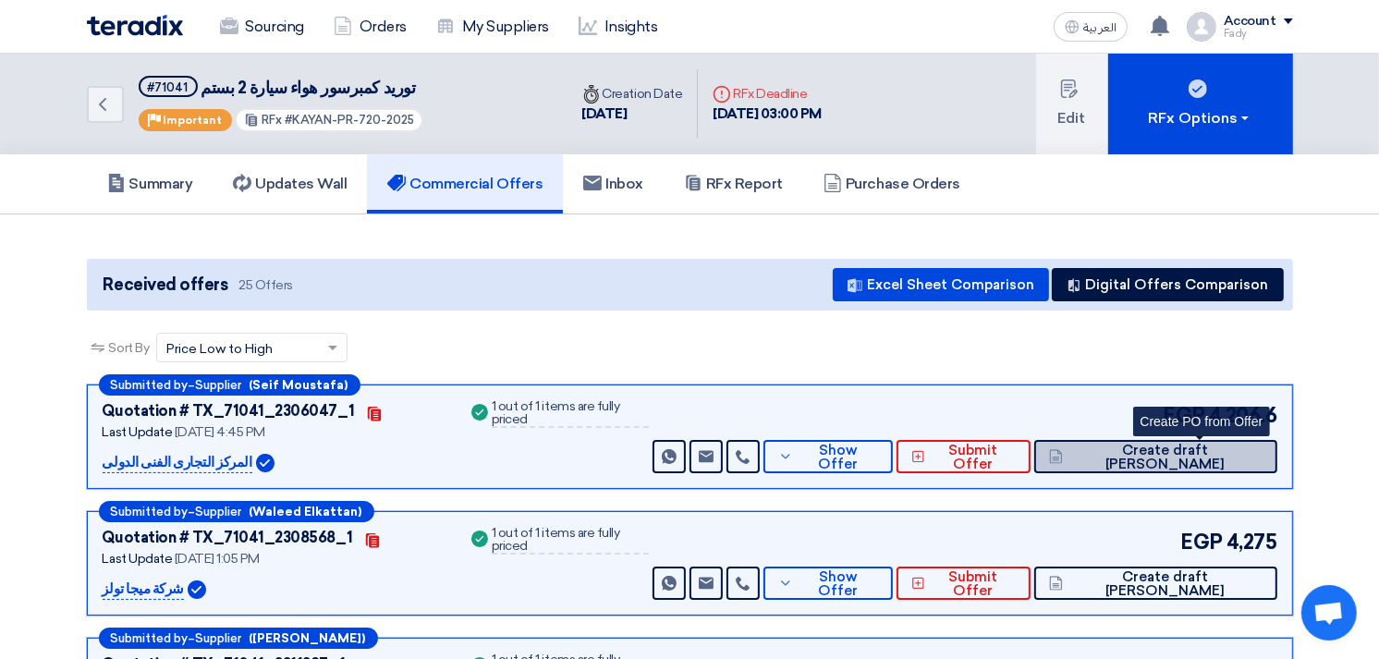
click at [1209, 451] on span "Create draft [PERSON_NAME]" at bounding box center [1165, 458] width 194 height 28
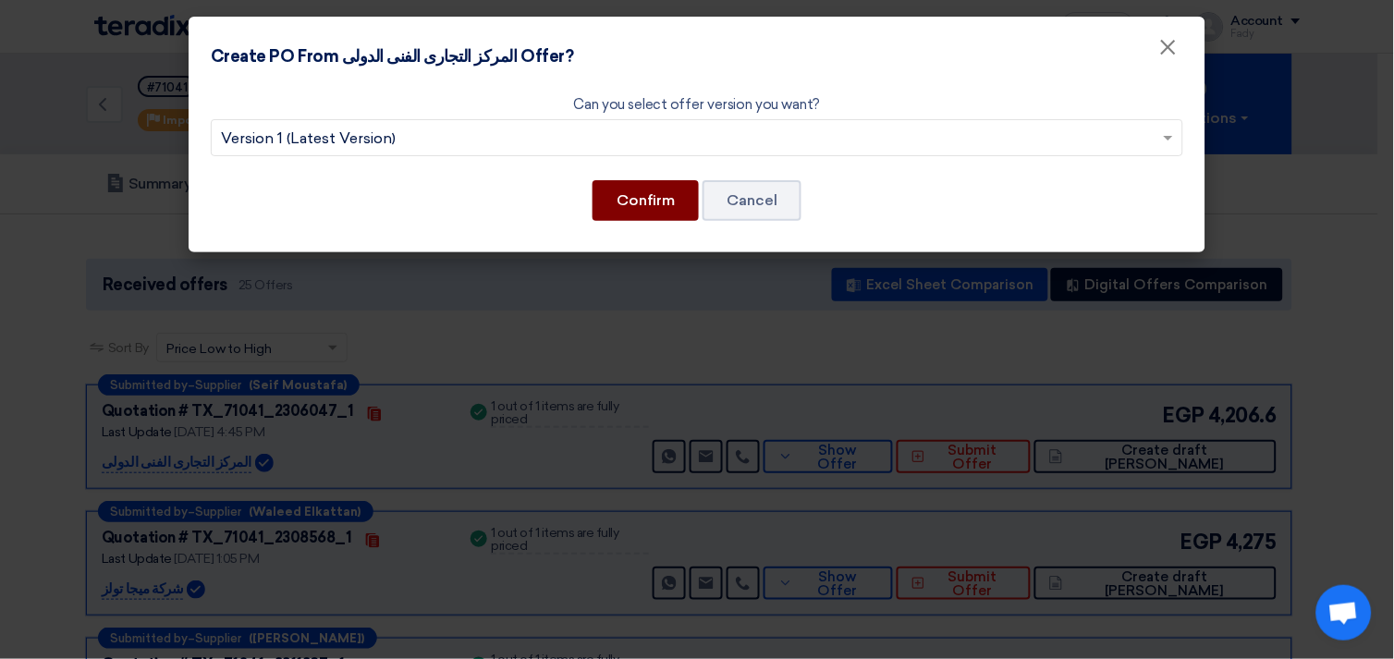
click at [634, 181] on button "Confirm" at bounding box center [646, 200] width 106 height 41
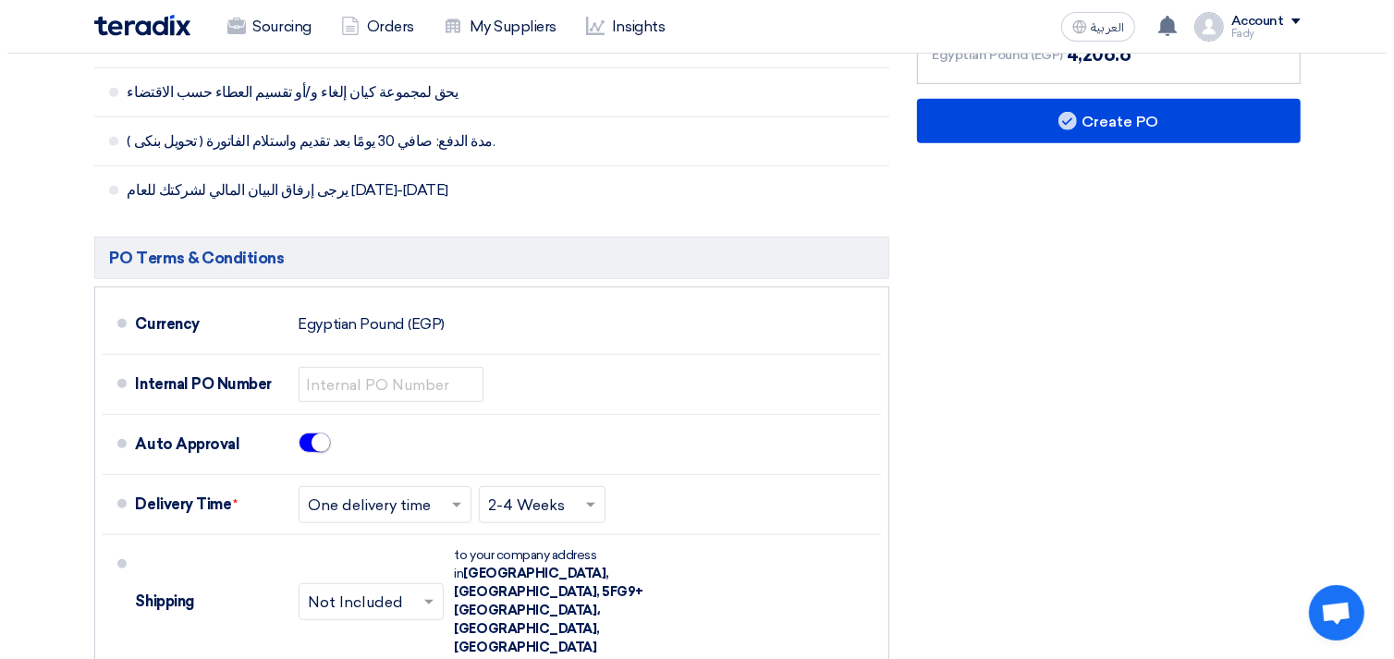
scroll to position [616, 0]
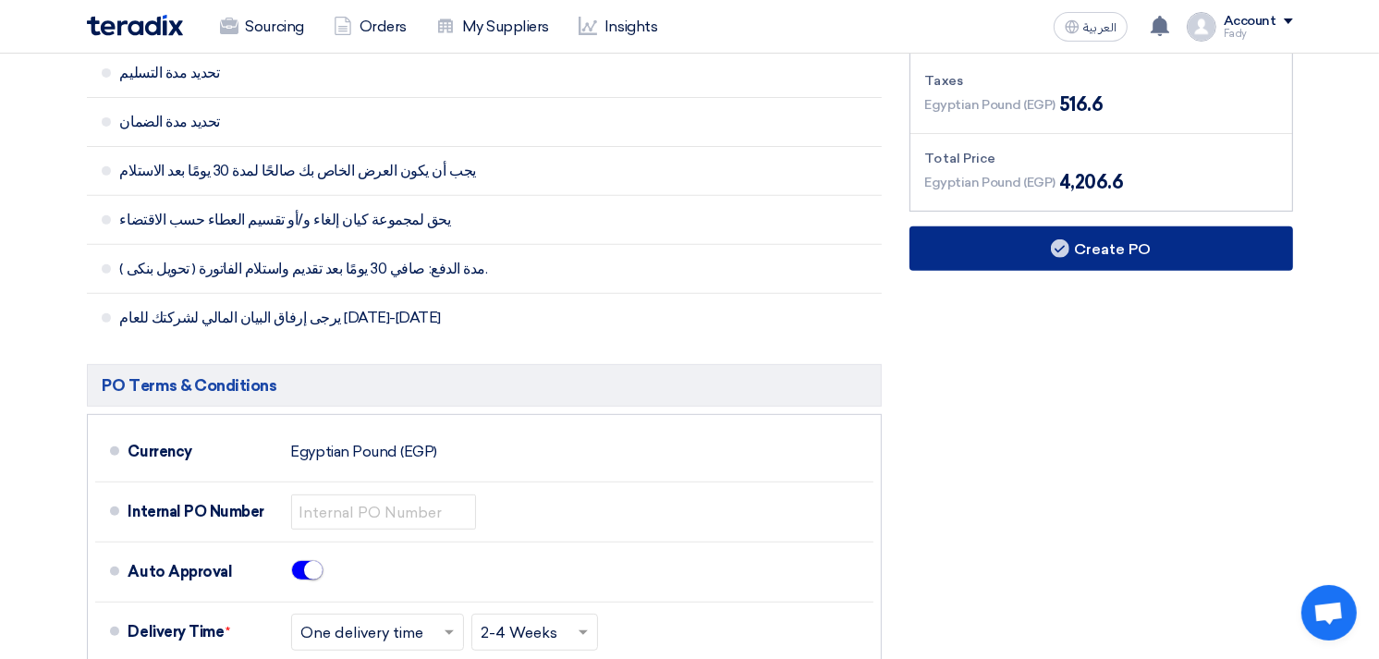
click at [1124, 255] on button "Create PO" at bounding box center [1102, 248] width 384 height 44
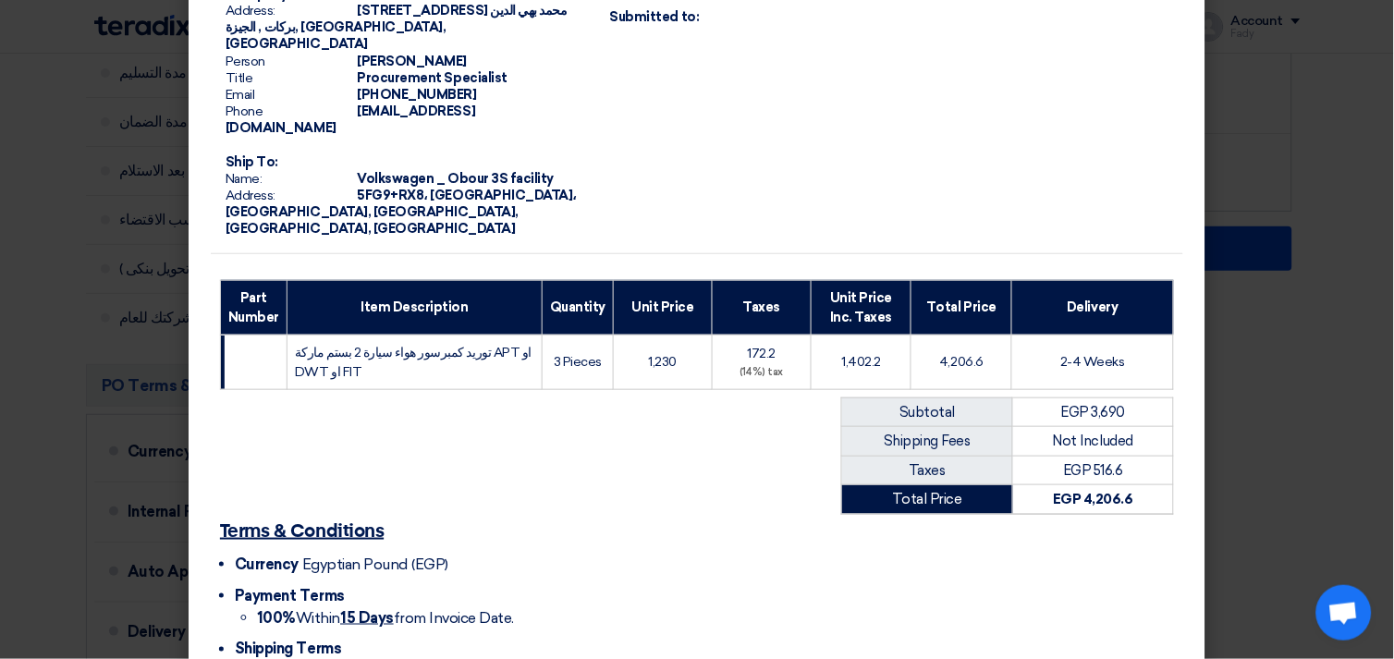
scroll to position [238, 0]
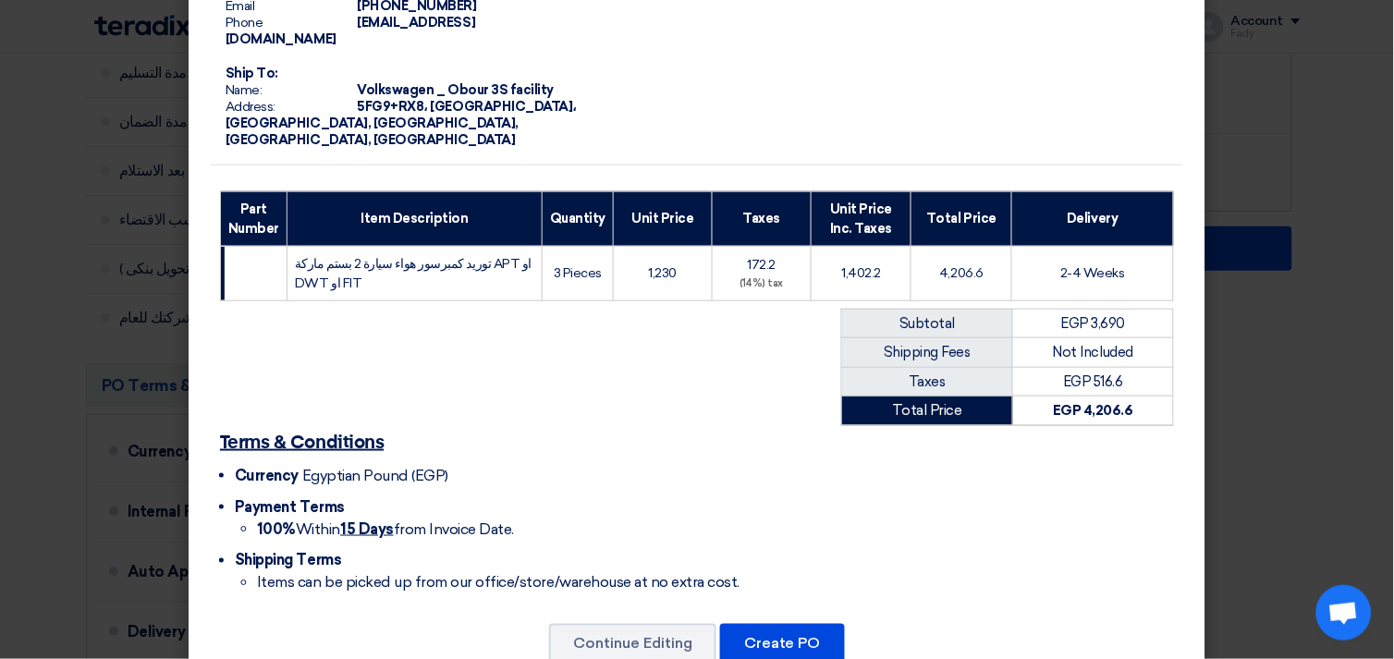
click at [761, 614] on div "From: Name: Egyptian Automotive and Trading Company Address: [STREET_ADDRESS] م…" at bounding box center [697, 237] width 1017 height 918
click at [783, 624] on button "Create PO" at bounding box center [782, 644] width 125 height 41
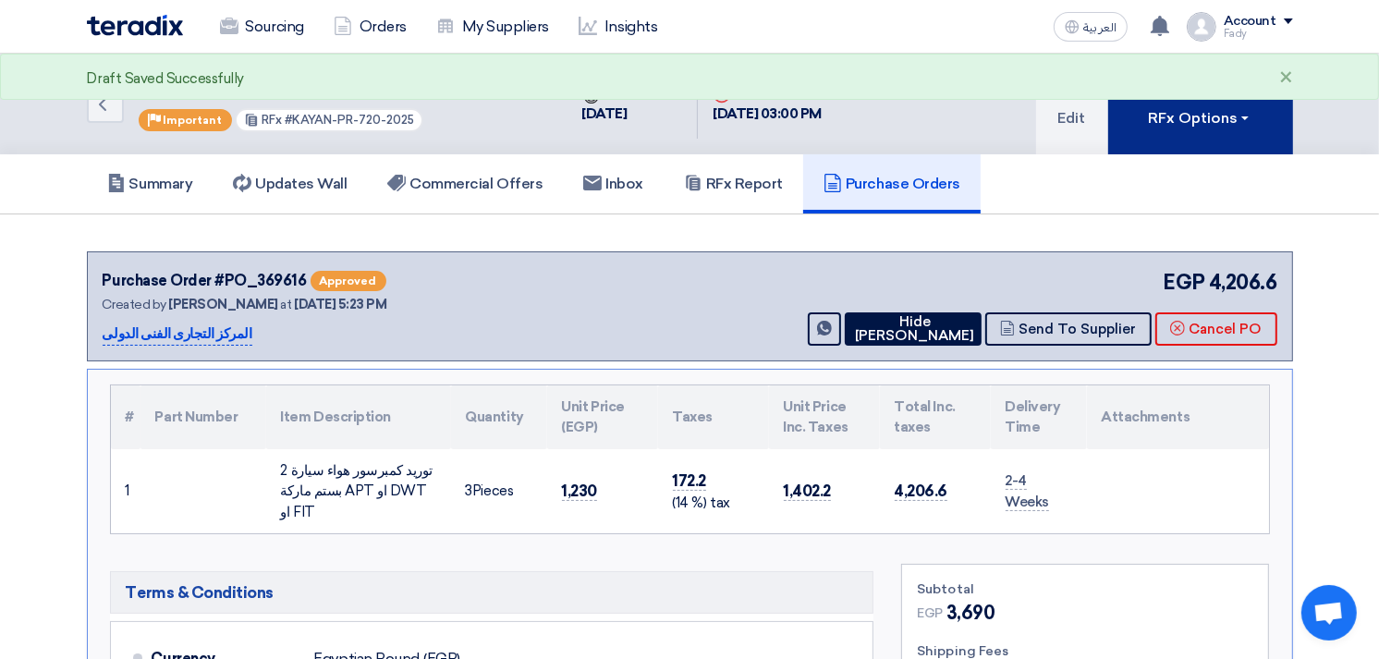
click at [1142, 113] on button "RFx Options" at bounding box center [1200, 104] width 185 height 101
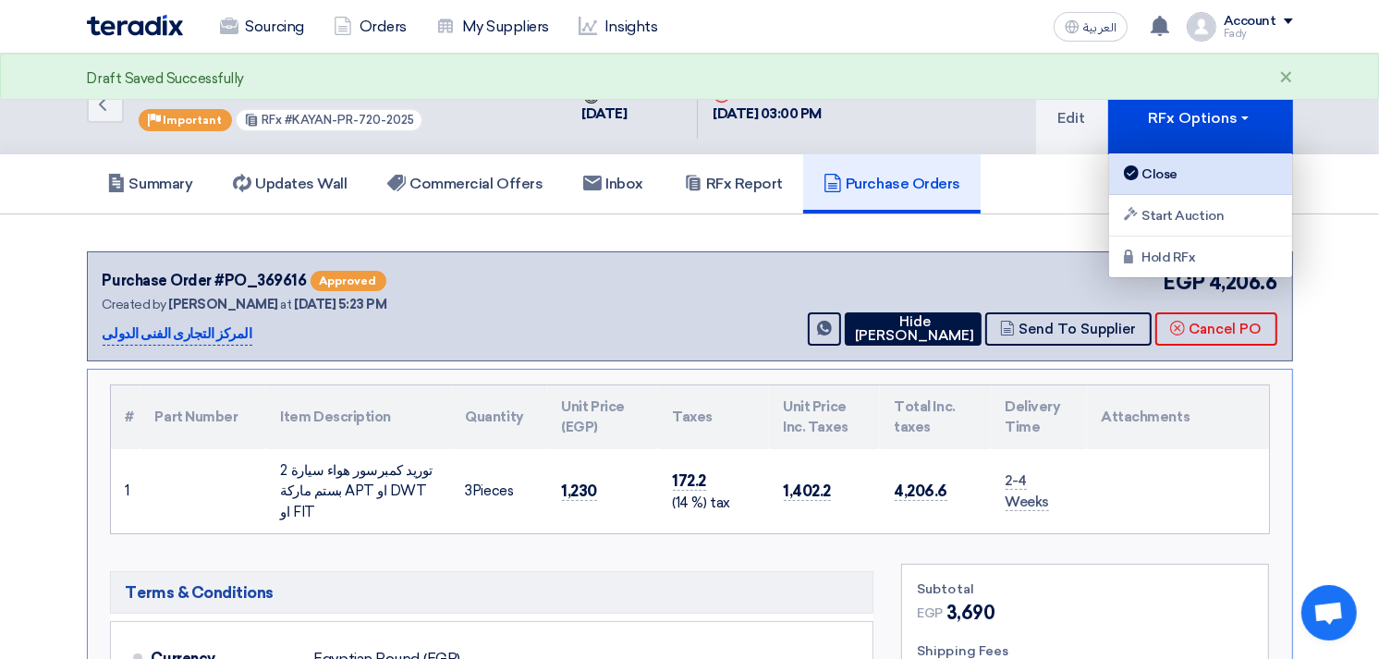
click at [1151, 172] on div "Close" at bounding box center [1200, 174] width 161 height 22
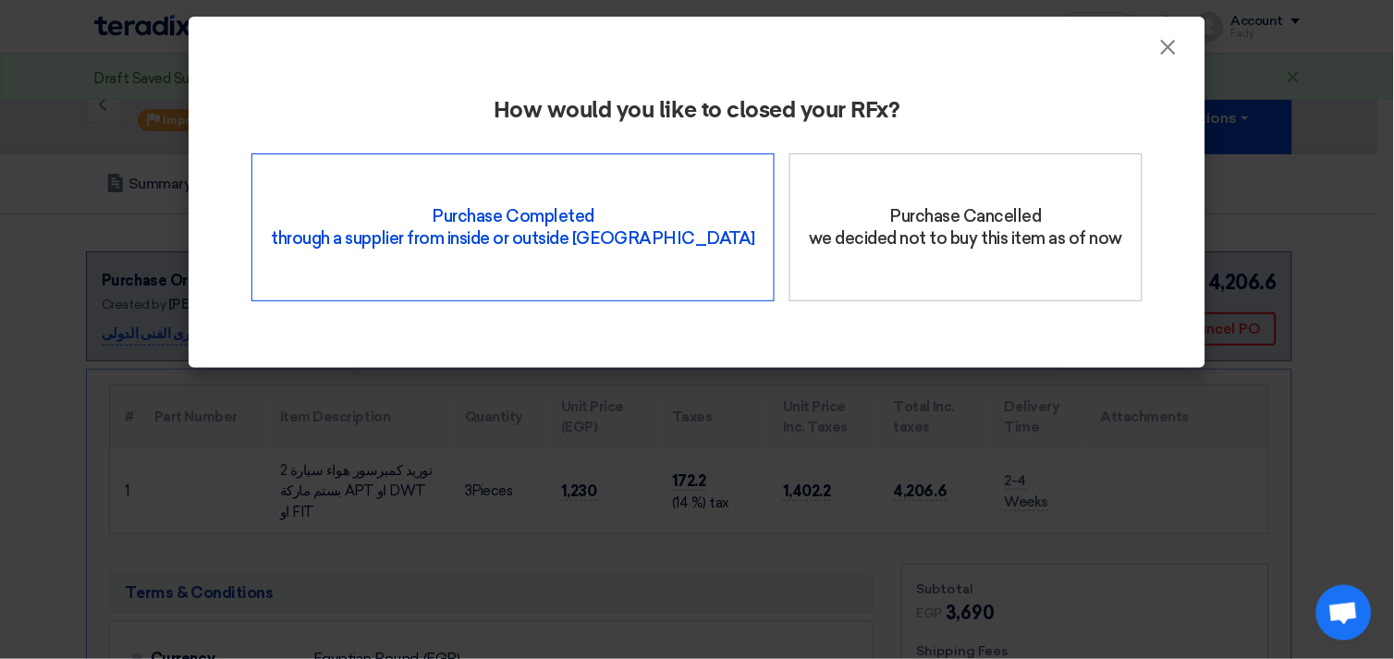
click at [547, 173] on div "Purchase Completed through a supplier from inside or outside Teradix" at bounding box center [512, 227] width 523 height 148
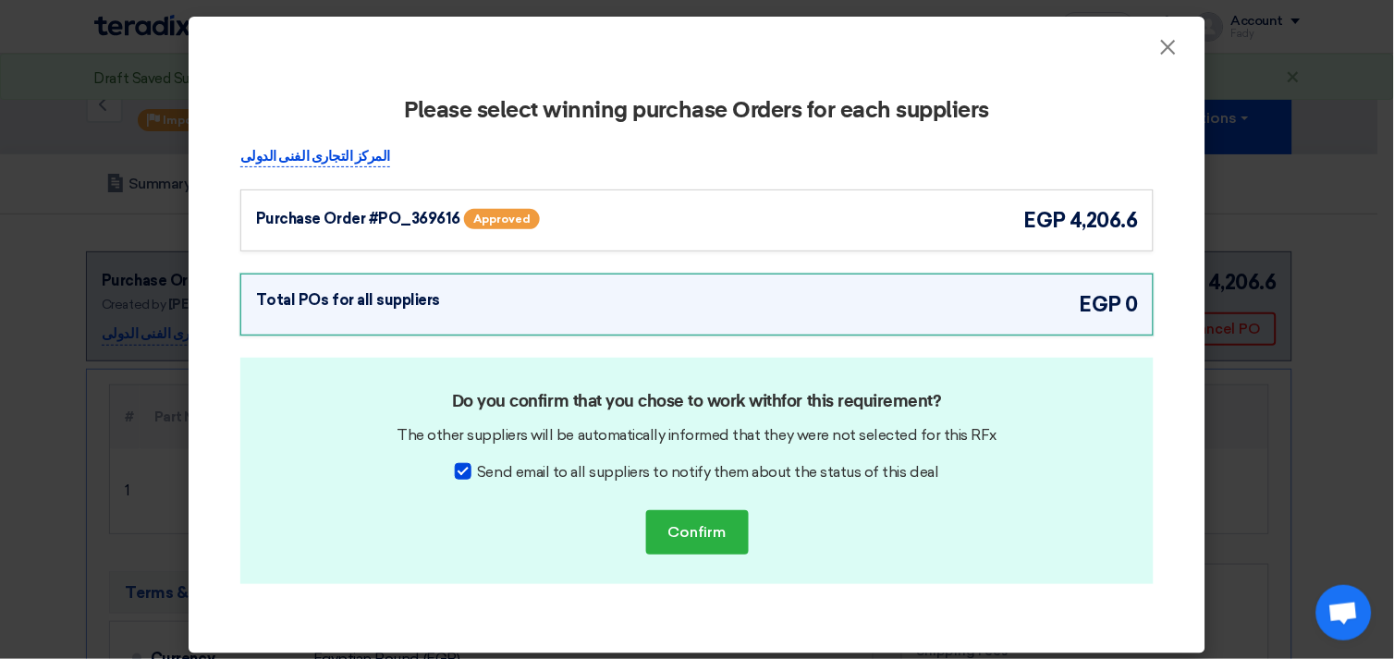
click at [804, 211] on div "Purchase Order #PO_369616 Approved egp 4,206.6" at bounding box center [697, 220] width 882 height 31
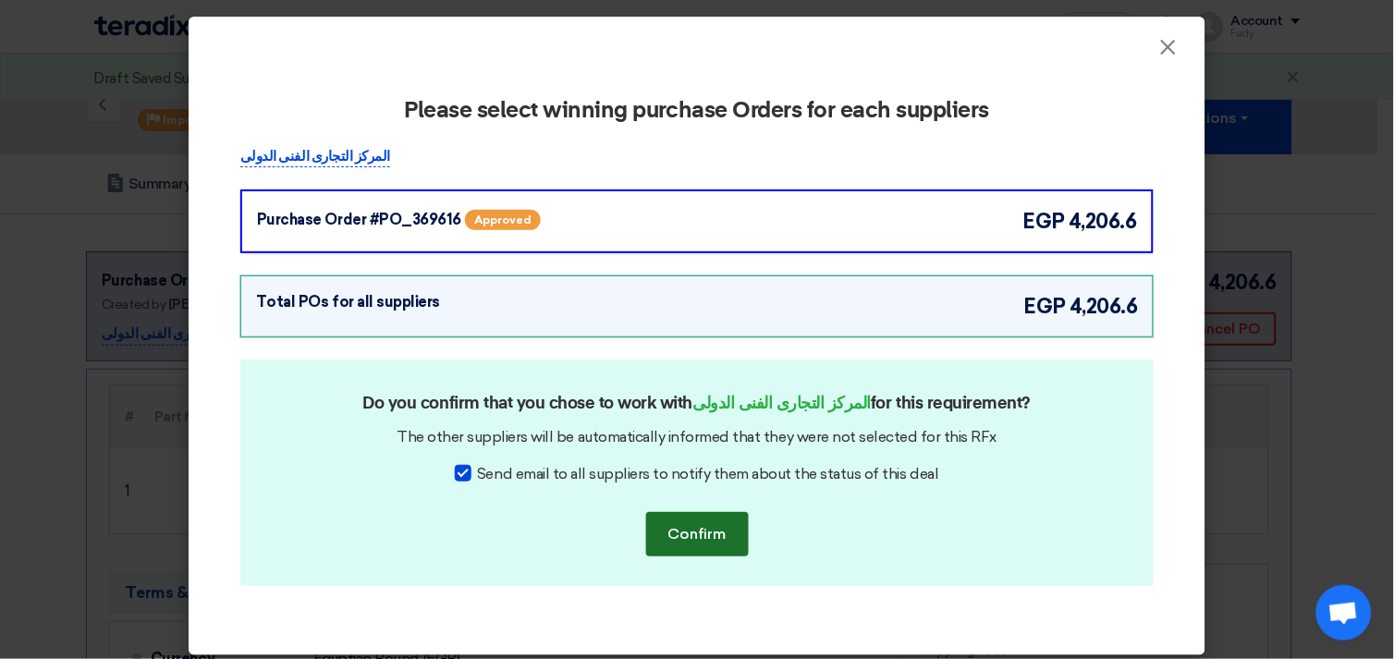
click at [709, 544] on button "Confirm" at bounding box center [697, 534] width 103 height 44
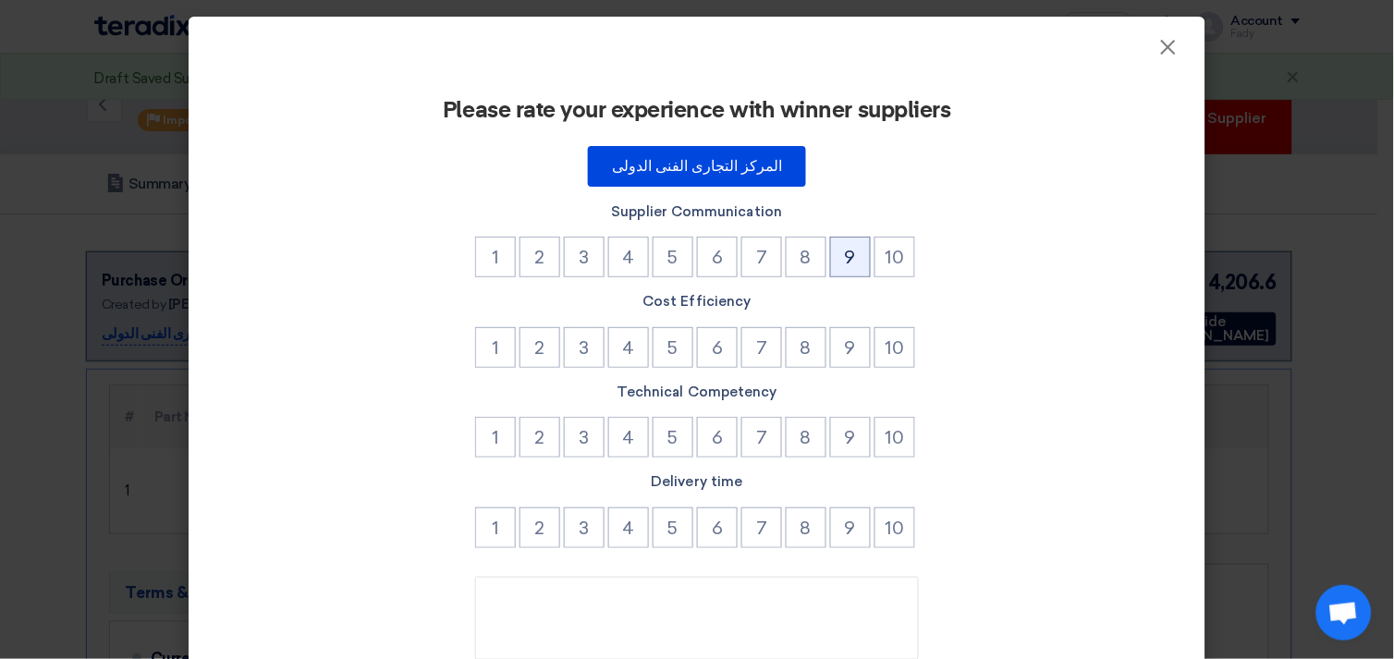
click at [844, 245] on button "9" at bounding box center [850, 257] width 41 height 41
click at [858, 338] on button "9" at bounding box center [850, 347] width 41 height 41
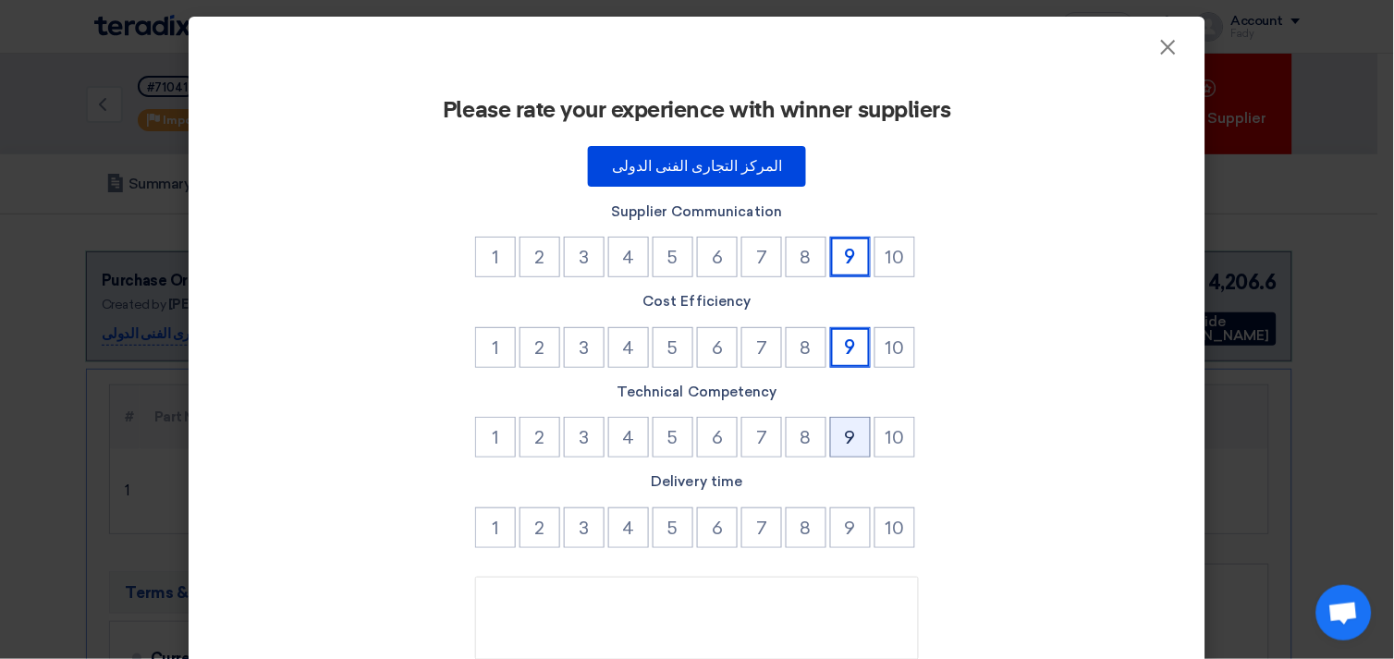
click at [841, 427] on button "9" at bounding box center [850, 437] width 41 height 41
click at [853, 508] on button "9" at bounding box center [850, 527] width 41 height 41
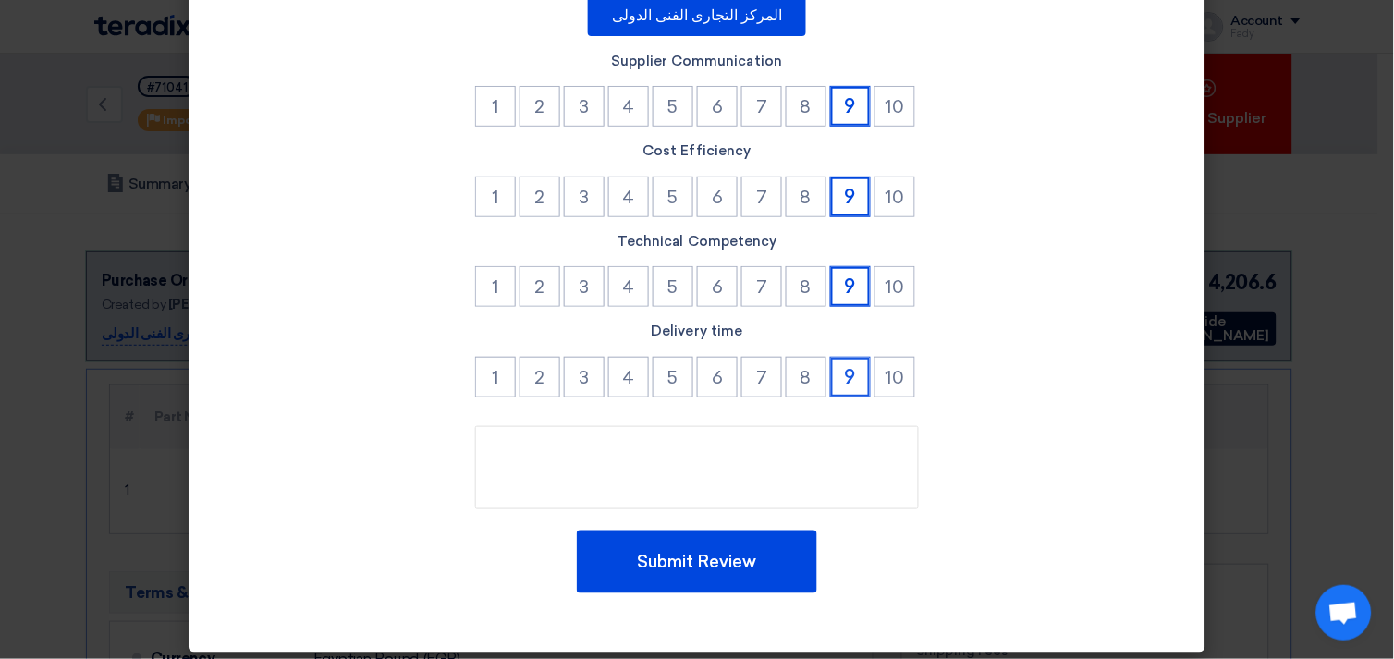
scroll to position [157, 0]
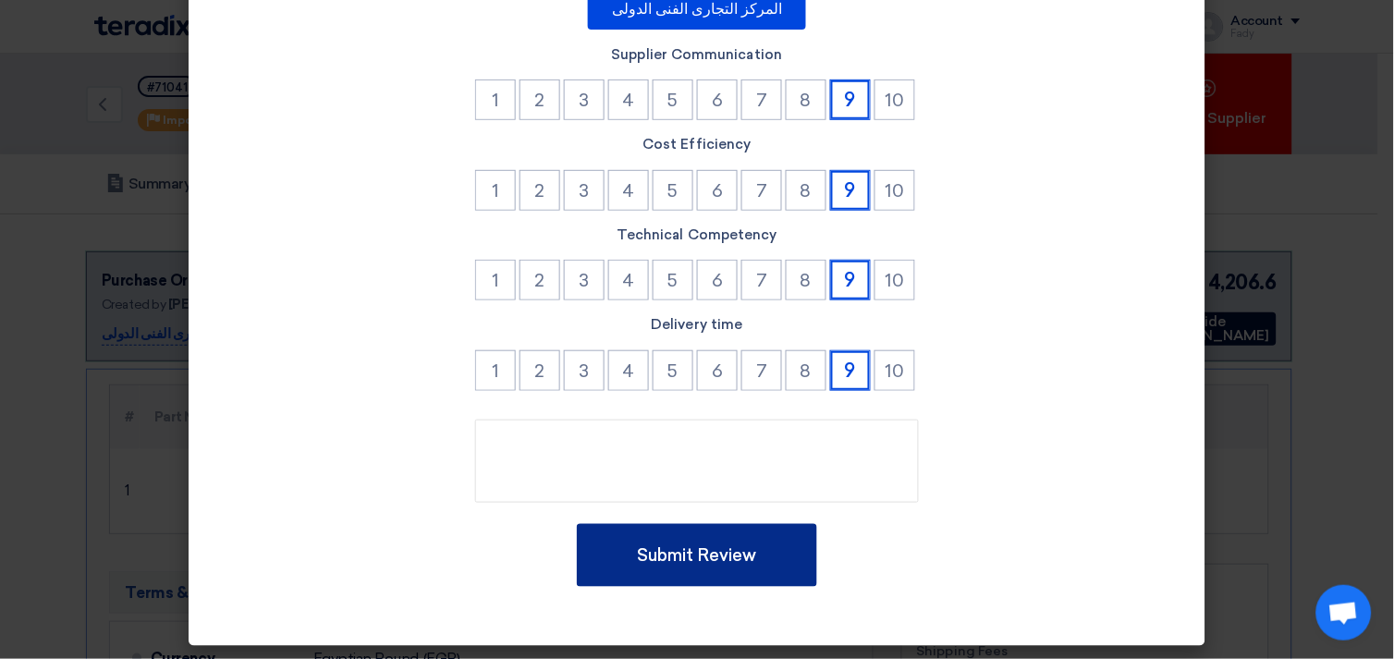
click at [731, 544] on button "Submit Review" at bounding box center [697, 555] width 240 height 63
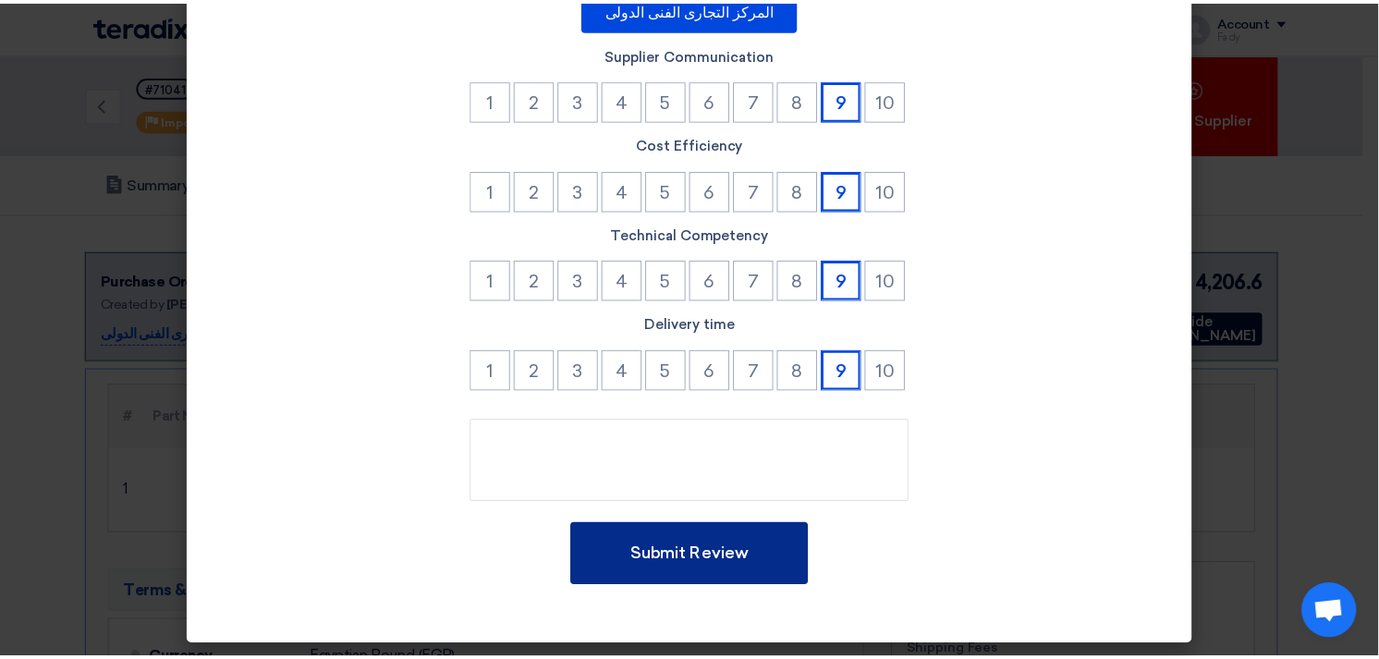
scroll to position [0, 0]
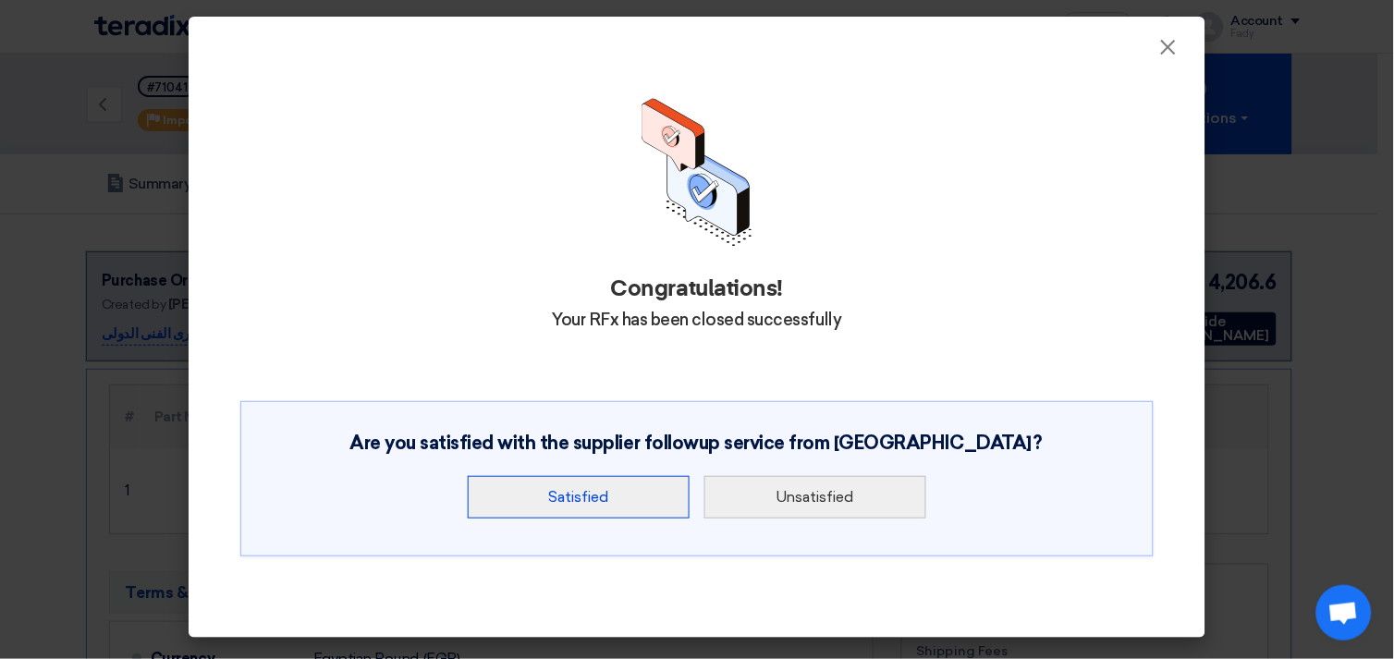
click at [619, 497] on button "Satisfied" at bounding box center [579, 497] width 222 height 43
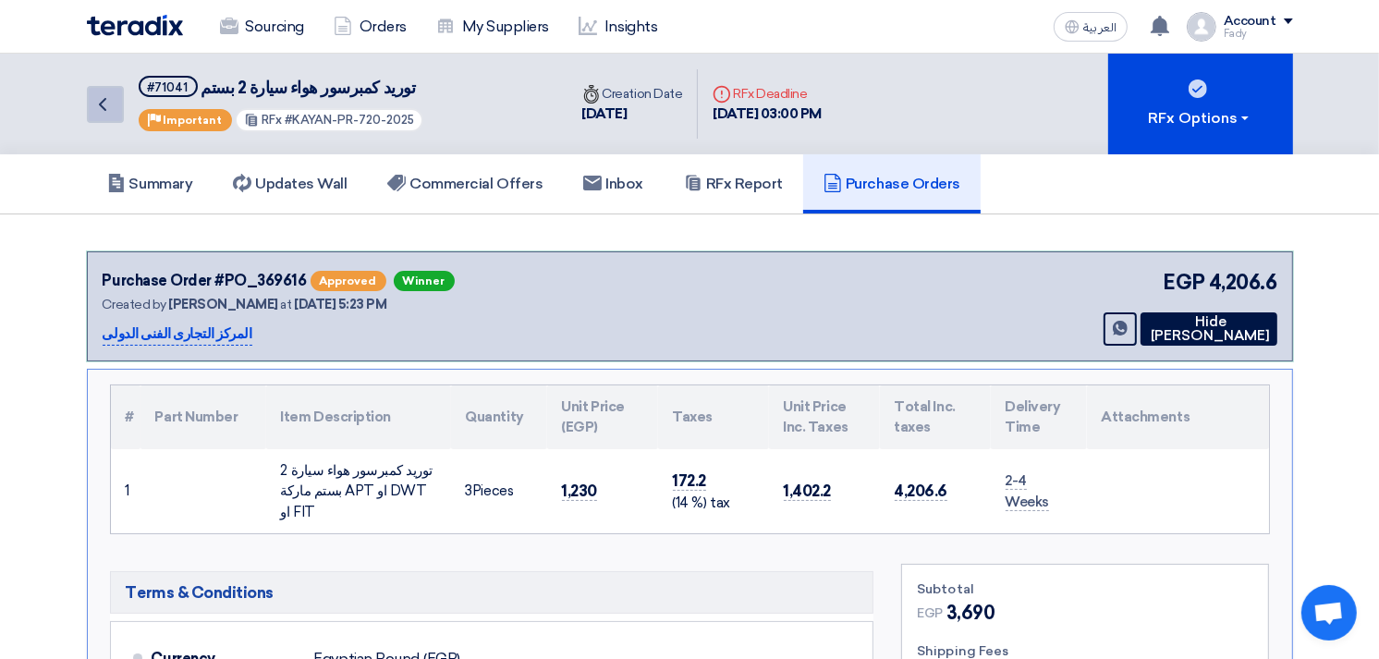
click at [118, 99] on link "Back" at bounding box center [105, 104] width 37 height 37
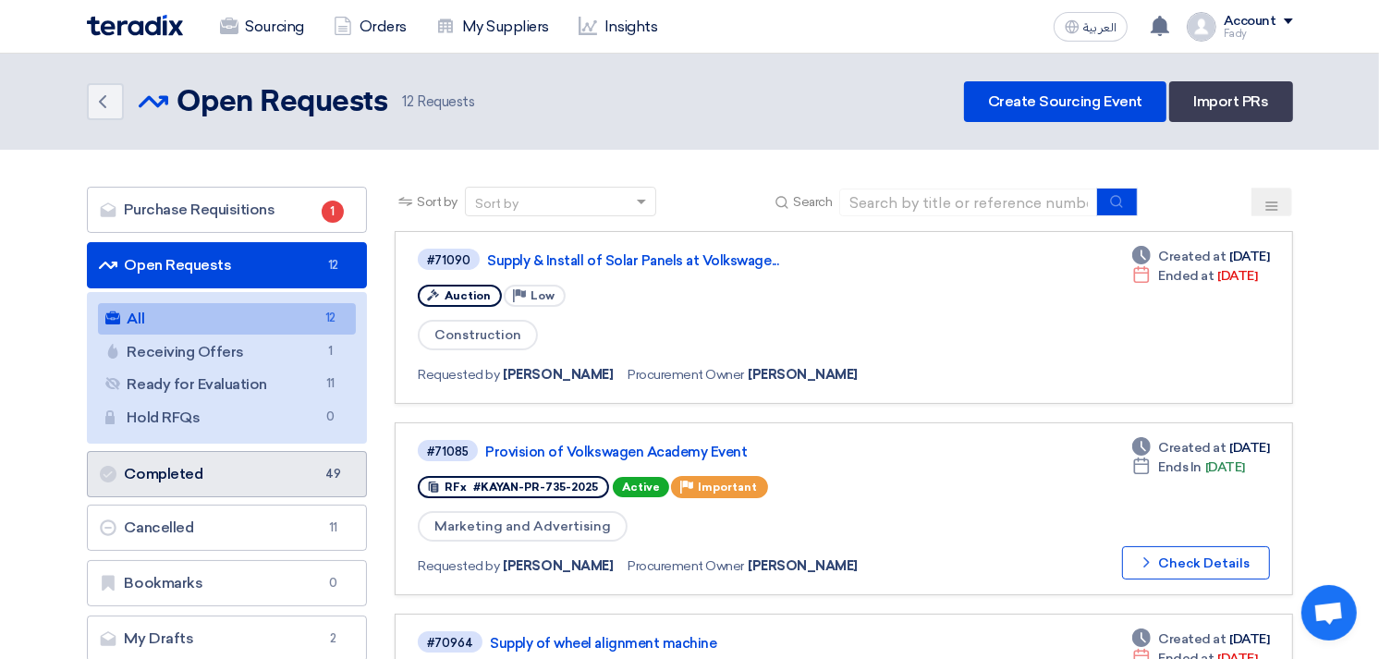
click at [247, 490] on link "Completed Completed 49" at bounding box center [227, 474] width 281 height 46
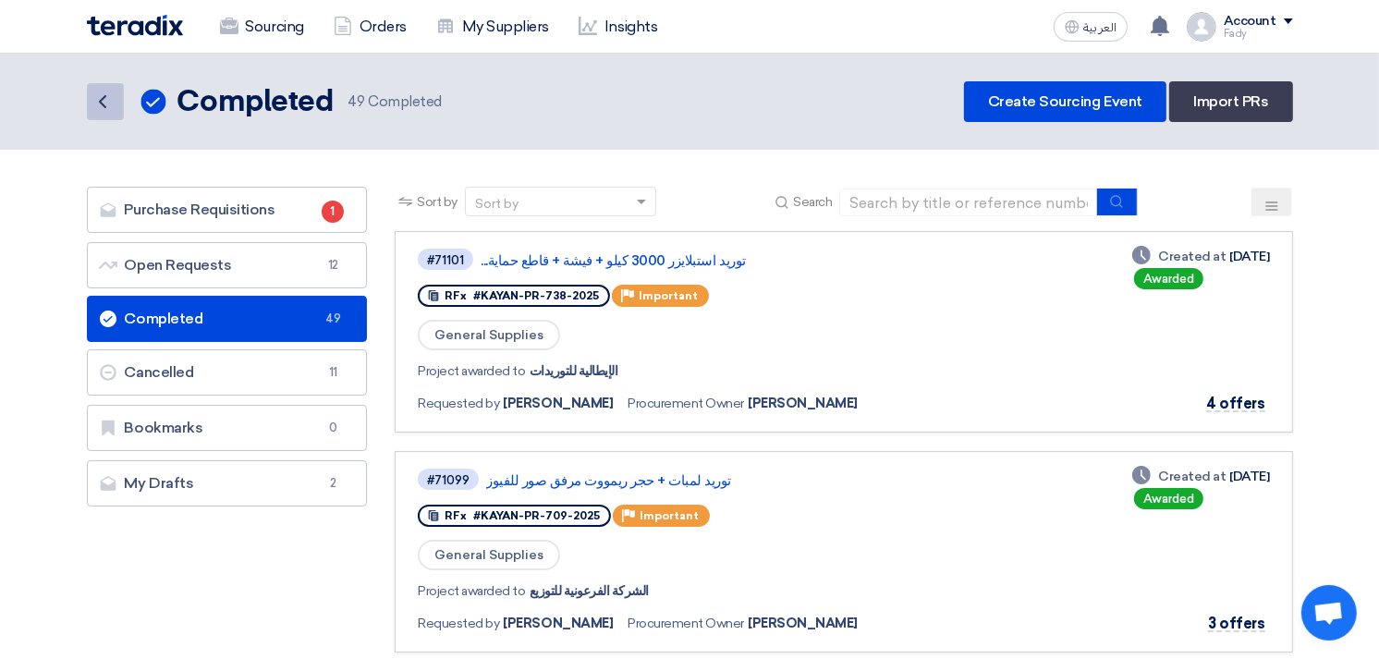
click at [109, 99] on icon "Back" at bounding box center [103, 102] width 22 height 22
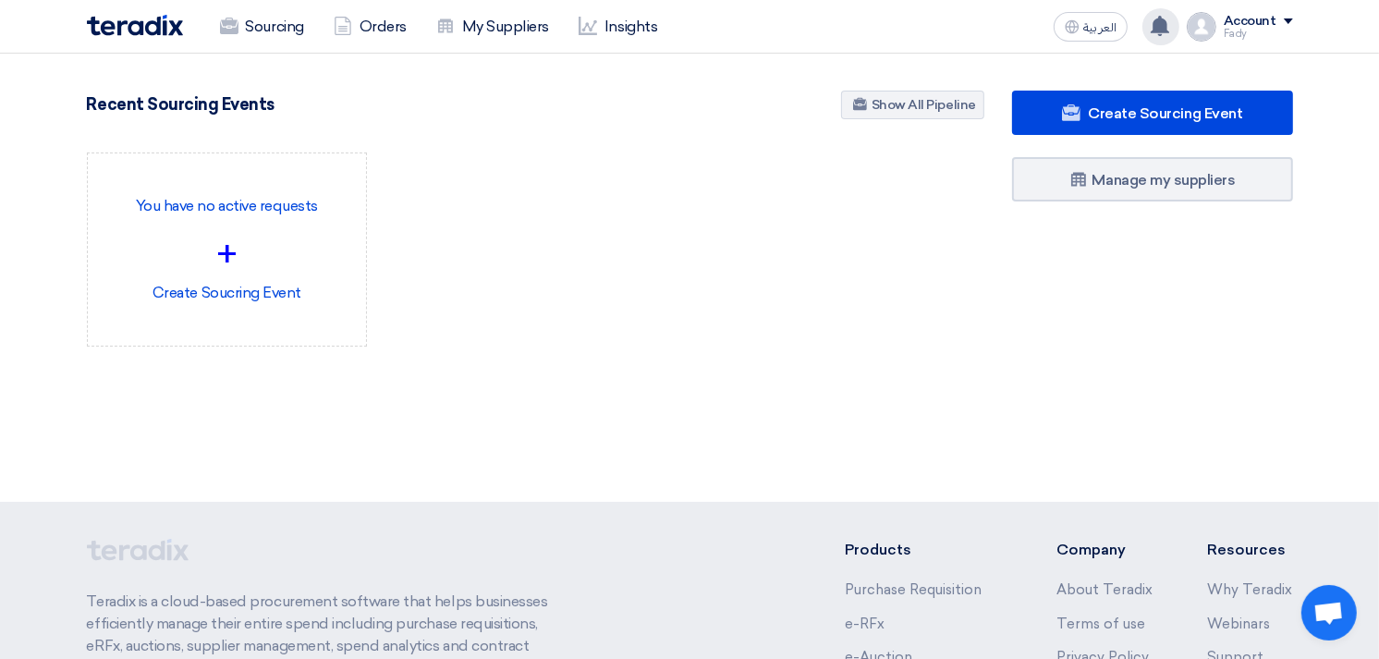
click at [1166, 31] on use at bounding box center [1160, 26] width 18 height 20
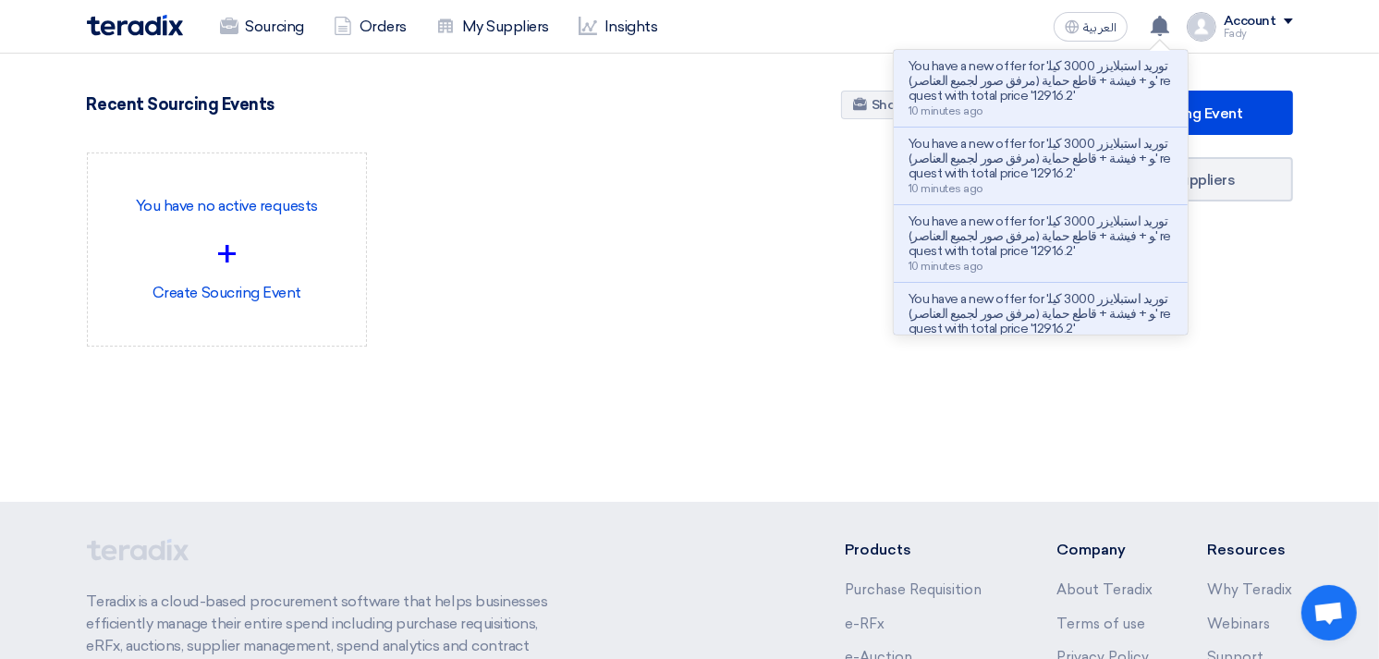
click at [616, 442] on section "899 RFx remaining 9 Auctions remaining Create Sourcing Event" at bounding box center [689, 263] width 1379 height 419
